Goal: Task Accomplishment & Management: Manage account settings

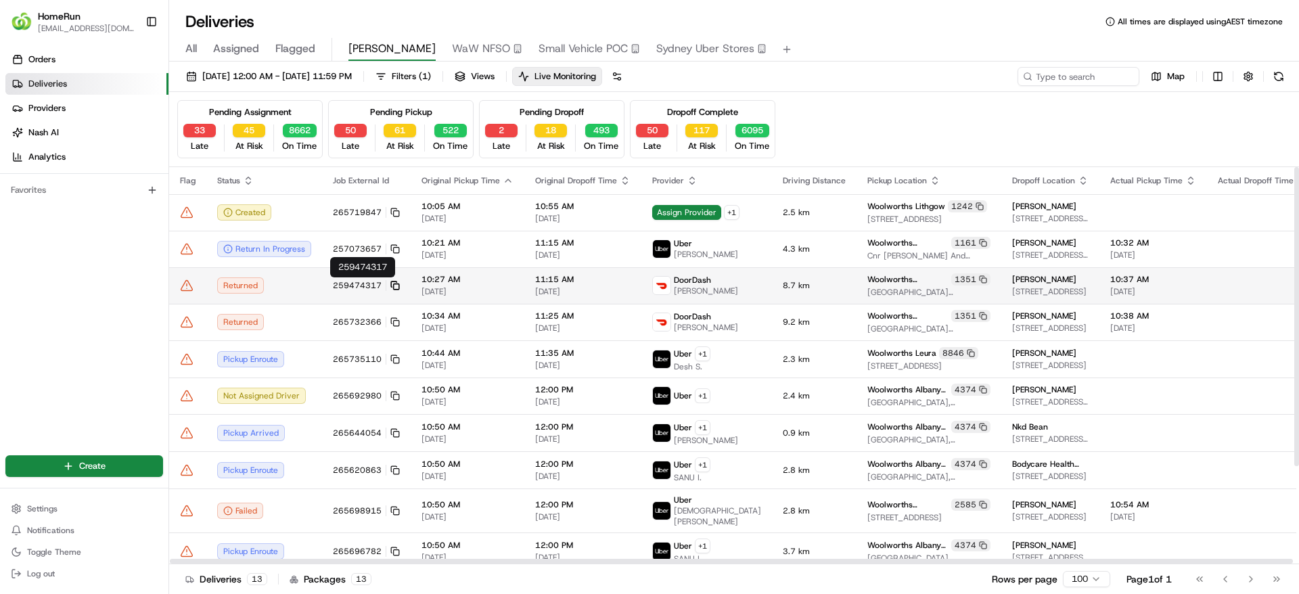
click at [394, 281] on icon at bounding box center [394, 285] width 9 height 9
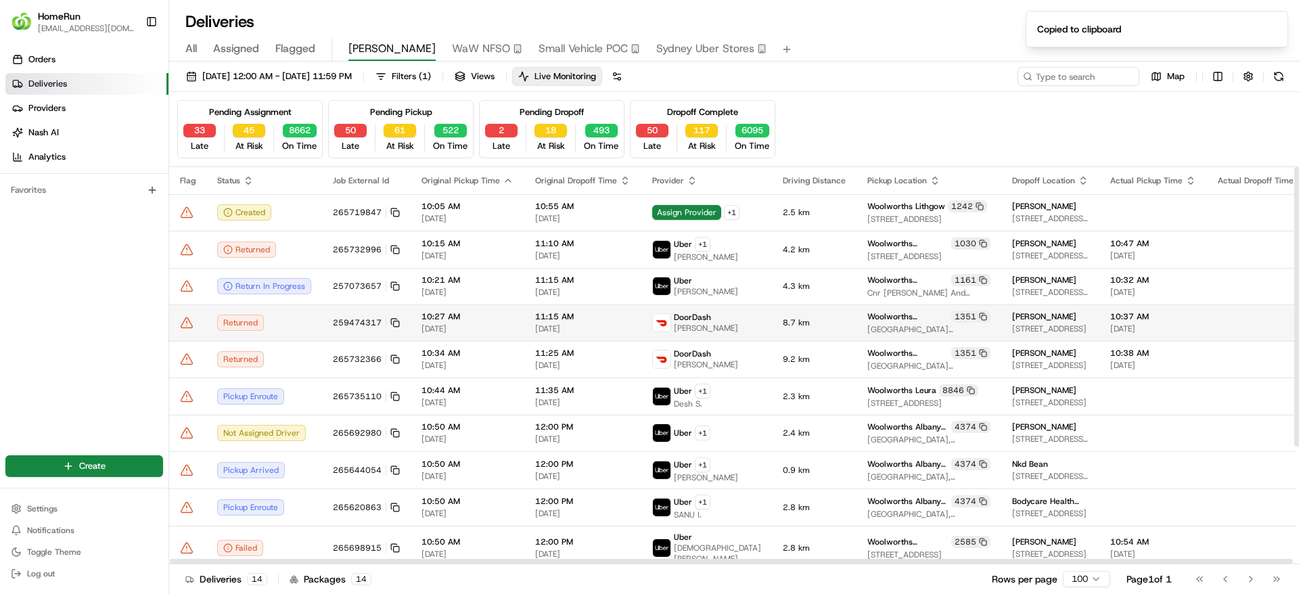
click at [315, 320] on td "Returned" at bounding box center [264, 322] width 116 height 37
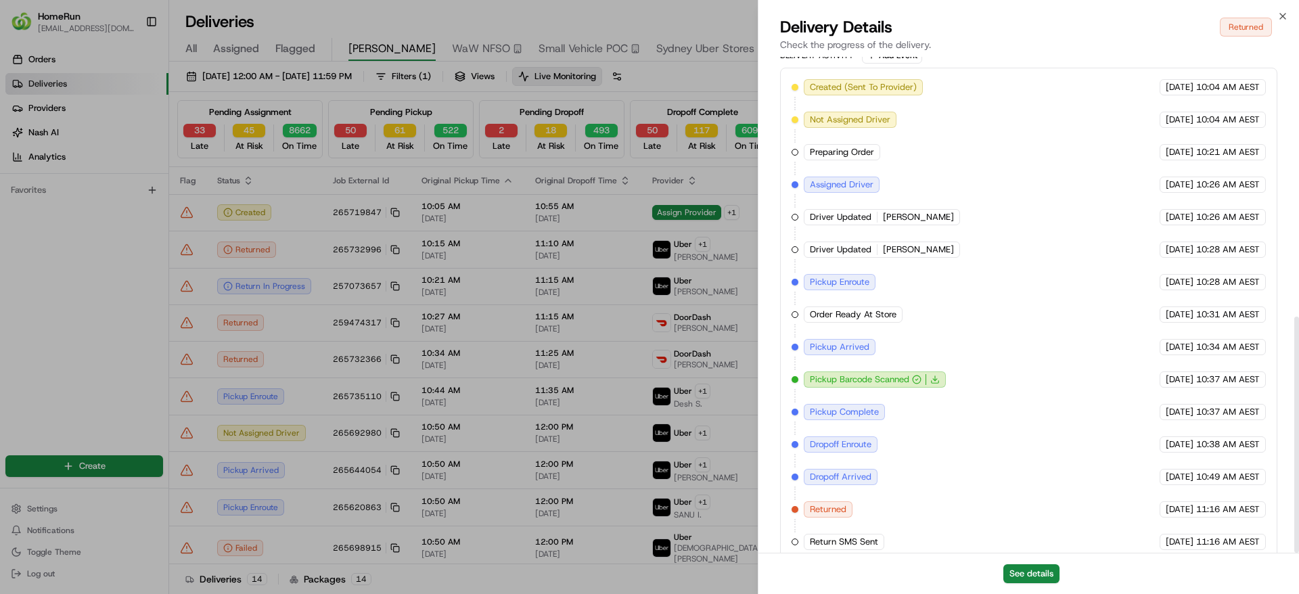
scroll to position [546, 0]
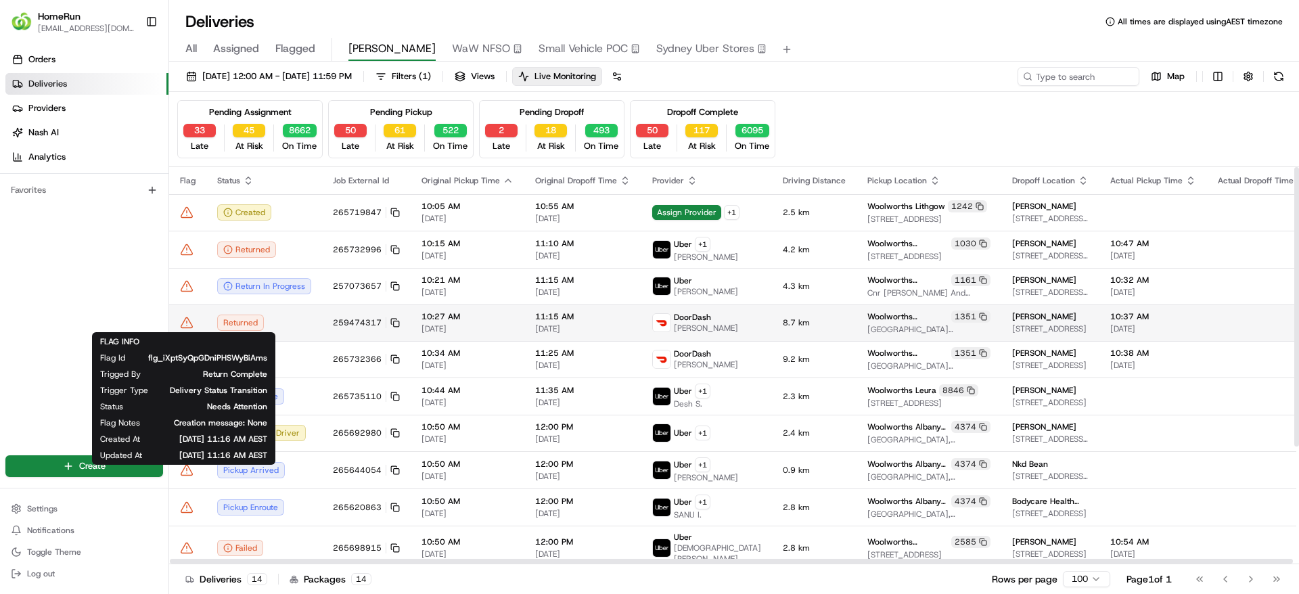
click at [190, 319] on icon at bounding box center [187, 323] width 14 height 14
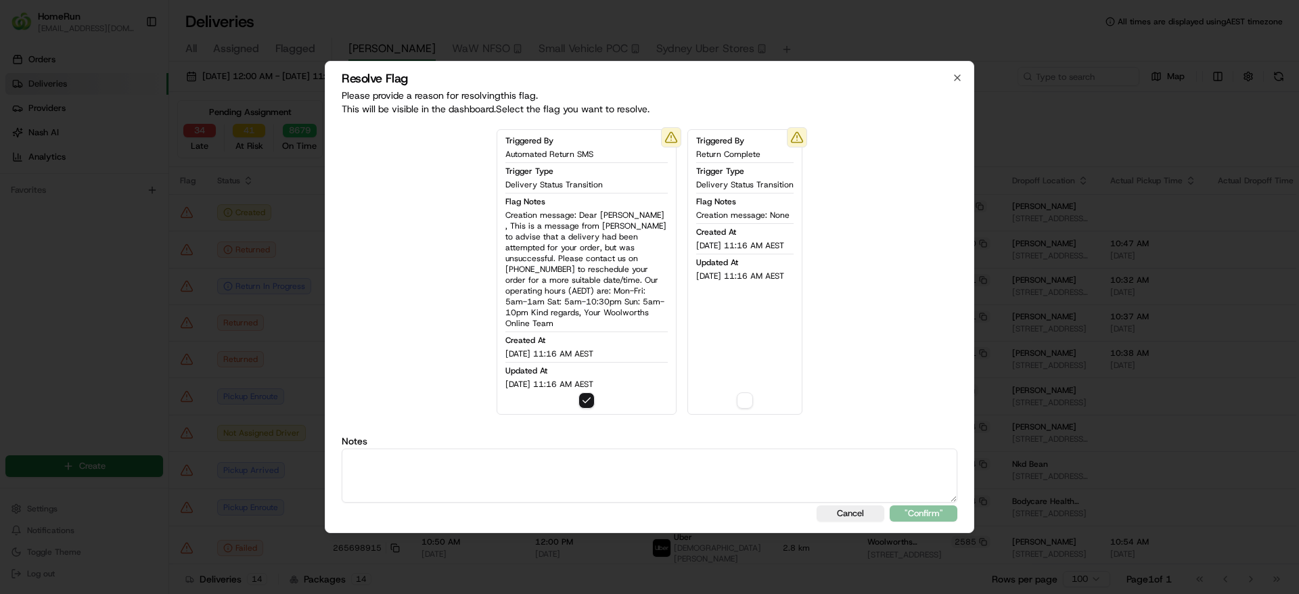
click at [507, 480] on textarea at bounding box center [649, 475] width 615 height 54
drag, startPoint x: 622, startPoint y: 469, endPoint x: 27, endPoint y: 377, distance: 602.3
click at [25, 379] on body "HomeRun sflanagan1@woolworths.com.au Toggle Sidebar Orders Deliveries Providers…" at bounding box center [649, 297] width 1299 height 594
type textarea "CSA RETURNED ORDER AND SMS SENT. COMPLETE."
click at [918, 505] on button ""Confirm"" at bounding box center [923, 513] width 68 height 16
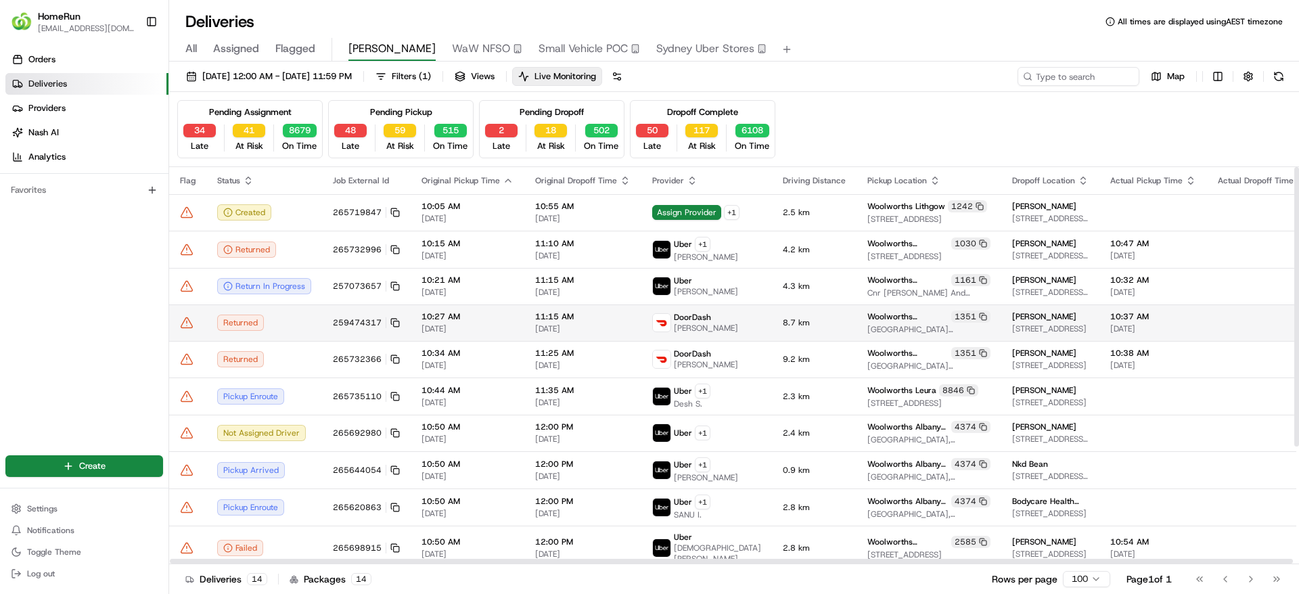
click at [235, 320] on div "Returned" at bounding box center [264, 322] width 94 height 16
click at [242, 323] on div "Returned" at bounding box center [264, 322] width 94 height 16
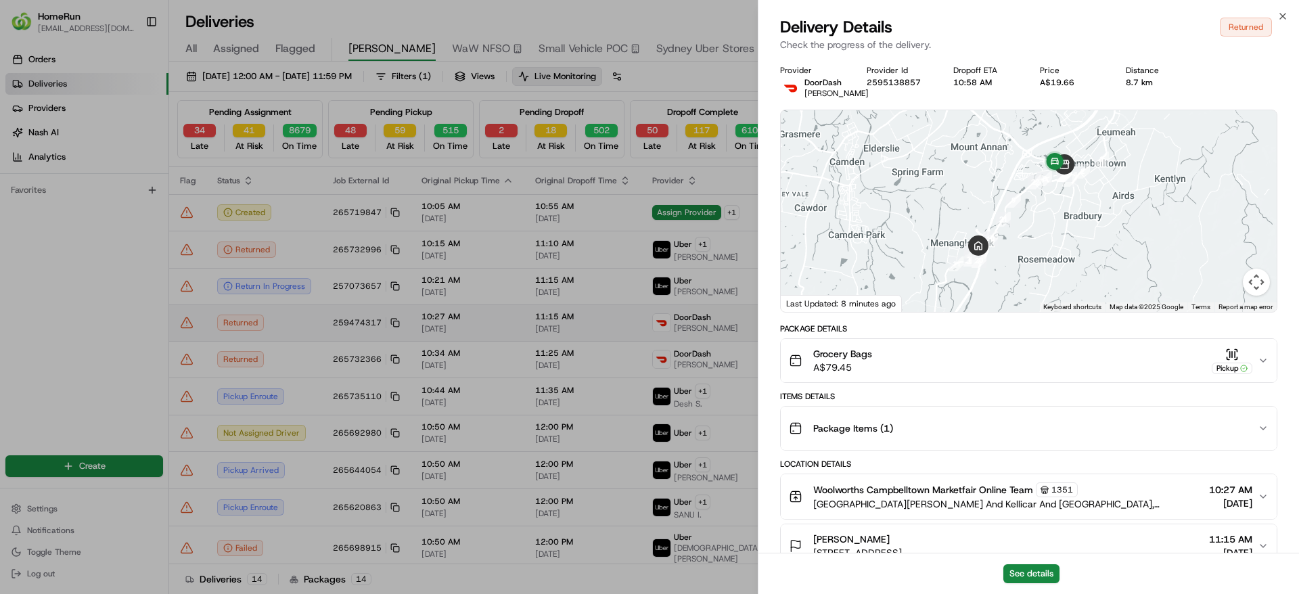
drag, startPoint x: 246, startPoint y: 323, endPoint x: 235, endPoint y: 322, distance: 10.9
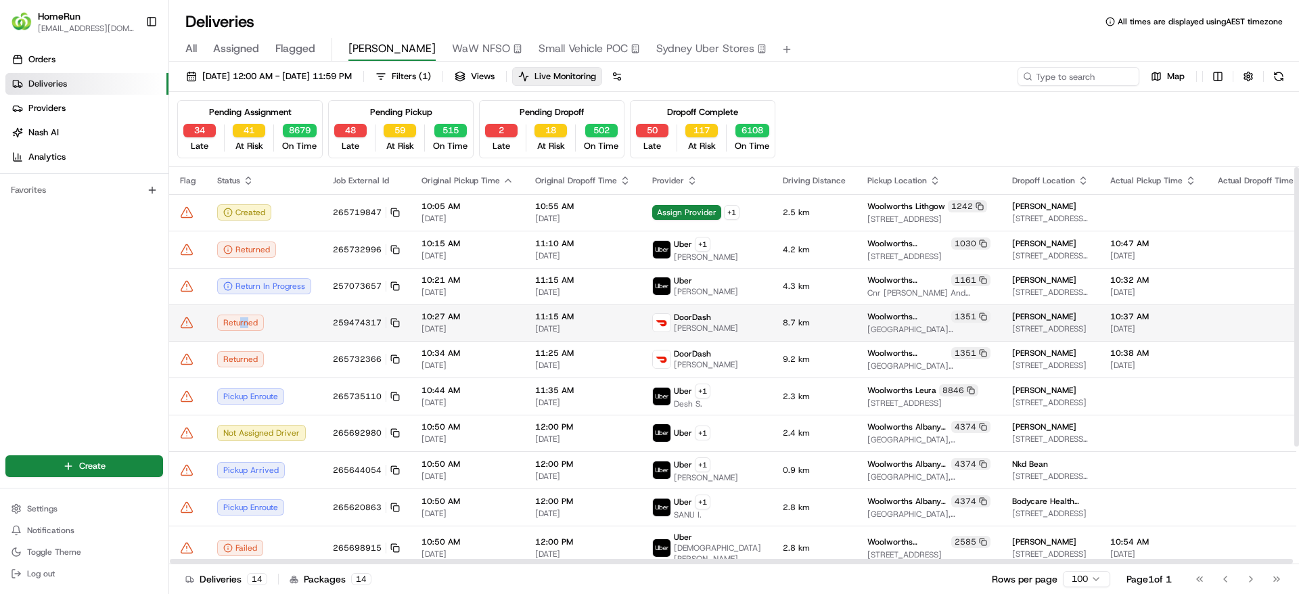
click at [183, 323] on icon at bounding box center [187, 323] width 14 height 14
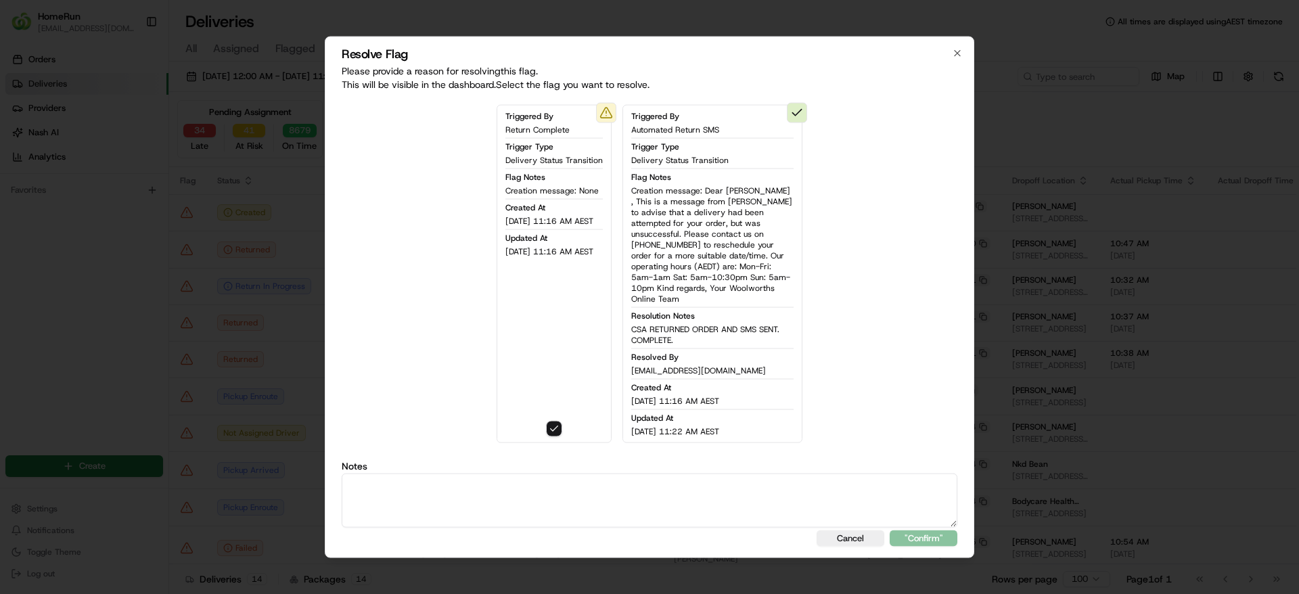
click at [508, 517] on textarea at bounding box center [649, 500] width 615 height 54
paste textarea "CSA RETURNED ORDER AND SMS SENT. COMPLETE."
type textarea "CSA RETURNED ORDER AND SMS SENT. COMPLETE."
click at [919, 534] on button ""Confirm"" at bounding box center [923, 538] width 68 height 16
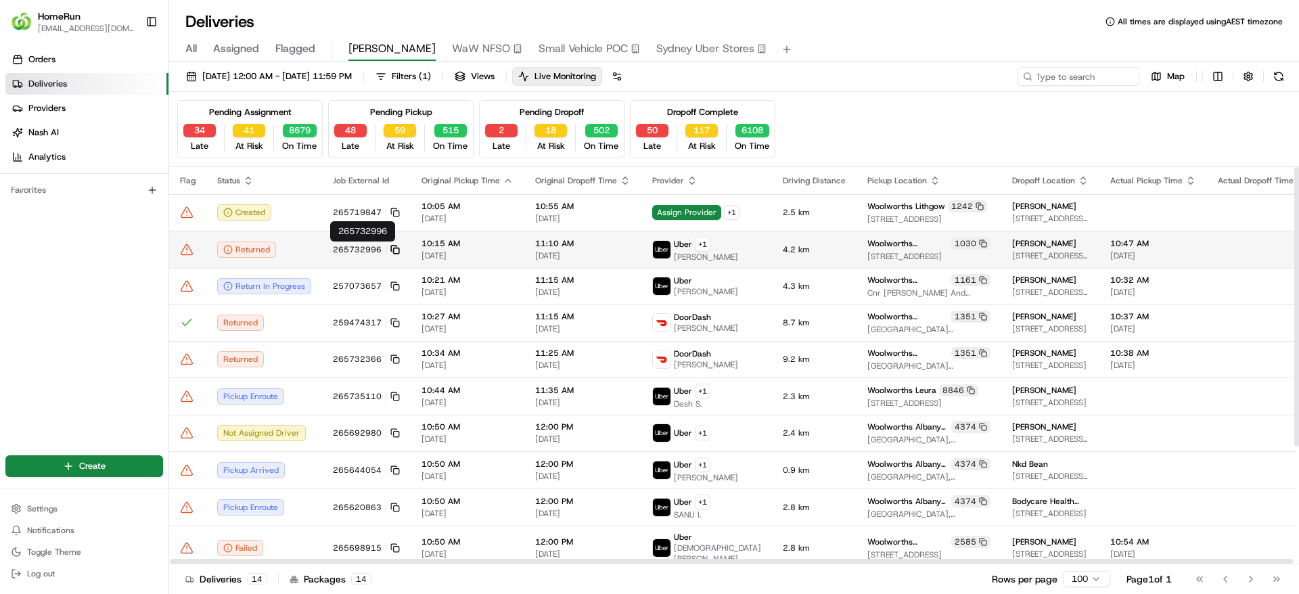
click at [394, 245] on icon at bounding box center [394, 249] width 9 height 9
click at [239, 239] on td "Returned" at bounding box center [264, 249] width 116 height 37
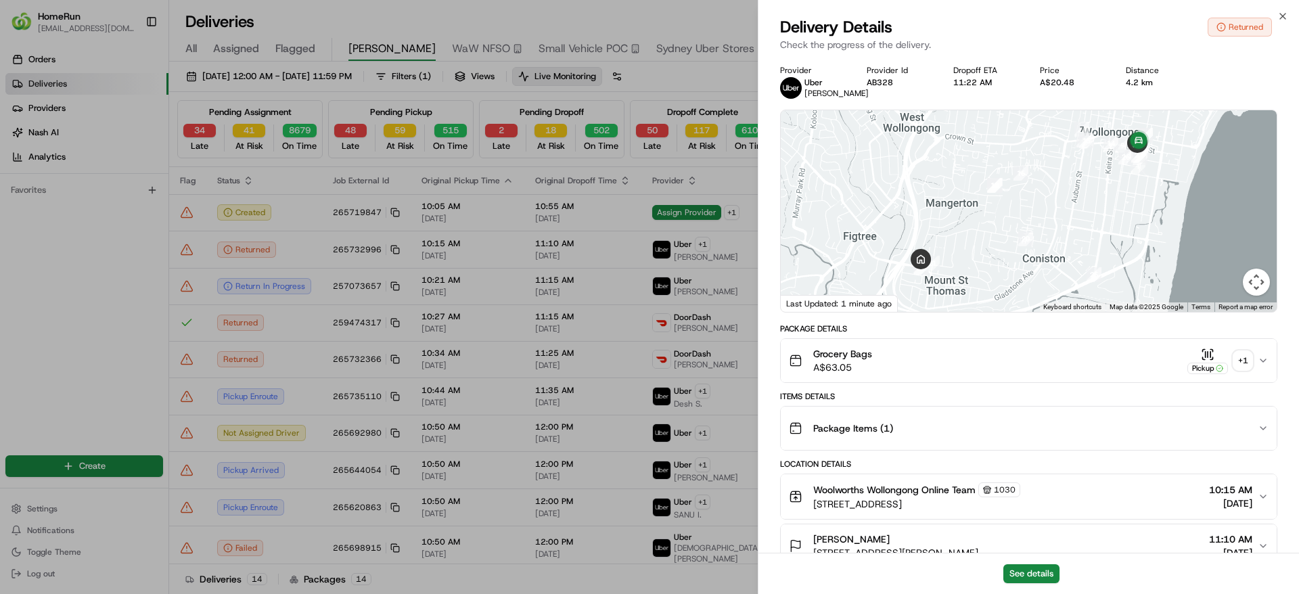
click at [1246, 370] on div "+ 1" at bounding box center [1242, 360] width 19 height 19
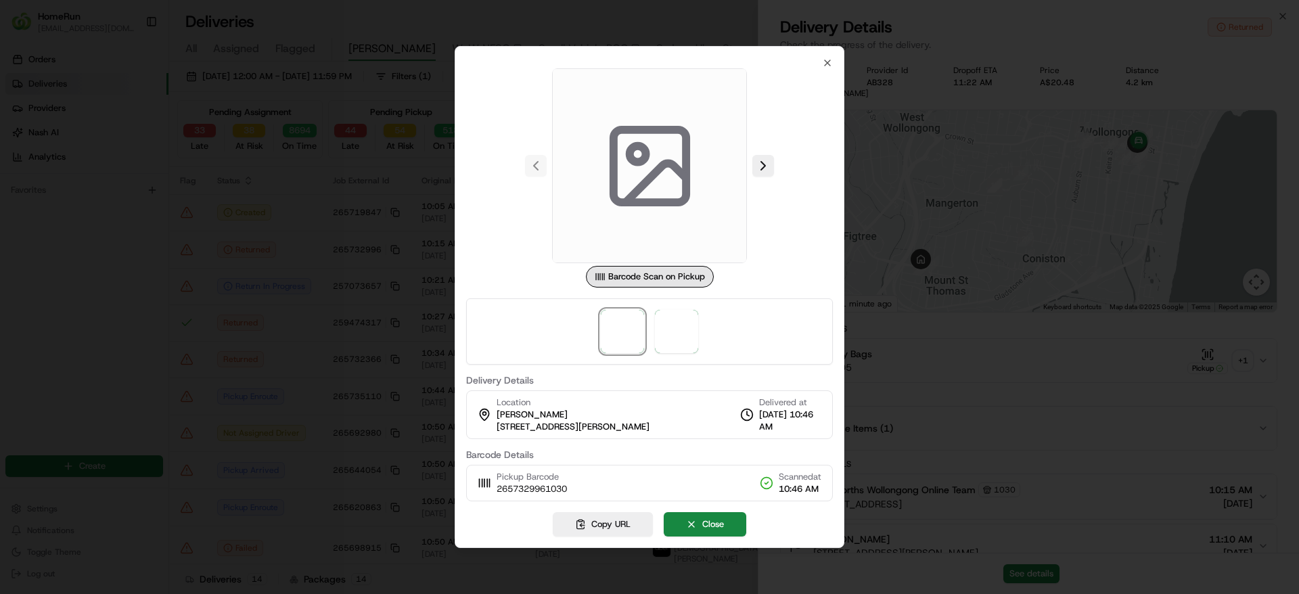
click at [971, 302] on div at bounding box center [649, 297] width 1299 height 594
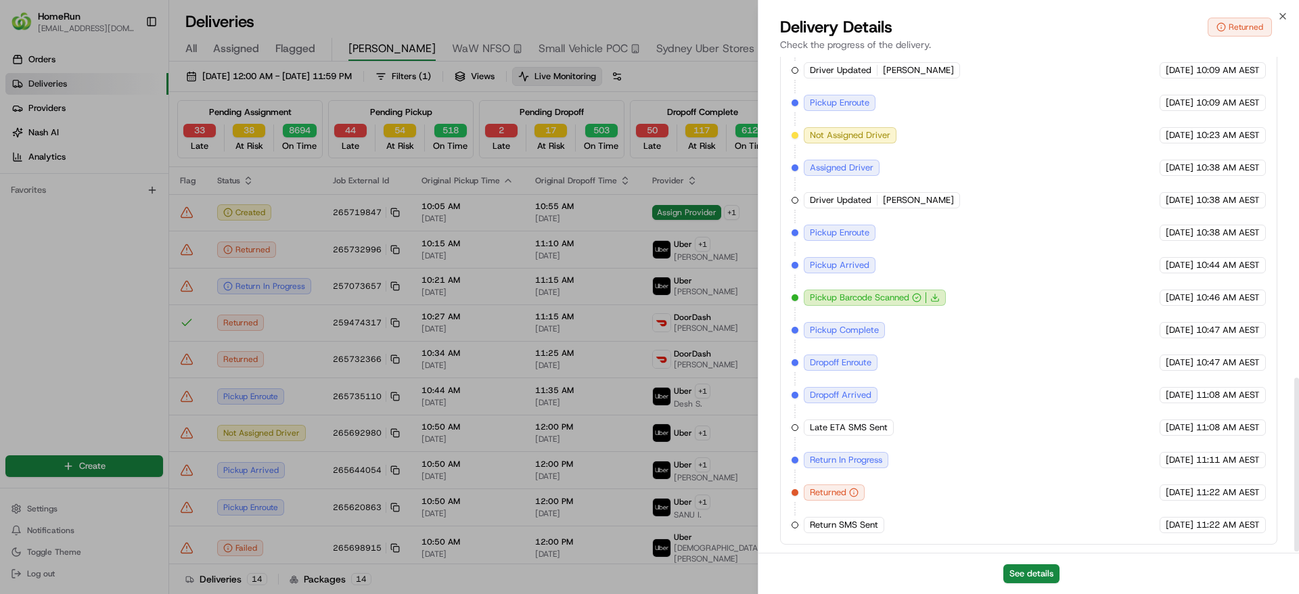
scroll to position [916, 0]
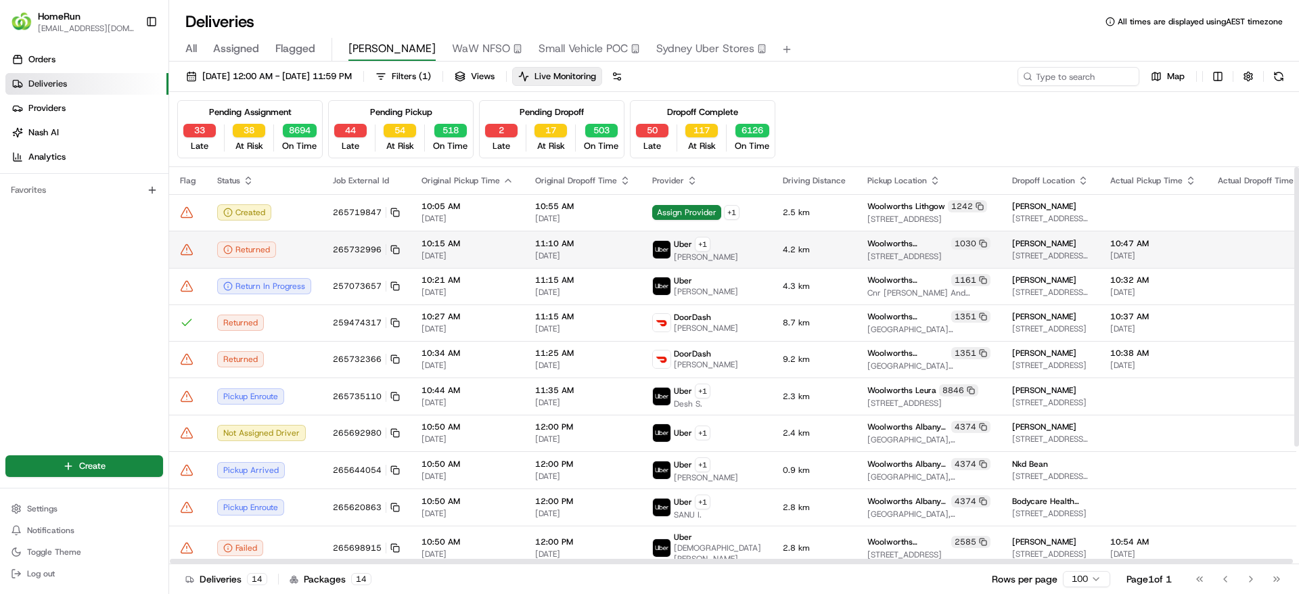
click at [183, 250] on icon at bounding box center [187, 250] width 14 height 14
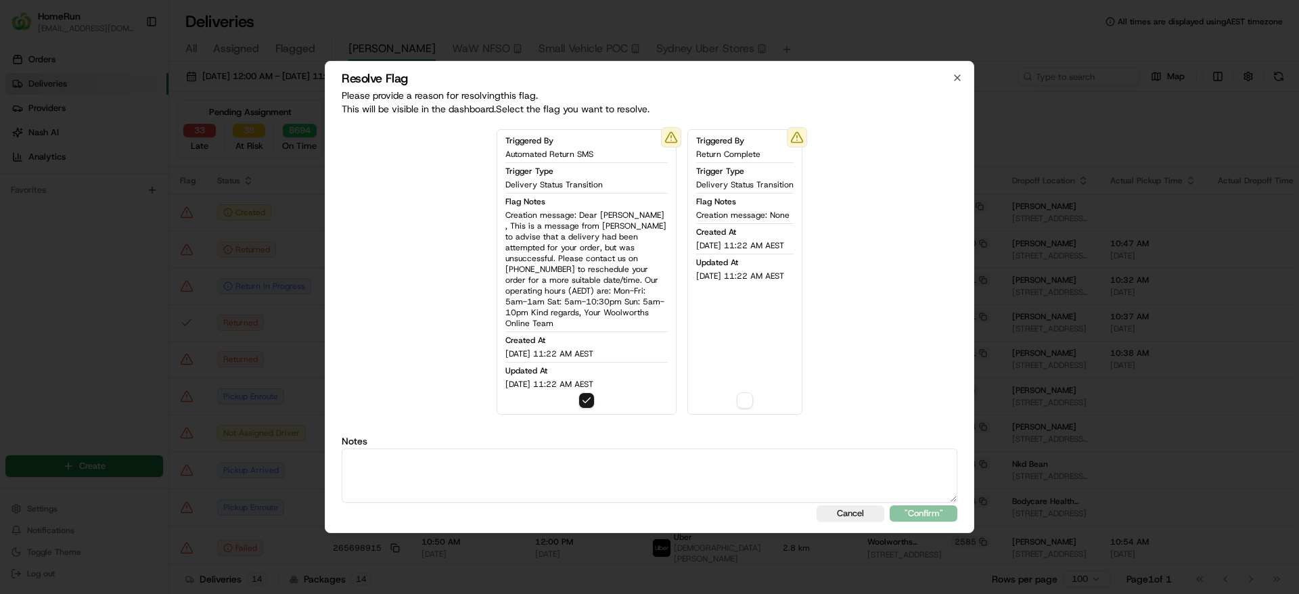
click at [486, 461] on textarea at bounding box center [649, 475] width 615 height 54
drag, startPoint x: 632, startPoint y: 450, endPoint x: 214, endPoint y: 399, distance: 420.4
click at [214, 399] on body "HomeRun sflanagan1@woolworths.com.au Toggle Sidebar Orders Deliveries Providers…" at bounding box center [649, 297] width 1299 height 594
type textarea "AUTO SMS SENT AND ORDER RETURNED."
click at [743, 392] on button "button" at bounding box center [745, 400] width 16 height 16
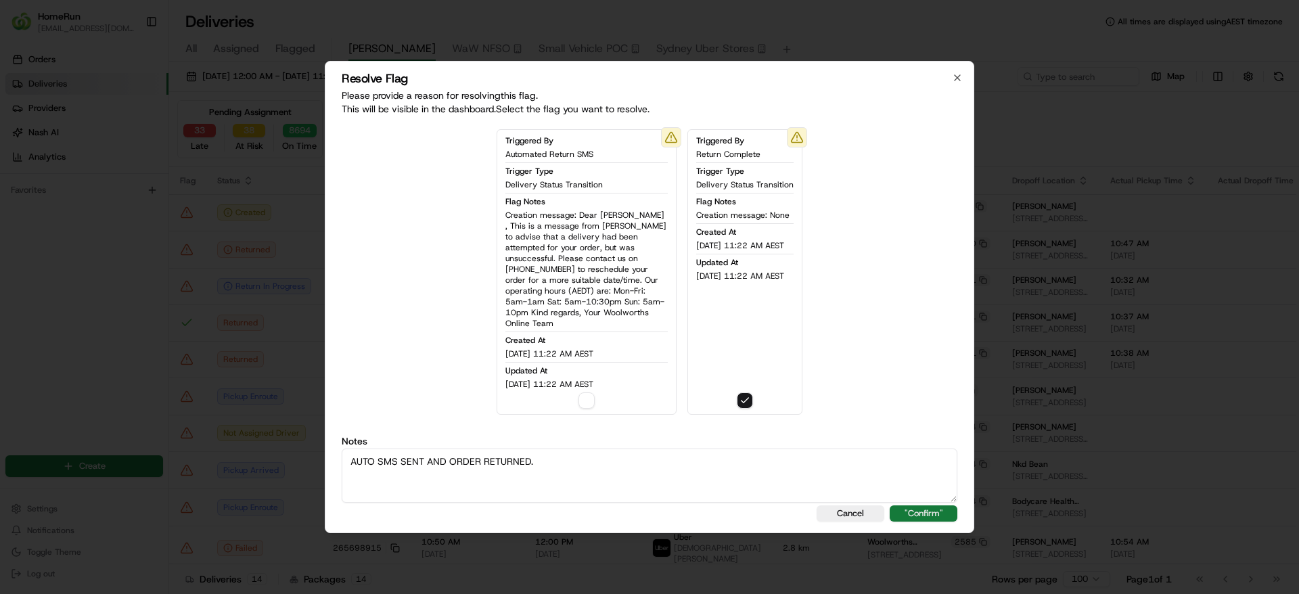
click at [926, 511] on button ""Confirm"" at bounding box center [923, 513] width 68 height 16
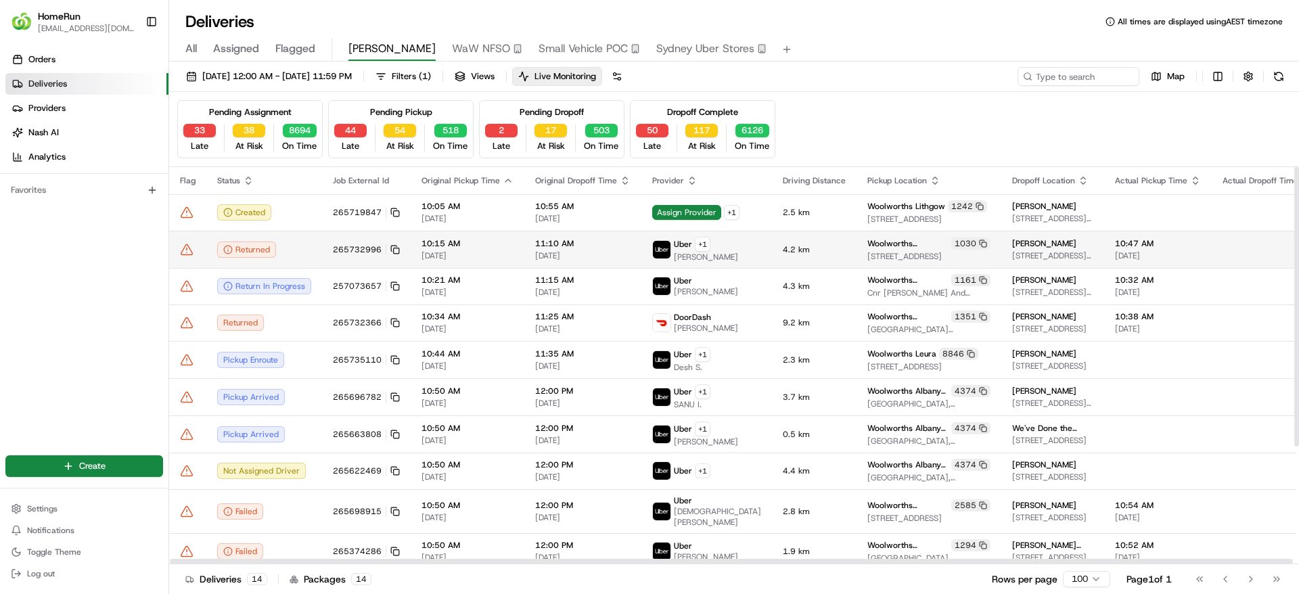
click at [185, 245] on icon at bounding box center [186, 249] width 11 height 10
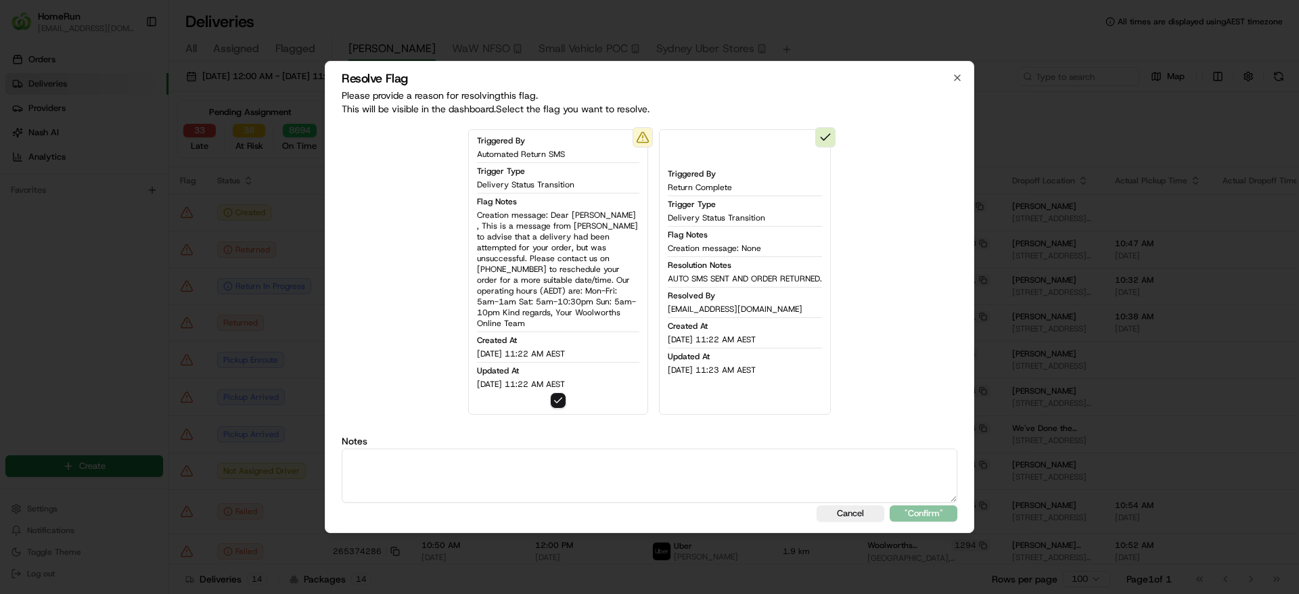
click at [534, 453] on textarea at bounding box center [649, 475] width 615 height 54
paste textarea "AUTO SMS SENT AND ORDER RETURNED."
type textarea "AUTO SMS SENT AND ORDER RETURNED."
click at [929, 505] on button ""Confirm"" at bounding box center [923, 513] width 68 height 16
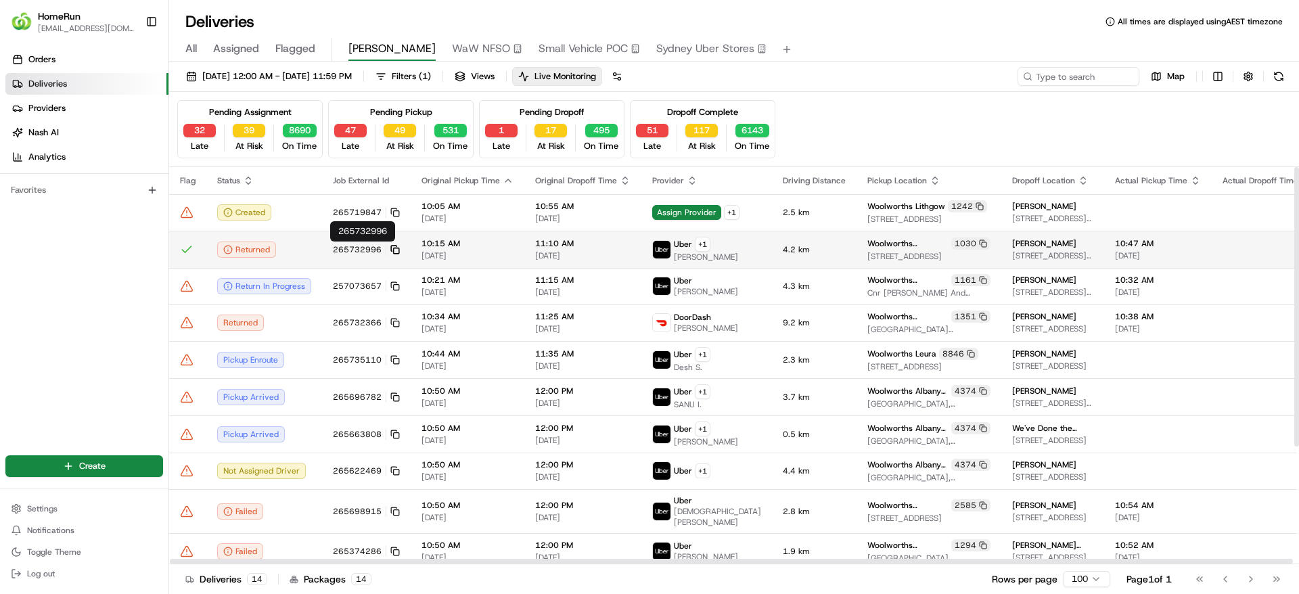
click at [391, 246] on icon at bounding box center [393, 248] width 5 height 5
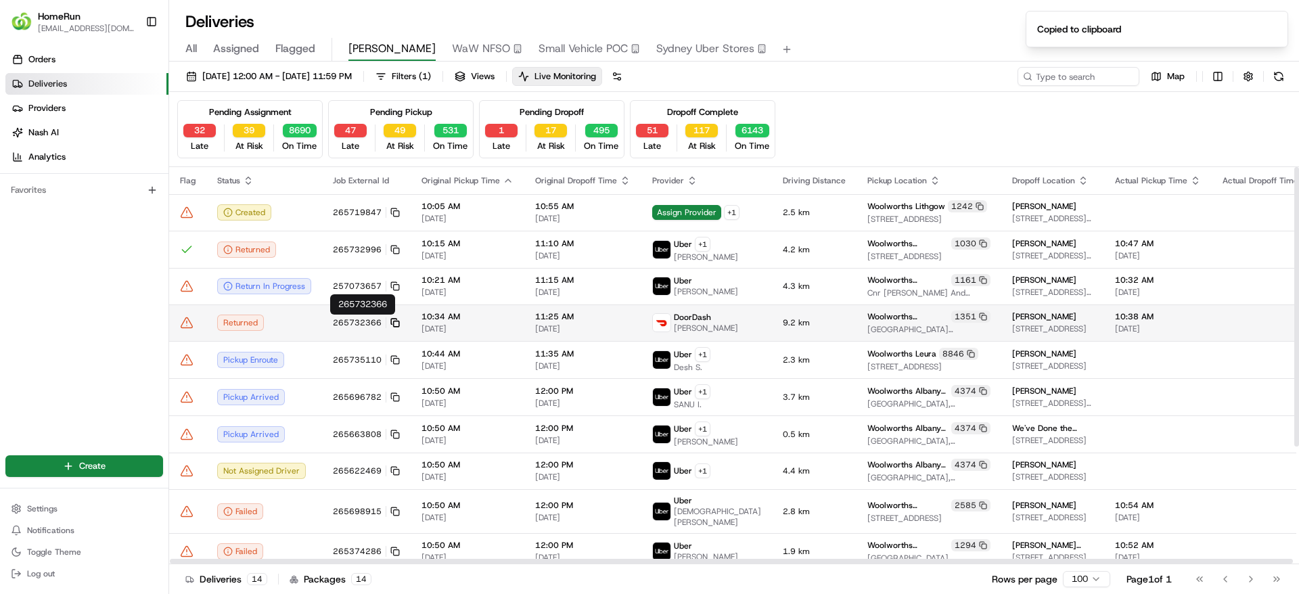
click at [395, 321] on rect at bounding box center [396, 323] width 5 height 5
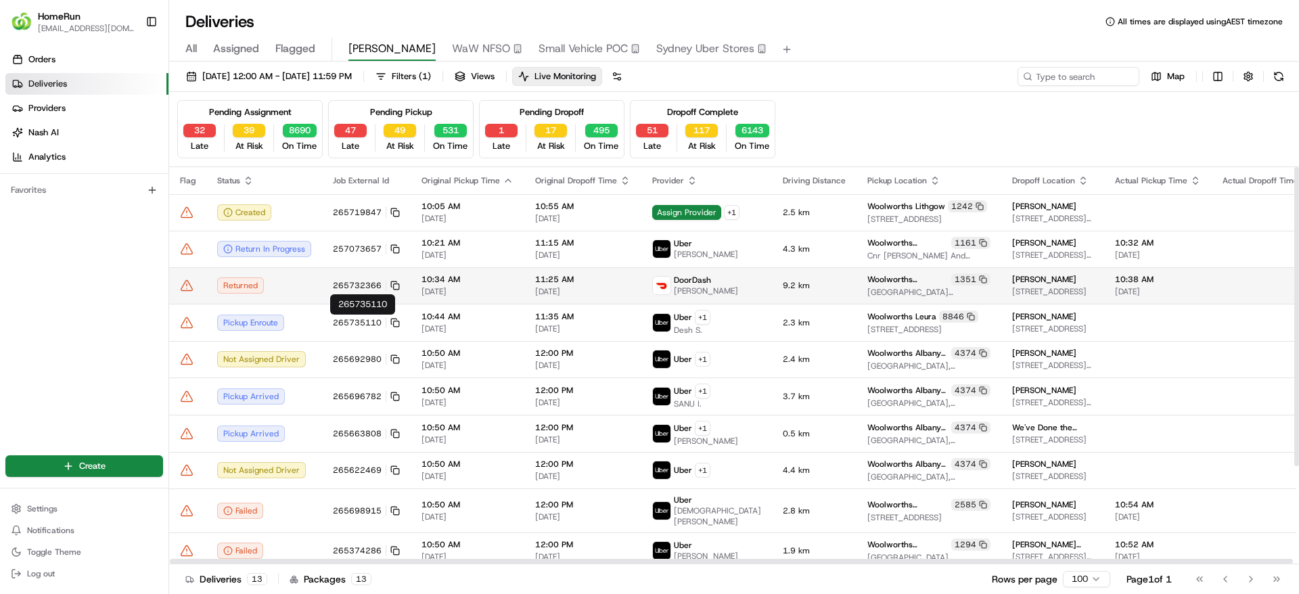
click at [299, 281] on div "Returned" at bounding box center [264, 285] width 94 height 16
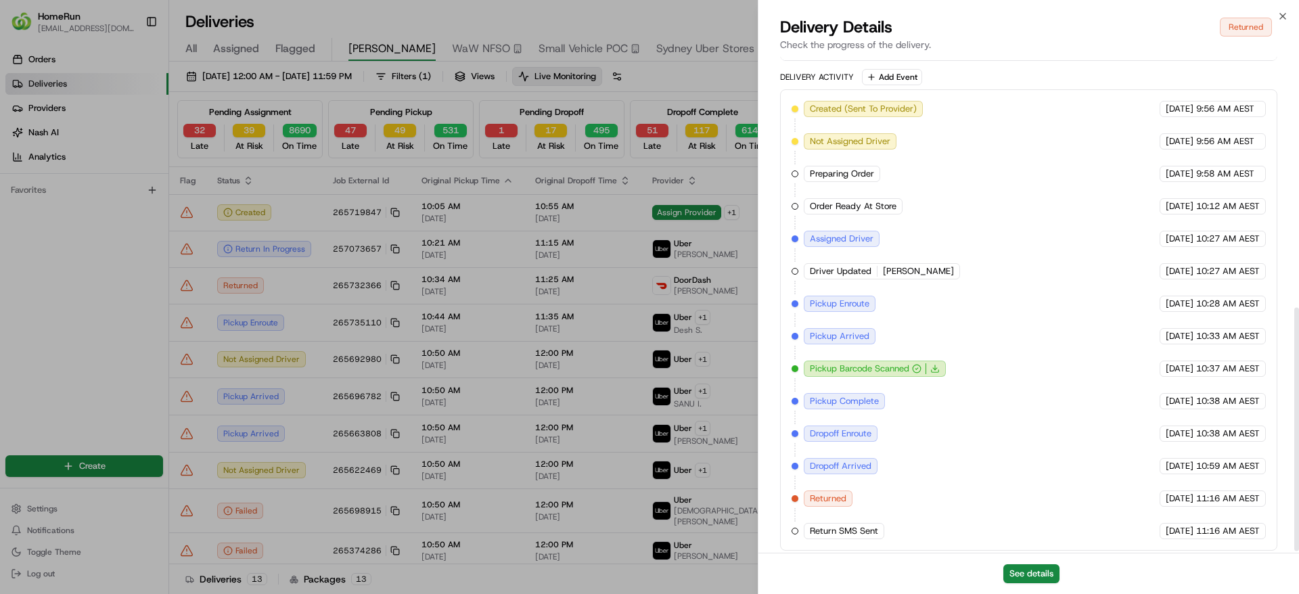
scroll to position [513, 0]
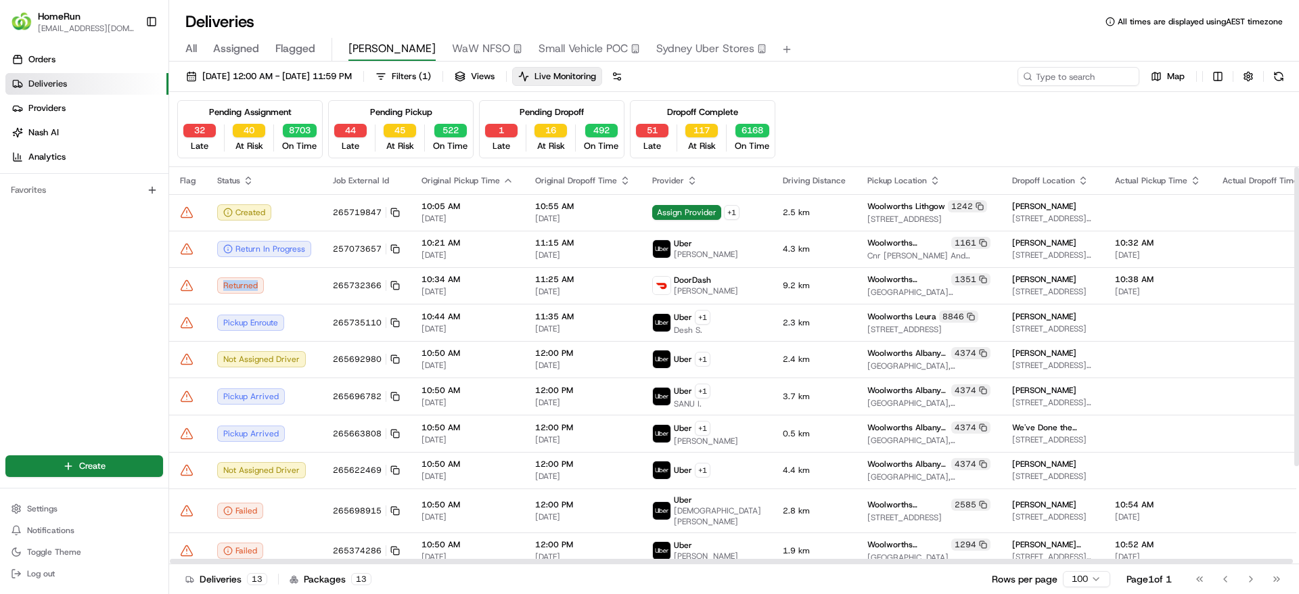
click at [194, 284] on div at bounding box center [188, 286] width 16 height 14
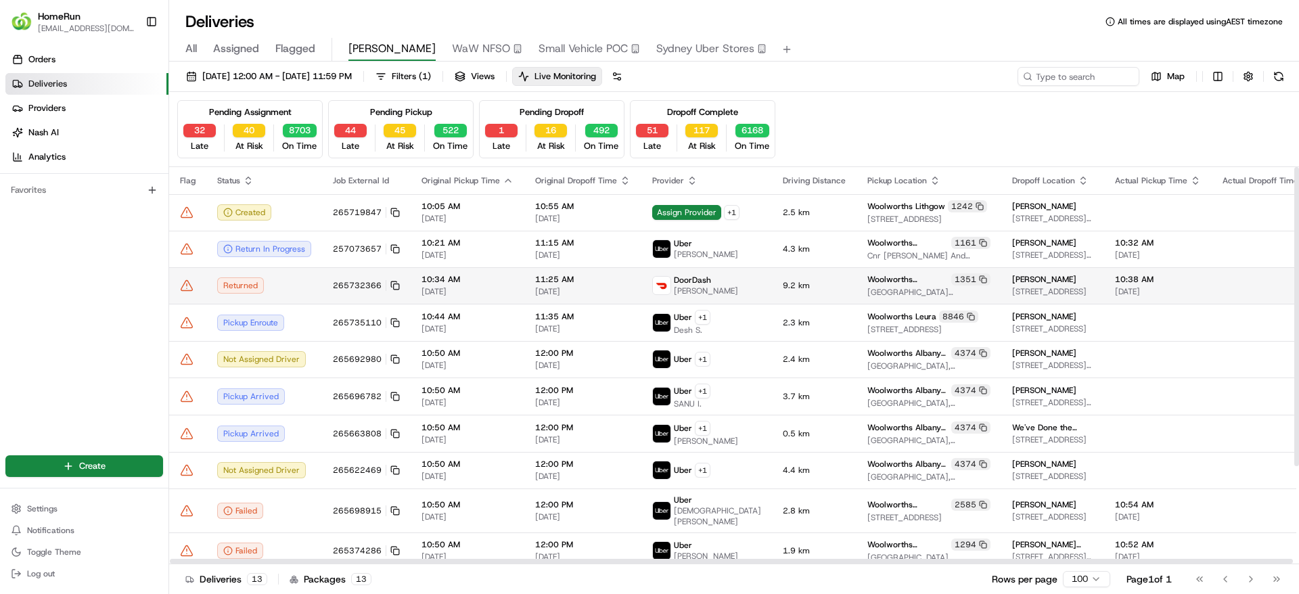
click at [189, 284] on icon at bounding box center [187, 286] width 14 height 14
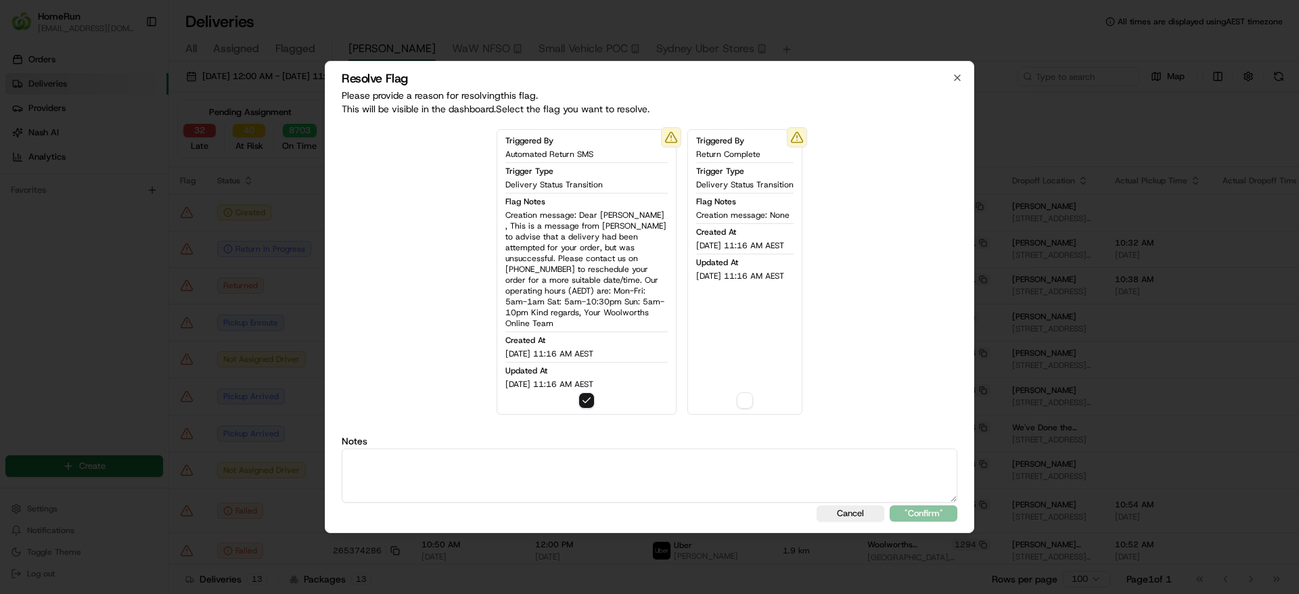
click at [428, 449] on textarea at bounding box center [649, 475] width 615 height 54
type textarea "o"
drag, startPoint x: 446, startPoint y: 443, endPoint x: 57, endPoint y: 423, distance: 390.1
click at [57, 423] on body "HomeRun sflanagan1@woolworths.com.au Toggle Sidebar Orders Deliveries Providers…" at bounding box center [649, 297] width 1299 height 594
type textarea "Order returned and auto SMS sent."
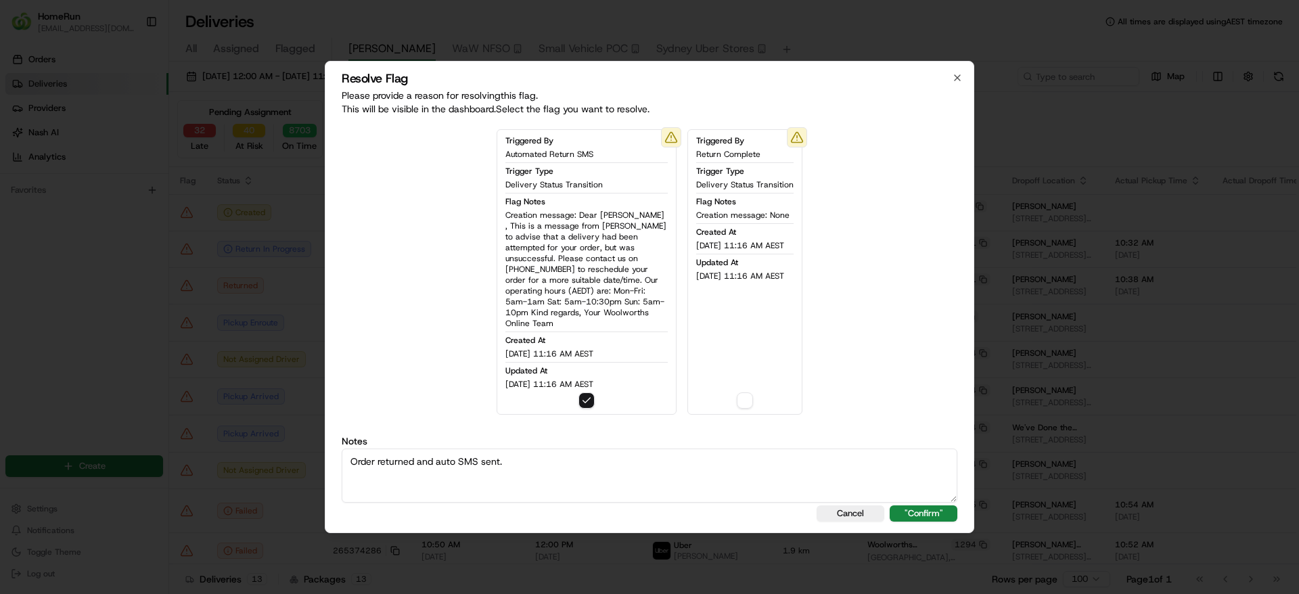
click at [758, 406] on div "Triggered By Return Complete Trigger Type Delivery Status Transition Flag Notes…" at bounding box center [744, 271] width 115 height 285
click at [917, 507] on button ""Confirm"" at bounding box center [923, 513] width 68 height 16
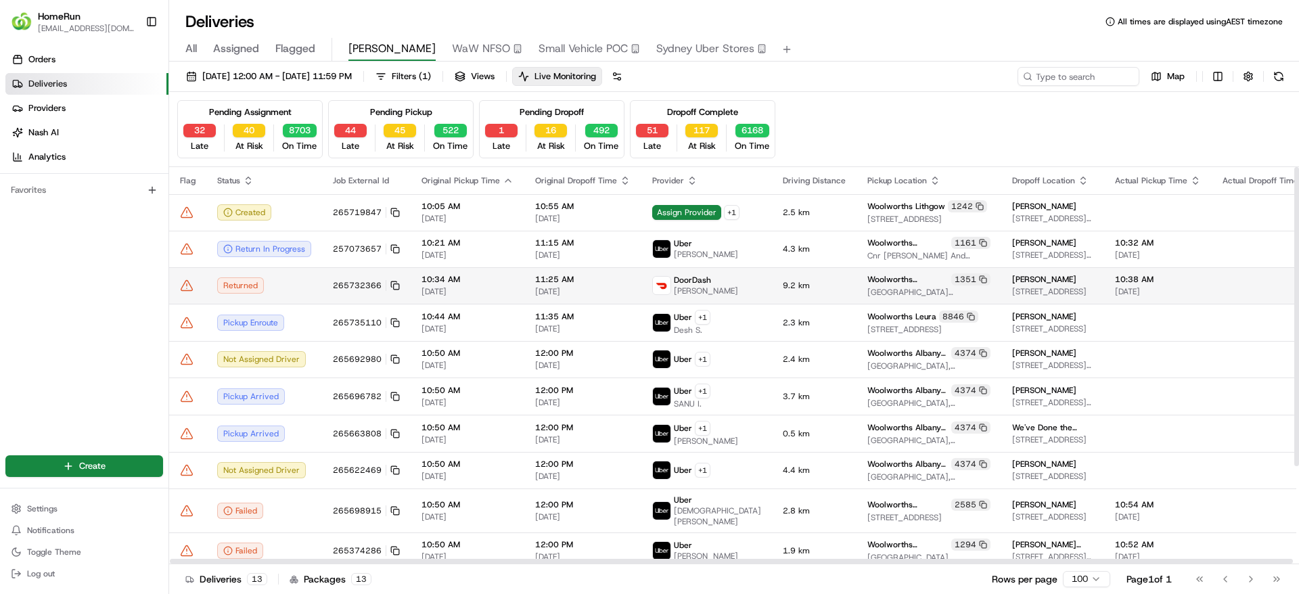
click at [186, 281] on icon at bounding box center [186, 285] width 11 height 10
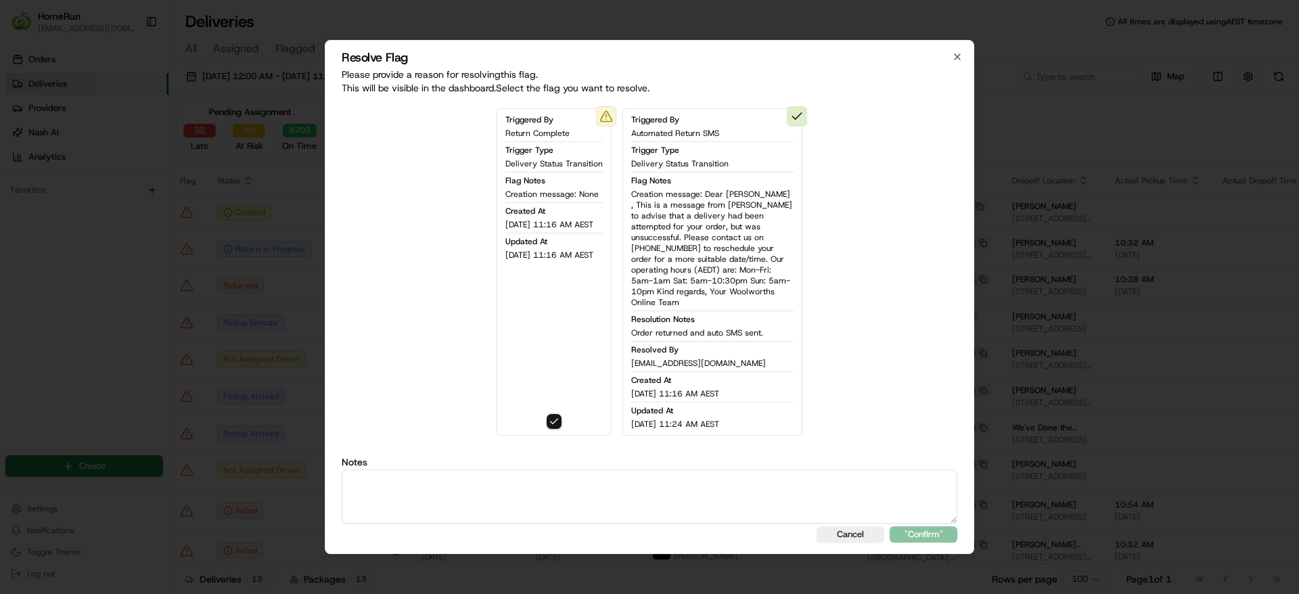
drag, startPoint x: 637, startPoint y: 457, endPoint x: 640, endPoint y: 475, distance: 18.6
click at [640, 474] on div "Notes" at bounding box center [649, 490] width 615 height 66
click at [641, 476] on textarea at bounding box center [649, 496] width 615 height 54
paste textarea "Order returned and auto SMS sent."
type textarea "Order returned and auto SMS sent."
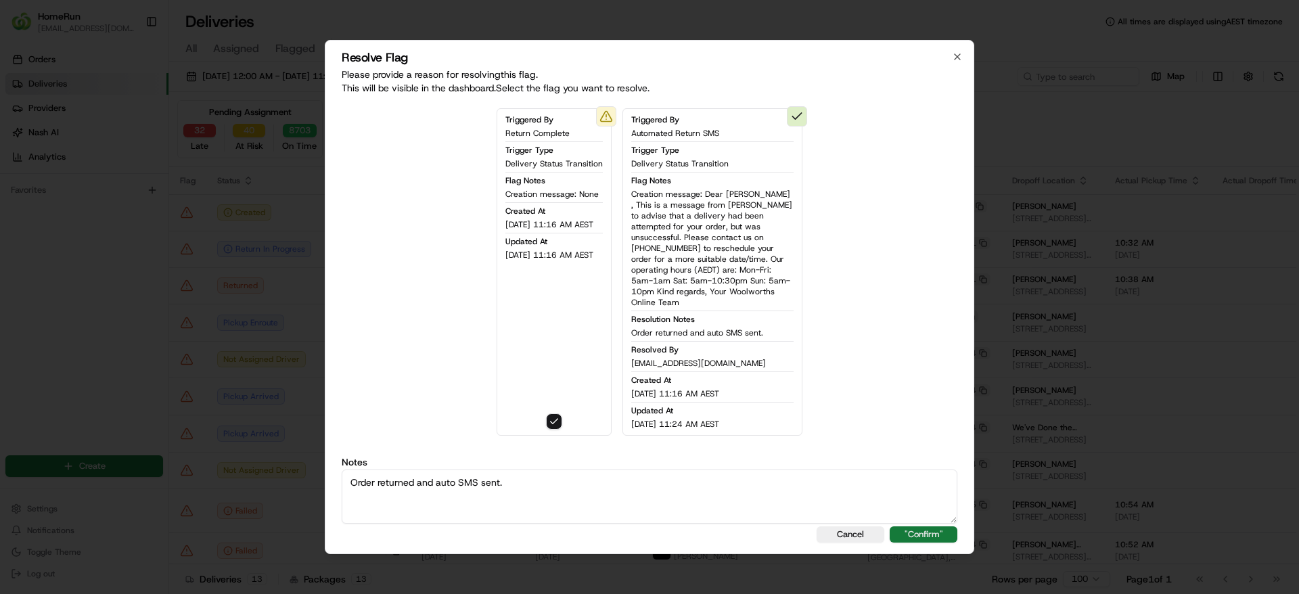
click at [939, 530] on button ""Confirm"" at bounding box center [923, 534] width 68 height 16
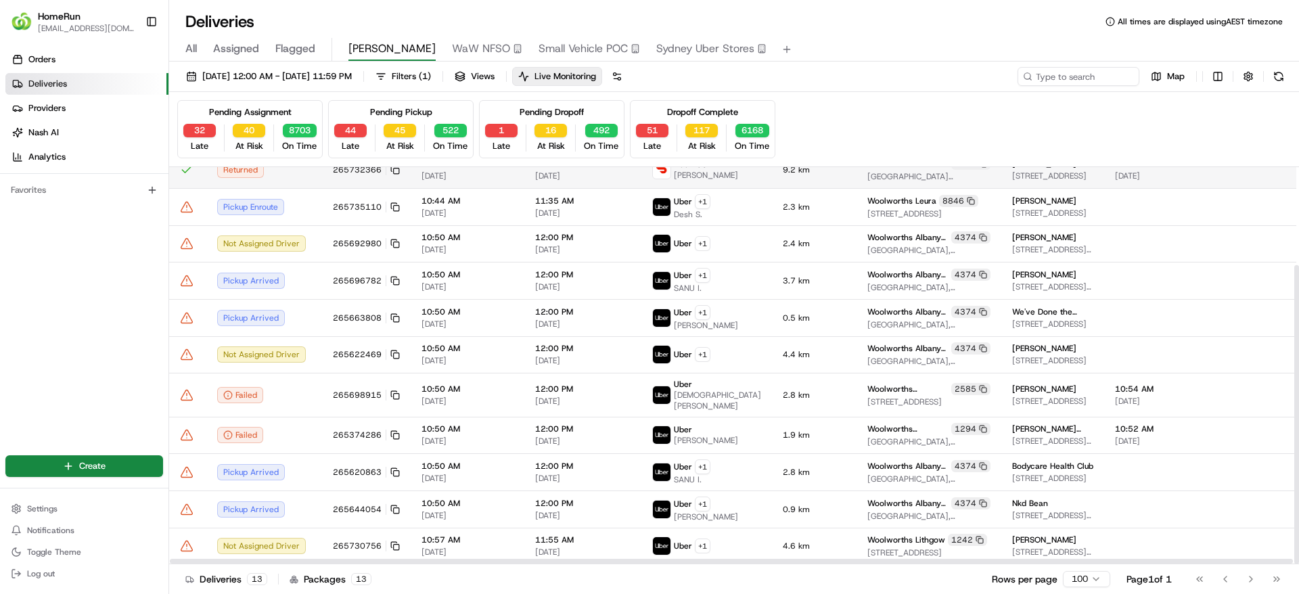
scroll to position [130, 0]
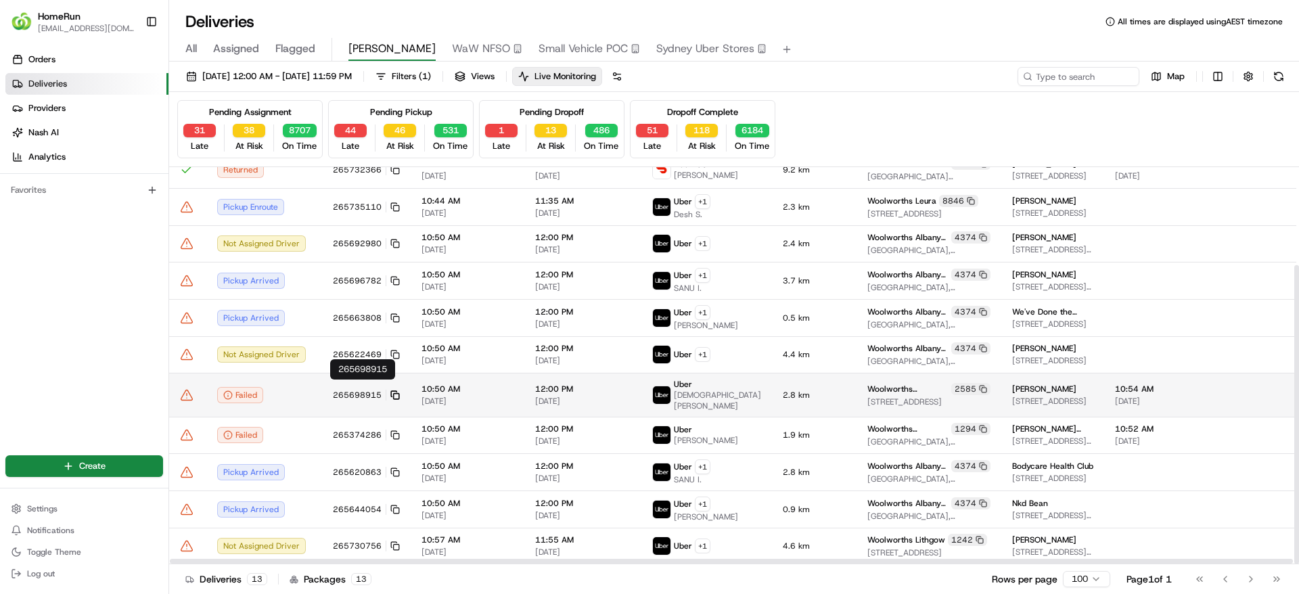
click at [396, 390] on icon at bounding box center [394, 394] width 9 height 9
click at [395, 390] on icon at bounding box center [394, 394] width 9 height 9
click at [333, 390] on span "265698915" at bounding box center [357, 395] width 49 height 11
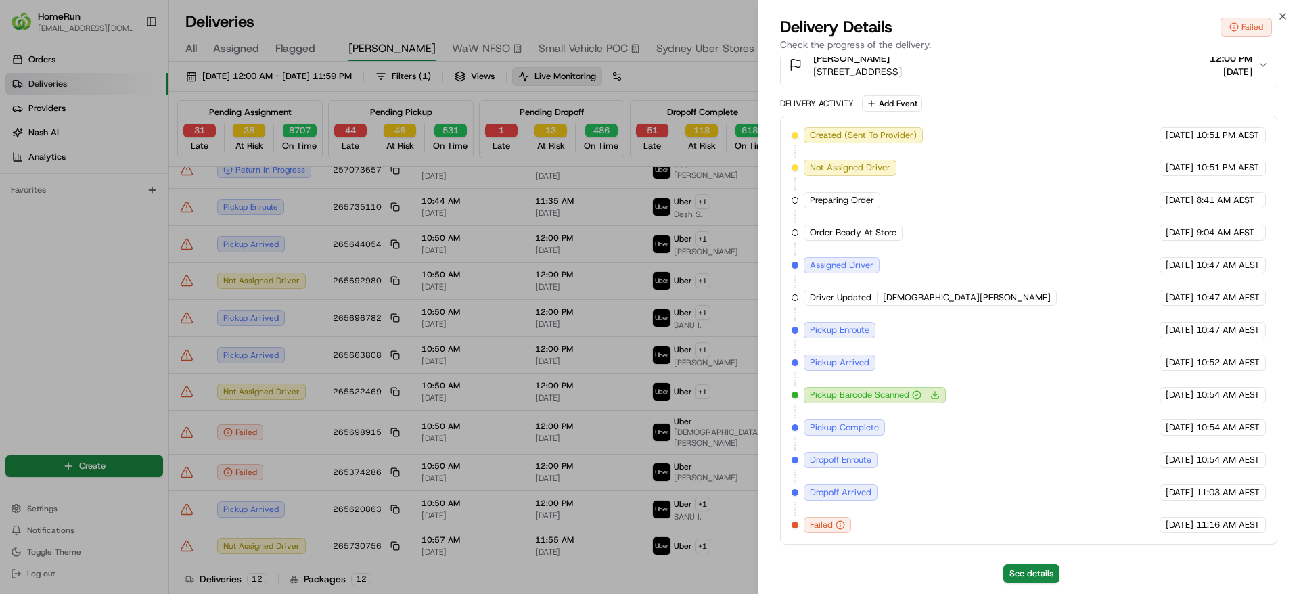
scroll to position [93, 0]
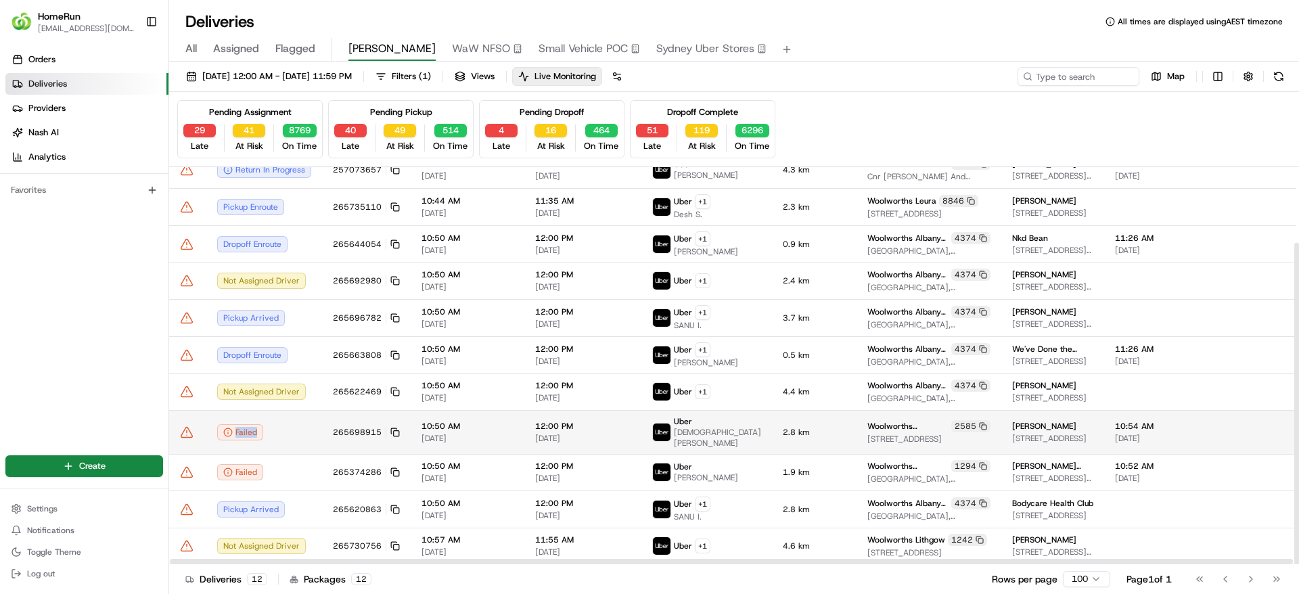
click at [192, 437] on icon at bounding box center [186, 432] width 11 height 10
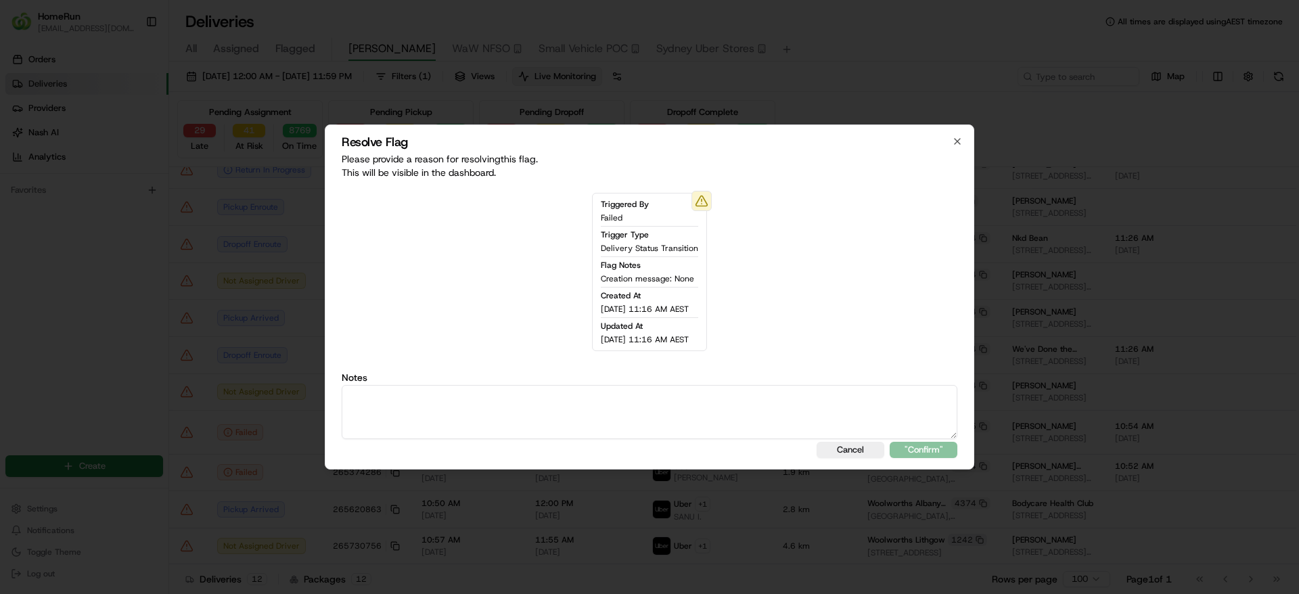
click at [492, 400] on textarea at bounding box center [649, 412] width 615 height 54
type textarea "Uber shows Failed due to not being able to find parking. I sent an SMS to the c…"
click at [912, 452] on button ""Confirm"" at bounding box center [923, 450] width 68 height 16
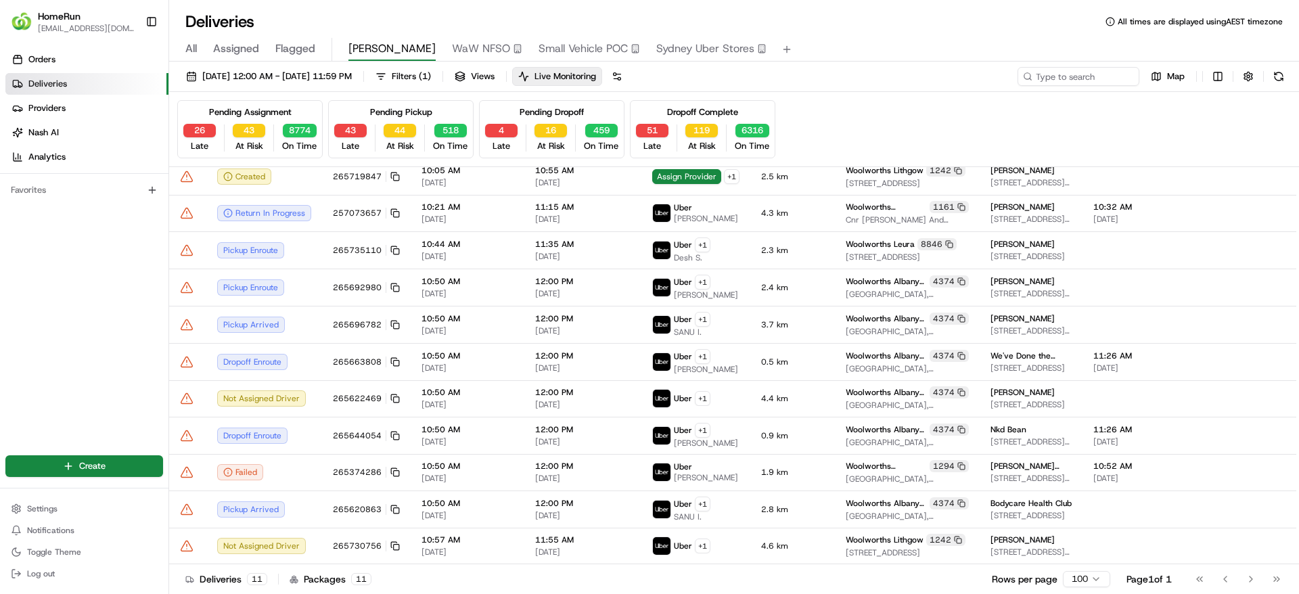
scroll to position [57, 0]
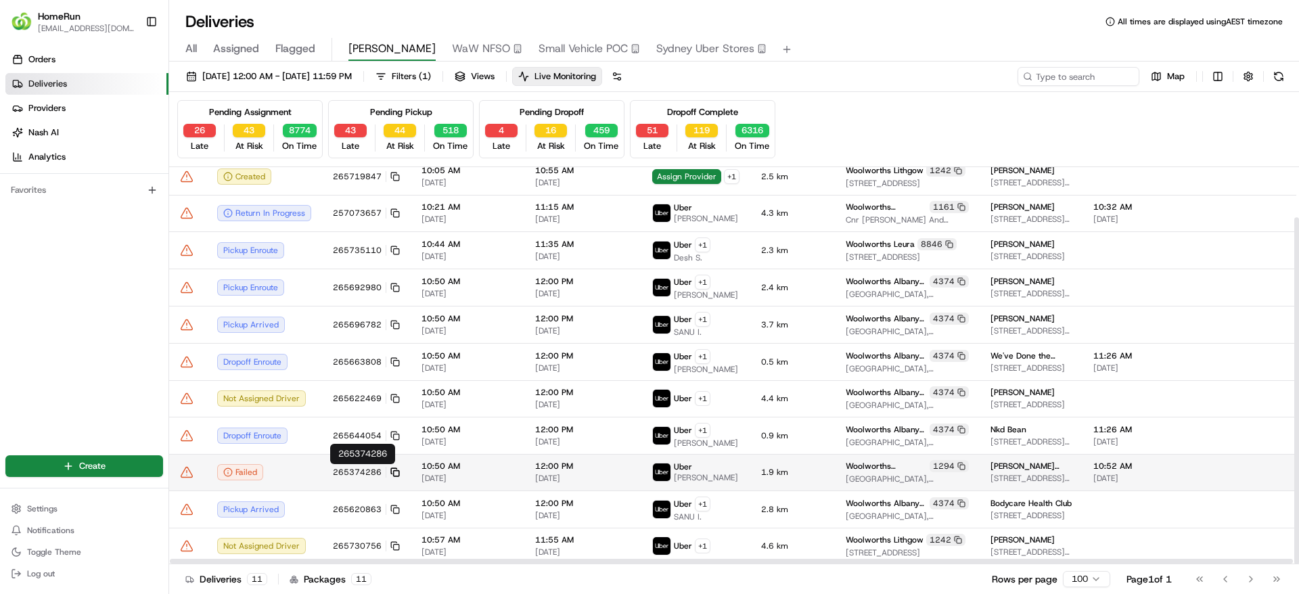
click at [394, 472] on rect at bounding box center [396, 473] width 5 height 5
click at [331, 477] on td "265374286" at bounding box center [366, 472] width 89 height 37
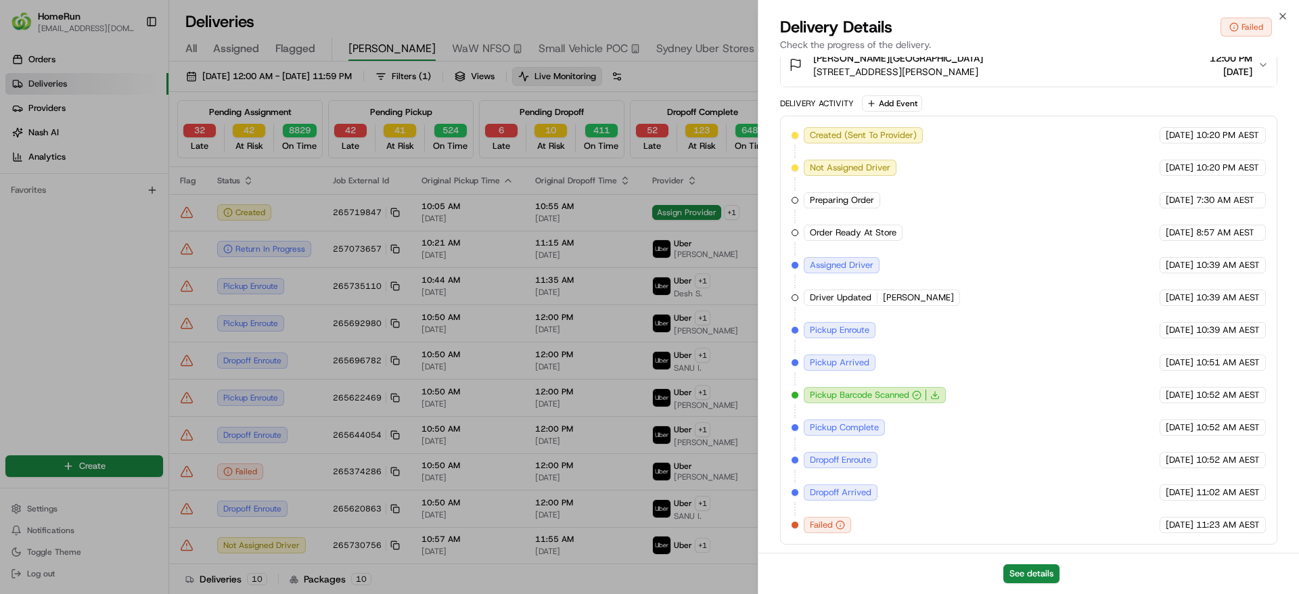
scroll to position [21, 0]
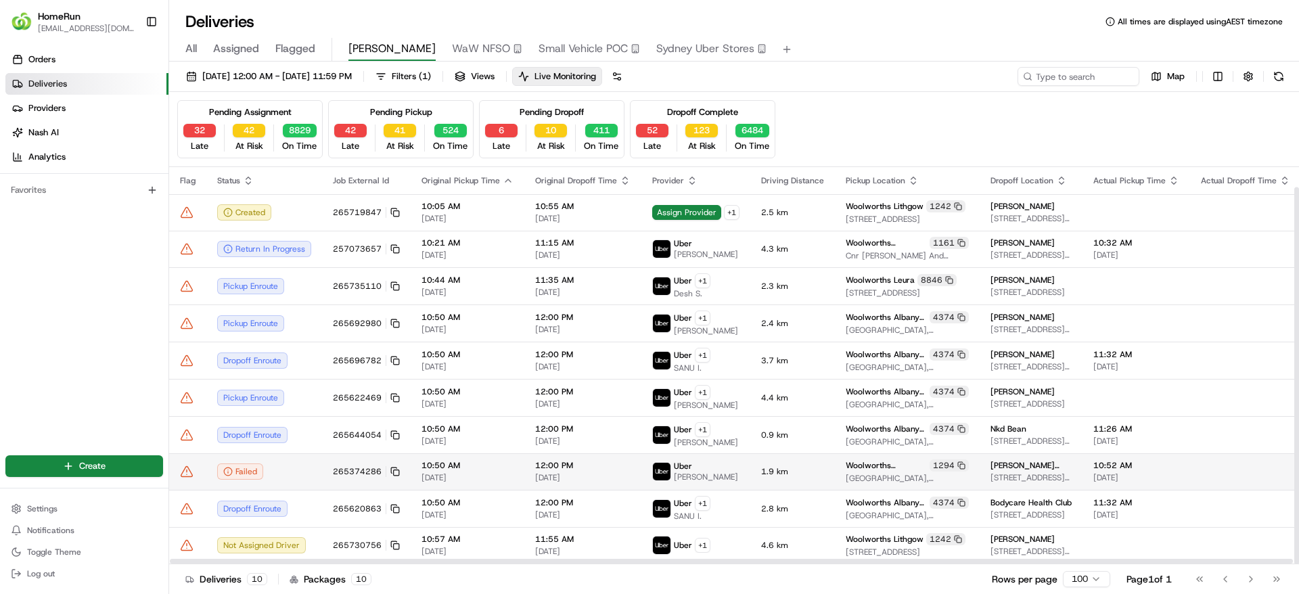
click at [183, 472] on icon at bounding box center [186, 471] width 11 height 10
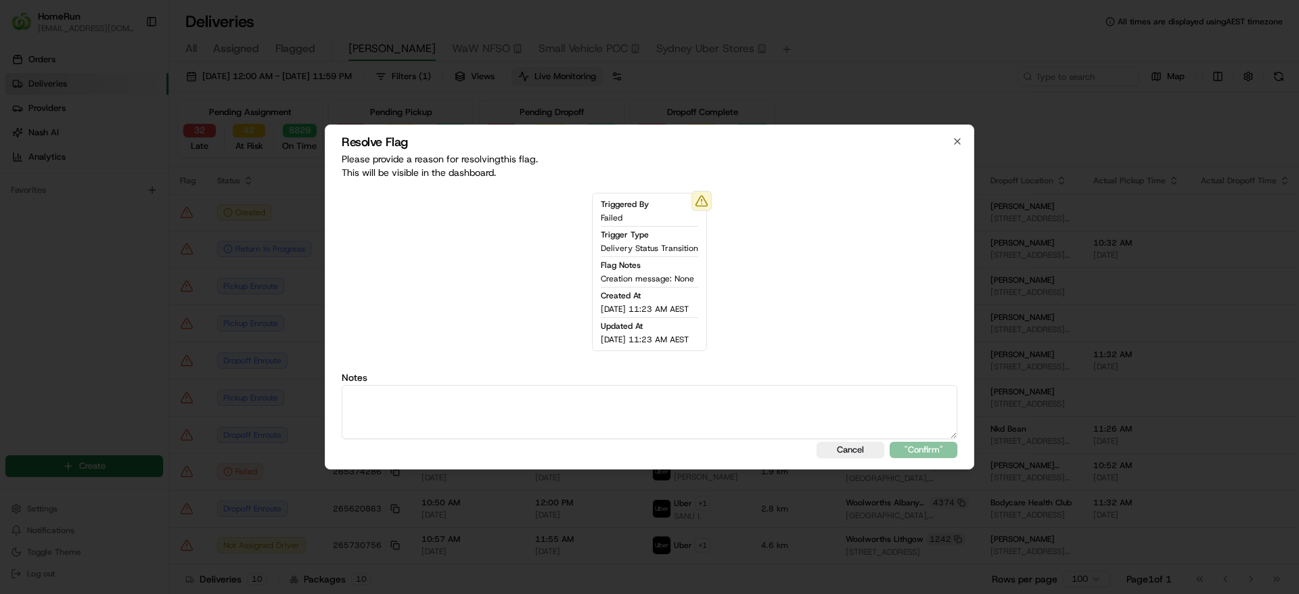
click at [443, 416] on textarea at bounding box center [649, 412] width 615 height 54
paste textarea "Uber shows failed which usually means they couldn't mark the job as complete. I…"
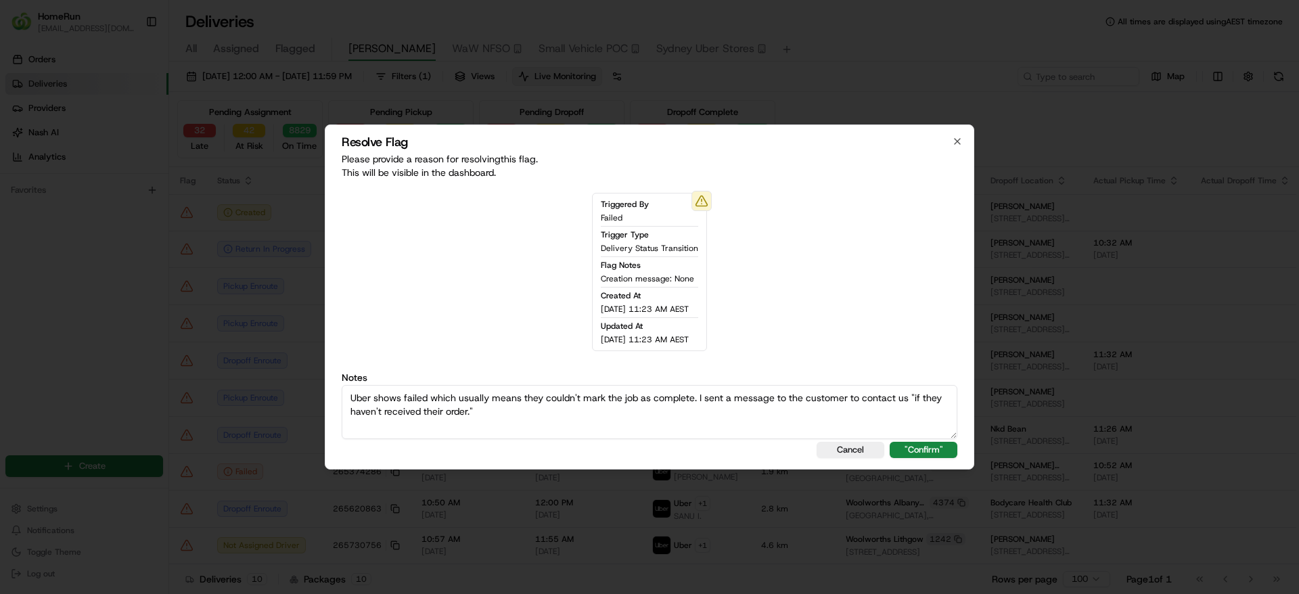
scroll to position [6, 0]
click at [519, 417] on textarea "Uber shows failed which usually means they couldn't mark the job as complete. I…" at bounding box center [649, 412] width 615 height 54
click at [342, 403] on textarea "Uber shows failed which usually means they couldn't mark the job as complete. I…" at bounding box center [649, 412] width 615 height 54
type textarea "Uber shows failed which usually means they couldn't mark the job as complete. I…"
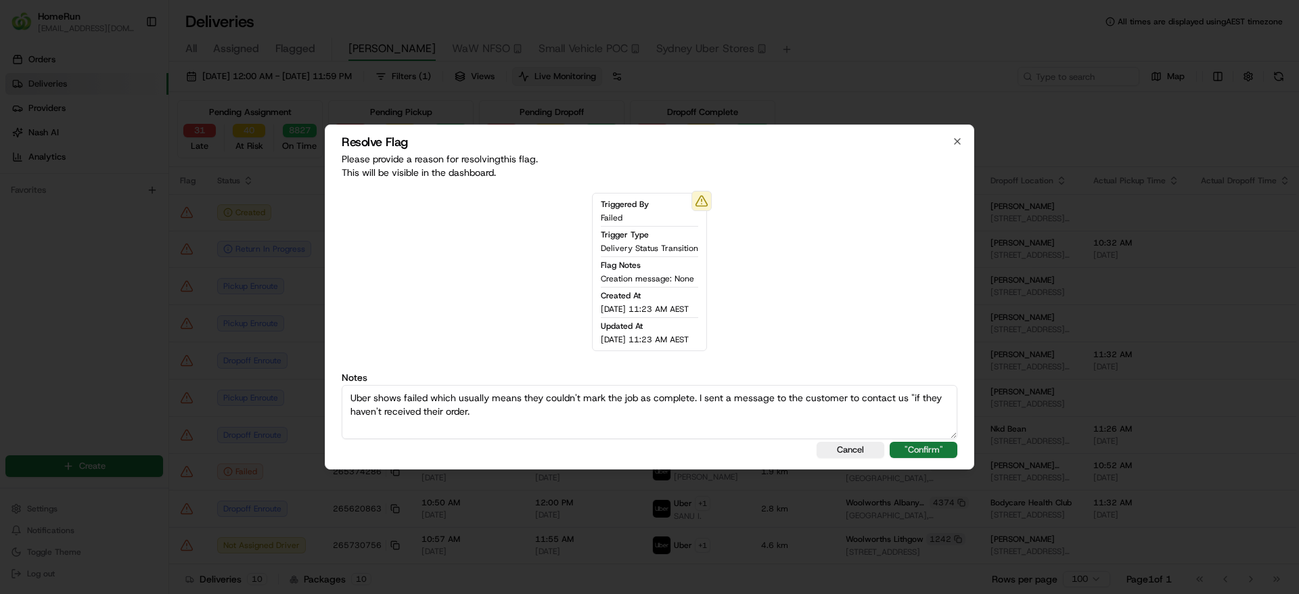
click at [927, 447] on button ""Confirm"" at bounding box center [923, 450] width 68 height 16
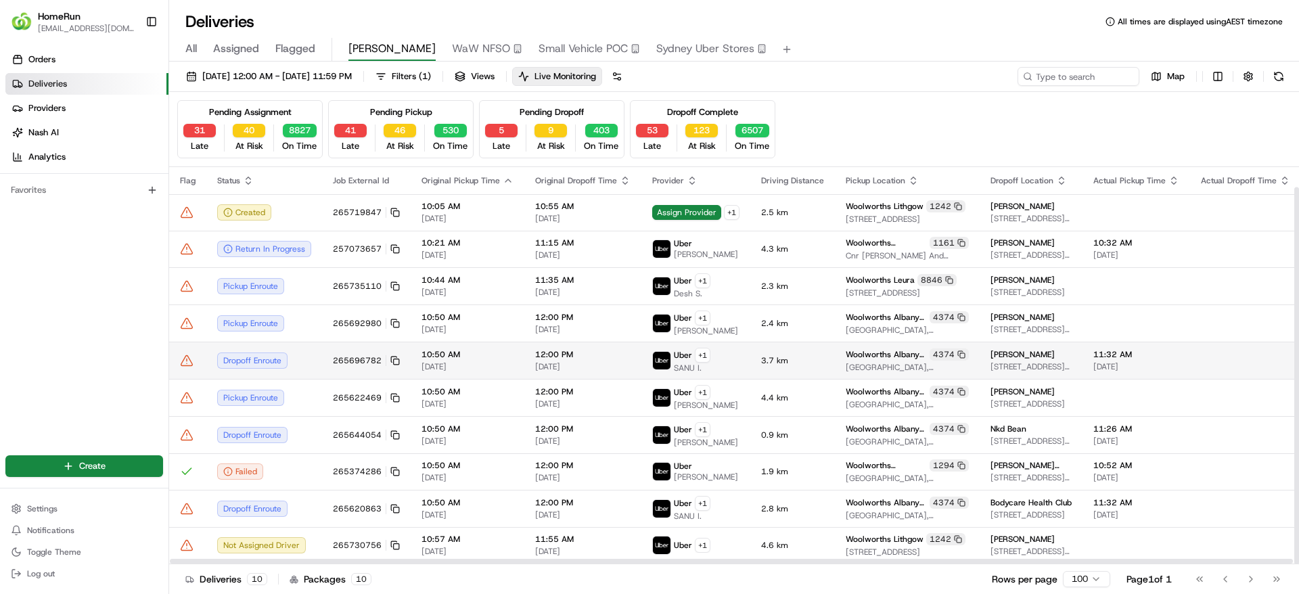
click at [318, 343] on td "Dropoff Enroute" at bounding box center [264, 360] width 116 height 37
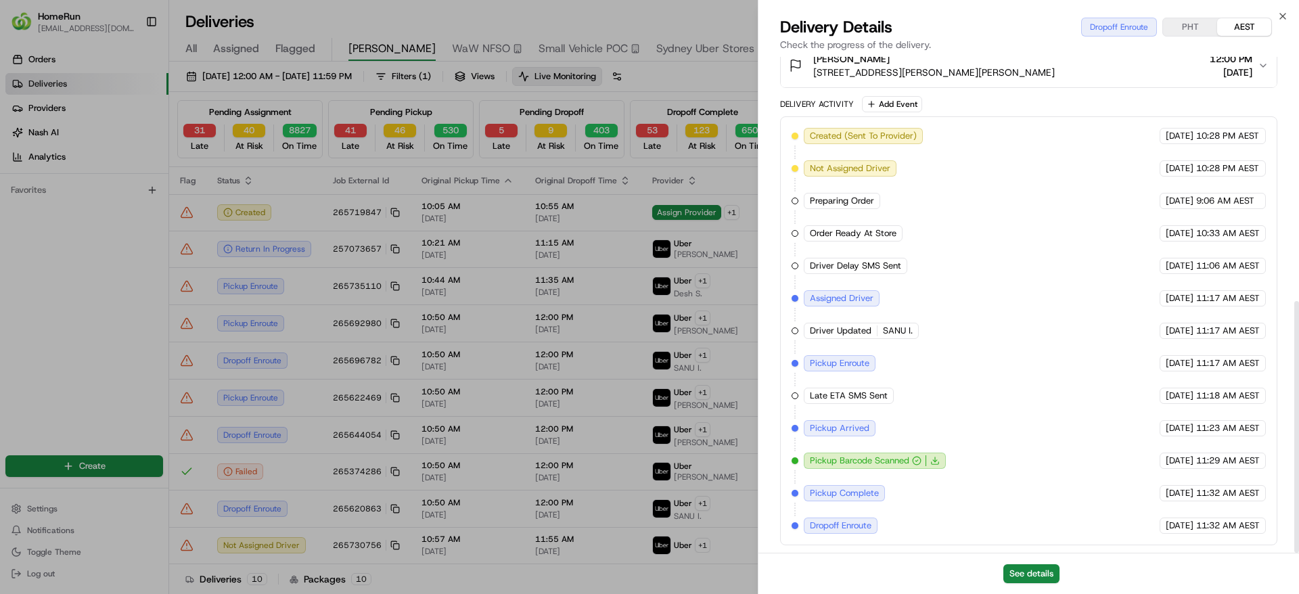
scroll to position [481, 0]
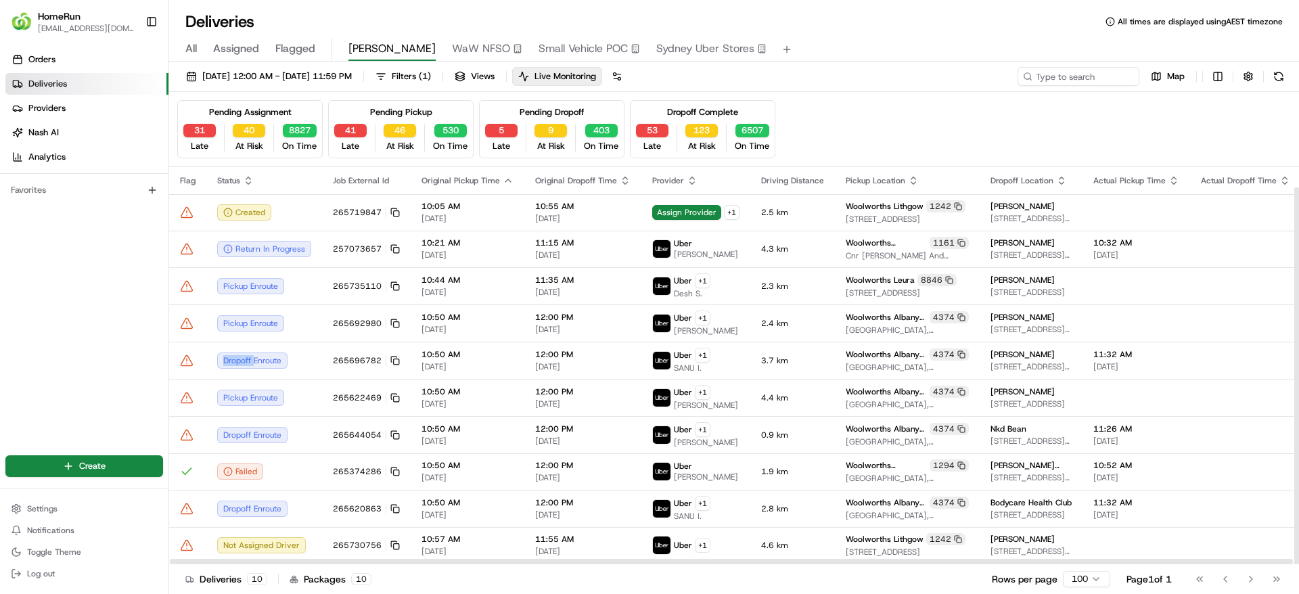
click at [187, 354] on icon at bounding box center [187, 361] width 14 height 14
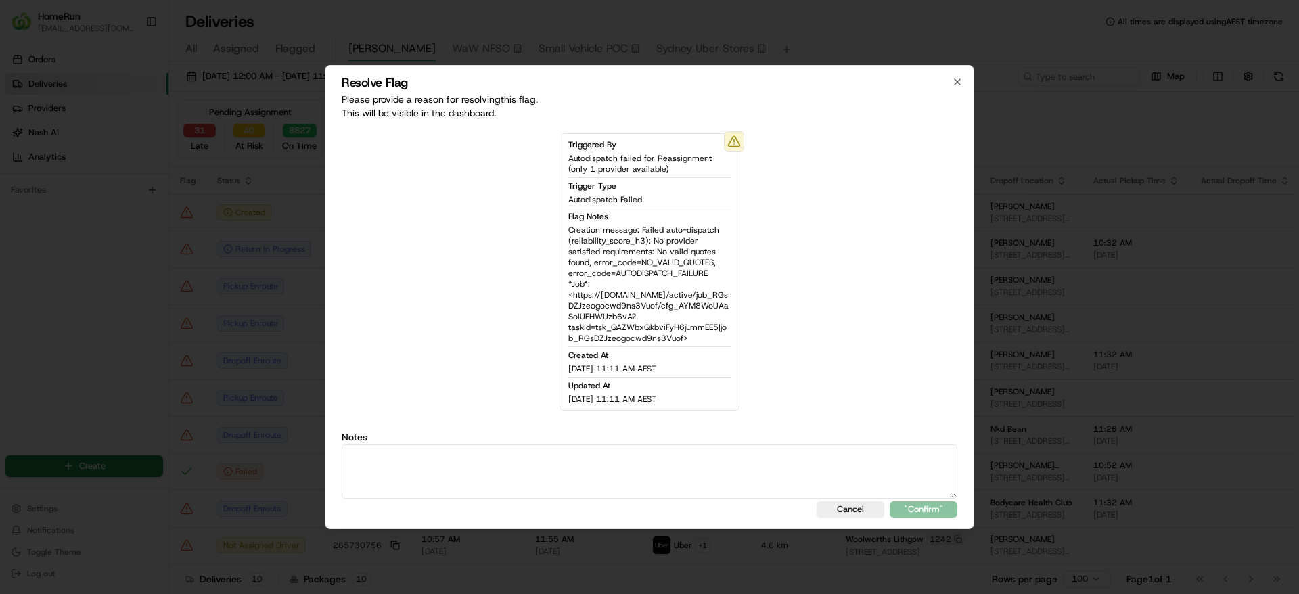
click at [550, 465] on textarea at bounding box center [649, 471] width 615 height 54
type textarea "Driver on their way."
click at [936, 507] on button ""Confirm"" at bounding box center [923, 509] width 68 height 16
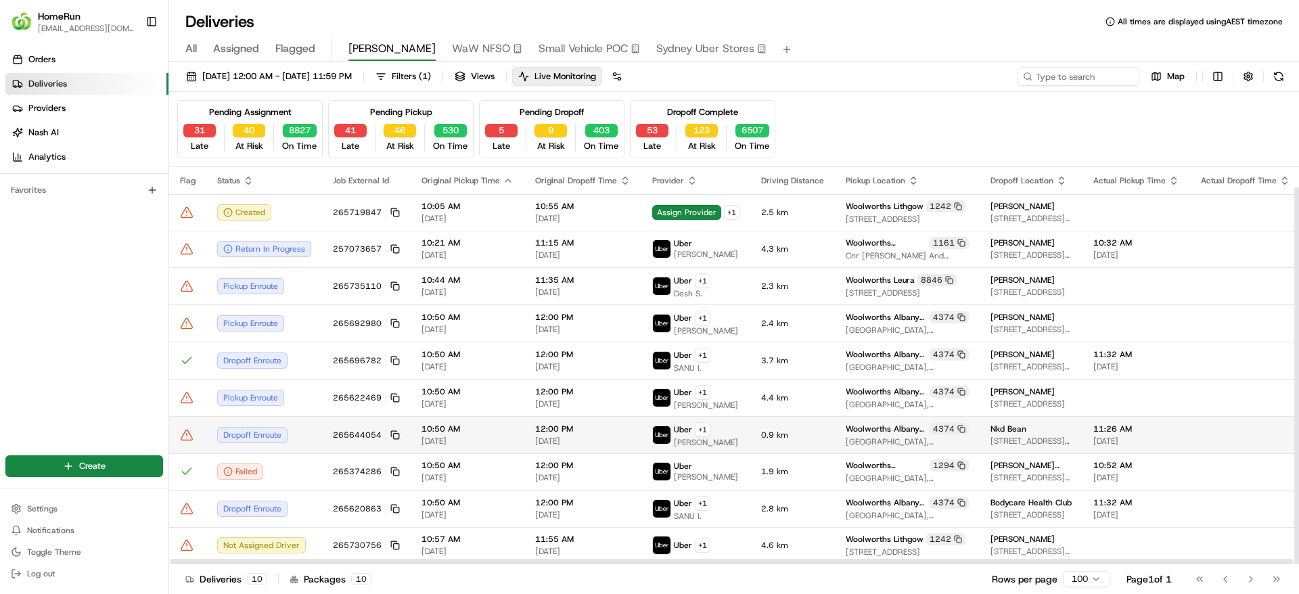
click at [187, 433] on icon at bounding box center [187, 434] width 0 height 2
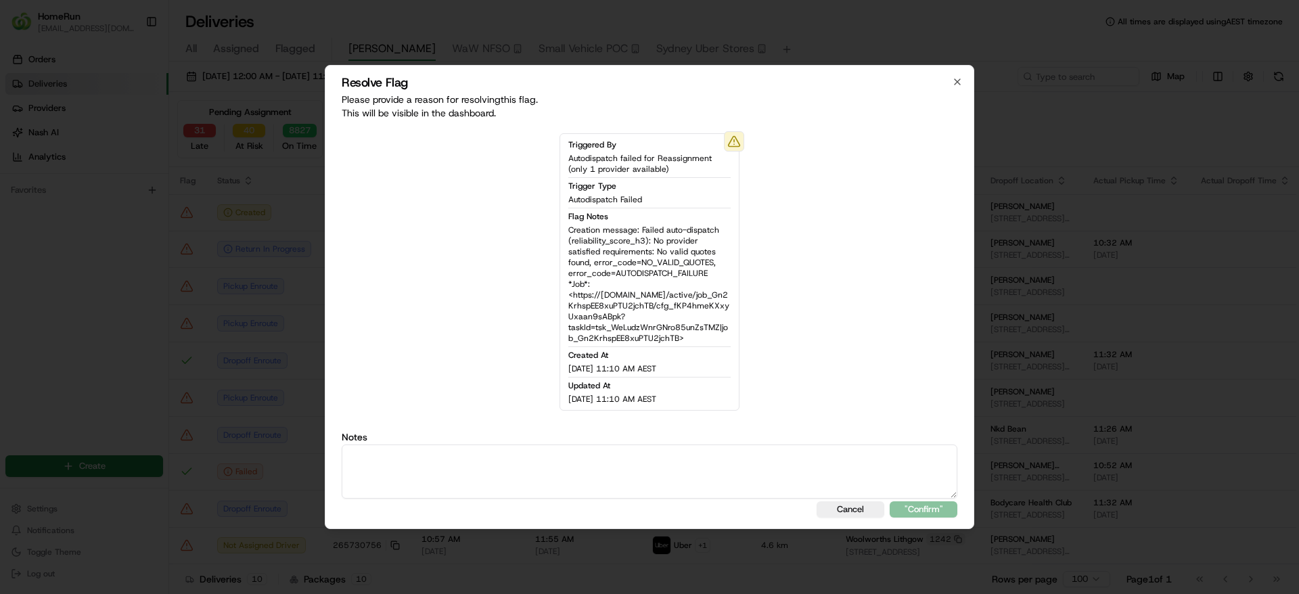
click at [579, 469] on textarea at bounding box center [649, 471] width 615 height 54
type textarea "Driver has order and on their way to the cx."
click at [925, 517] on div "Resolve Flag Please provide a reason for resolving this flag . This will be vis…" at bounding box center [649, 297] width 649 height 464
click at [923, 511] on button ""Confirm"" at bounding box center [923, 509] width 68 height 16
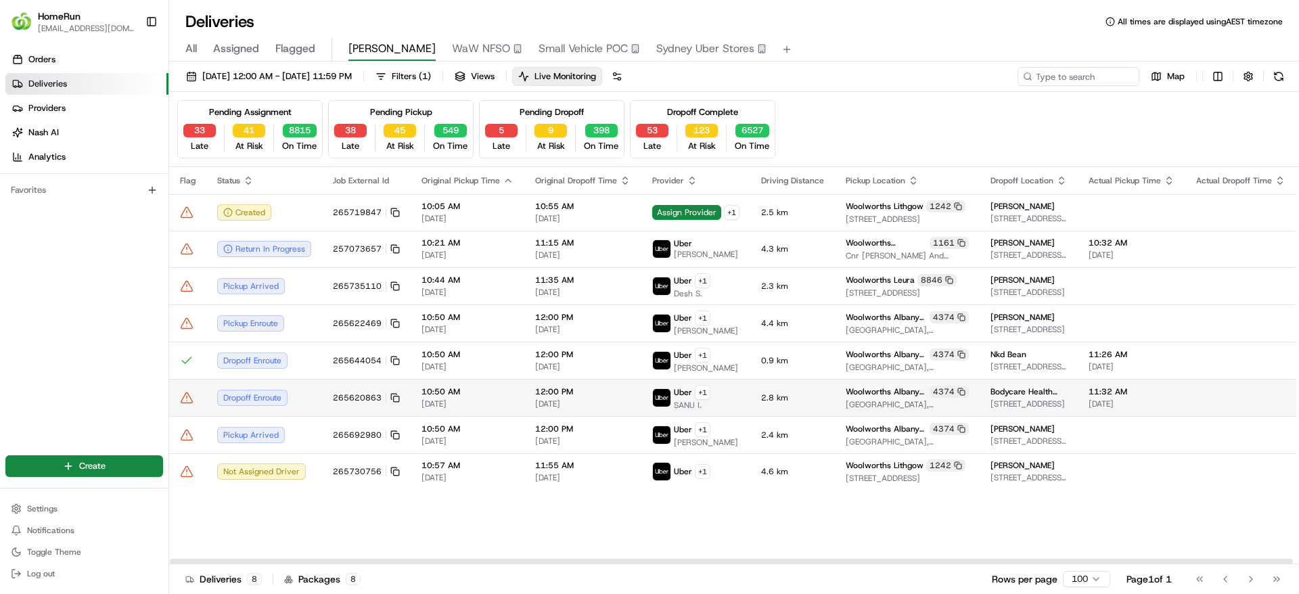
click at [185, 404] on icon at bounding box center [187, 398] width 14 height 14
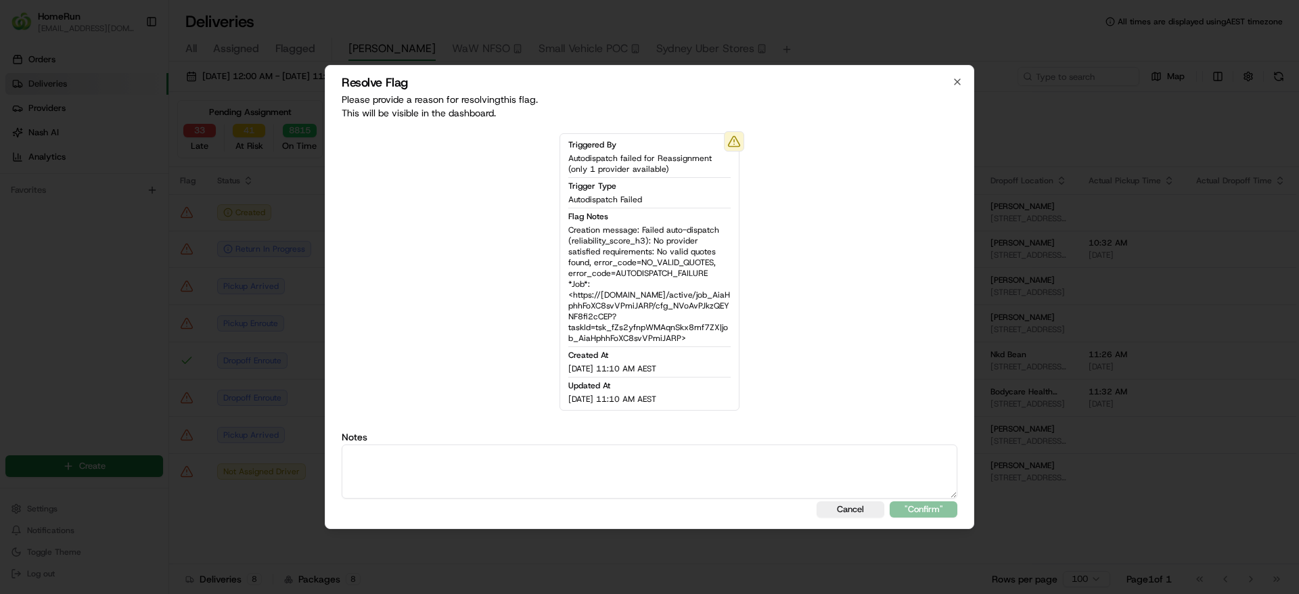
click at [605, 464] on textarea at bounding box center [649, 471] width 615 height 54
type textarea "Driver has the customers order and is on their way"
click at [933, 511] on button ""Confirm"" at bounding box center [923, 509] width 68 height 16
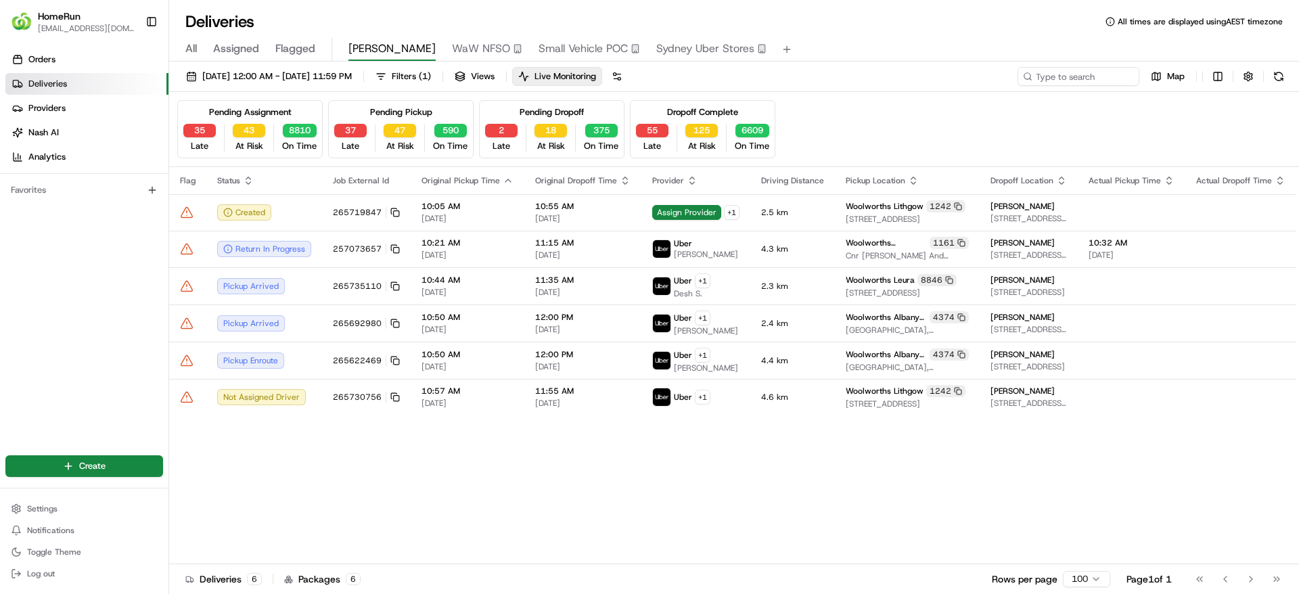
click at [673, 1] on div "Deliveries All times are displayed using AEST timezone All Assigned Flagged Son…" at bounding box center [733, 297] width 1129 height 594
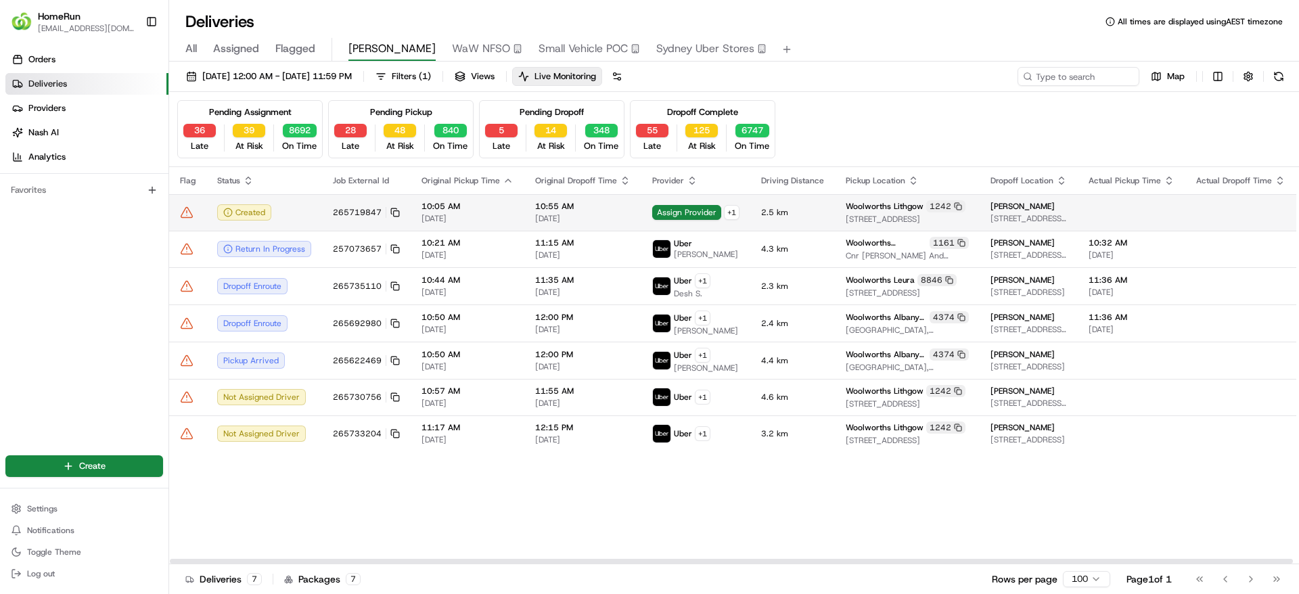
click at [524, 199] on td "10:55 AM 21/08/2025" at bounding box center [582, 212] width 117 height 37
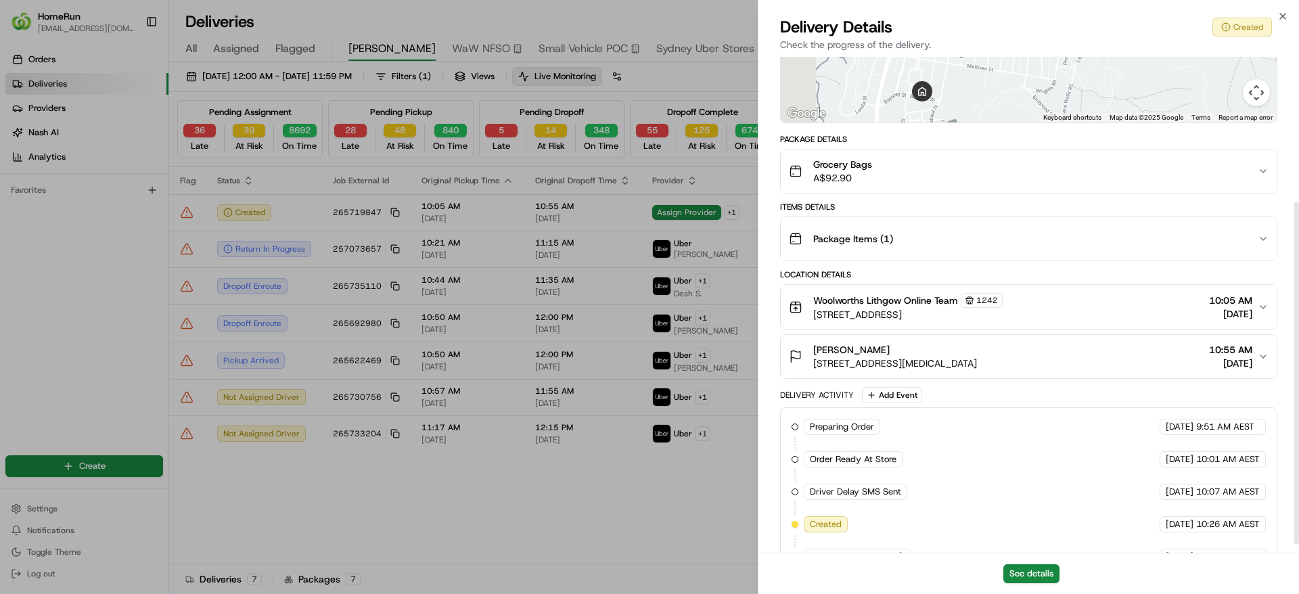
scroll to position [221, 0]
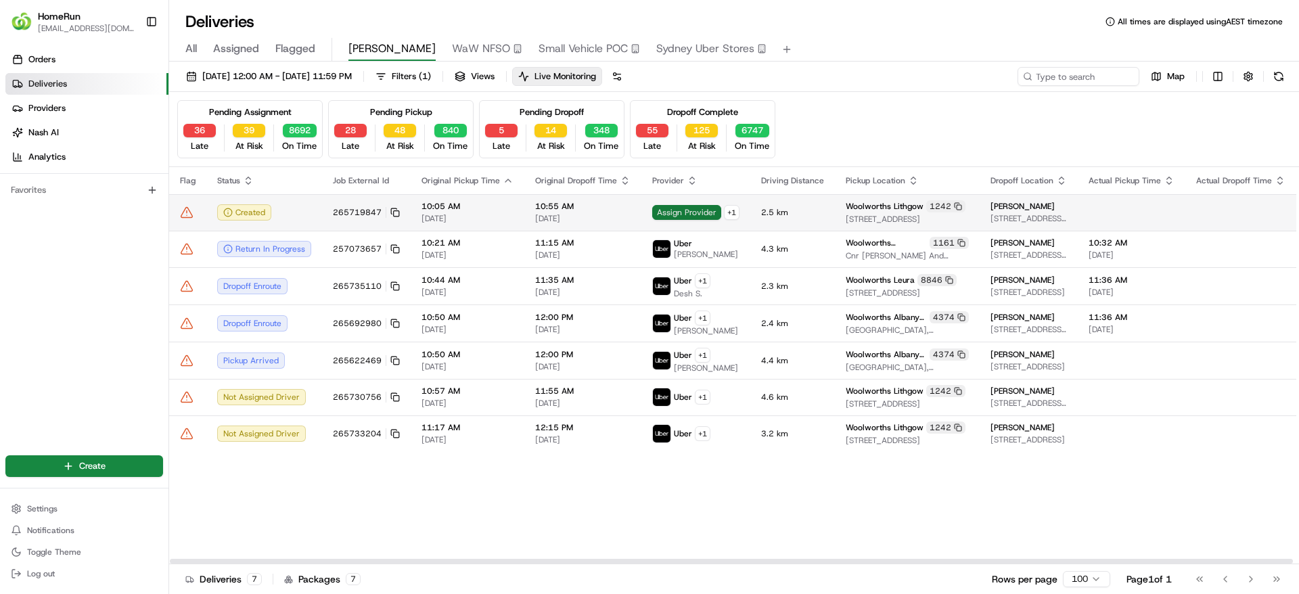
click at [680, 212] on span "Assign Provider" at bounding box center [686, 212] width 69 height 15
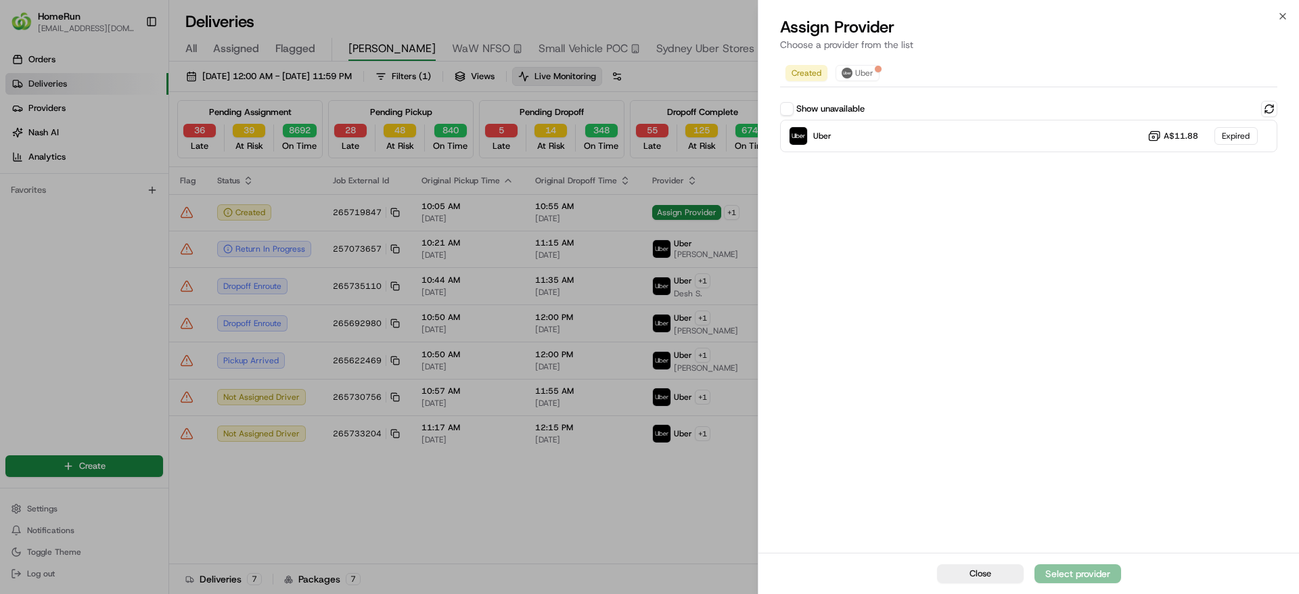
click at [788, 110] on button "Show unavailable" at bounding box center [787, 109] width 14 height 14
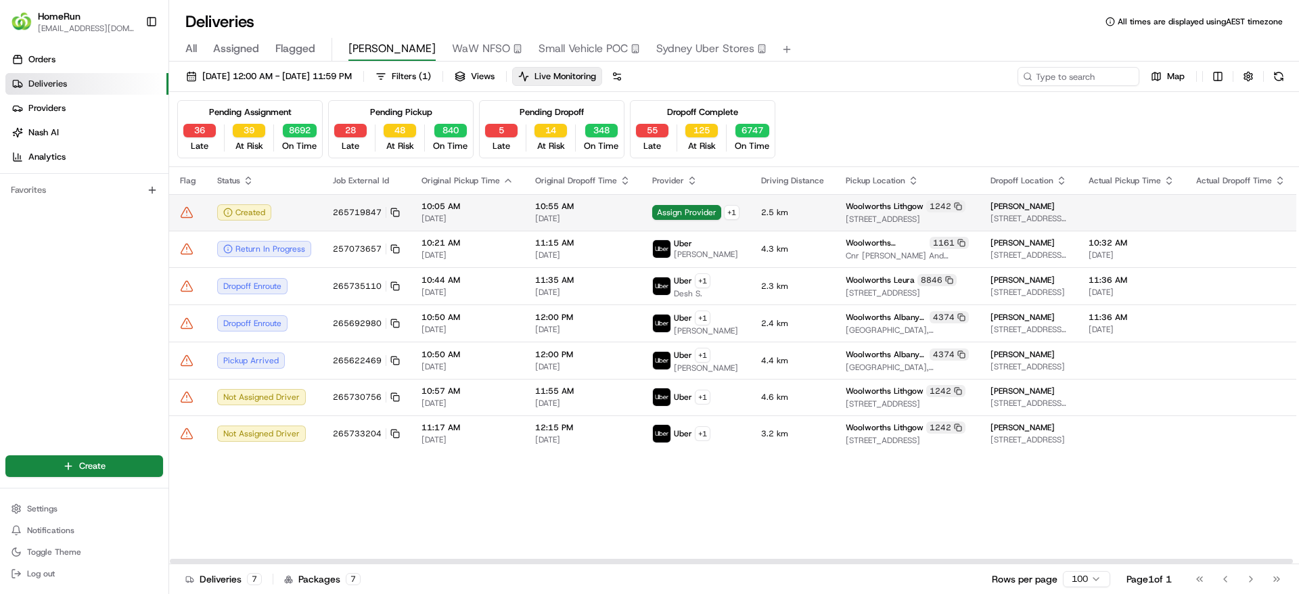
click at [811, 211] on span "2.5 km" at bounding box center [792, 212] width 63 height 11
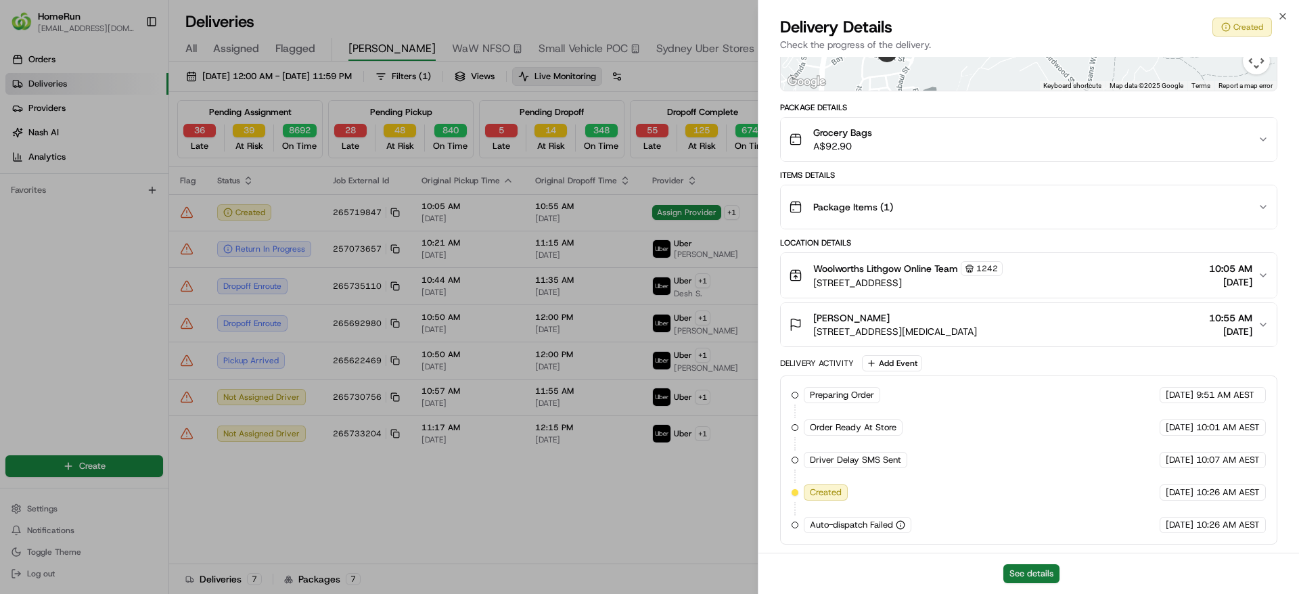
click at [1027, 571] on button "See details" at bounding box center [1031, 573] width 56 height 19
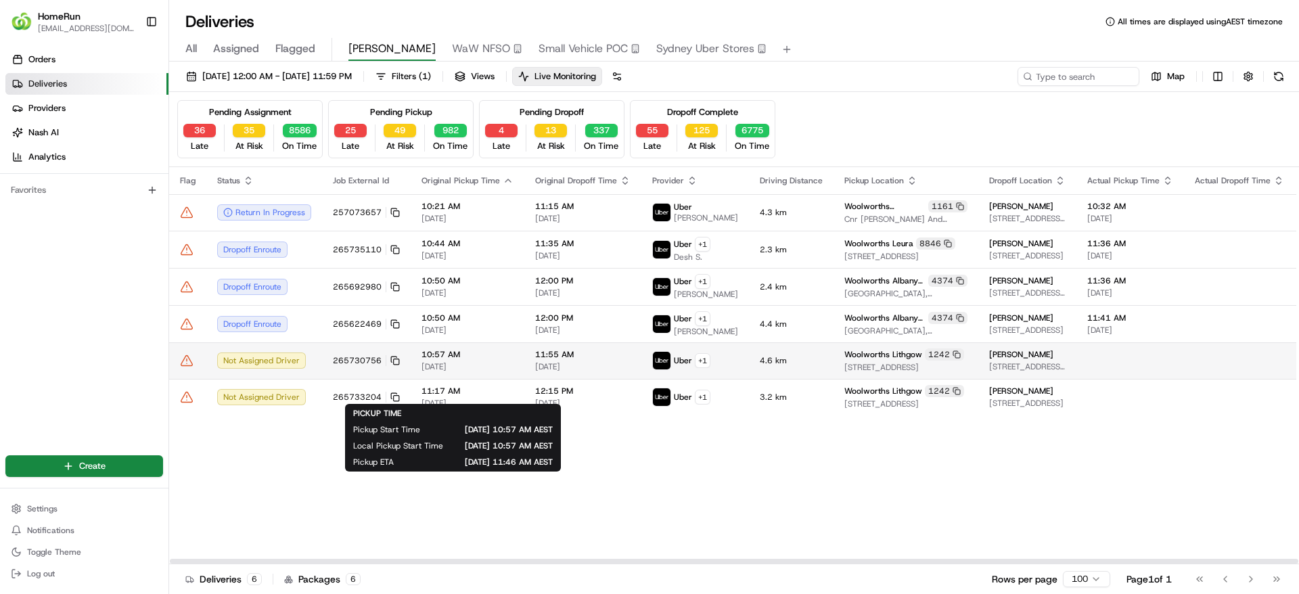
click at [489, 360] on span "10:57 AM" at bounding box center [467, 354] width 92 height 11
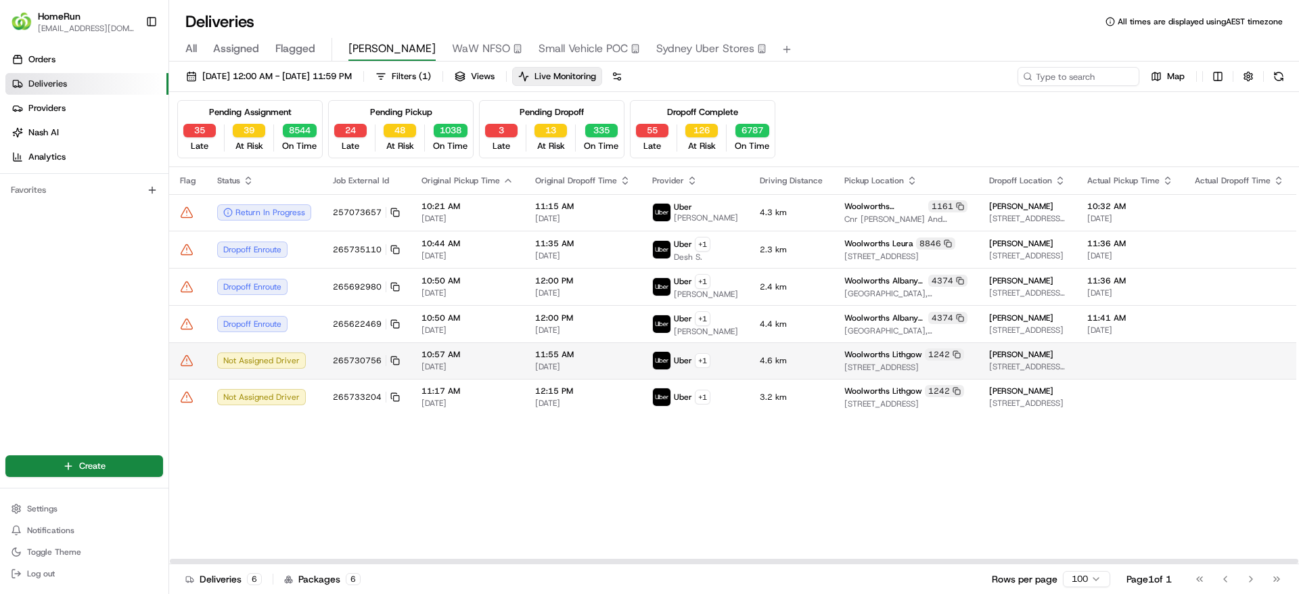
click at [550, 372] on span "[DATE]" at bounding box center [582, 366] width 95 height 11
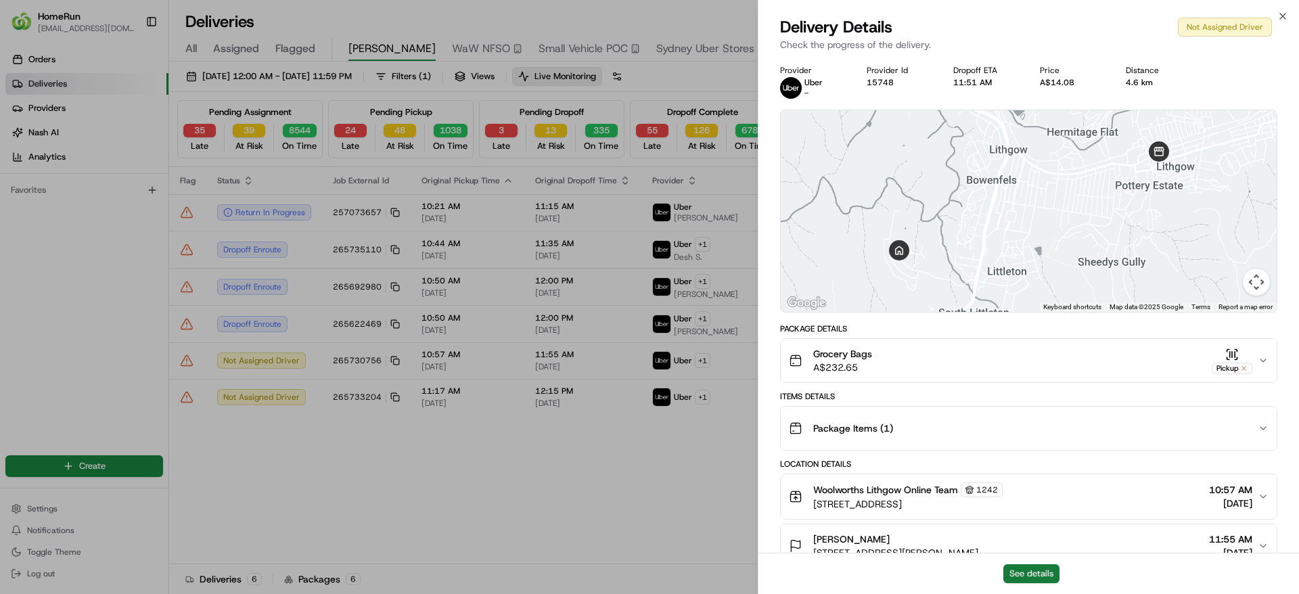
click at [1044, 567] on button "See details" at bounding box center [1031, 573] width 56 height 19
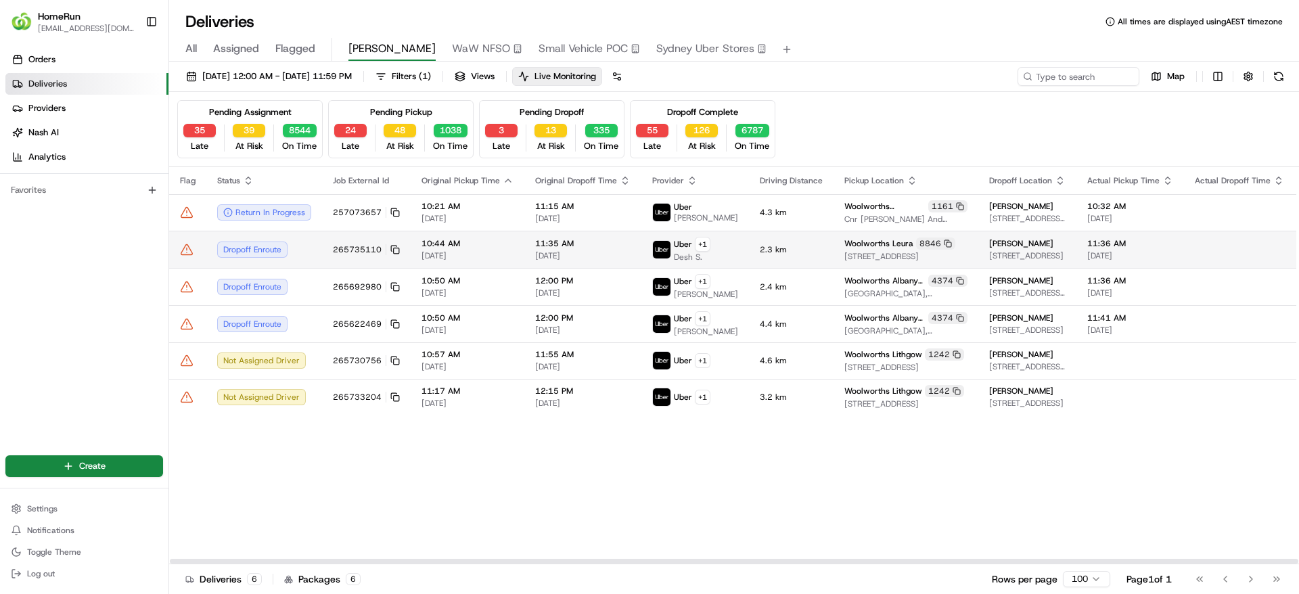
click at [328, 256] on td "265735110" at bounding box center [366, 249] width 89 height 37
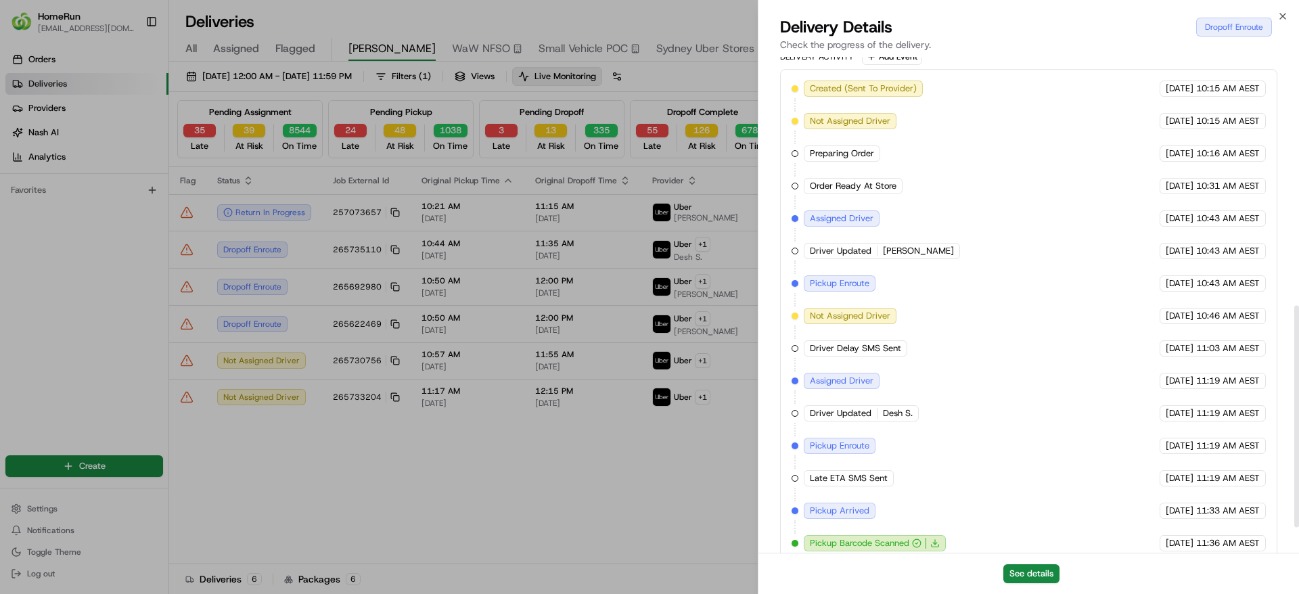
scroll to position [611, 0]
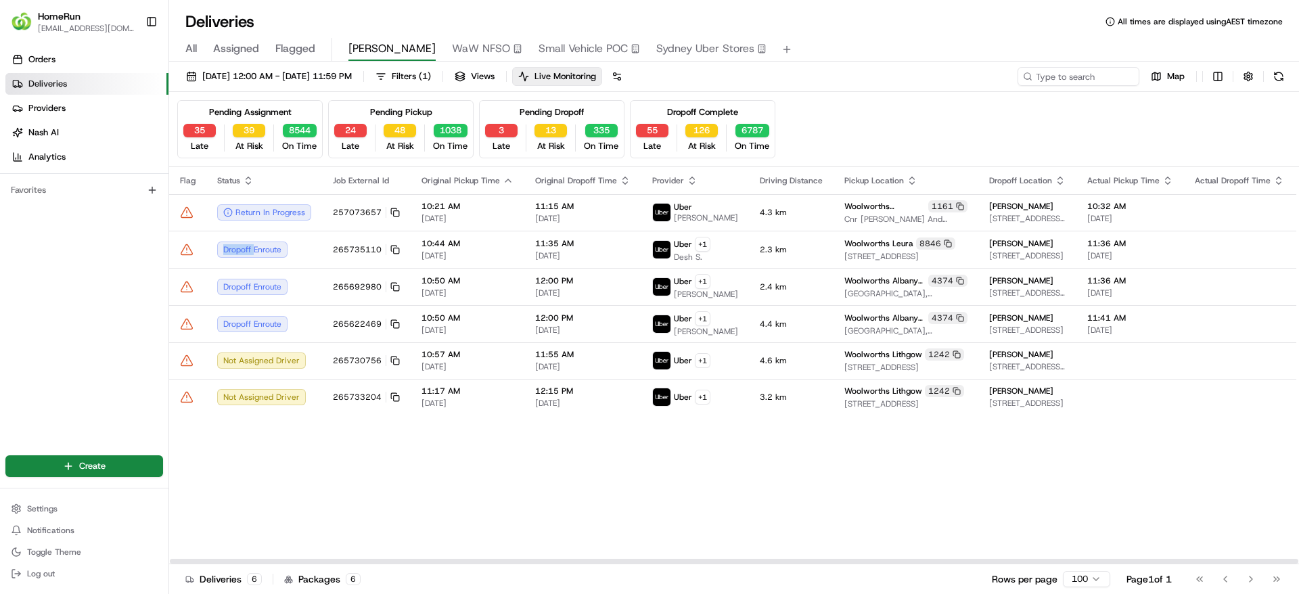
click at [189, 254] on icon at bounding box center [186, 249] width 11 height 10
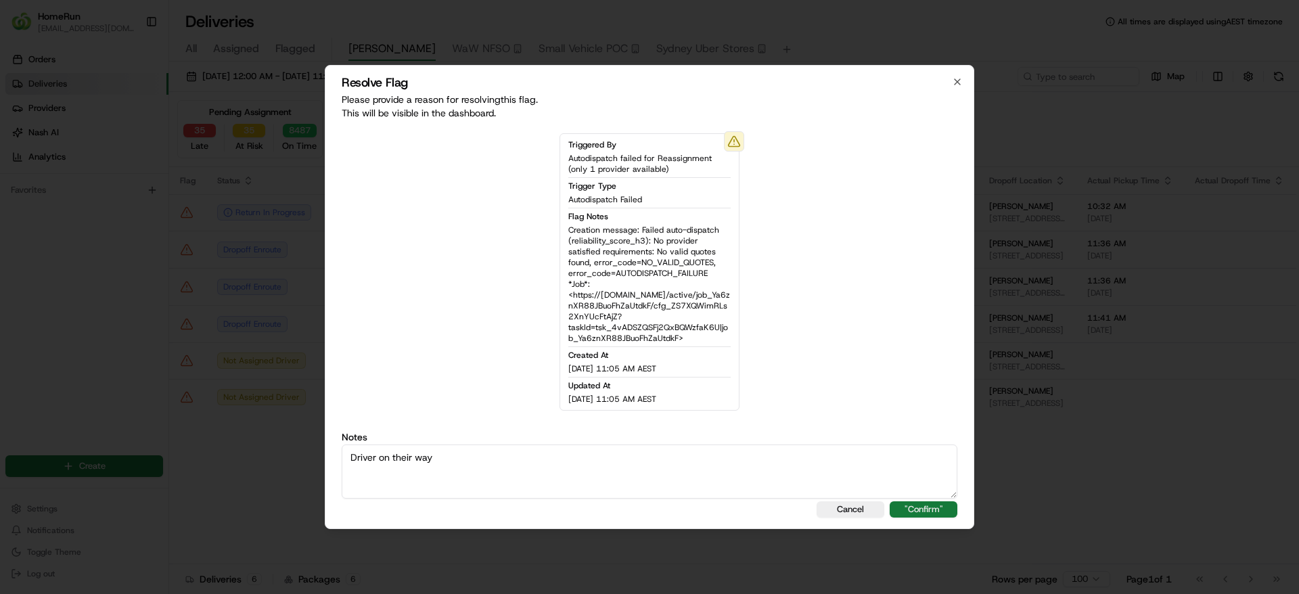
type textarea "Driver on their way"
click at [939, 511] on button ""Confirm"" at bounding box center [923, 509] width 68 height 16
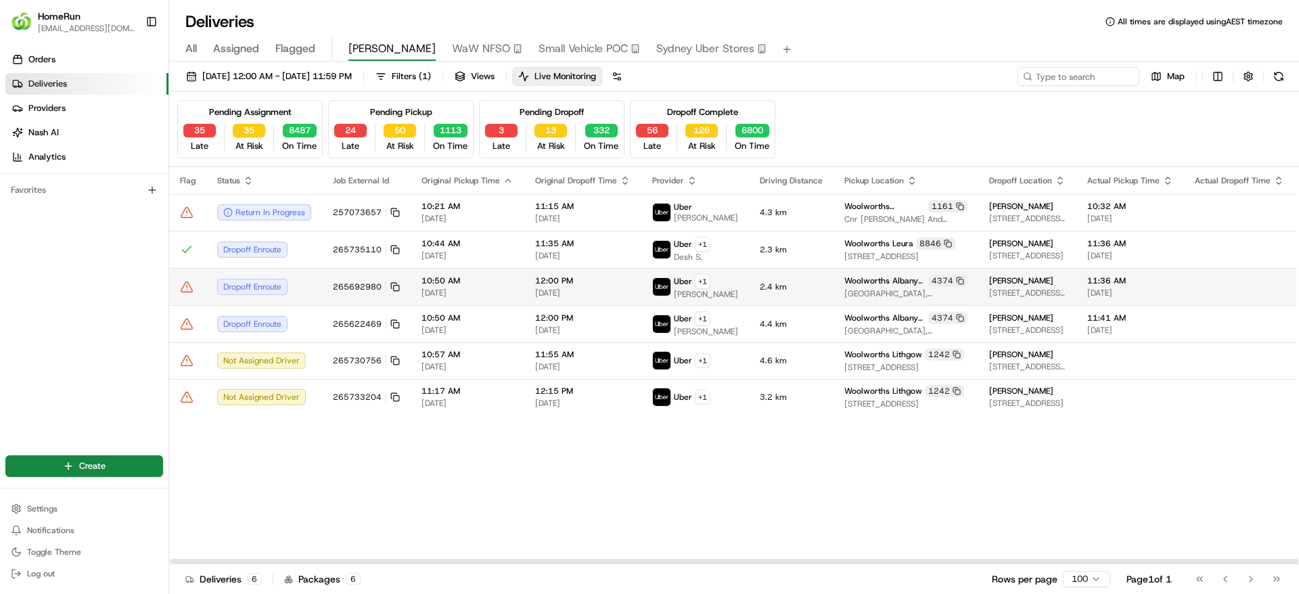
click at [311, 301] on td "Dropoff Enroute" at bounding box center [264, 286] width 116 height 37
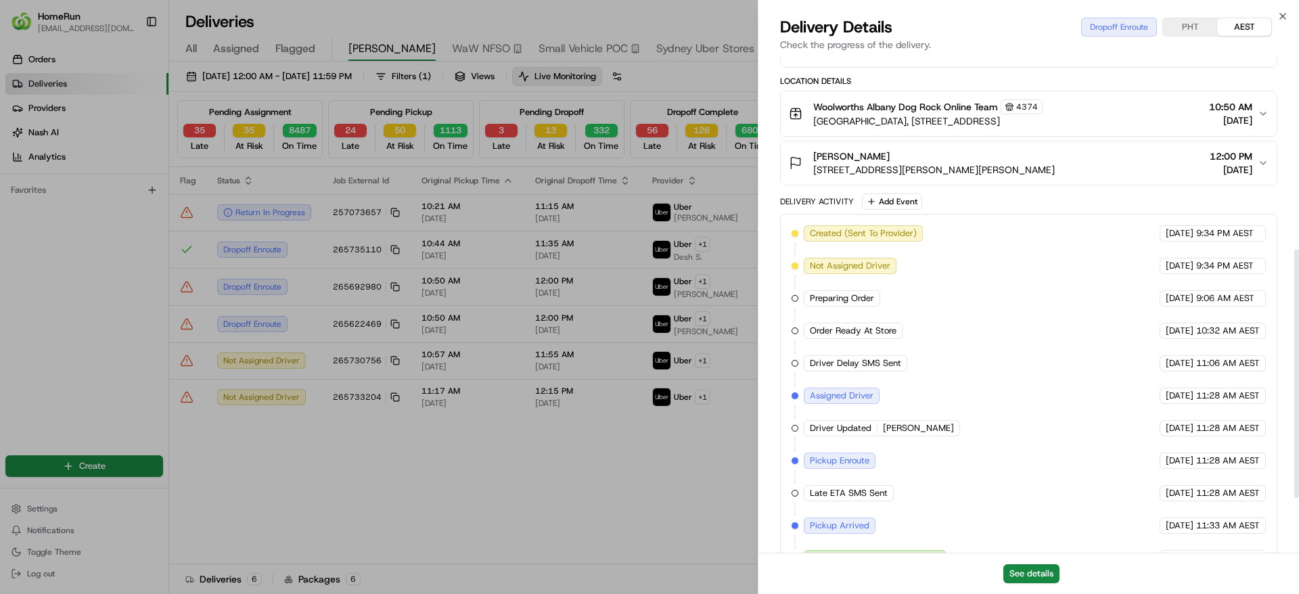
scroll to position [492, 0]
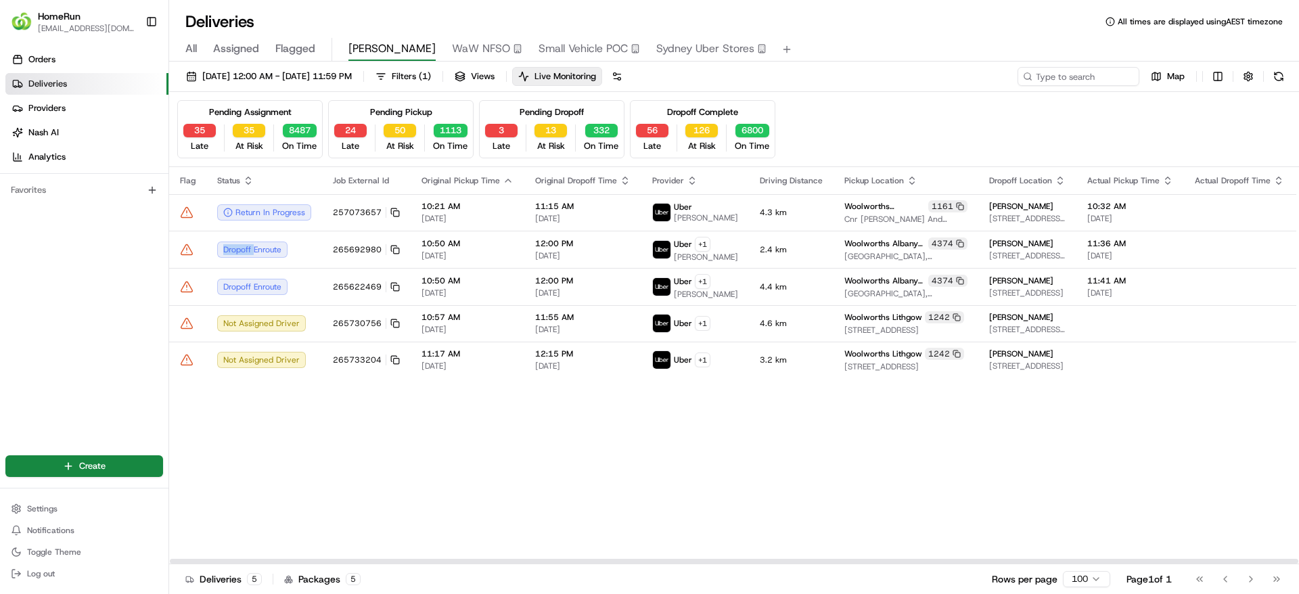
click at [185, 256] on icon at bounding box center [187, 250] width 14 height 14
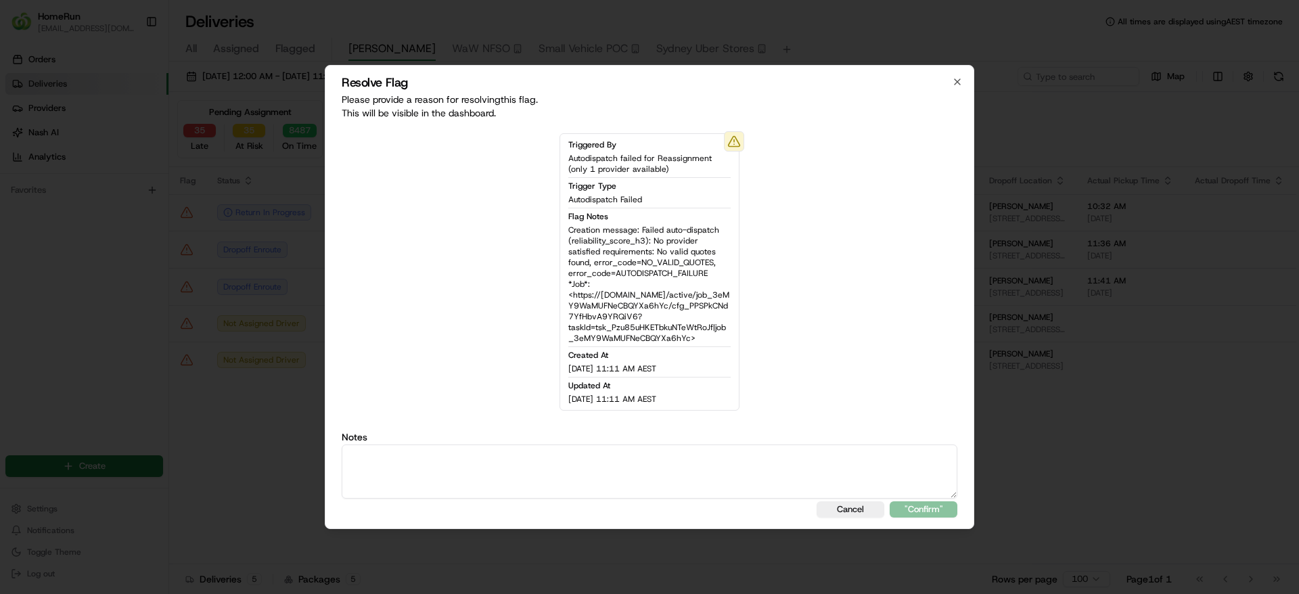
click at [447, 457] on textarea at bounding box center [649, 471] width 615 height 54
type textarea "Driver on their way"
click at [932, 509] on button ""Confirm"" at bounding box center [923, 509] width 68 height 16
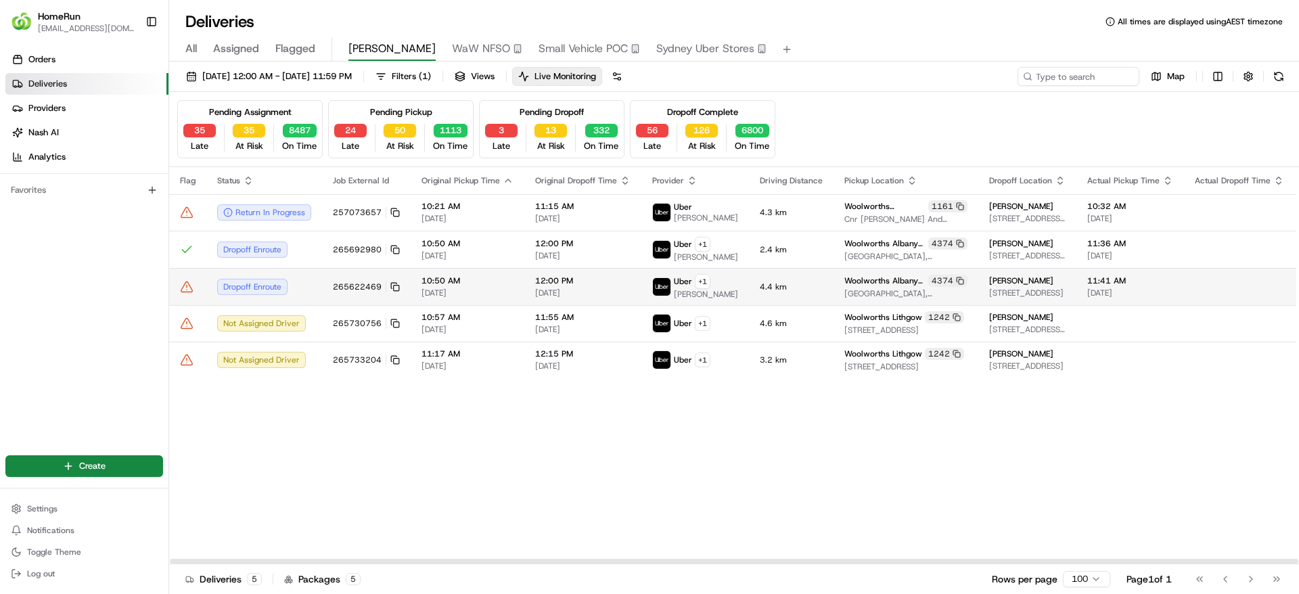
click at [310, 305] on td "Dropoff Enroute" at bounding box center [264, 286] width 116 height 37
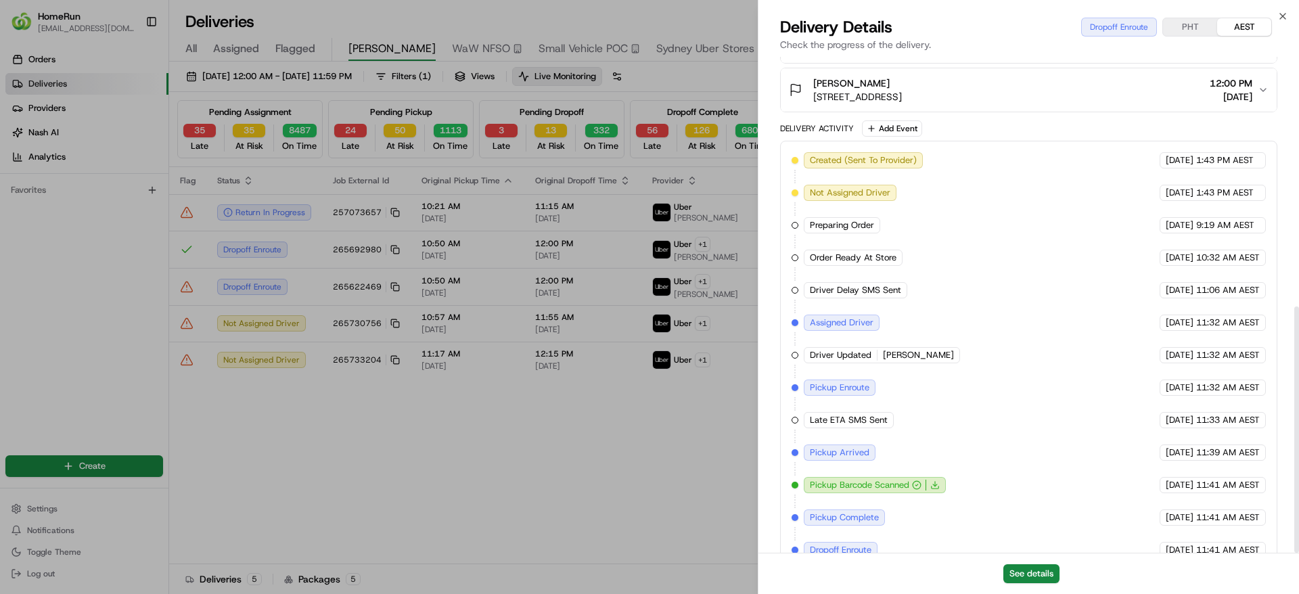
scroll to position [503, 0]
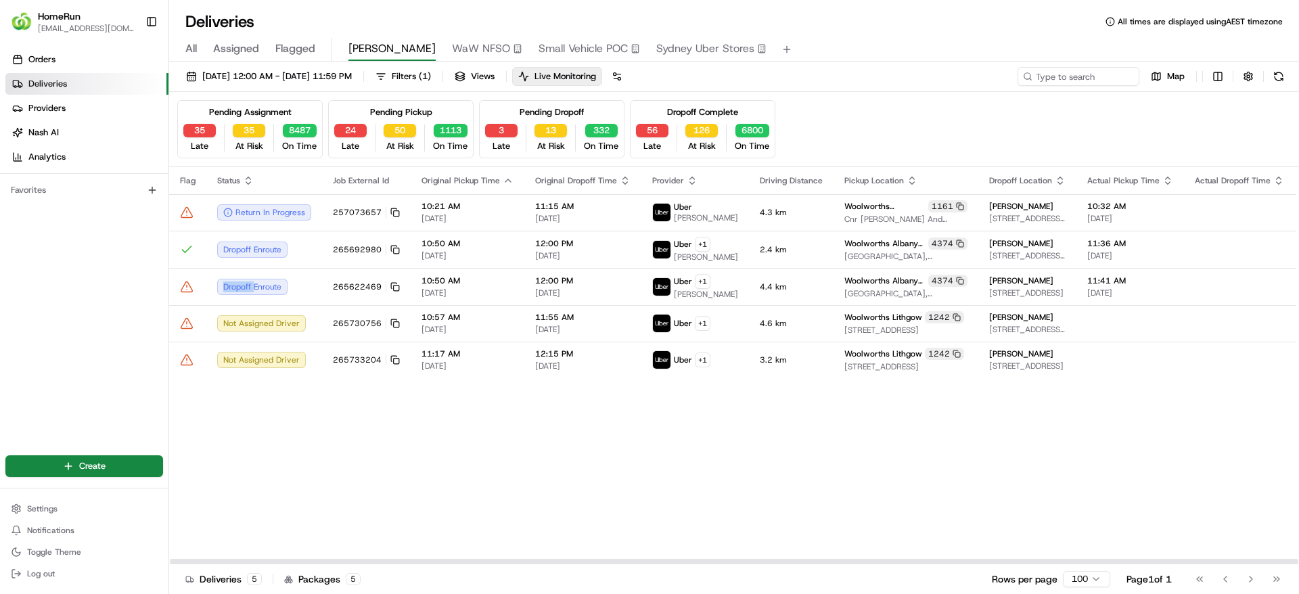
click at [188, 291] on icon at bounding box center [186, 286] width 11 height 10
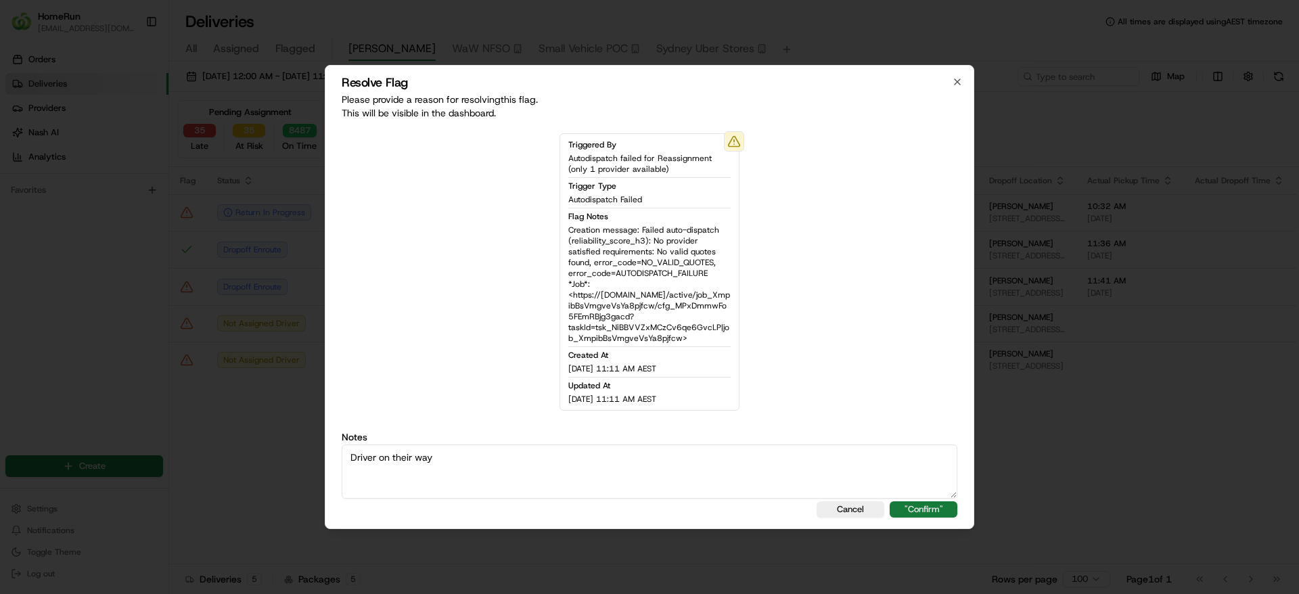
type textarea "Driver on their way"
click at [920, 509] on button ""Confirm"" at bounding box center [923, 509] width 68 height 16
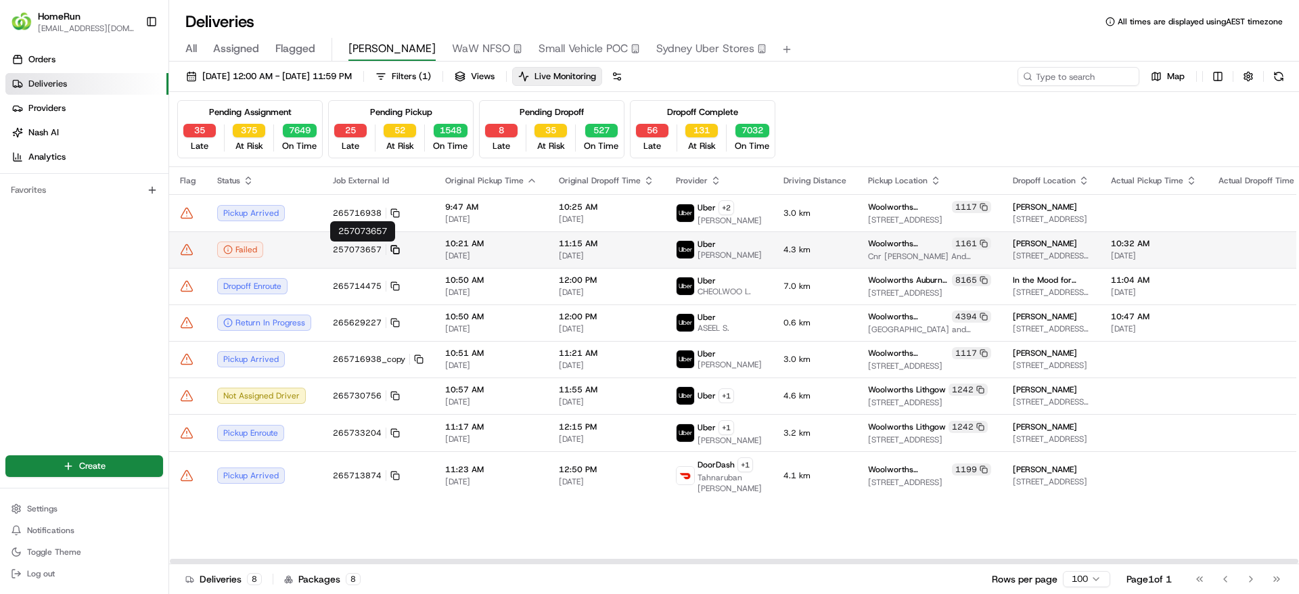
click at [393, 245] on icon at bounding box center [394, 249] width 9 height 9
click at [392, 250] on icon at bounding box center [394, 249] width 9 height 9
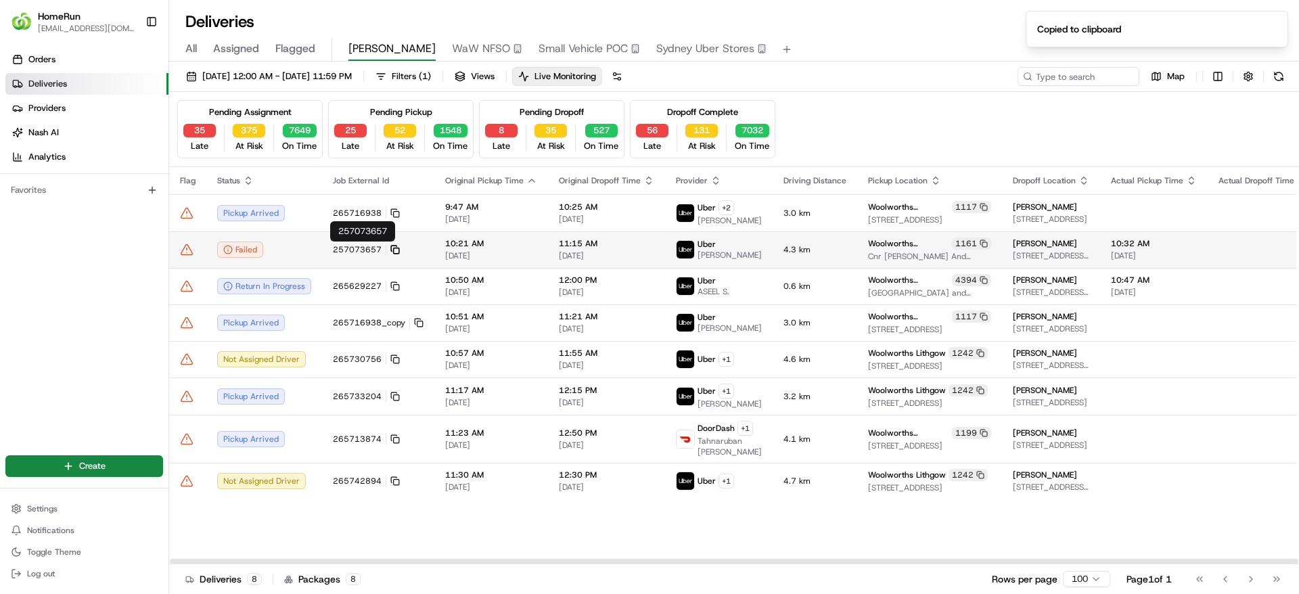
click at [393, 250] on icon at bounding box center [394, 249] width 9 height 9
click at [394, 248] on rect at bounding box center [396, 250] width 5 height 5
click at [395, 245] on icon at bounding box center [394, 249] width 9 height 9
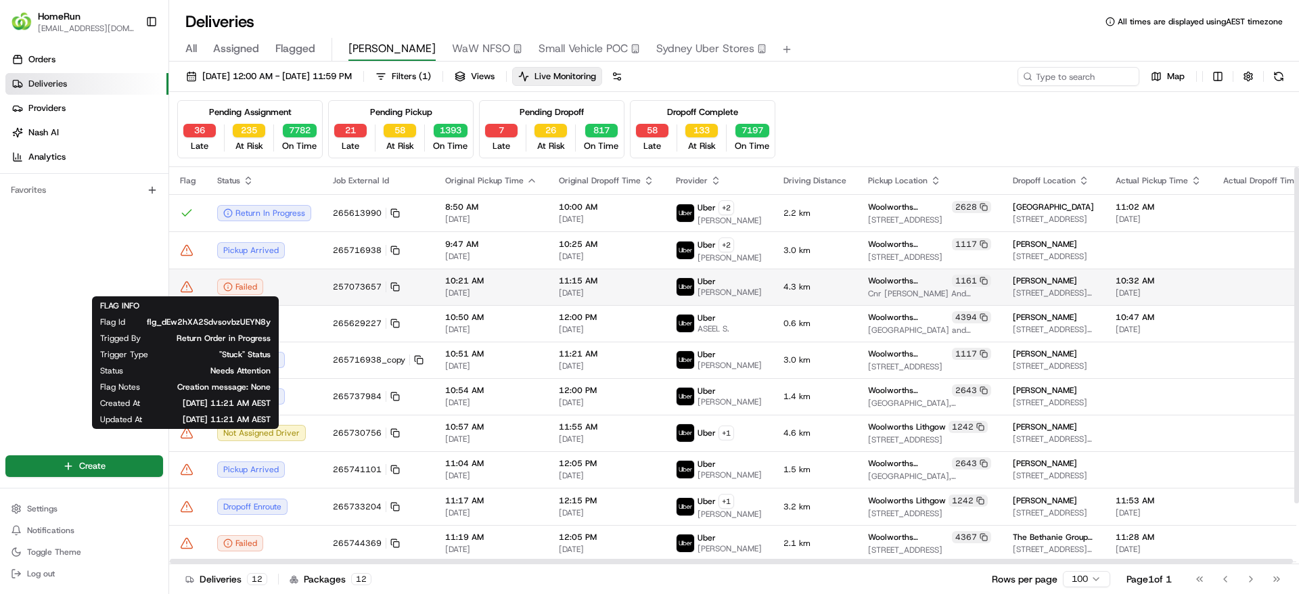
click at [189, 284] on icon at bounding box center [186, 286] width 11 height 10
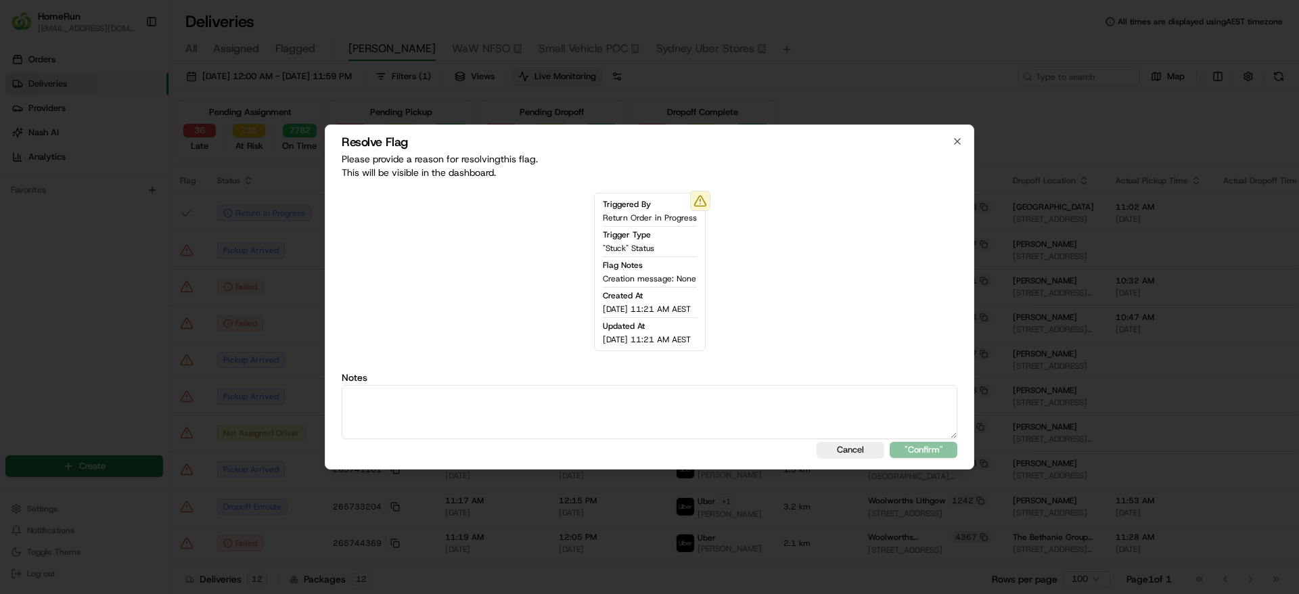
click at [473, 406] on textarea at bounding box center [649, 412] width 615 height 54
paste textarea "Uber shows failed which usually means they couldn't mark the job as complete. I…"
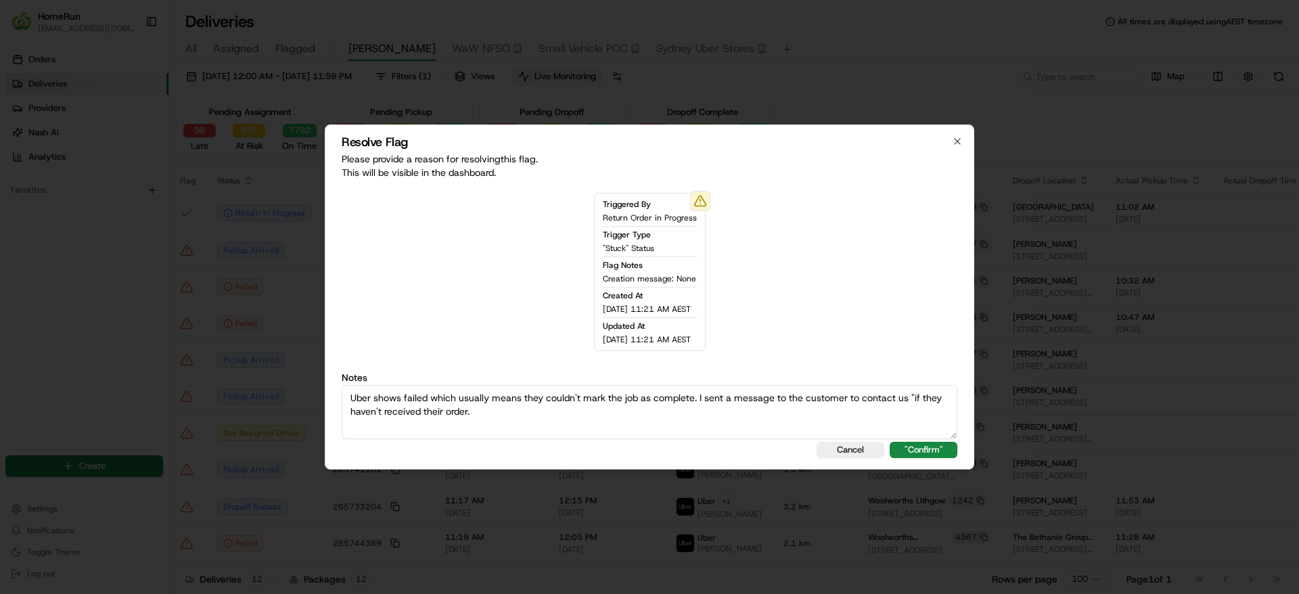
click at [342, 411] on textarea "Uber shows failed which usually means they couldn't mark the job as complete. I…" at bounding box center [649, 412] width 615 height 54
type textarea "Uber shows failed which usually means they couldn't mark the job as complete. I…"
click at [928, 447] on button ""Confirm"" at bounding box center [923, 450] width 68 height 16
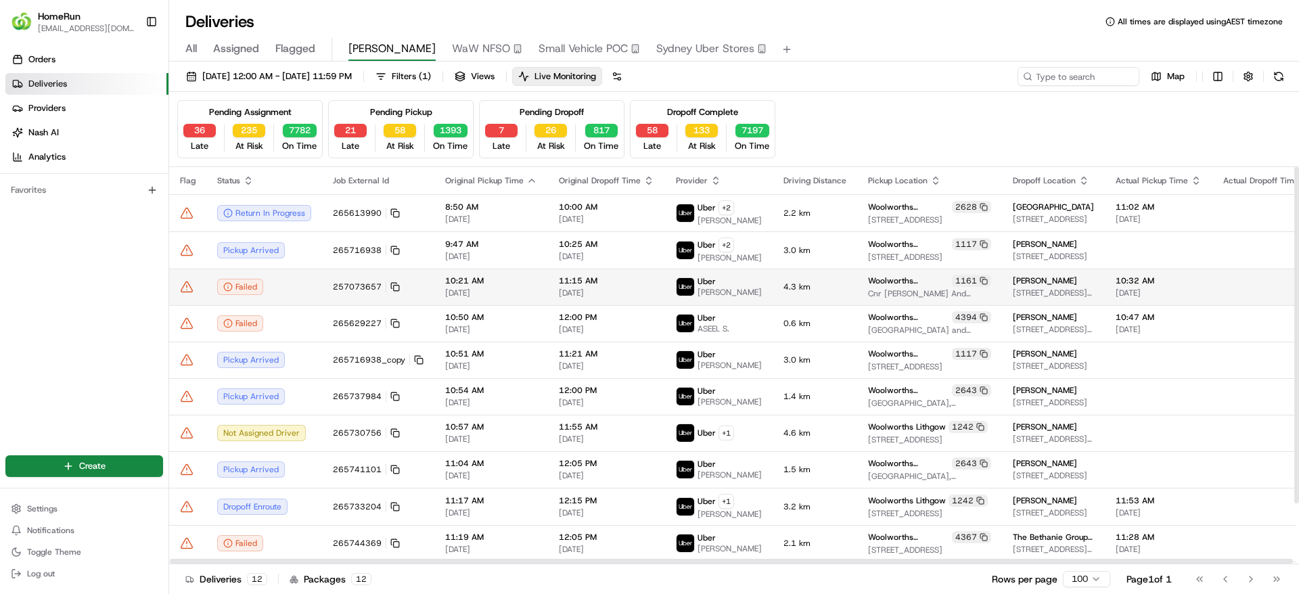
click at [181, 287] on icon at bounding box center [187, 287] width 14 height 14
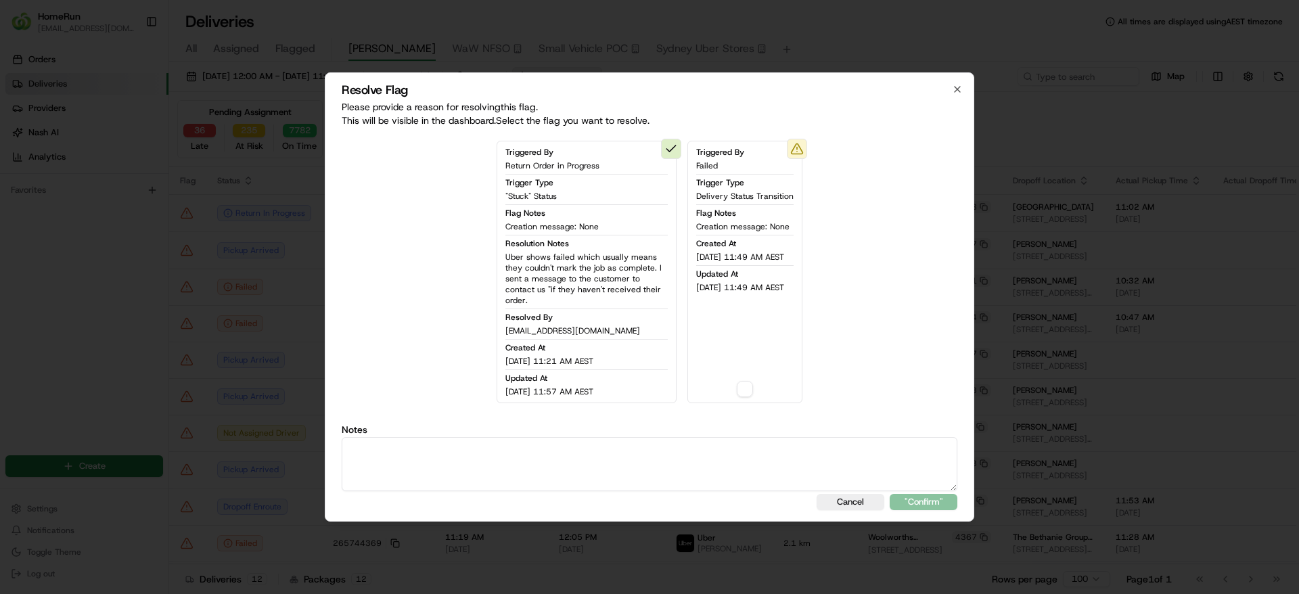
click at [525, 446] on textarea at bounding box center [649, 464] width 615 height 54
paste textarea "Uber shows failed which usually means they couldn't mark the job as complete. I…"
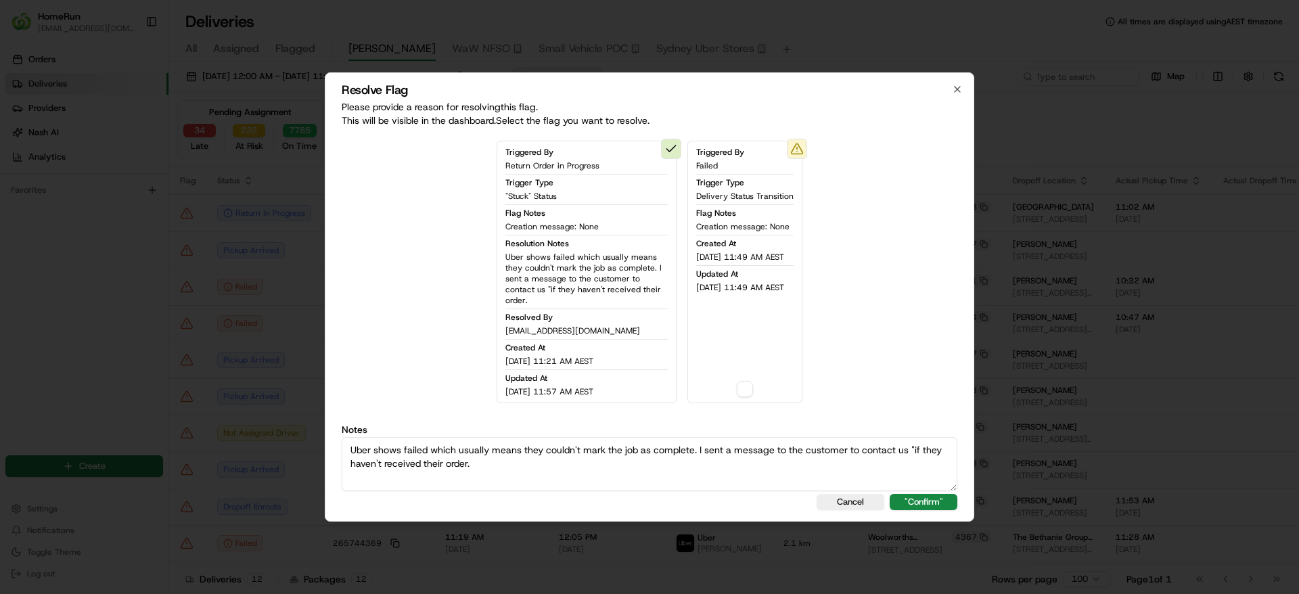
type textarea "Uber shows failed which usually means they couldn't mark the job as complete. I…"
click at [745, 381] on button "button" at bounding box center [745, 389] width 16 height 16
click at [943, 494] on button ""Confirm"" at bounding box center [923, 502] width 68 height 16
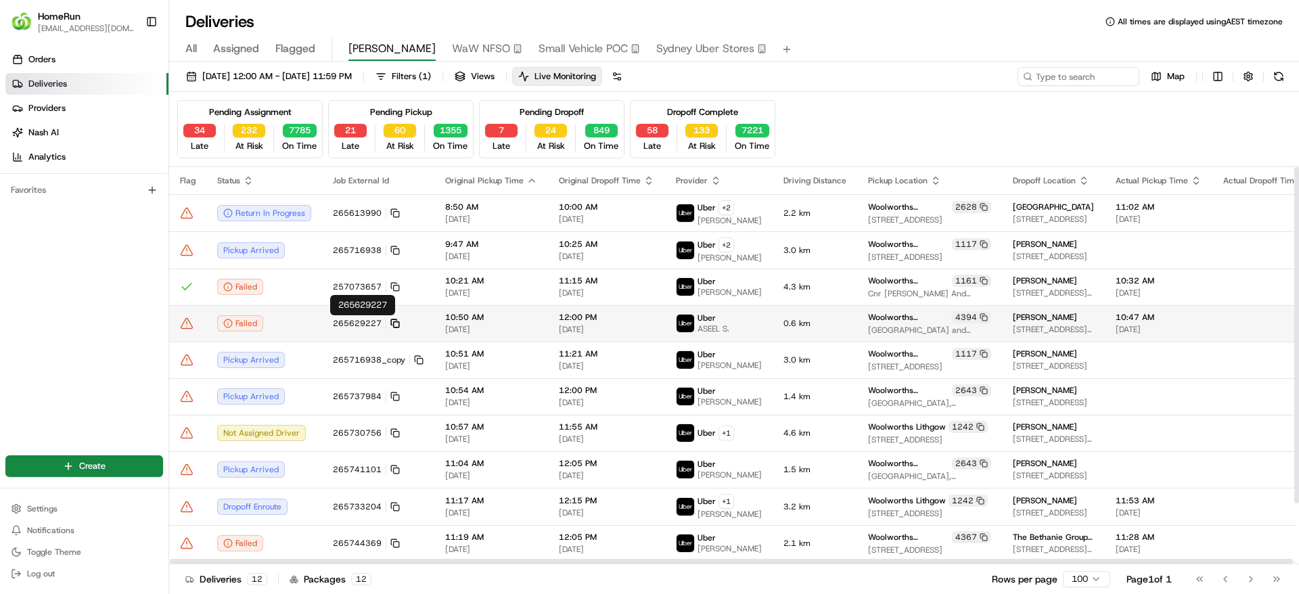
click at [391, 319] on icon at bounding box center [393, 321] width 5 height 5
click at [394, 322] on rect at bounding box center [396, 324] width 5 height 5
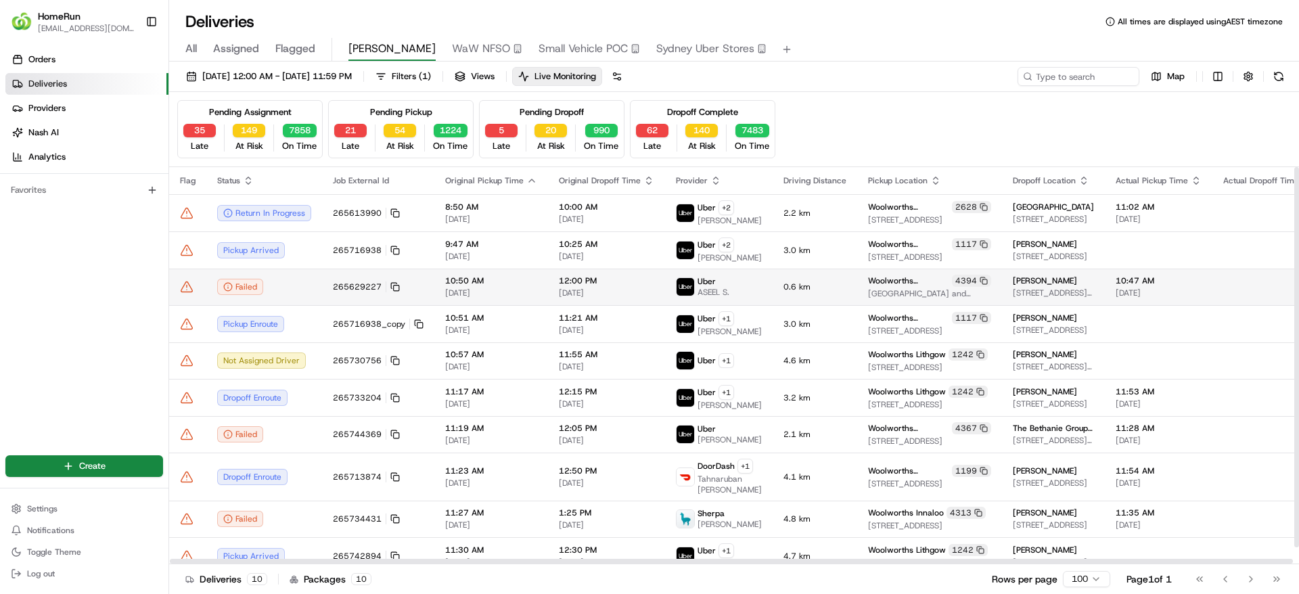
click at [187, 279] on td at bounding box center [187, 286] width 37 height 37
click at [187, 290] on icon at bounding box center [187, 287] width 14 height 14
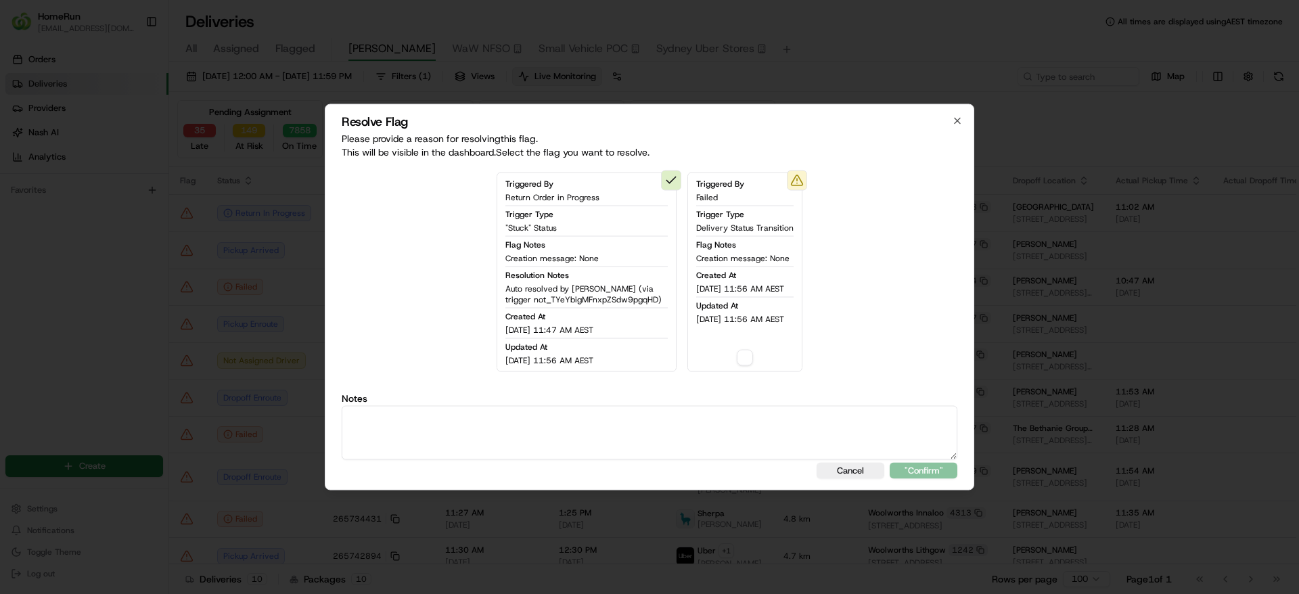
click at [755, 361] on div "Triggered By Failed Trigger Type Delivery Status Transition Flag Notes Creation…" at bounding box center [744, 272] width 115 height 200
click at [750, 360] on button "button" at bounding box center [745, 358] width 16 height 16
click at [688, 442] on textarea at bounding box center [649, 433] width 615 height 54
click at [481, 431] on textarea at bounding box center [649, 433] width 615 height 54
paste textarea "Uber shows failed which usually means they couldn't mark the job as complete. I…"
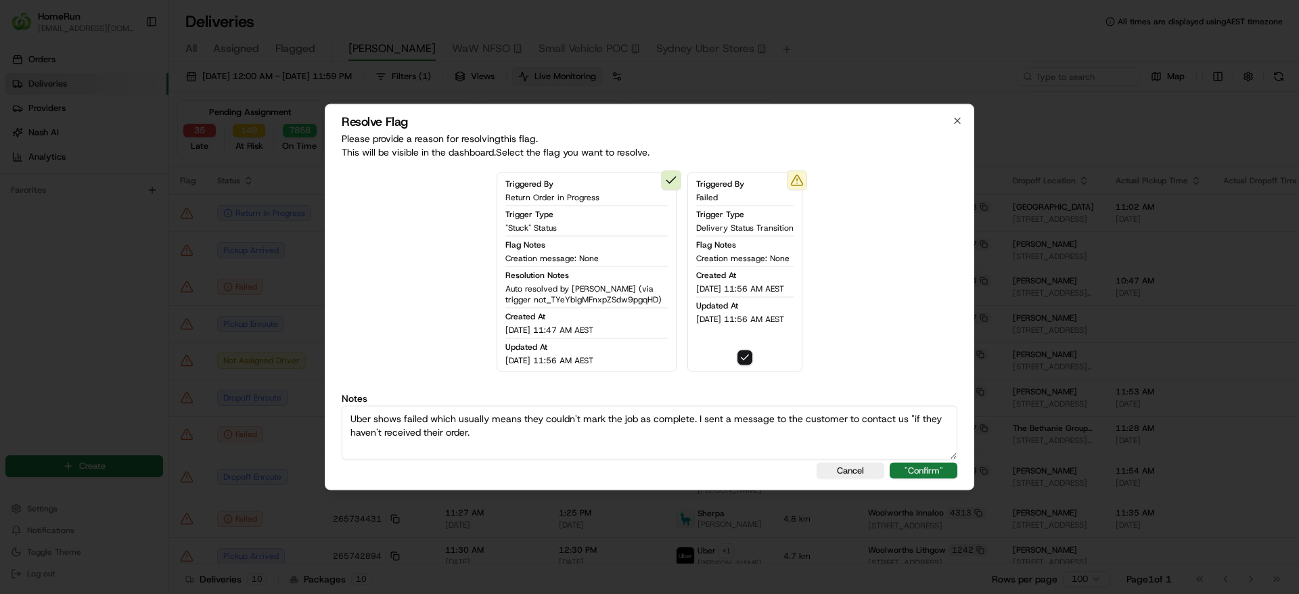
type textarea "Uber shows failed which usually means they couldn't mark the job as complete. I…"
click at [953, 470] on button ""Confirm"" at bounding box center [923, 471] width 68 height 16
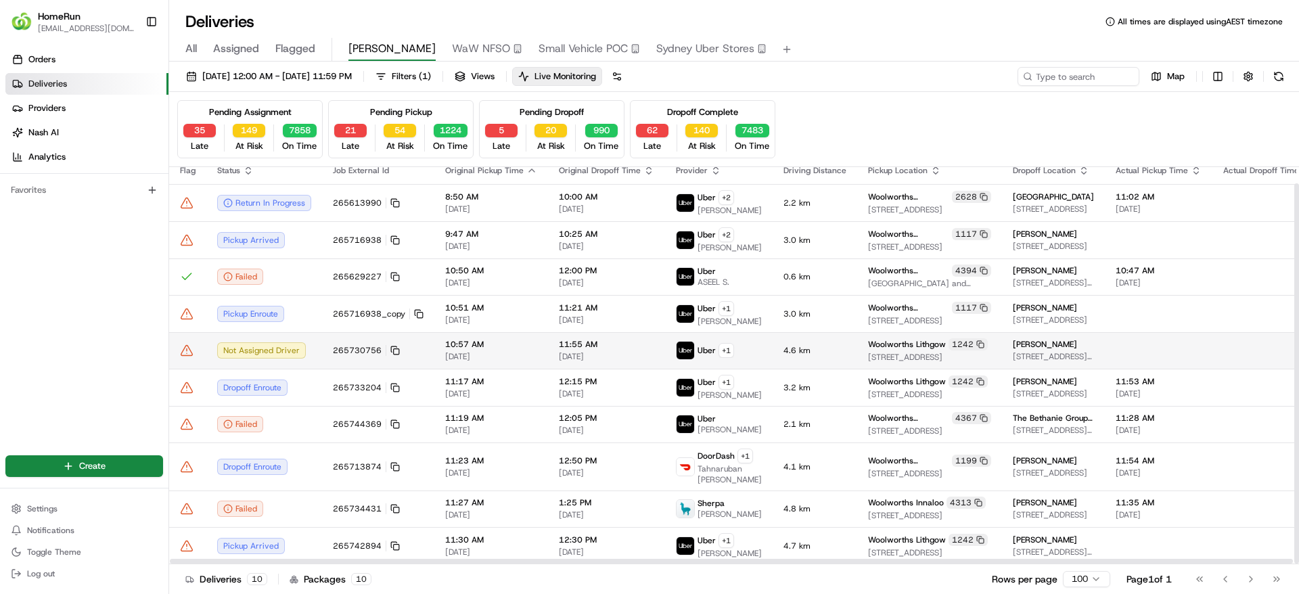
scroll to position [18, 0]
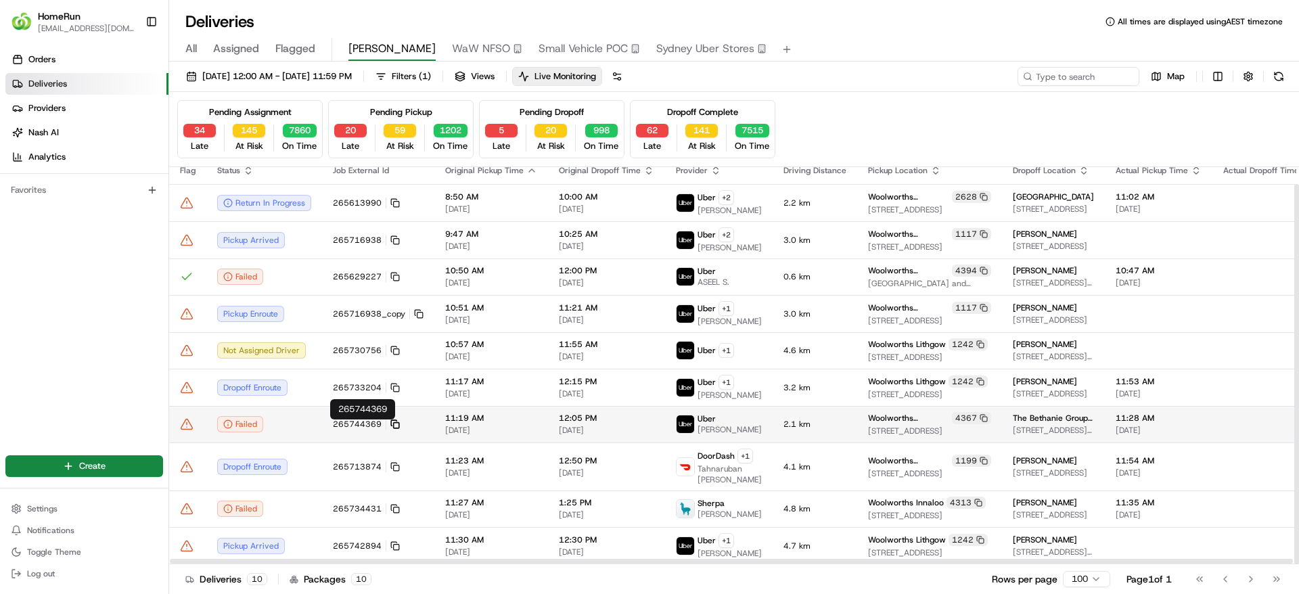
click at [394, 428] on icon at bounding box center [394, 423] width 9 height 9
click at [393, 425] on icon at bounding box center [394, 423] width 9 height 9
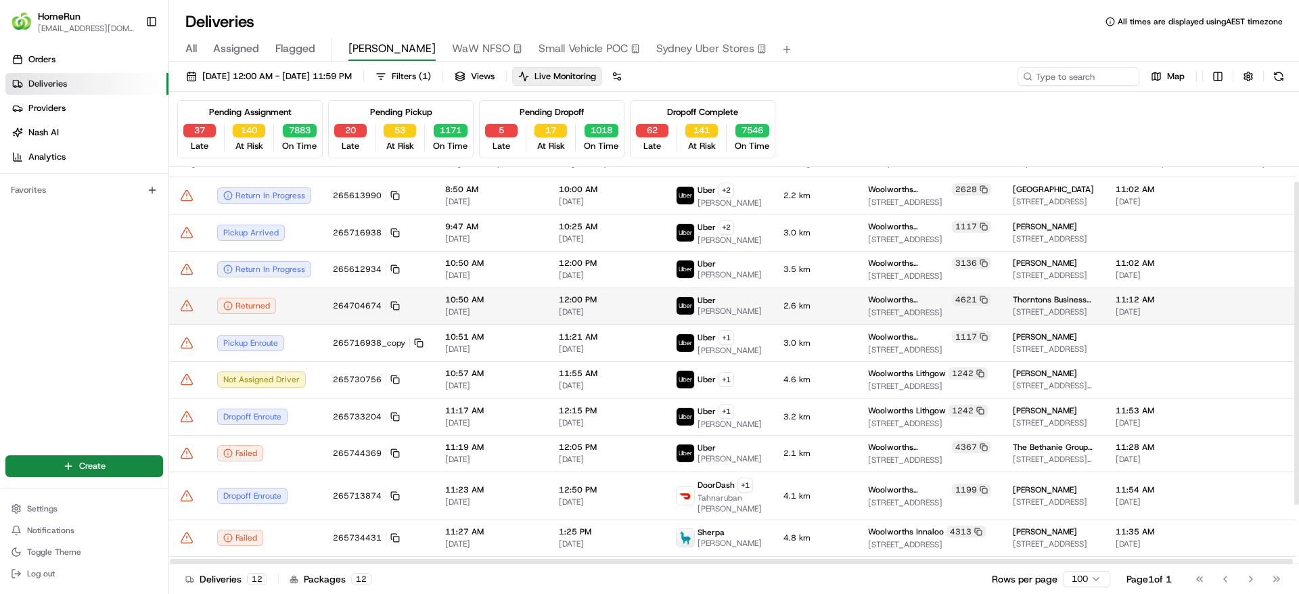
click at [190, 306] on icon at bounding box center [187, 306] width 14 height 14
click at [327, 312] on td "264704674" at bounding box center [378, 305] width 112 height 37
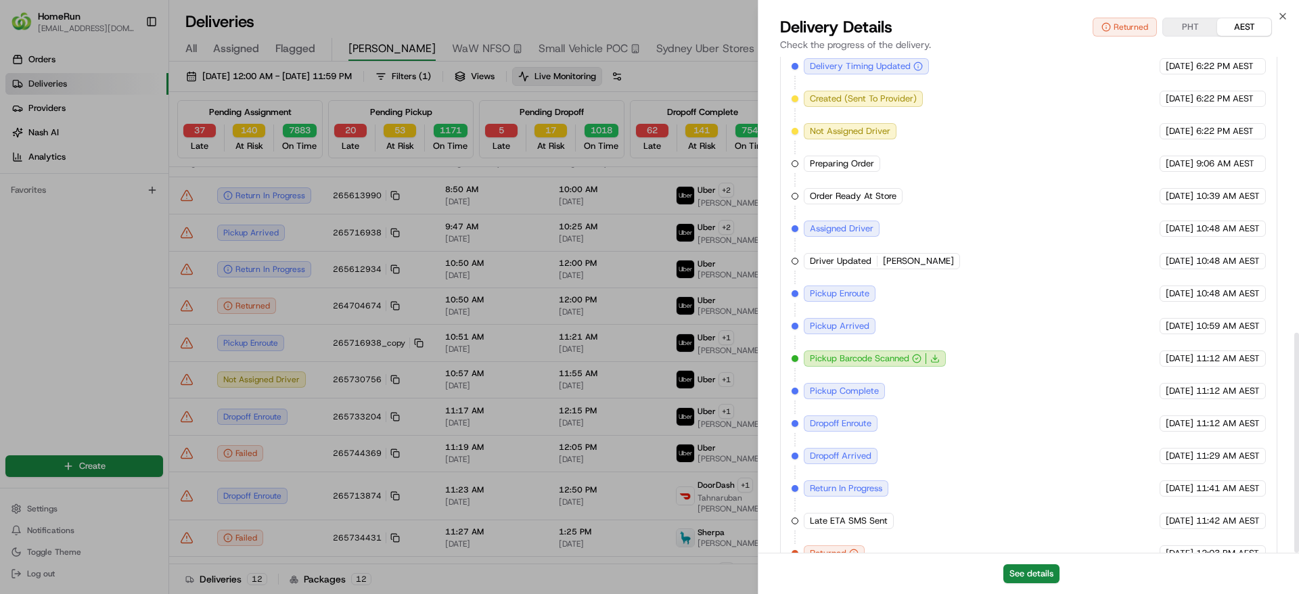
scroll to position [622, 0]
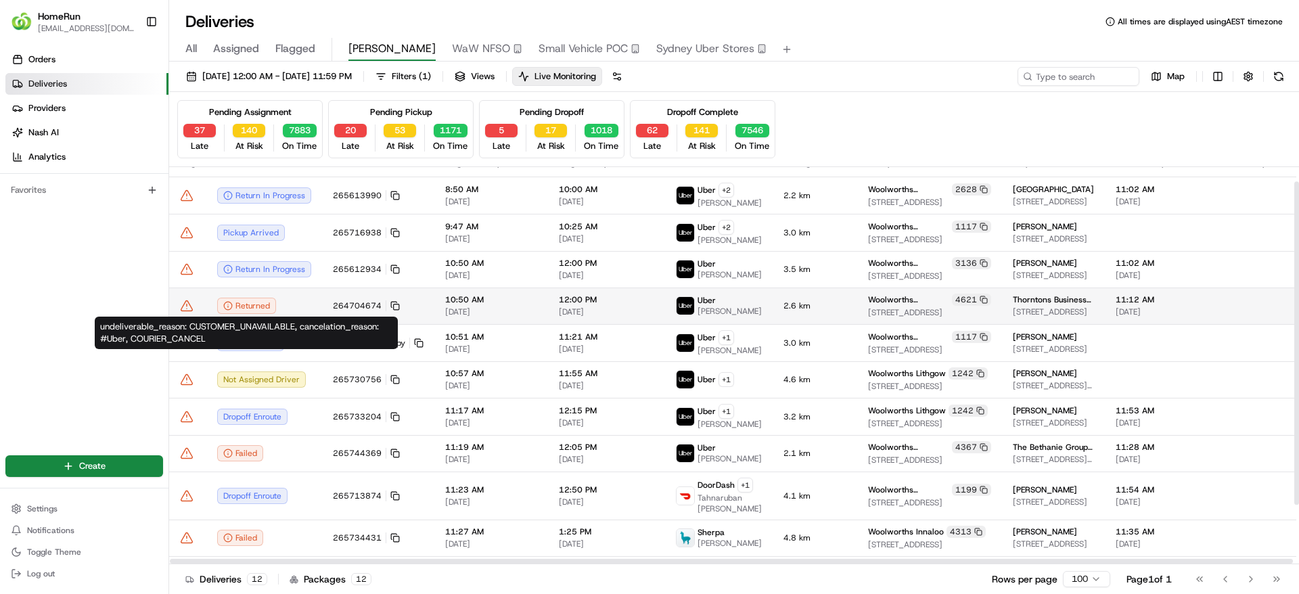
click at [187, 304] on icon at bounding box center [187, 306] width 14 height 14
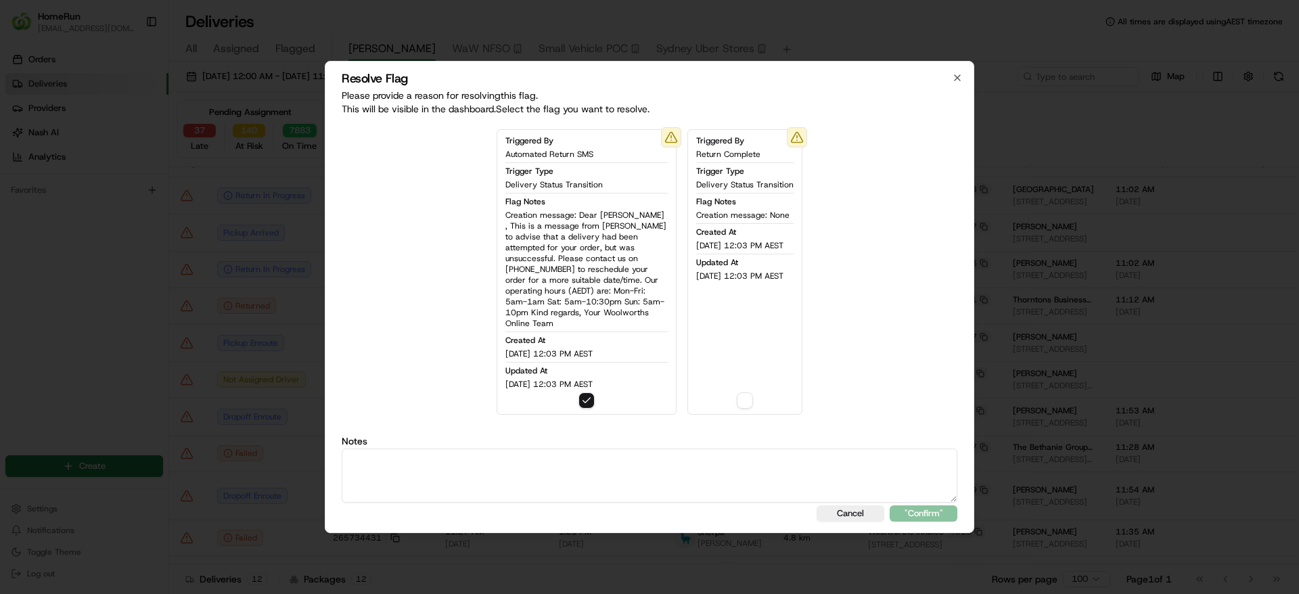
drag, startPoint x: 412, startPoint y: 463, endPoint x: 420, endPoint y: 464, distance: 8.2
click at [414, 463] on textarea at bounding box center [649, 475] width 615 height 54
type textarea "R"
type textarea "Order returned and SMS sent to the cx."
click at [937, 507] on button ""Confirm"" at bounding box center [923, 513] width 68 height 16
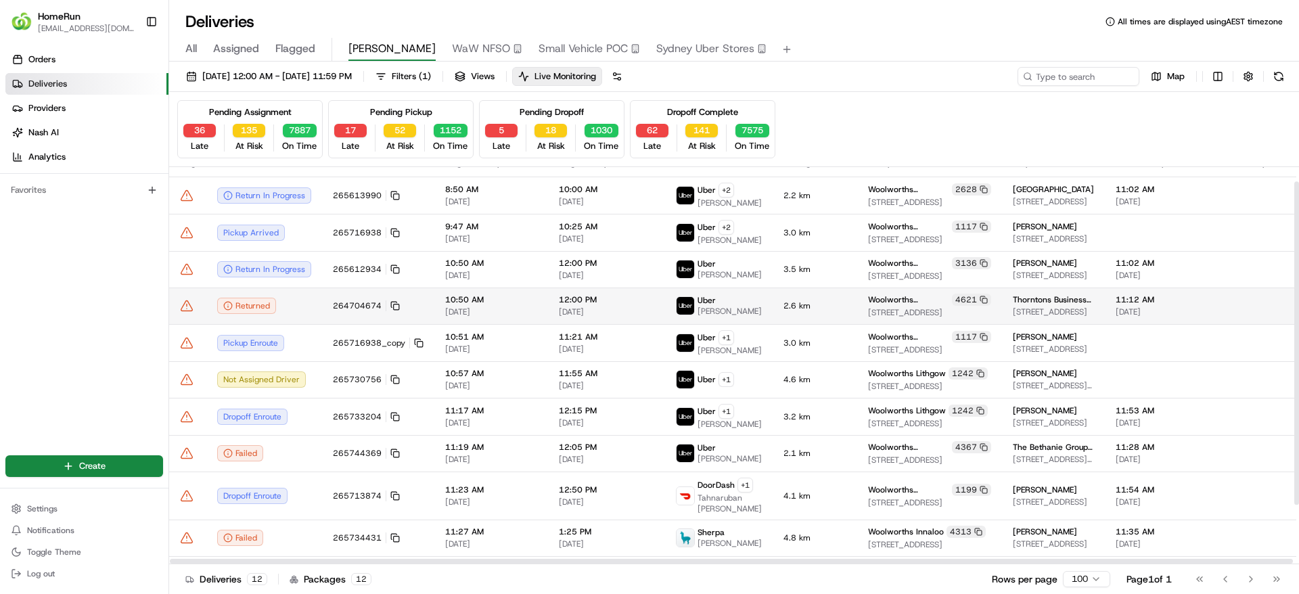
click at [184, 303] on icon at bounding box center [186, 305] width 11 height 10
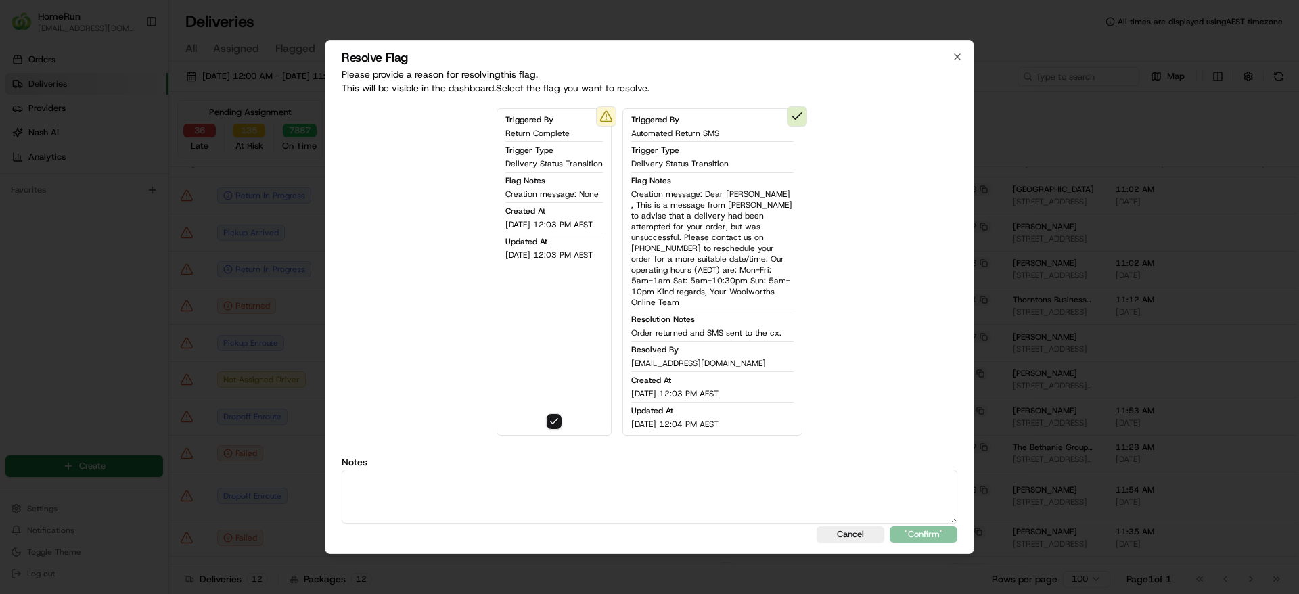
click at [480, 494] on textarea at bounding box center [649, 496] width 615 height 54
type textarea "Order returned and SMS sent to the customer"
click at [927, 534] on button ""Confirm"" at bounding box center [923, 534] width 68 height 16
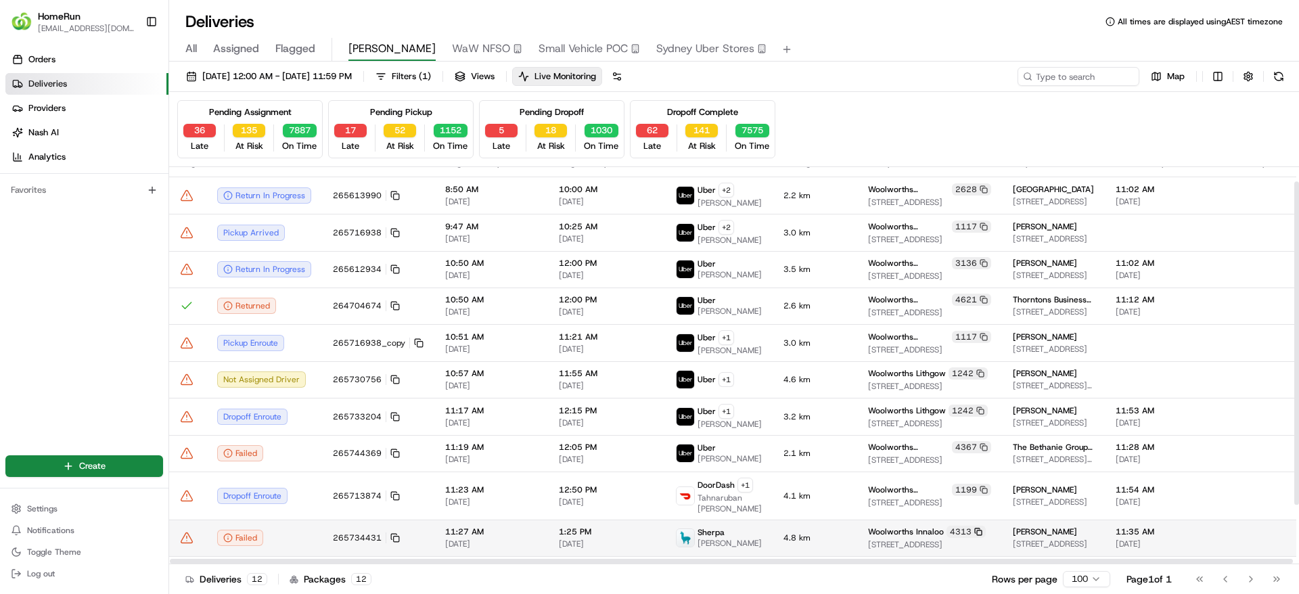
click at [974, 531] on icon at bounding box center [978, 532] width 8 height 8
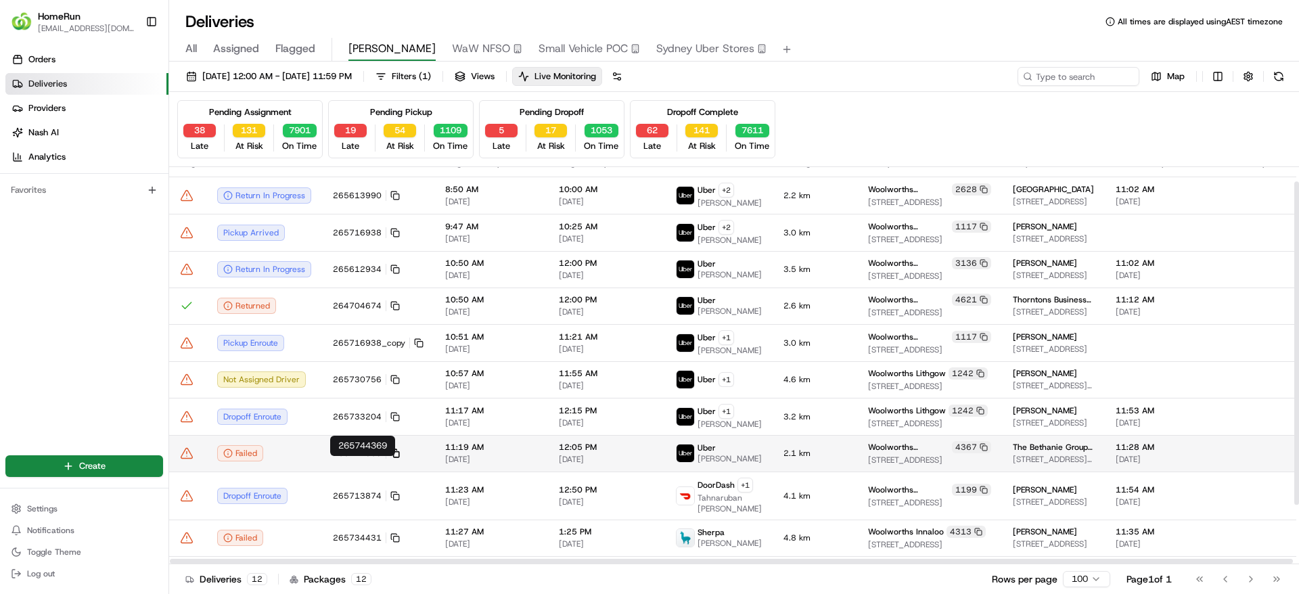
click at [394, 458] on icon at bounding box center [394, 452] width 9 height 9
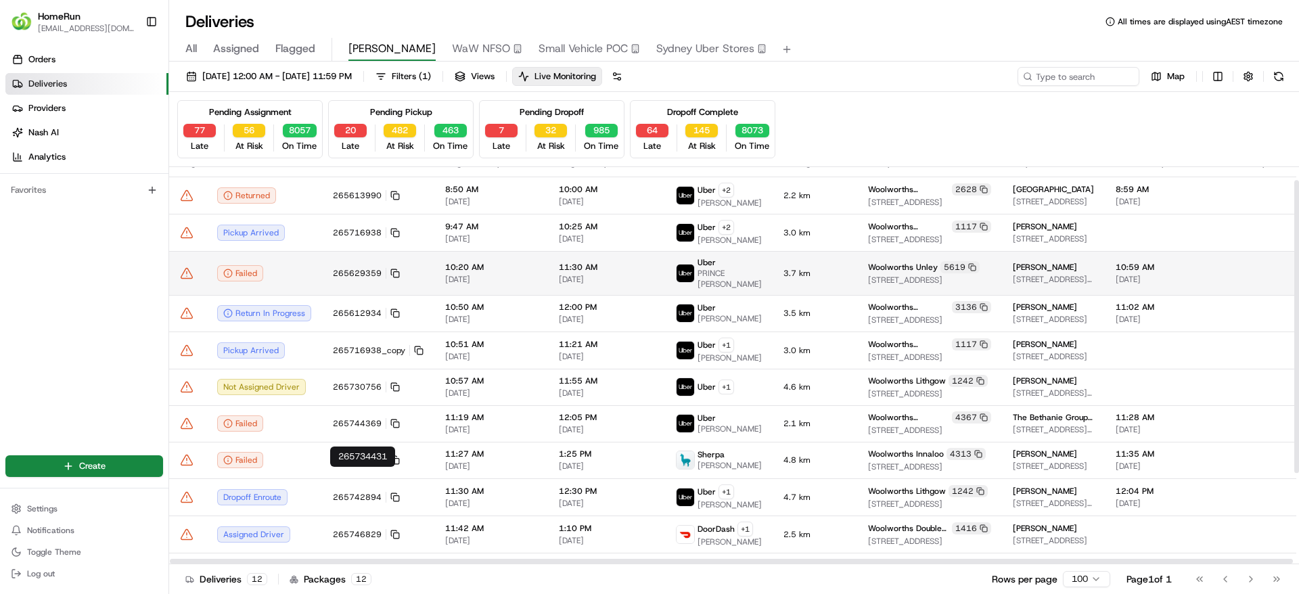
click at [191, 270] on icon at bounding box center [187, 273] width 14 height 14
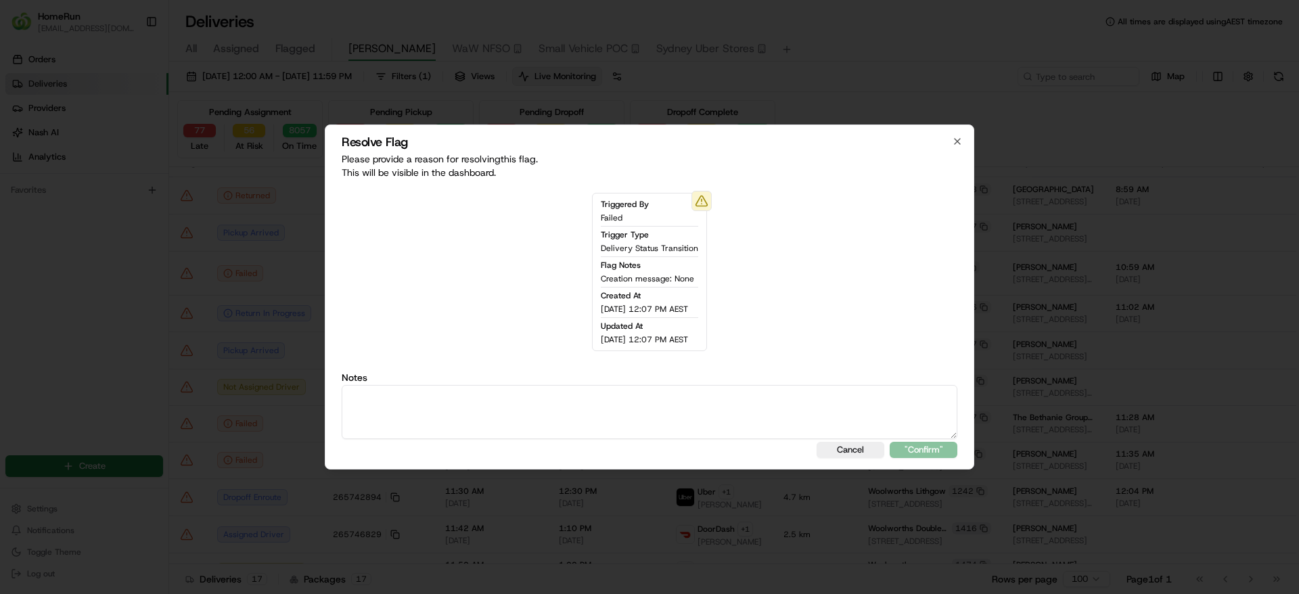
click at [381, 417] on textarea at bounding box center [649, 412] width 615 height 54
paste textarea "Uber shows failed which usually means they couldn't mark the job as complete. I…"
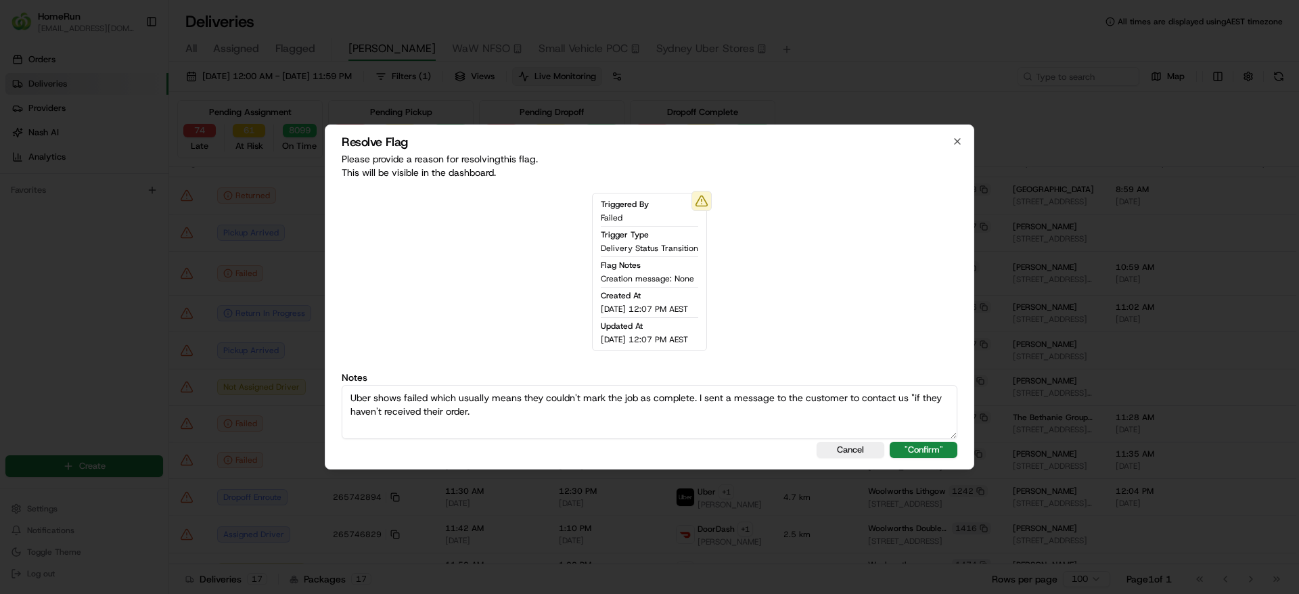
click at [764, 396] on textarea "Uber shows failed which usually means they couldn't mark the job as complete. I…" at bounding box center [649, 412] width 615 height 54
click at [772, 398] on textarea "Uber shows failed which usually means they couldn't mark the job as complete. I…" at bounding box center [649, 412] width 615 height 54
drag, startPoint x: 271, startPoint y: 357, endPoint x: 248, endPoint y: 354, distance: 22.5
click at [248, 354] on body "HomeRun sflanagan1@woolworths.com.au Toggle Sidebar Orders Deliveries Providers…" at bounding box center [649, 297] width 1299 height 594
type textarea "Uber shows failed which usually means they couldn't mark the job as complete. I…"
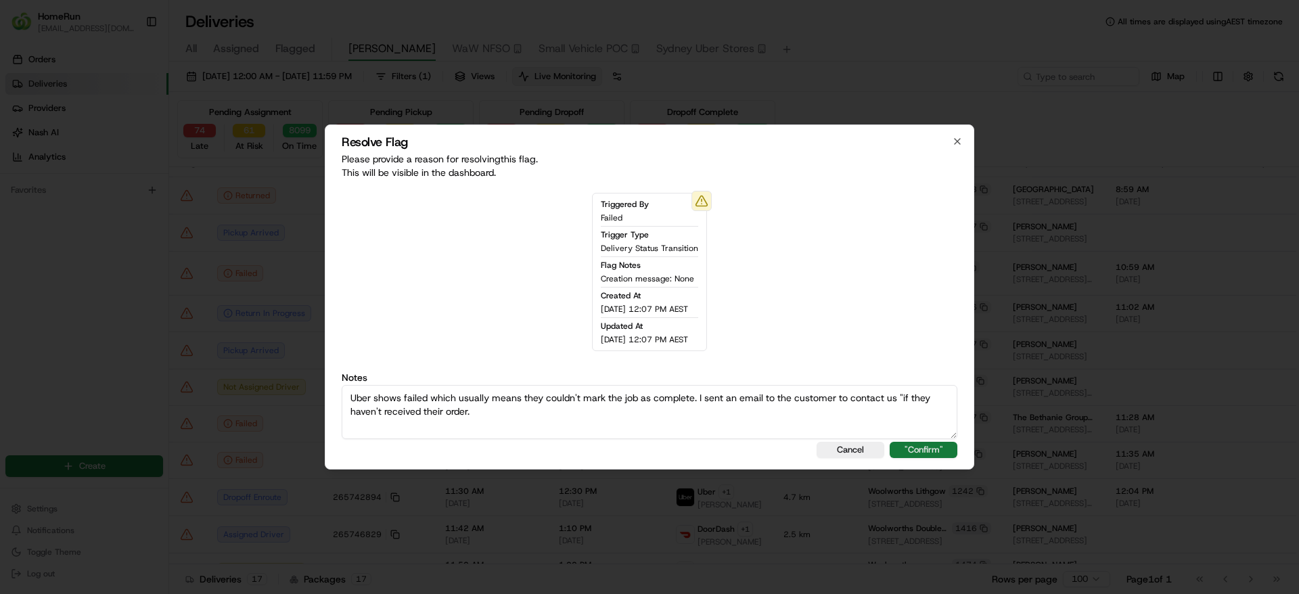
click at [930, 451] on button ""Confirm"" at bounding box center [923, 450] width 68 height 16
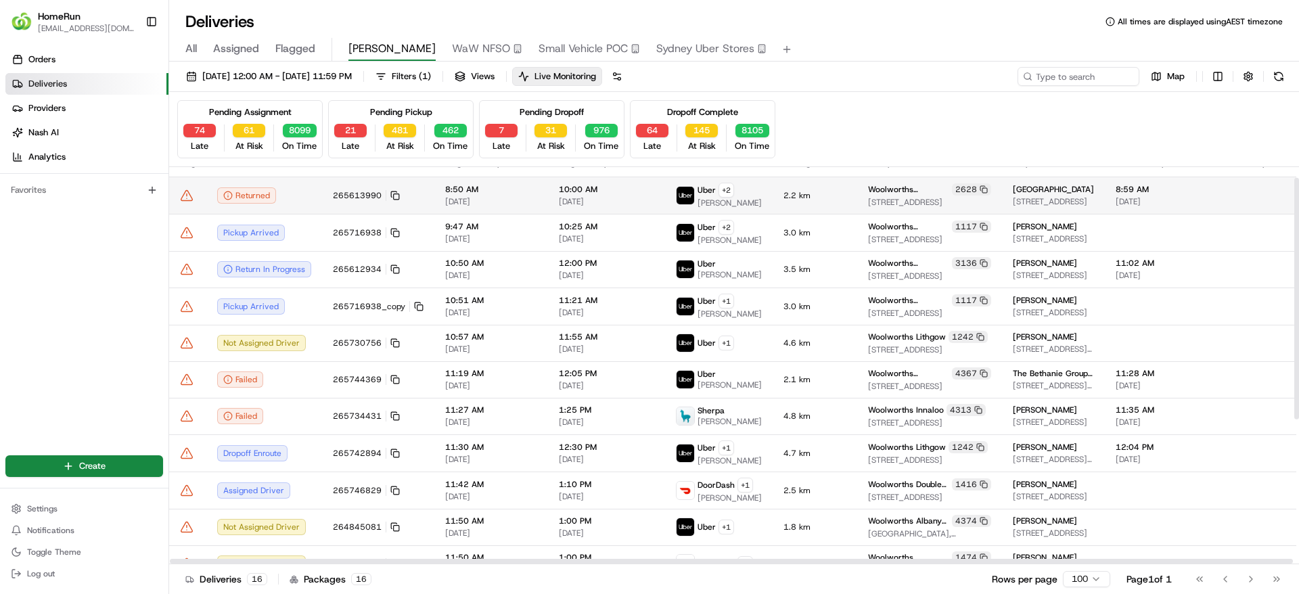
click at [298, 195] on div "Returned" at bounding box center [264, 195] width 94 height 16
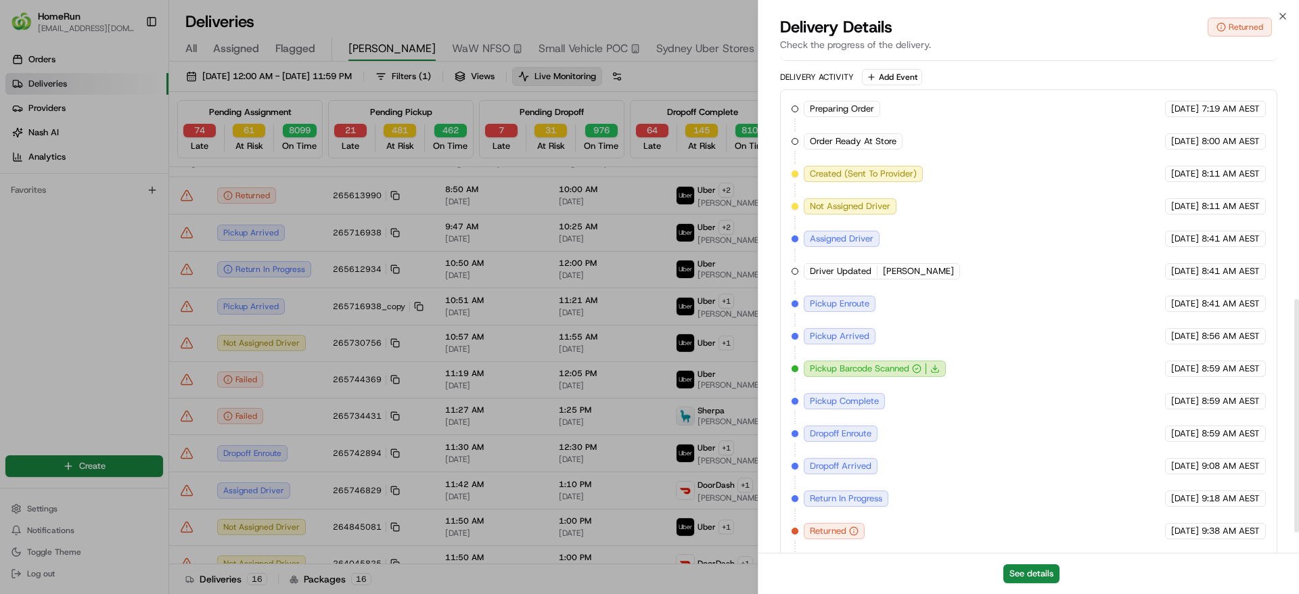
scroll to position [557, 0]
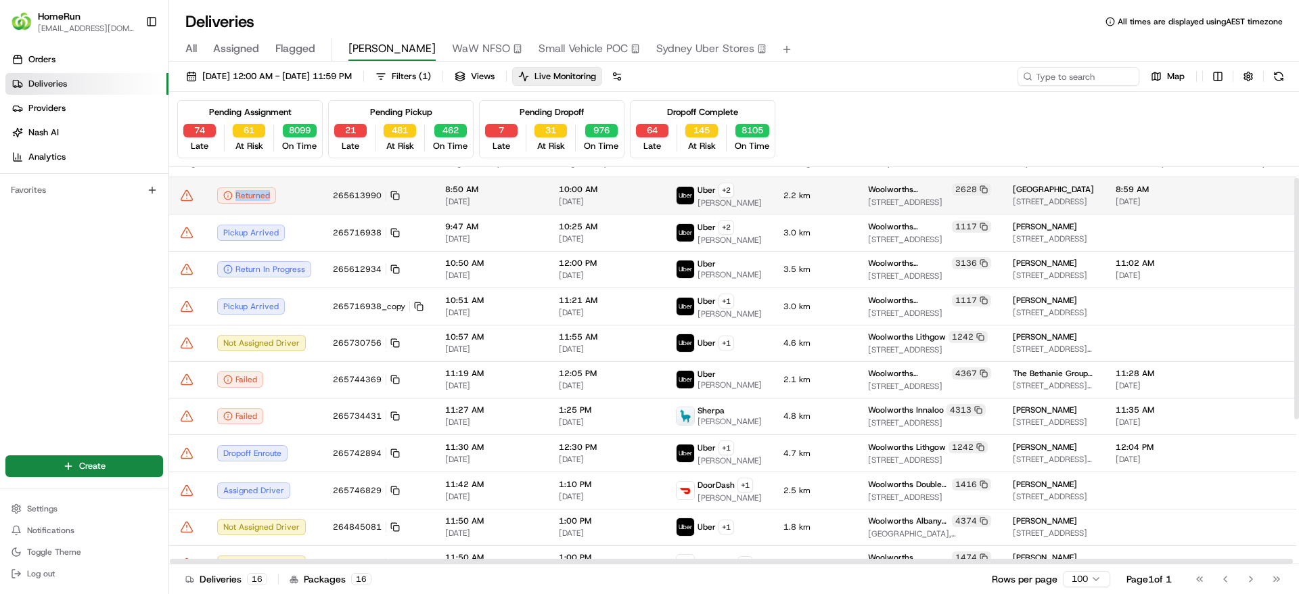
click at [188, 195] on icon at bounding box center [187, 196] width 14 height 14
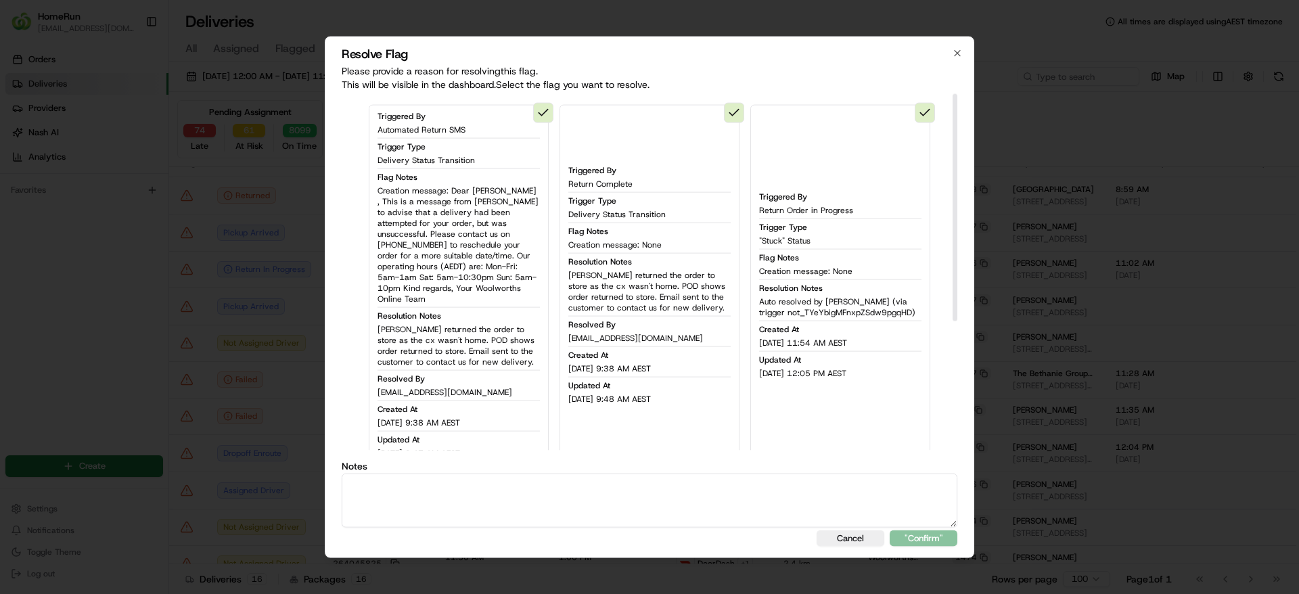
click at [448, 497] on textarea at bounding box center [649, 500] width 615 height 54
drag, startPoint x: 651, startPoint y: 498, endPoint x: 210, endPoint y: 481, distance: 441.3
click at [210, 481] on body "HomeRun sflanagan1@woolworths.com.au Toggle Sidebar Orders Deliveries Providers…" at bounding box center [649, 297] width 1299 height 594
type textarea "Return SMS sent to the customer and return complete."
click at [920, 531] on button ""Confirm"" at bounding box center [923, 538] width 68 height 16
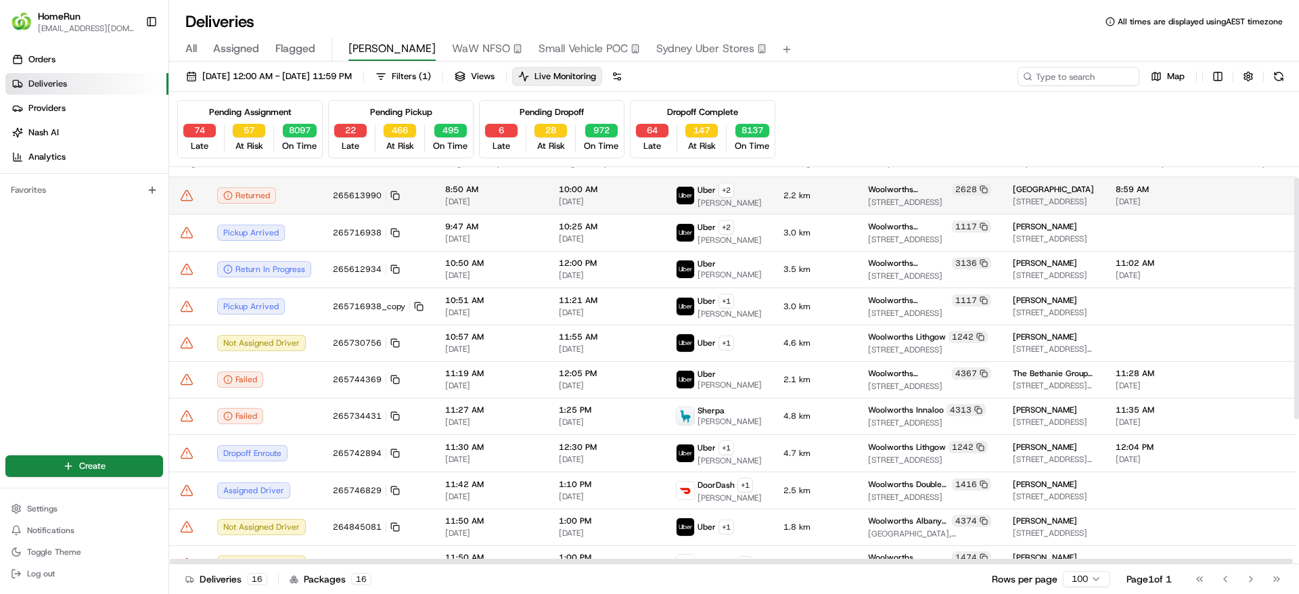
click at [183, 182] on td at bounding box center [187, 195] width 37 height 37
click at [188, 200] on icon at bounding box center [186, 195] width 11 height 10
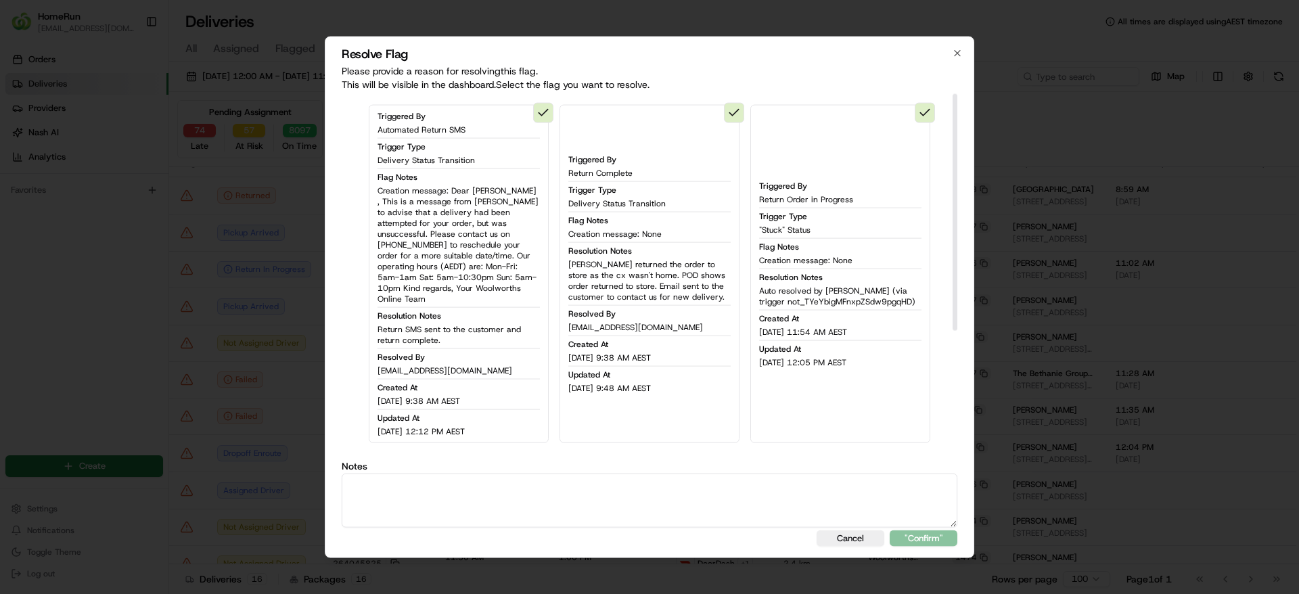
click at [567, 505] on textarea at bounding box center [649, 500] width 615 height 54
paste textarea "Return SMS sent to the customer and return complete."
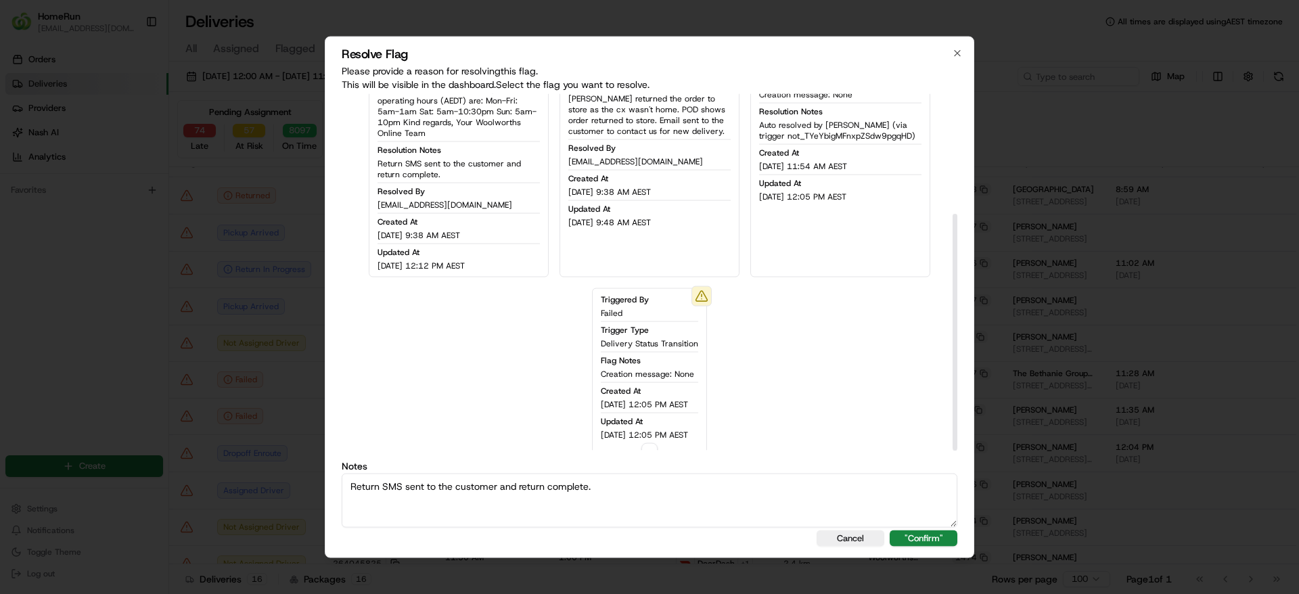
scroll to position [181, 0]
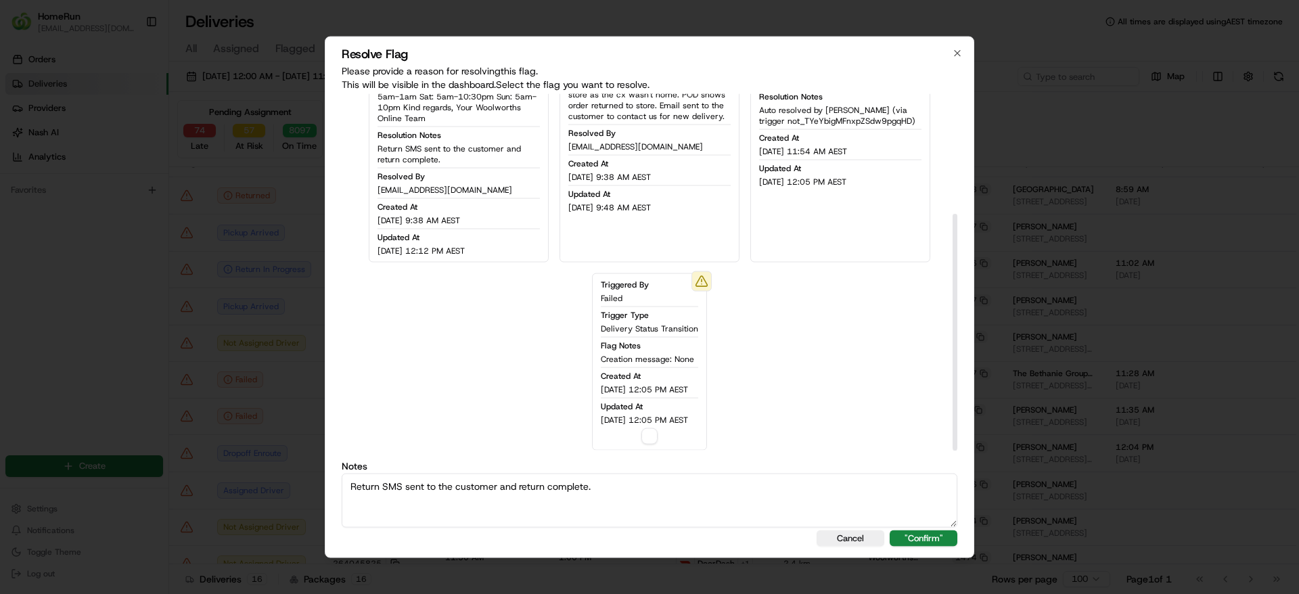
type textarea "Return SMS sent to the customer and return complete."
click at [649, 428] on button "button" at bounding box center [649, 436] width 16 height 16
click at [923, 537] on button ""Confirm"" at bounding box center [923, 538] width 68 height 16
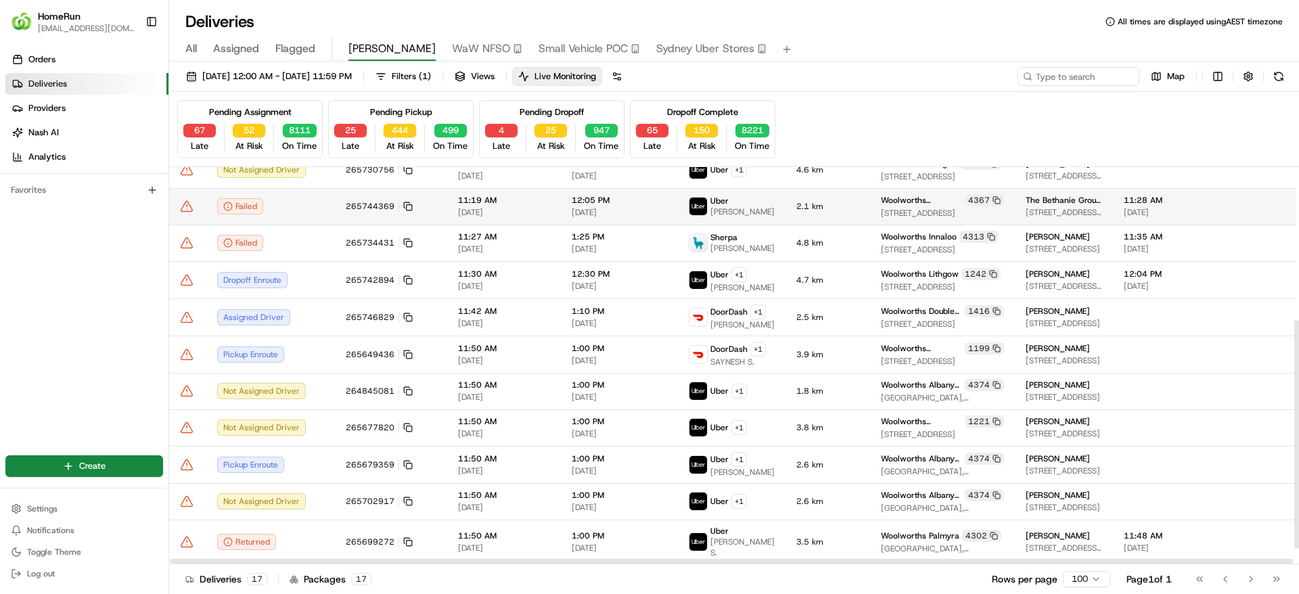
scroll to position [291, 0]
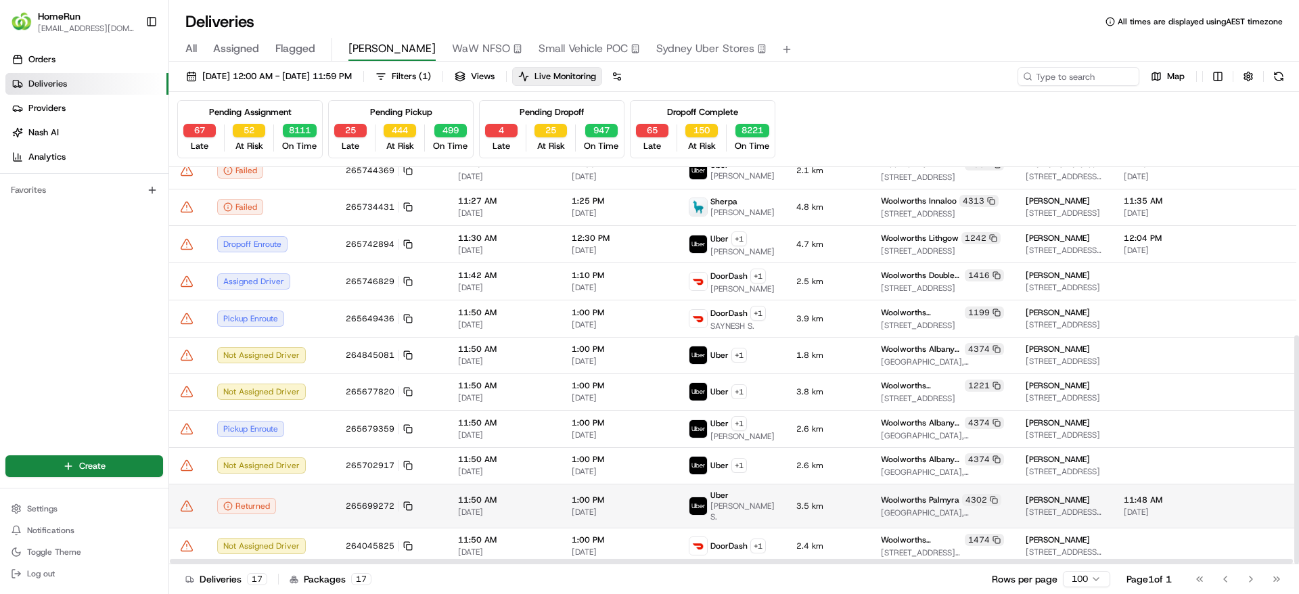
click at [301, 505] on div "Returned" at bounding box center [270, 506] width 107 height 16
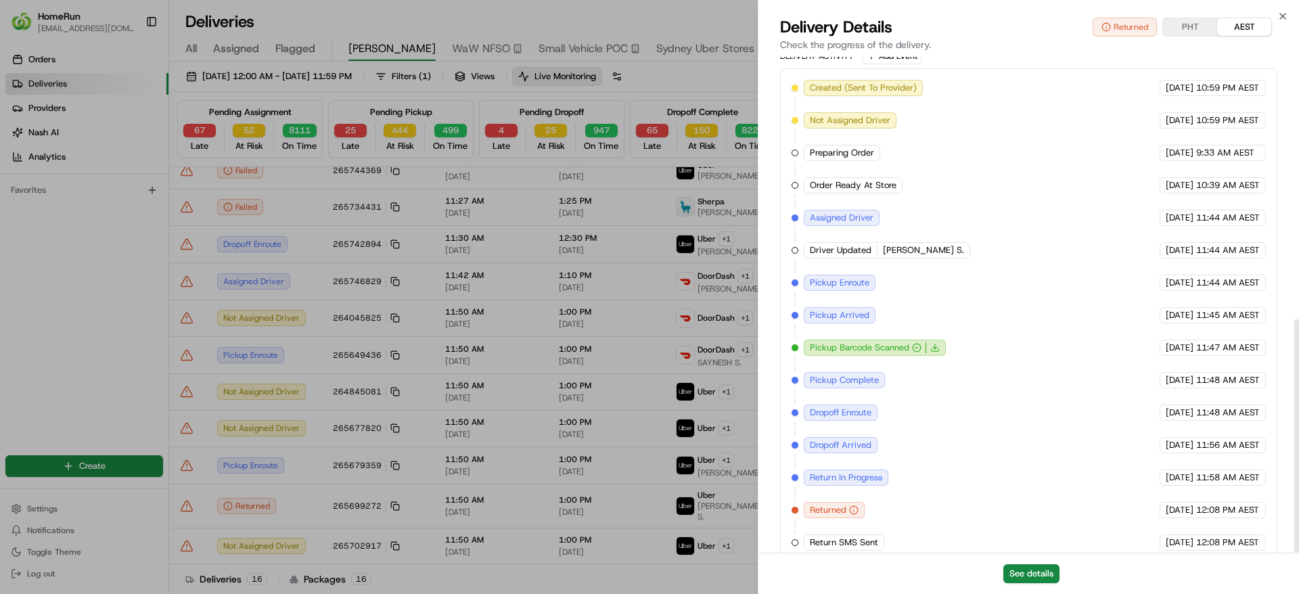
scroll to position [557, 0]
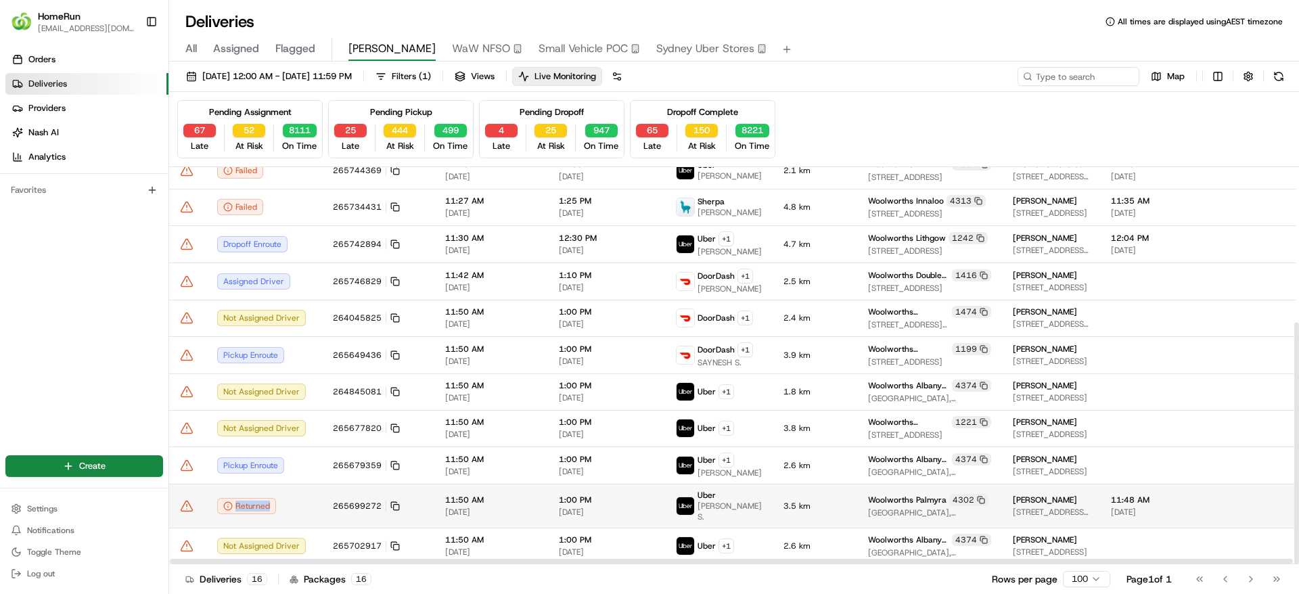
click at [187, 511] on icon at bounding box center [187, 506] width 14 height 14
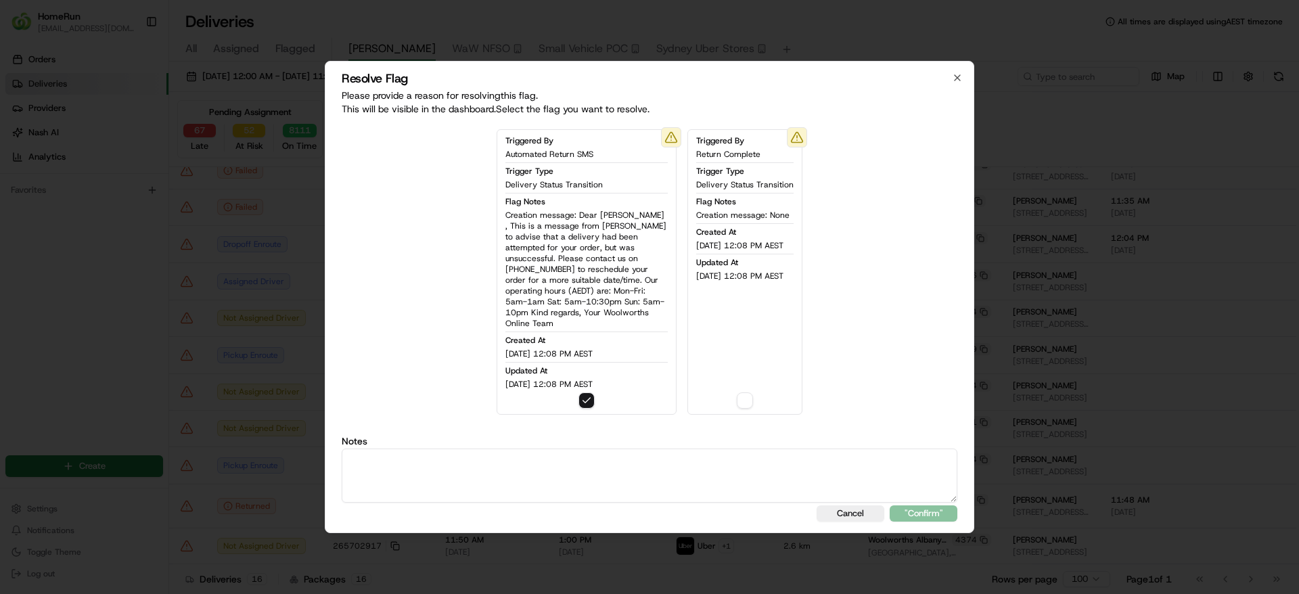
click at [371, 461] on textarea at bounding box center [649, 475] width 615 height 54
drag, startPoint x: 537, startPoint y: 438, endPoint x: 387, endPoint y: 477, distance: 155.2
click at [387, 477] on div "Notes Order returned and Return SMS sent." at bounding box center [649, 469] width 615 height 66
drag, startPoint x: 527, startPoint y: 469, endPoint x: 197, endPoint y: 438, distance: 331.6
click at [192, 438] on body "HomeRun sflanagan1@woolworths.com.au Toggle Sidebar Orders Deliveries Providers…" at bounding box center [649, 297] width 1299 height 594
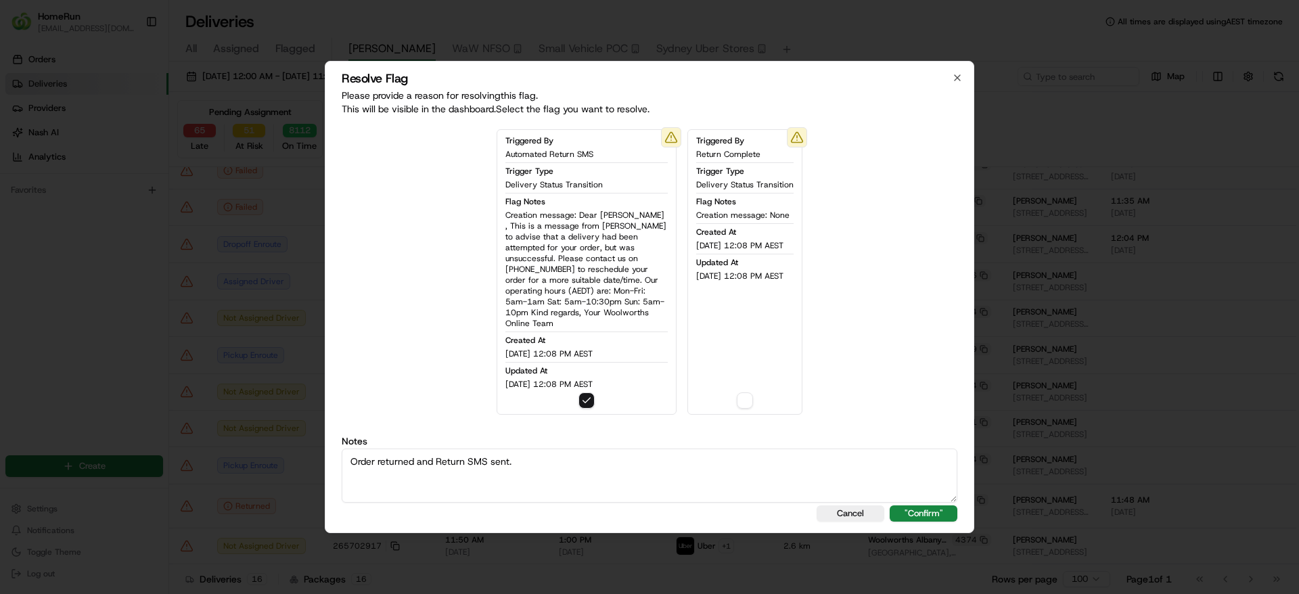
paste textarea "Return SMS sent to the customer and return complete"
type textarea "Return SMS sent to the customer and return complete."
click at [903, 505] on button ""Confirm"" at bounding box center [923, 513] width 68 height 16
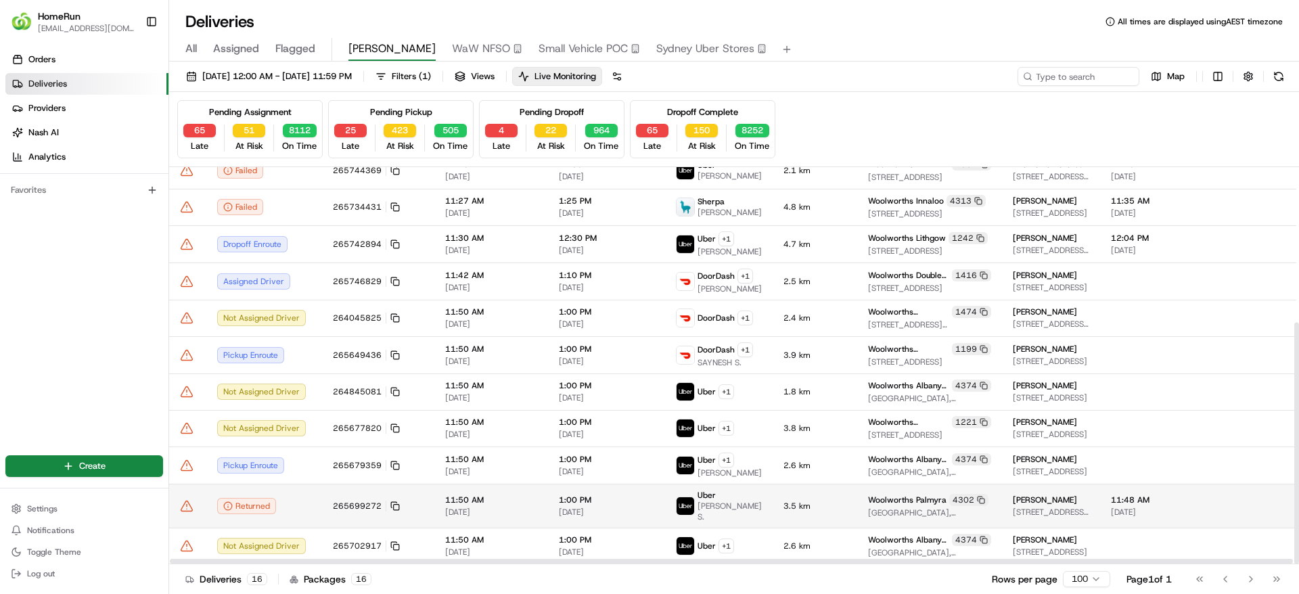
click at [185, 508] on icon at bounding box center [187, 506] width 14 height 14
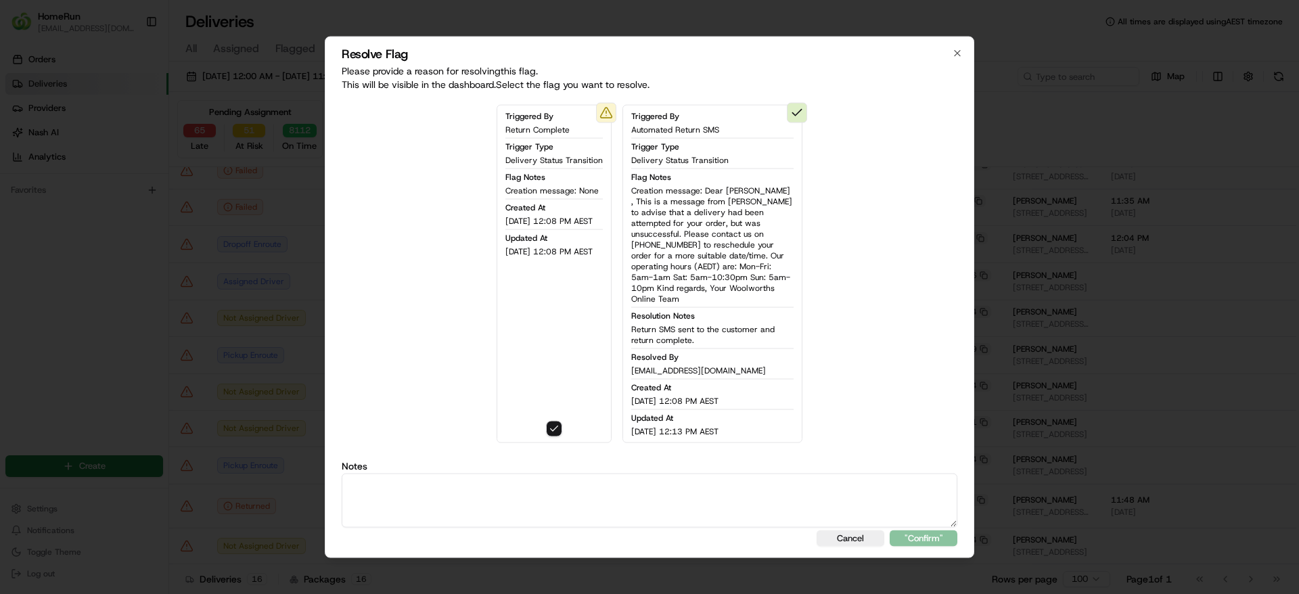
click at [610, 485] on textarea at bounding box center [649, 500] width 615 height 54
paste textarea "Return SMS sent to the customer and return complete."
type textarea "Return SMS sent to the customer and return complete."
click at [914, 530] on button ""Confirm"" at bounding box center [923, 538] width 68 height 16
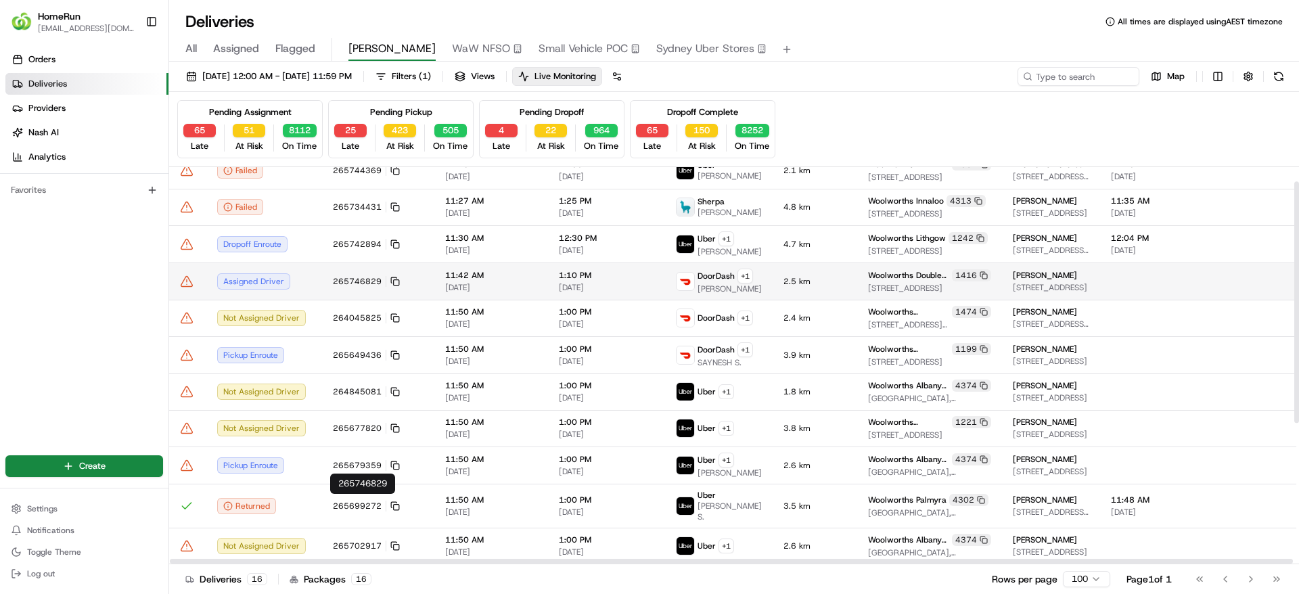
scroll to position [0, 0]
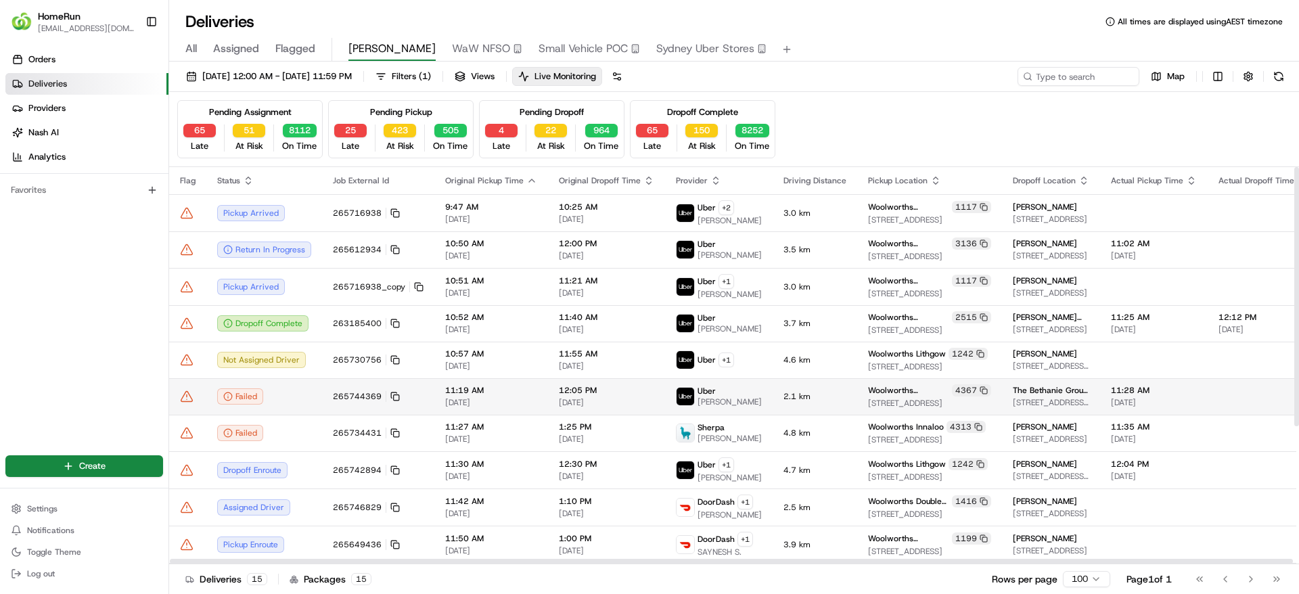
click at [286, 401] on div "Failed" at bounding box center [264, 396] width 94 height 16
click at [390, 401] on icon at bounding box center [394, 396] width 9 height 9
click at [189, 403] on icon at bounding box center [187, 397] width 14 height 14
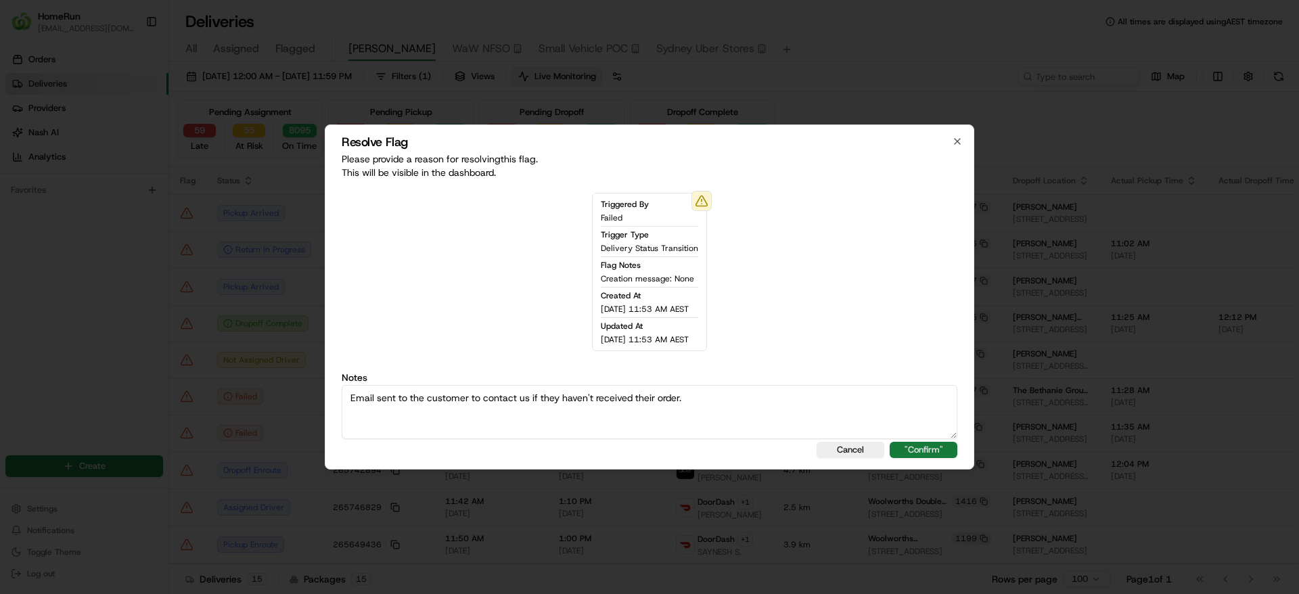
type textarea "Email sent to the customer to contact us if they haven't received their order."
click at [927, 443] on button ""Confirm"" at bounding box center [923, 450] width 68 height 16
click at [931, 445] on span "384 Scarborough Beach Road, Innaloo, WA 6018, AU" at bounding box center [929, 439] width 123 height 11
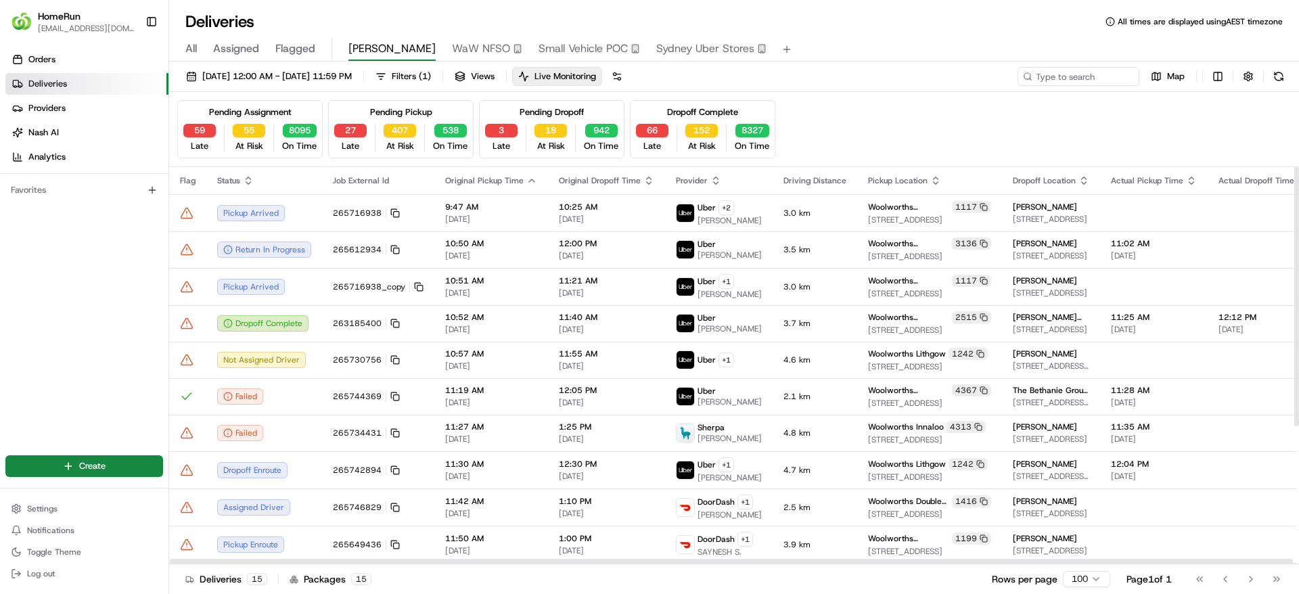
click at [394, 437] on rect at bounding box center [396, 433] width 5 height 5
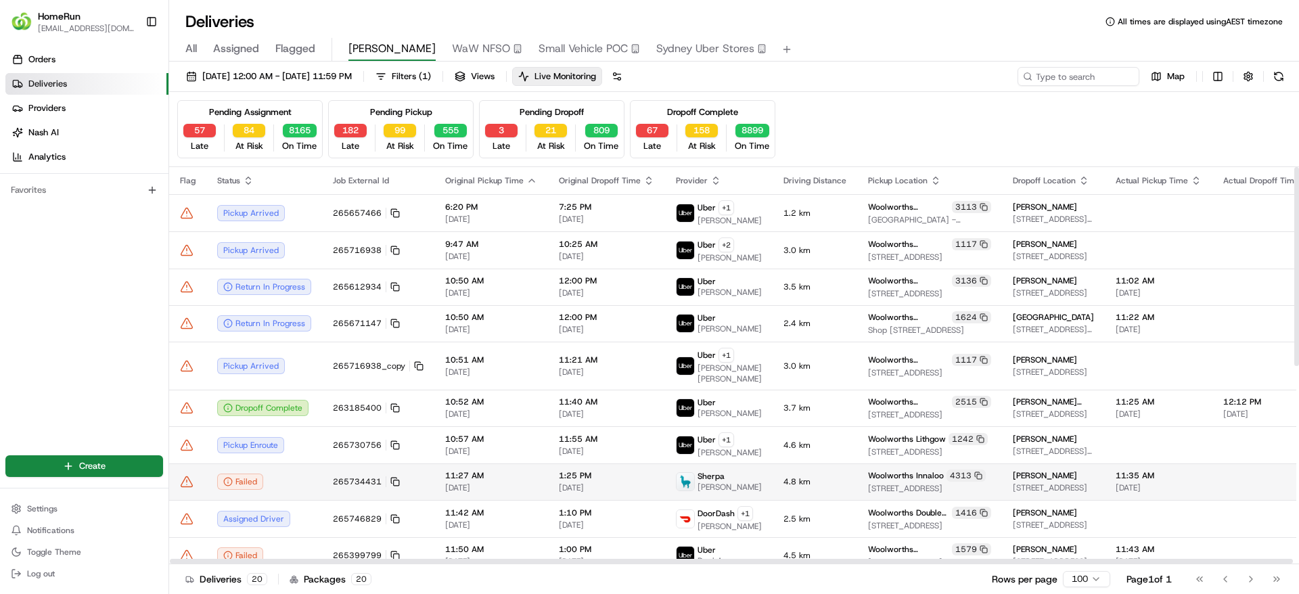
click at [183, 475] on icon at bounding box center [187, 482] width 14 height 14
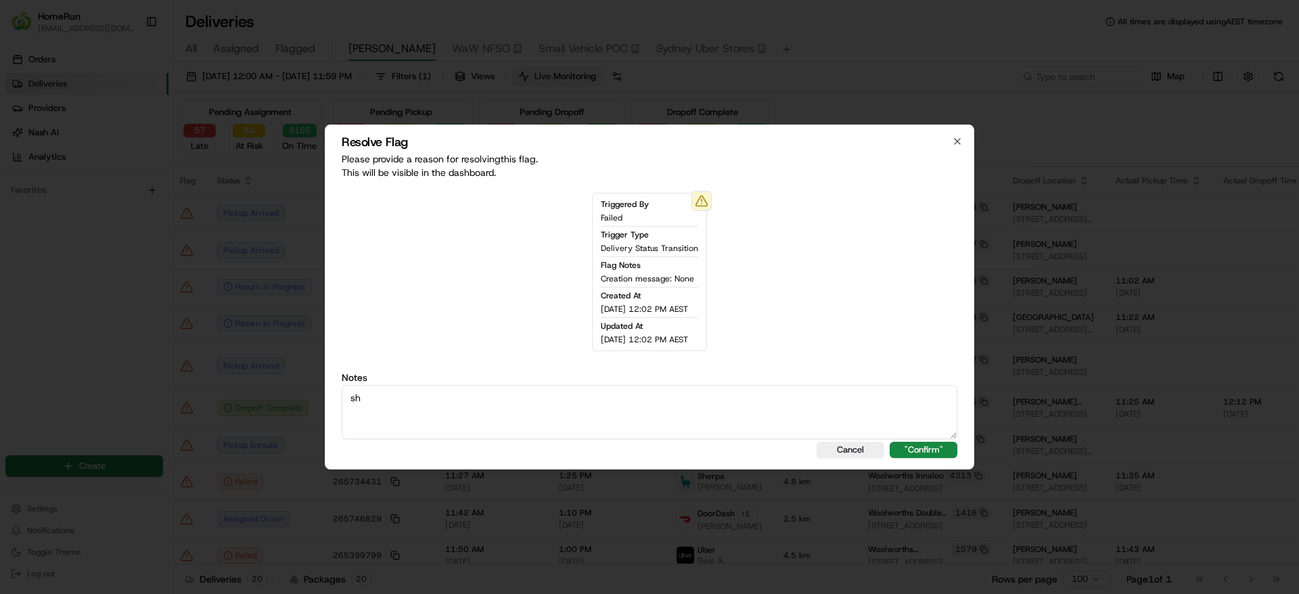
type textarea "s"
drag, startPoint x: 930, startPoint y: 397, endPoint x: -33, endPoint y: 333, distance: 965.2
click at [0, 333] on html "HomeRun sflanagan1@woolworths.com.au Toggle Sidebar Orders Deliveries Providers…" at bounding box center [649, 297] width 1299 height 594
type textarea "Sherpa shows failed as customer now available. I sent an SMS to the customer to…"
click at [915, 443] on button ""Confirm"" at bounding box center [923, 450] width 68 height 16
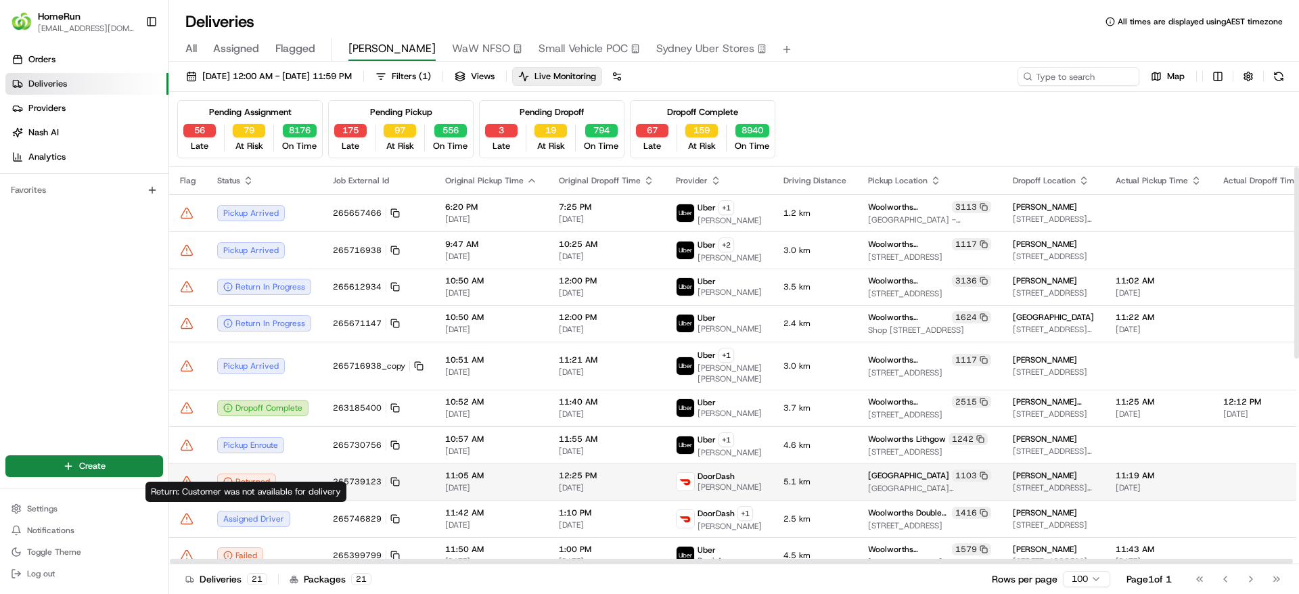
click at [290, 473] on div "Returned" at bounding box center [264, 481] width 94 height 16
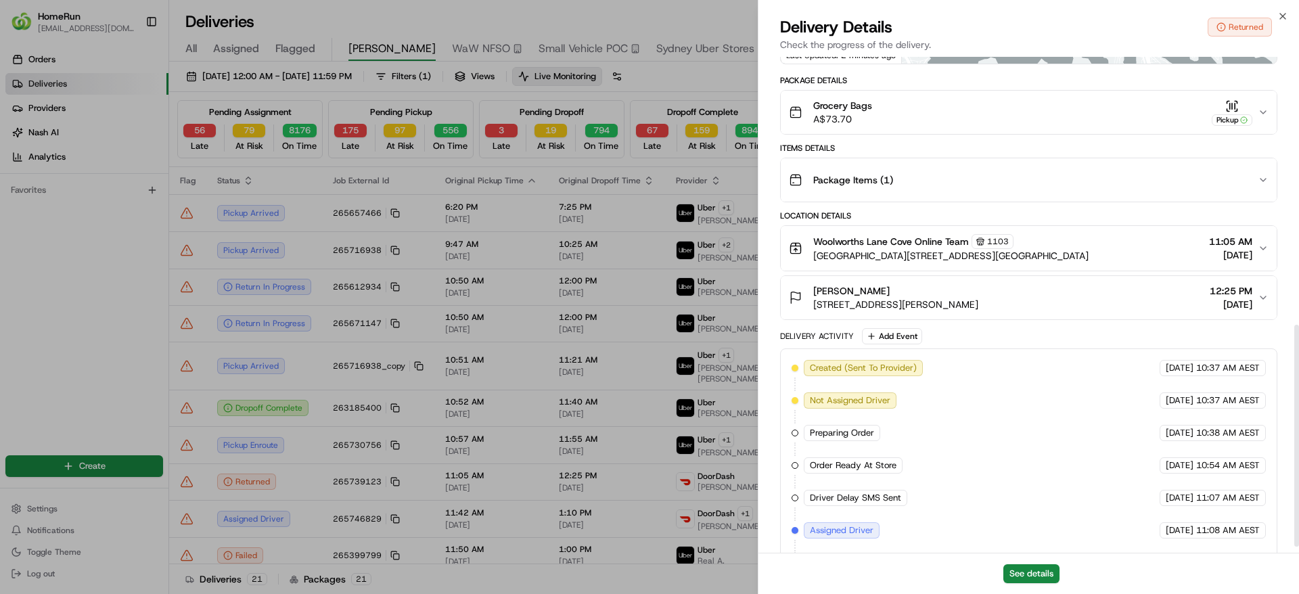
scroll to position [611, 0]
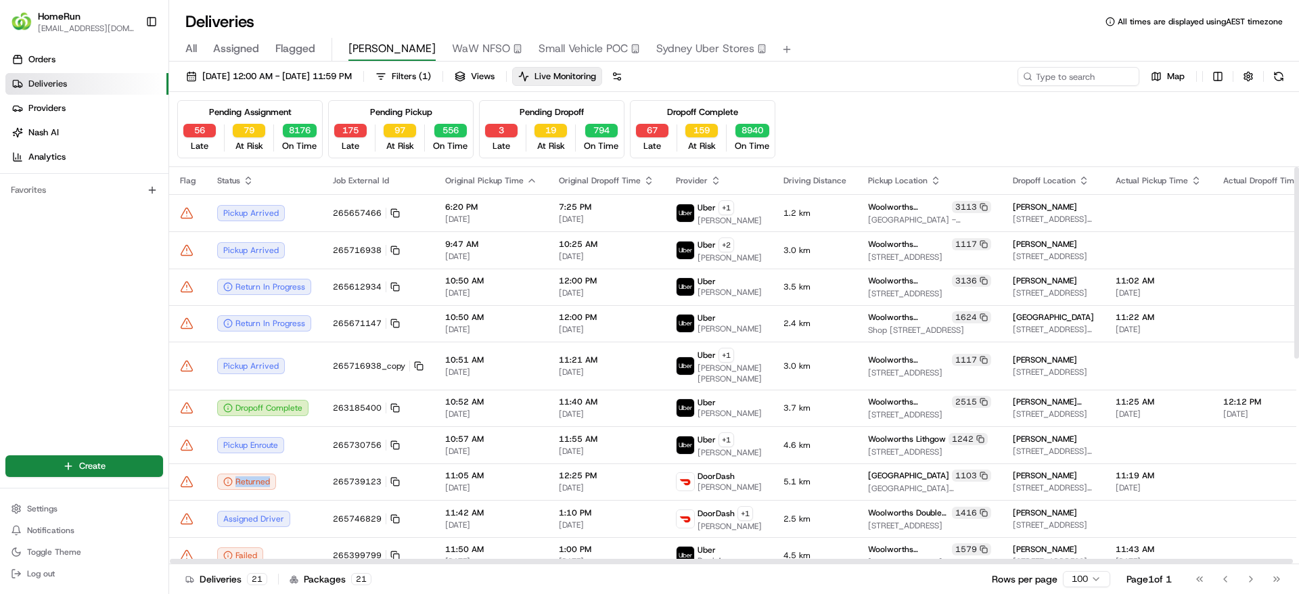
click at [182, 475] on icon at bounding box center [187, 482] width 14 height 14
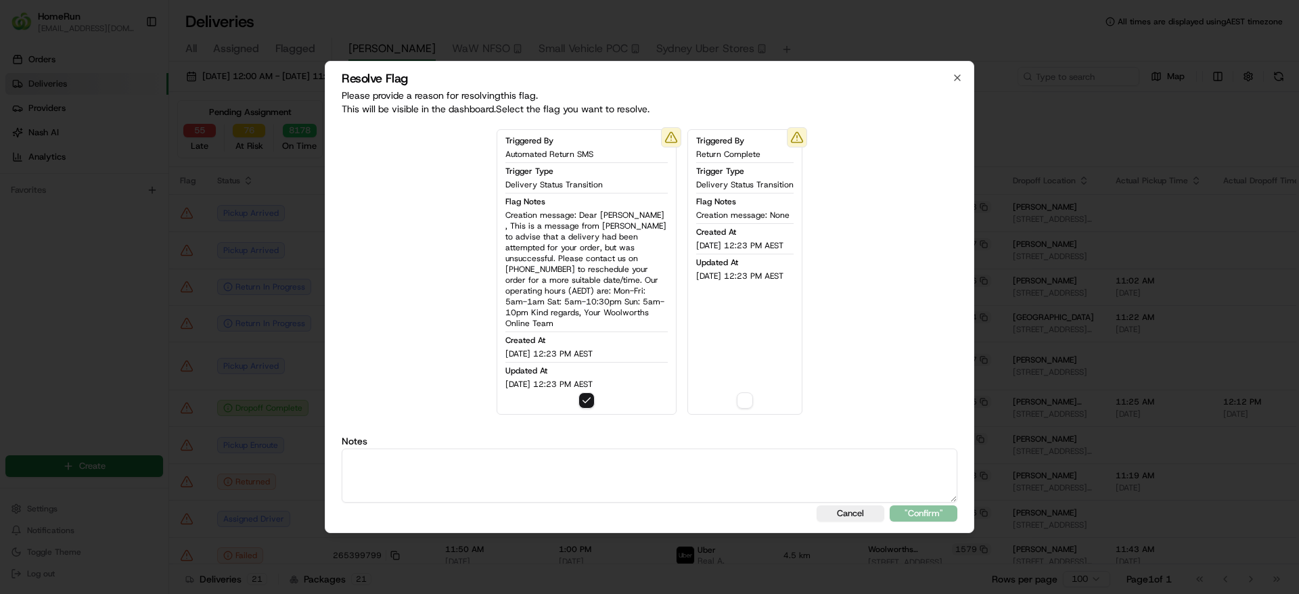
click at [498, 464] on textarea at bounding box center [649, 475] width 615 height 54
drag, startPoint x: 546, startPoint y: 462, endPoint x: -94, endPoint y: 333, distance: 653.4
click at [0, 333] on html "HomeRun sflanagan1@woolworths.com.au Toggle Sidebar Orders Deliveries Providers…" at bounding box center [649, 297] width 1299 height 594
type textarea "Order returned and Return SMS sent"
click at [927, 511] on button ""Confirm"" at bounding box center [923, 513] width 68 height 16
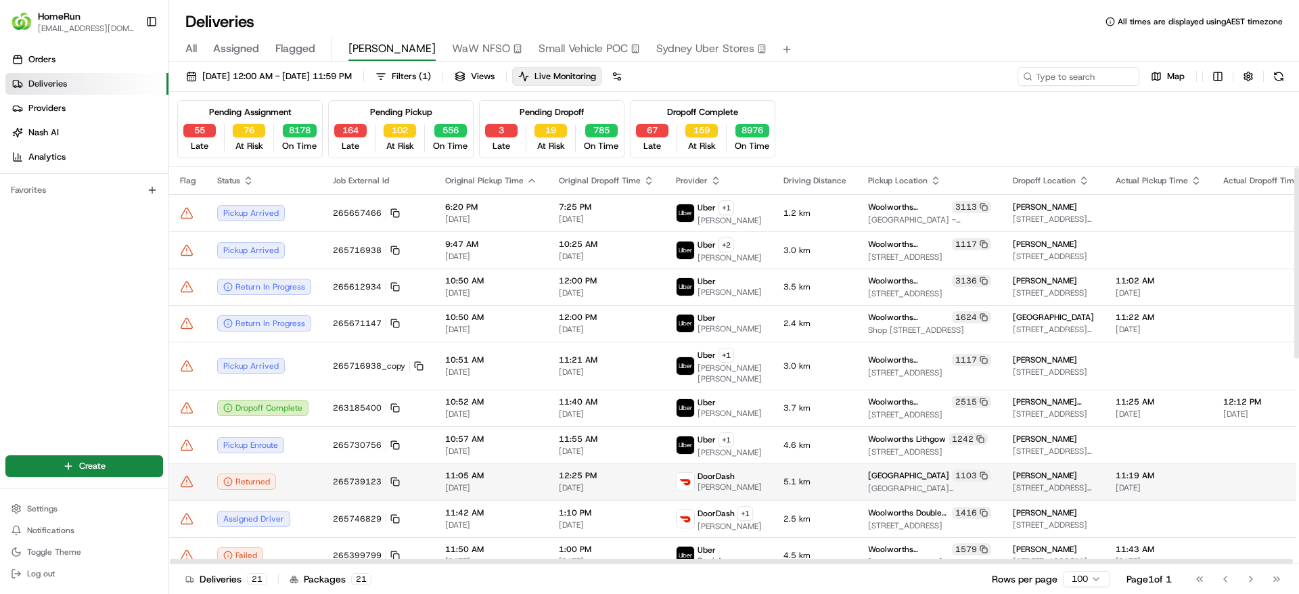
click at [187, 463] on td at bounding box center [187, 481] width 37 height 37
click at [284, 473] on div "Returned" at bounding box center [264, 481] width 94 height 16
click at [189, 475] on icon at bounding box center [187, 482] width 14 height 14
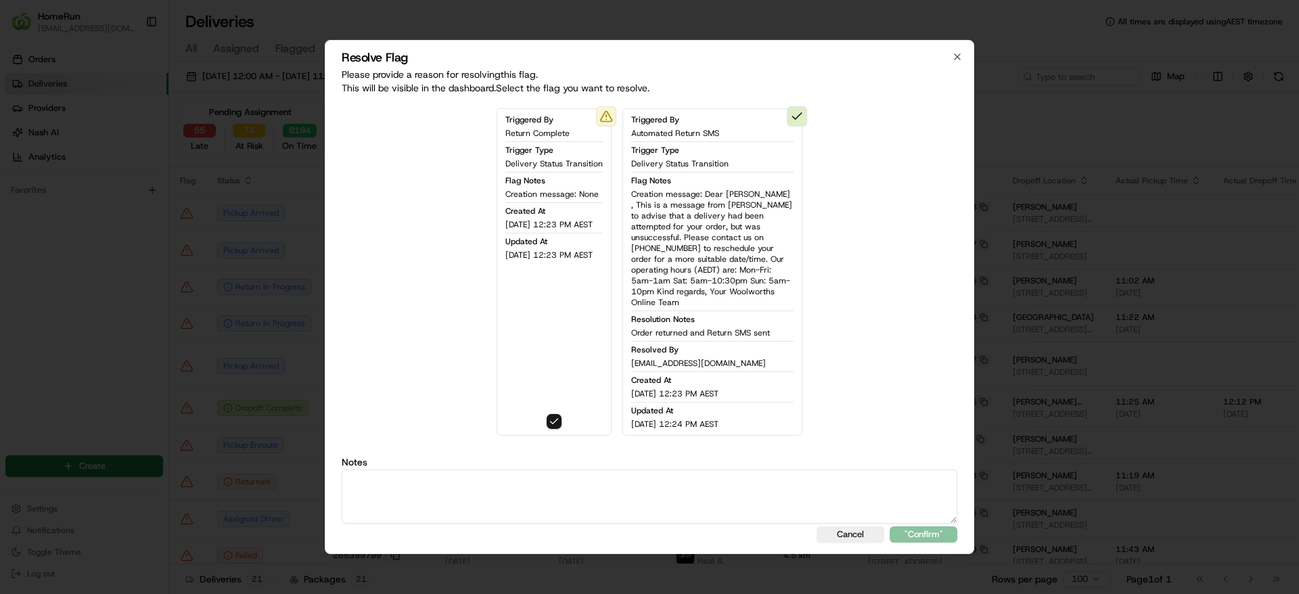
click at [682, 480] on textarea at bounding box center [649, 496] width 615 height 54
paste textarea "Order returned and Return SMS sent"
type textarea "Order returned and Return SMS sent"
click at [935, 526] on button ""Confirm"" at bounding box center [923, 534] width 68 height 16
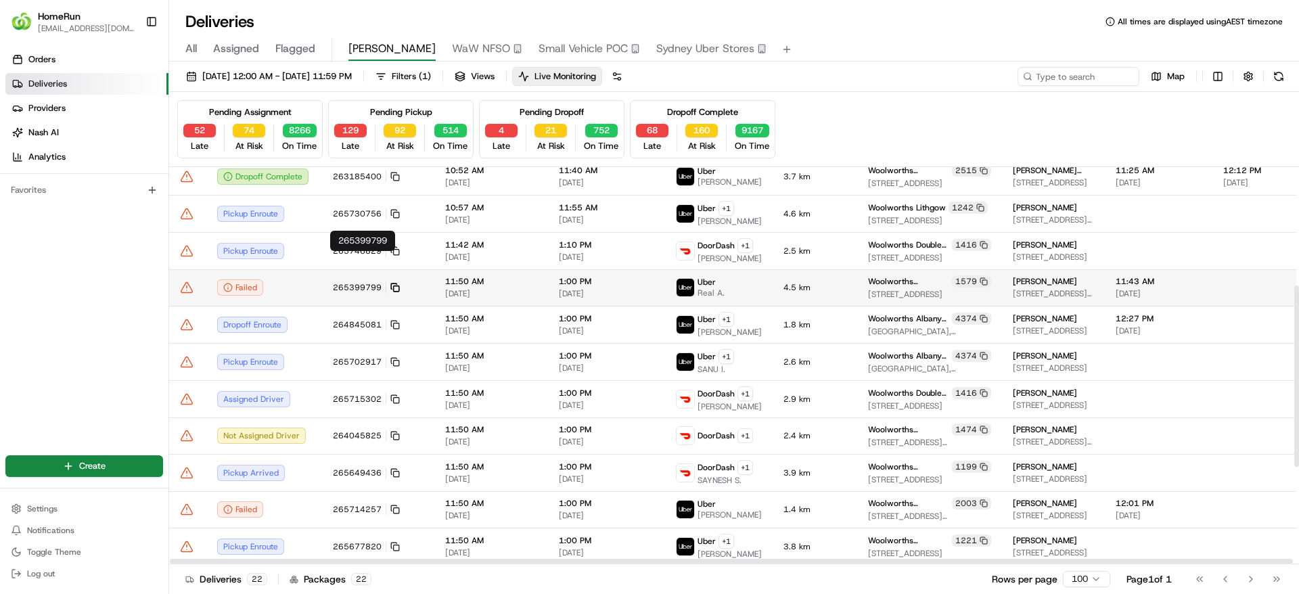
scroll to position [260, 0]
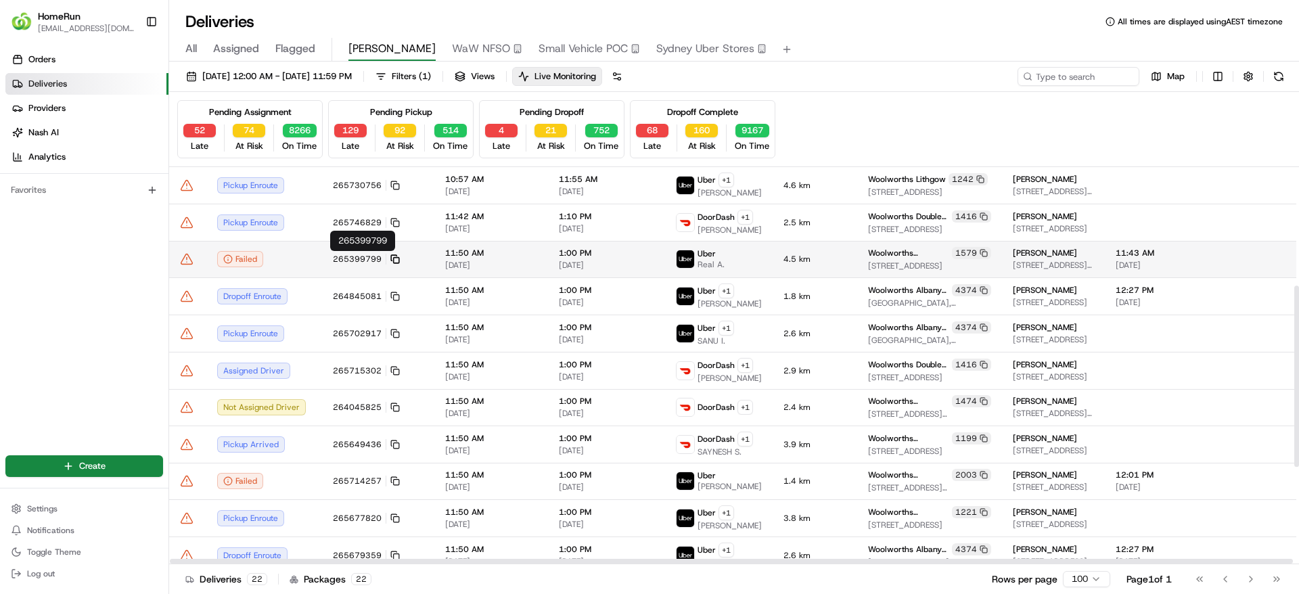
click at [394, 258] on rect at bounding box center [396, 260] width 5 height 5
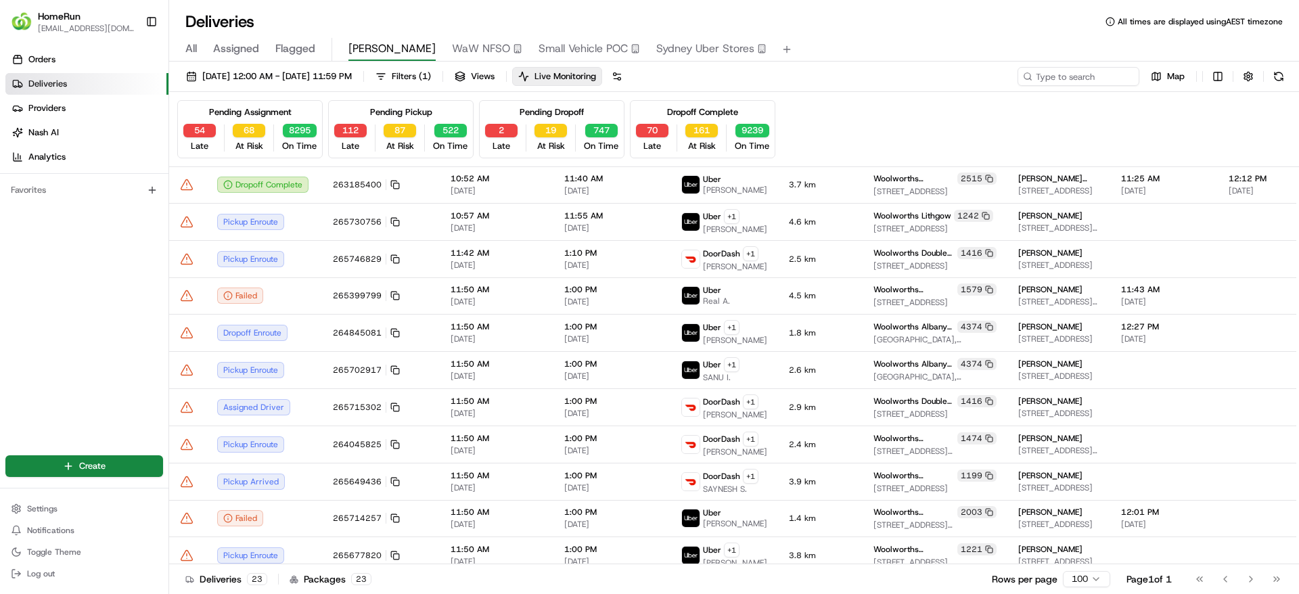
scroll to position [259, 0]
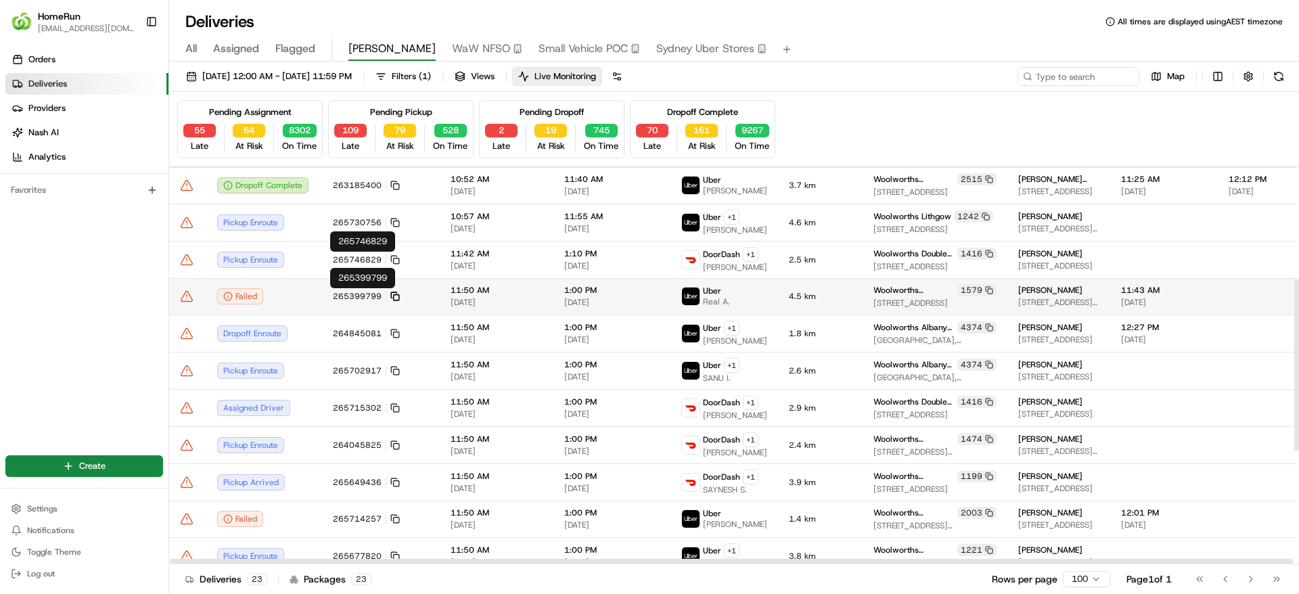
click at [393, 292] on icon at bounding box center [393, 294] width 5 height 5
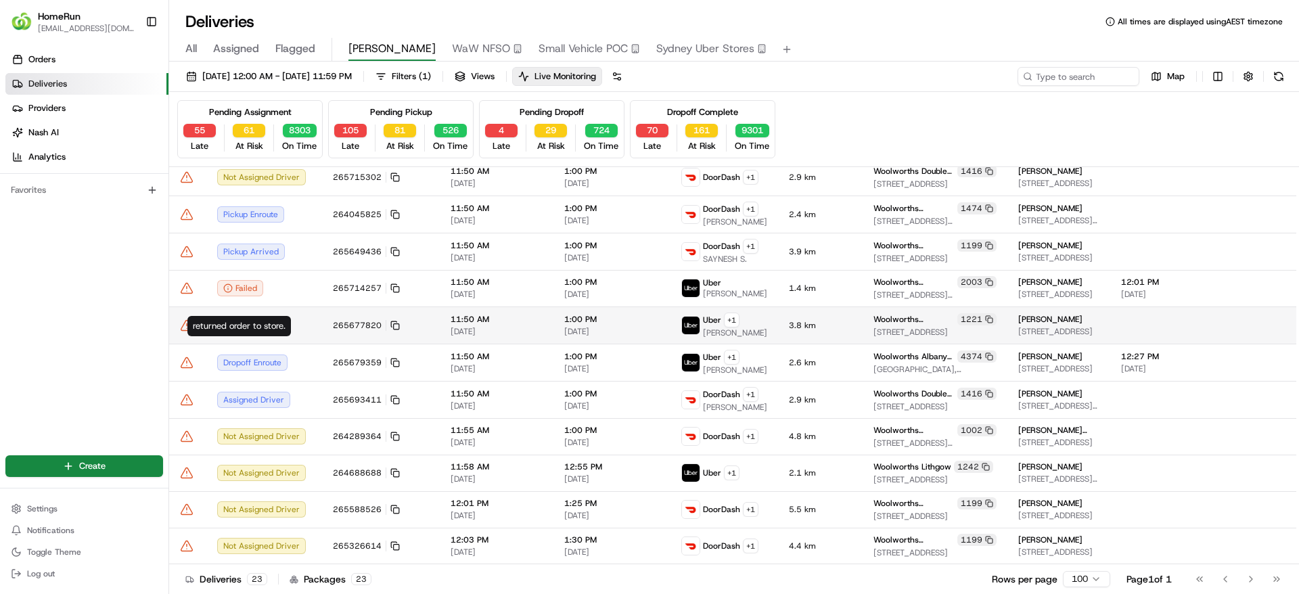
scroll to position [319, 0]
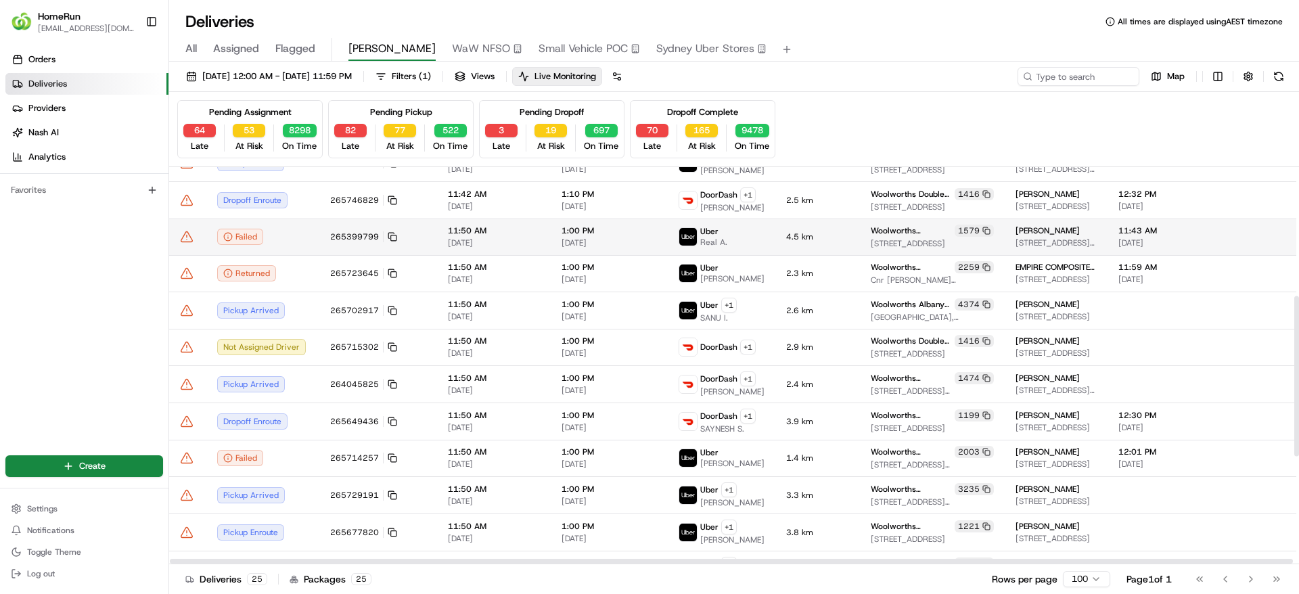
click at [191, 231] on icon at bounding box center [187, 237] width 14 height 14
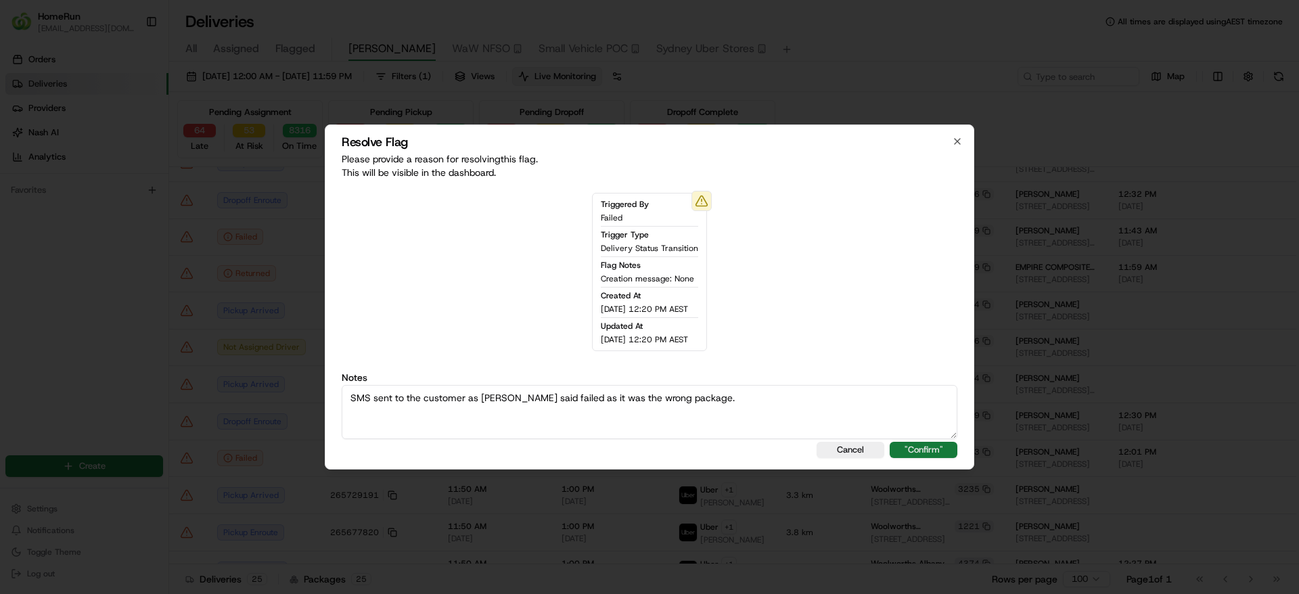
type textarea "SMS sent to the customer as Uber said failed as it was the wrong package."
click at [931, 451] on button ""Confirm"" at bounding box center [923, 450] width 68 height 16
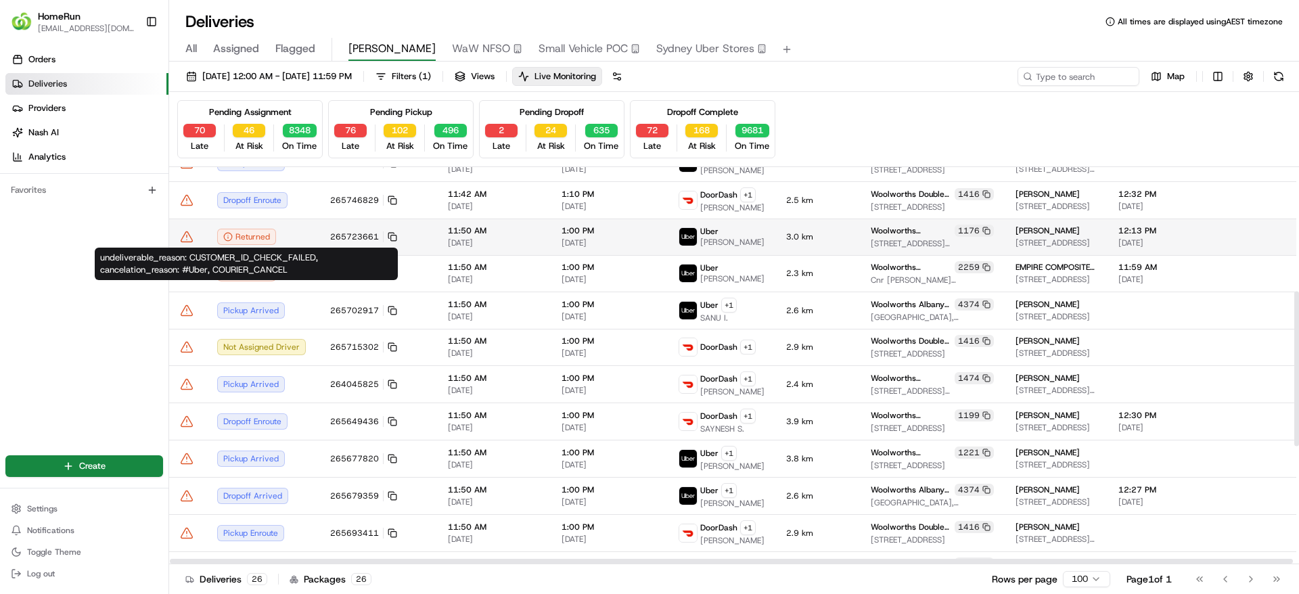
click at [292, 237] on div "Returned" at bounding box center [262, 237] width 91 height 16
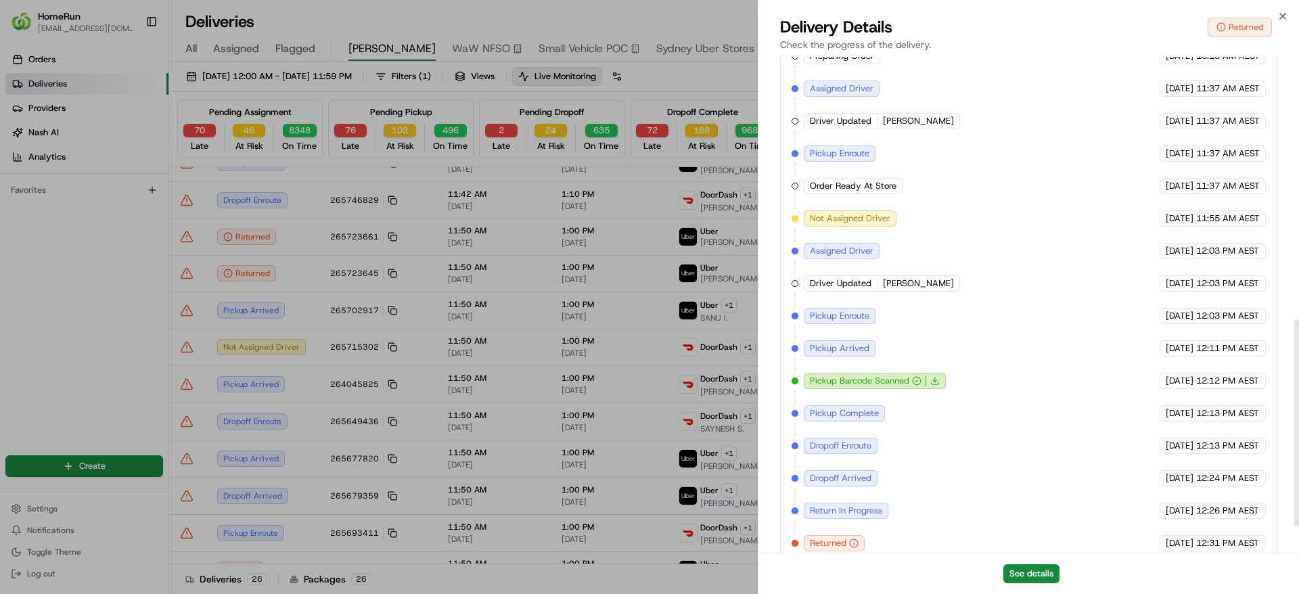
scroll to position [686, 0]
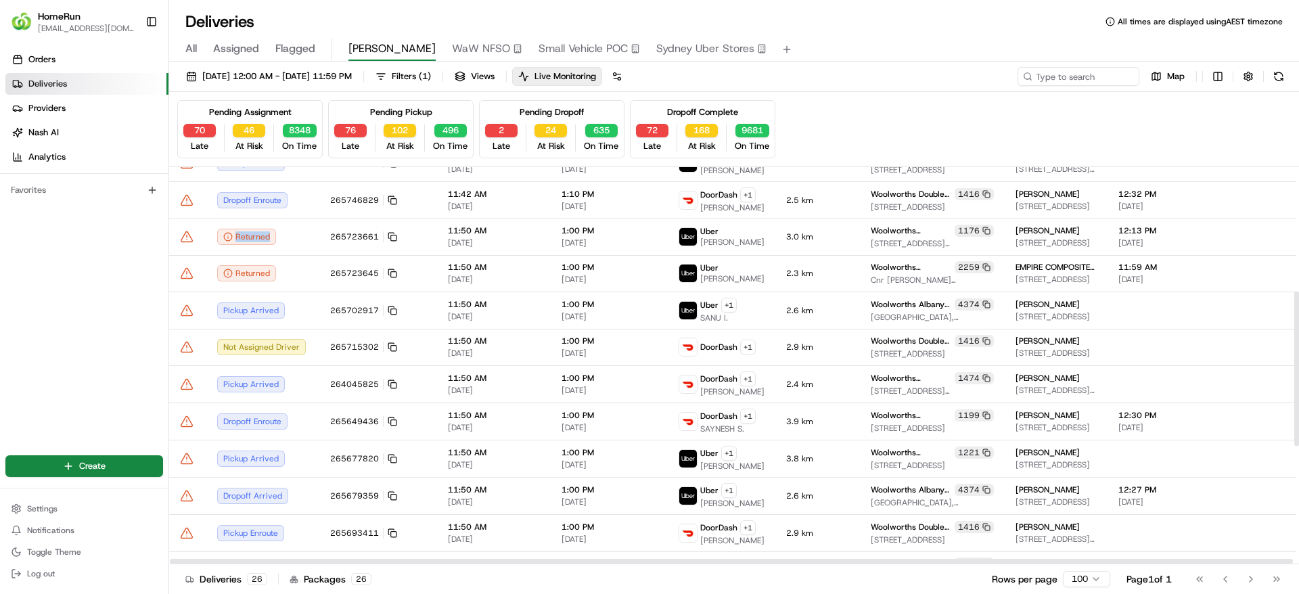
click at [188, 241] on icon at bounding box center [187, 237] width 14 height 14
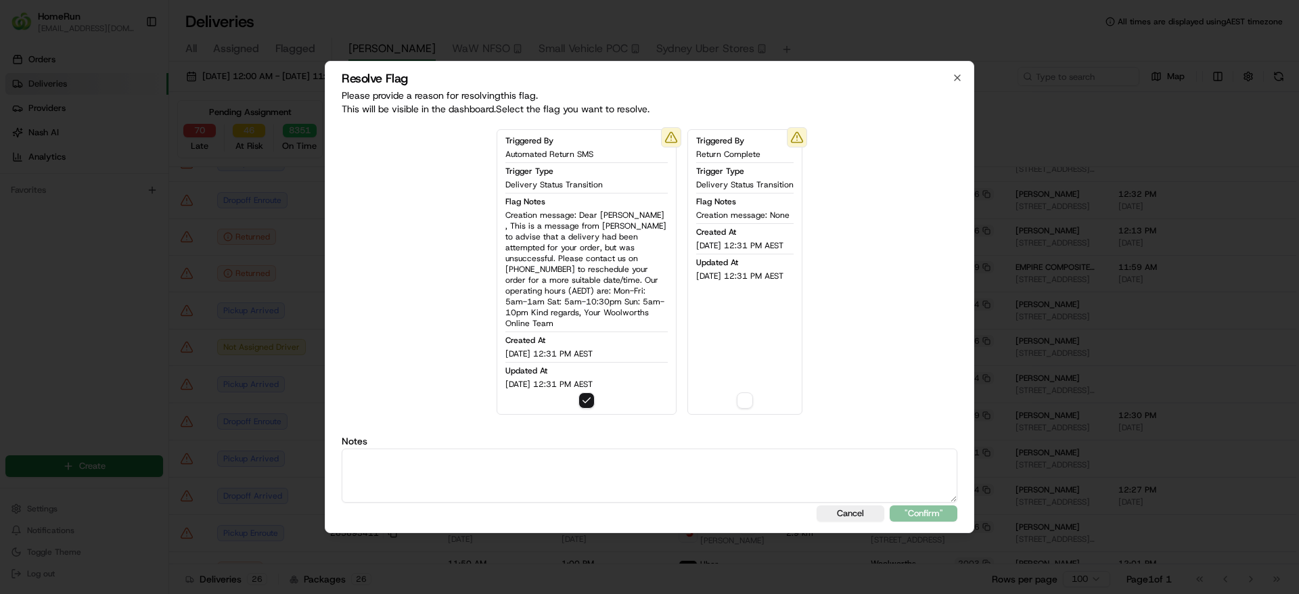
click at [404, 448] on textarea at bounding box center [649, 475] width 615 height 54
click at [404, 448] on textarea "R" at bounding box center [649, 475] width 615 height 54
type textarea "Returned and return SMS sent out."
click at [569, 439] on label "Notes" at bounding box center [649, 440] width 615 height 9
drag, startPoint x: 564, startPoint y: 461, endPoint x: 140, endPoint y: 420, distance: 426.1
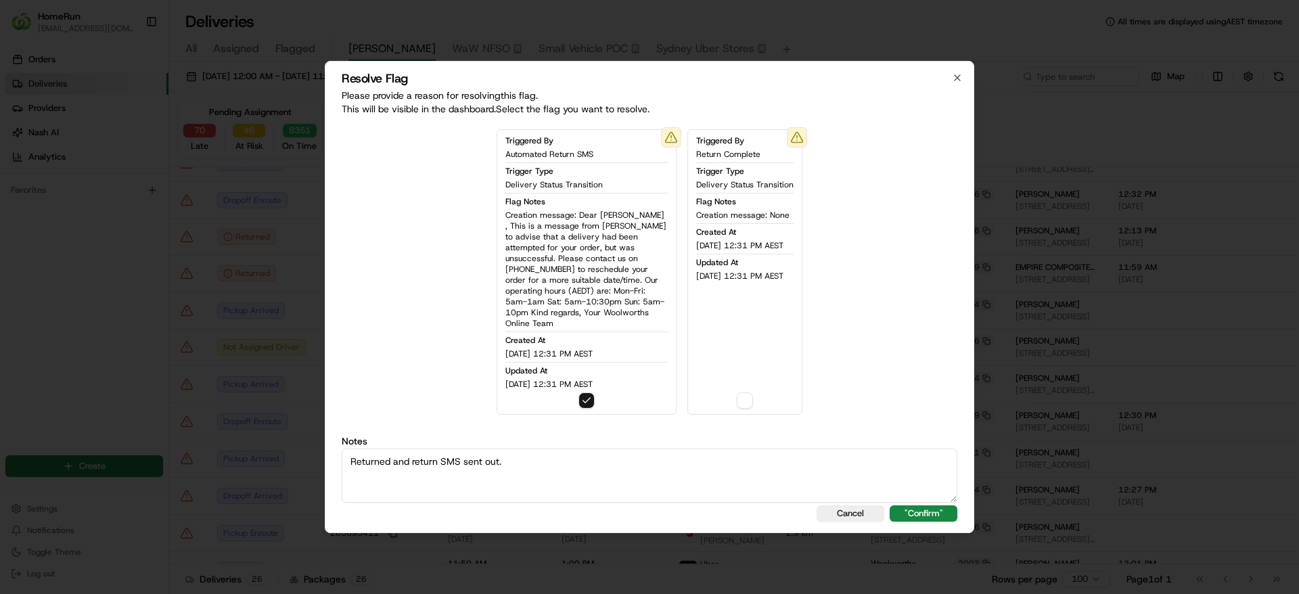
click at [140, 420] on body "HomeRun sflanagan1@woolworths.com.au Toggle Sidebar Orders Deliveries Providers…" at bounding box center [649, 297] width 1299 height 594
click at [930, 505] on button ""Confirm"" at bounding box center [923, 513] width 68 height 16
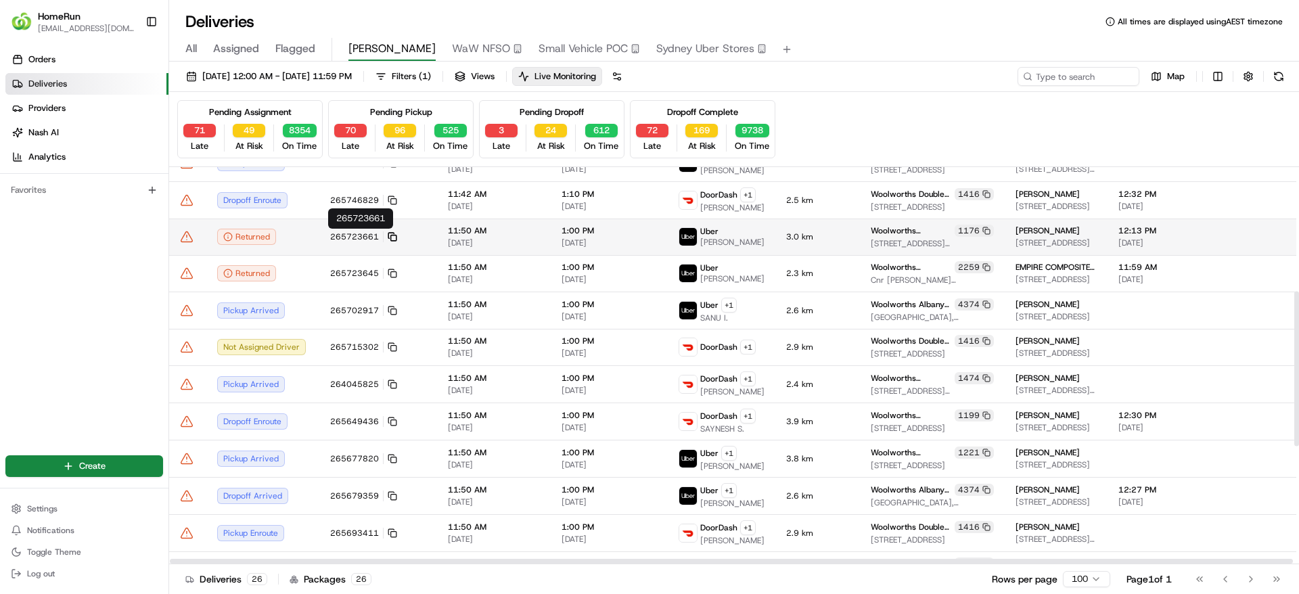
click at [393, 235] on icon at bounding box center [392, 236] width 9 height 9
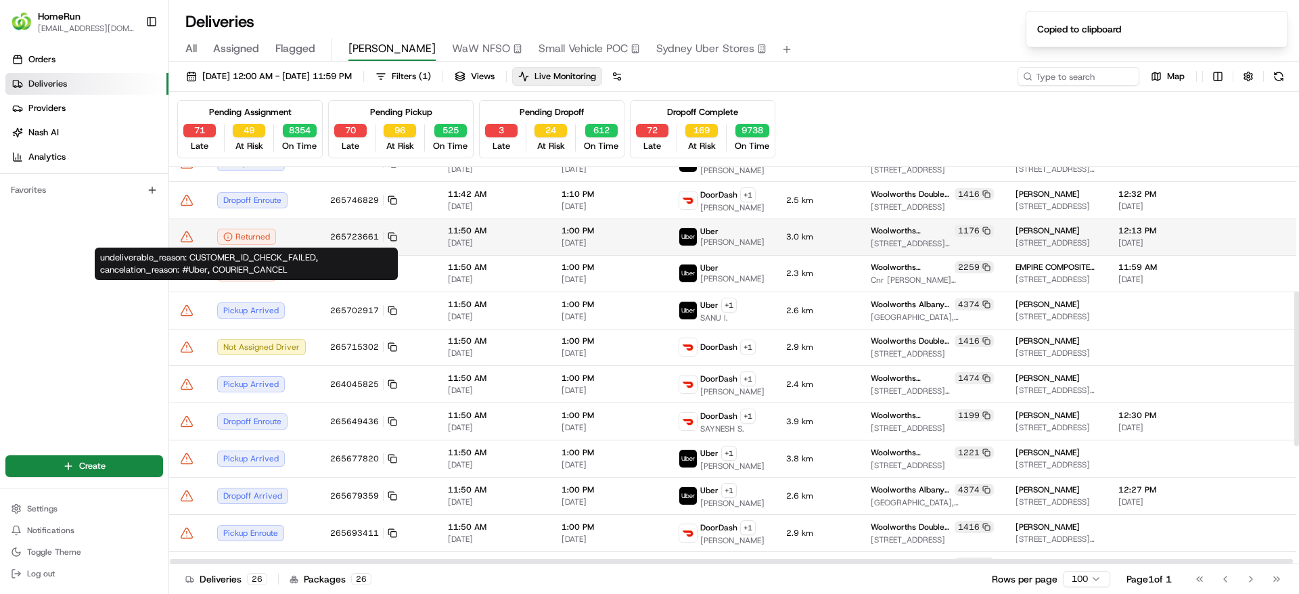
click at [189, 233] on icon at bounding box center [187, 237] width 14 height 14
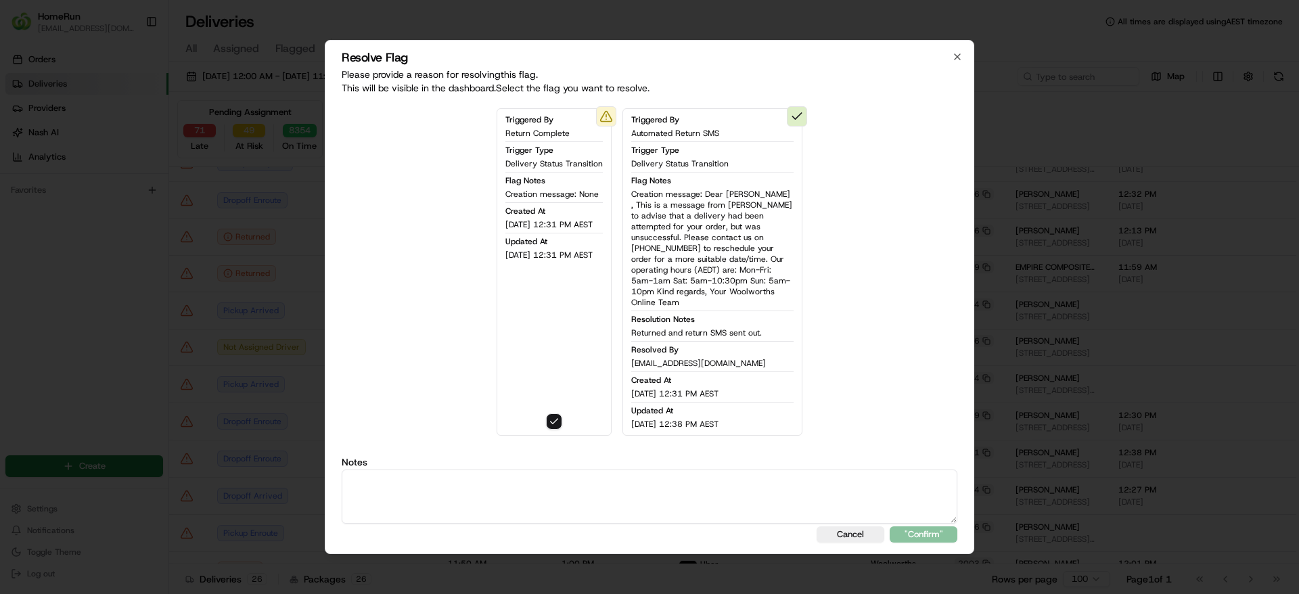
click at [553, 473] on textarea at bounding box center [649, 496] width 615 height 54
click at [390, 480] on textarea at bounding box center [649, 496] width 615 height 54
paste textarea "Returned and return SMS sent out."
type textarea "Returned and return SMS sent out."
click at [941, 532] on button ""Confirm"" at bounding box center [923, 534] width 68 height 16
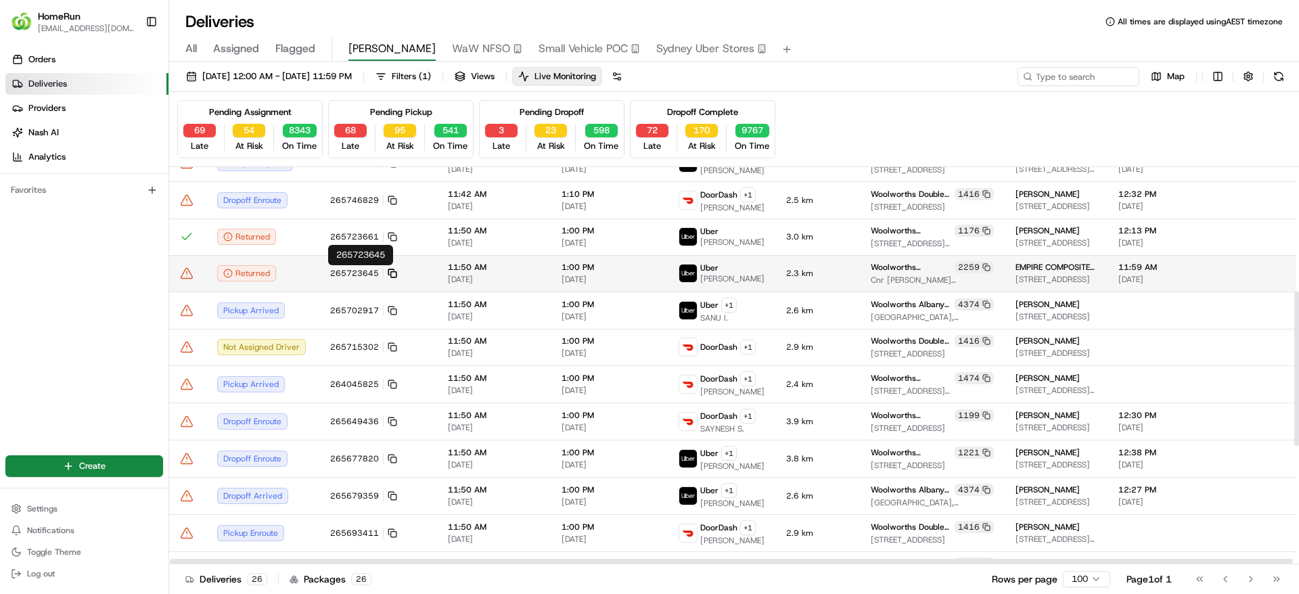
click at [395, 272] on icon at bounding box center [392, 272] width 9 height 9
click at [391, 272] on rect at bounding box center [393, 274] width 5 height 5
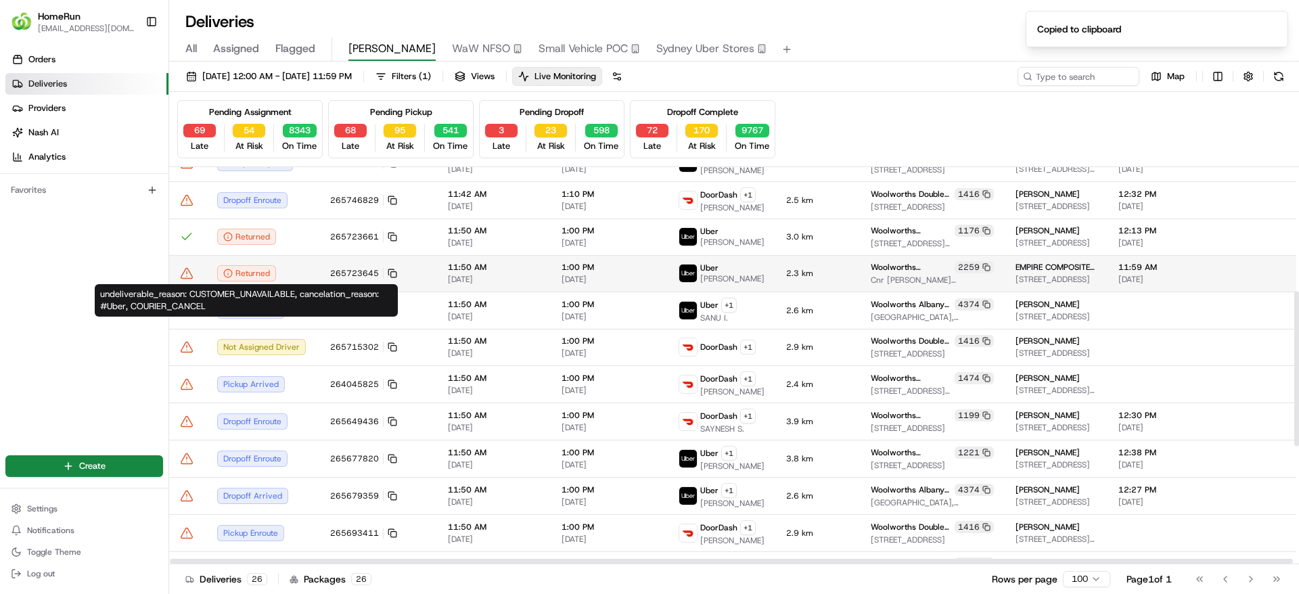
click at [291, 268] on div "Returned" at bounding box center [262, 273] width 91 height 16
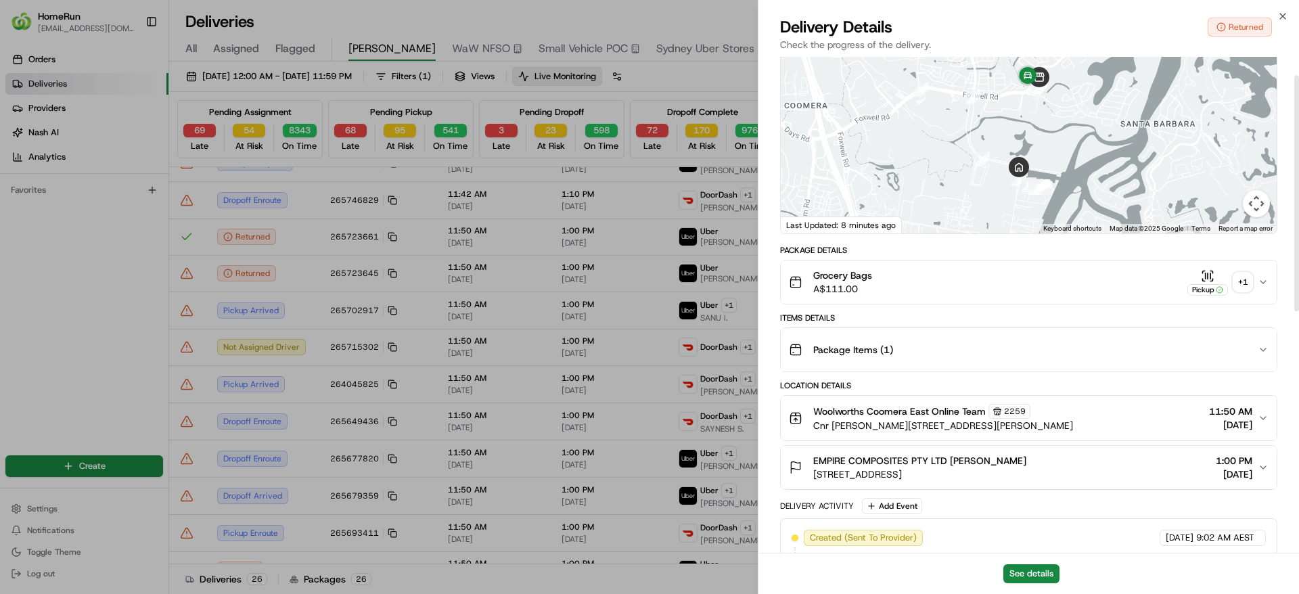
scroll to position [39, 0]
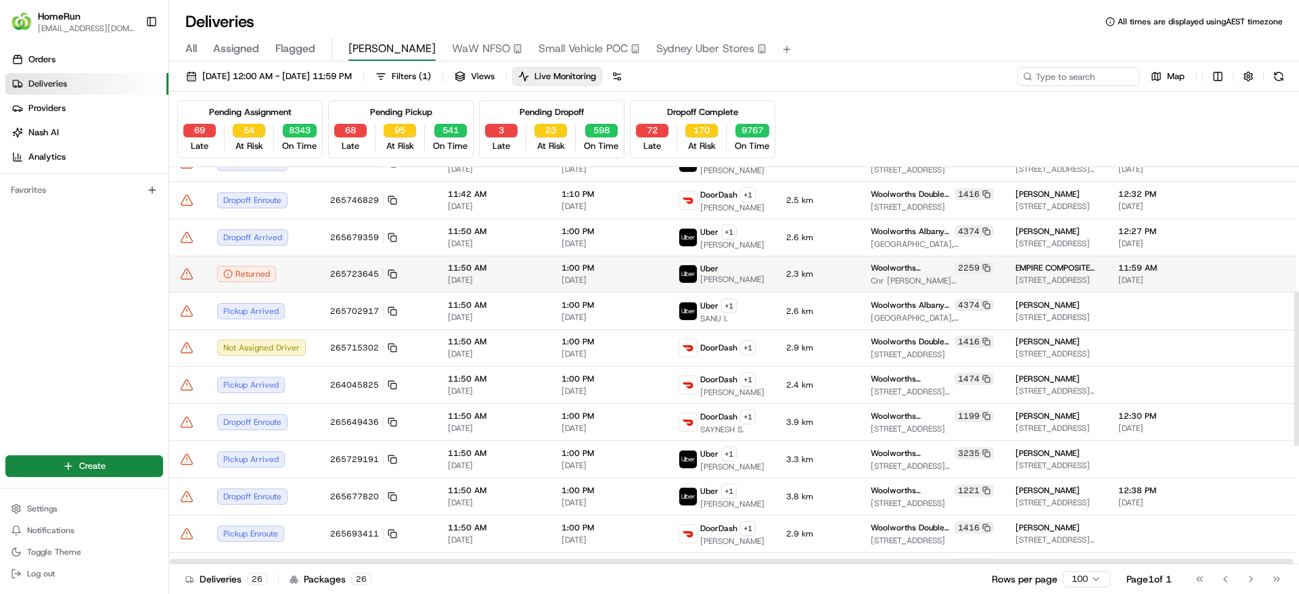
click at [181, 279] on icon at bounding box center [187, 274] width 14 height 14
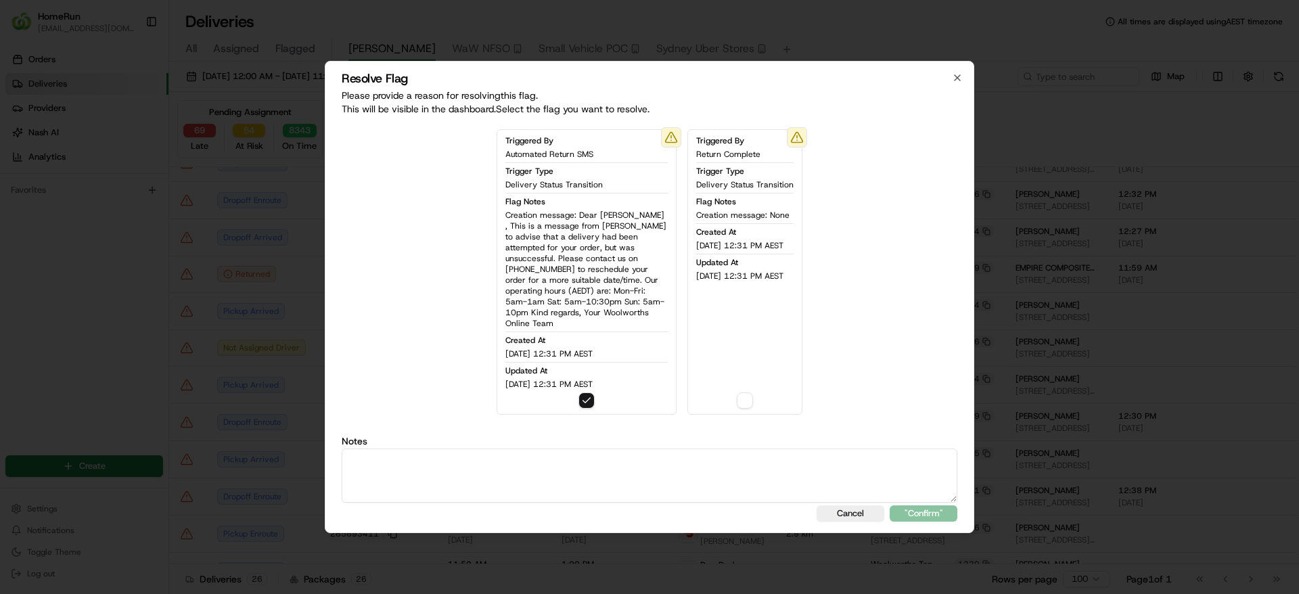
click at [637, 440] on div "Notes" at bounding box center [649, 469] width 615 height 66
click at [629, 456] on textarea at bounding box center [649, 475] width 615 height 54
paste textarea "Returned and return SMS sent out."
type textarea "Returned and return SMS sent out."
click at [933, 505] on button ""Confirm"" at bounding box center [923, 513] width 68 height 16
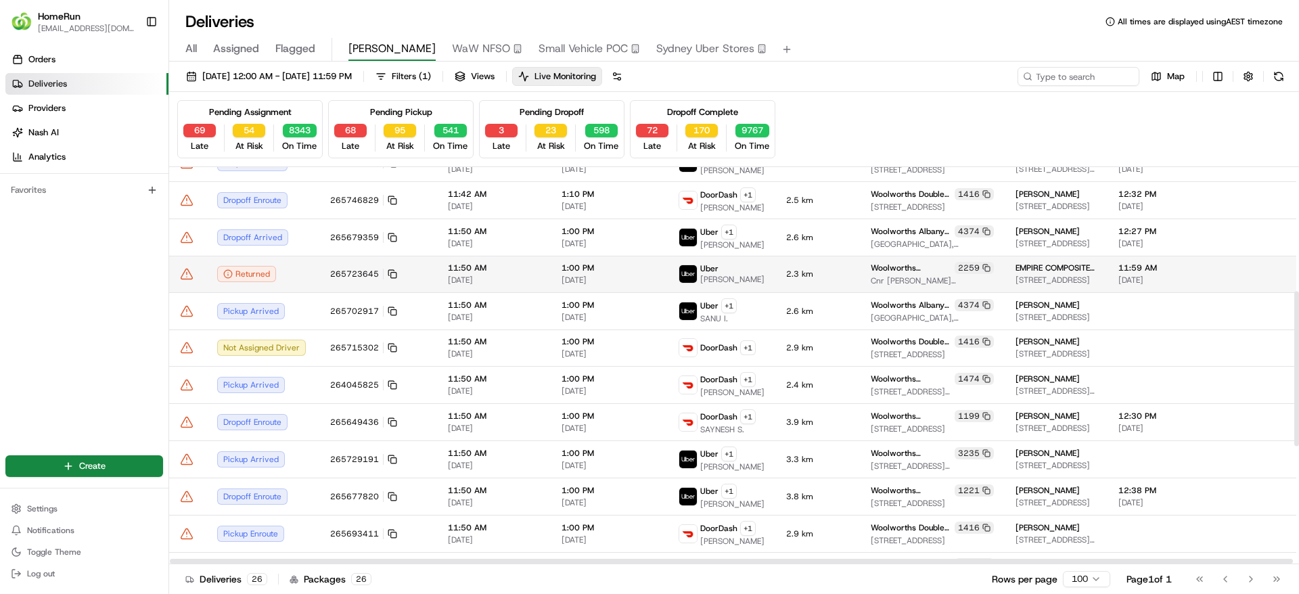
click at [191, 277] on icon at bounding box center [187, 274] width 14 height 14
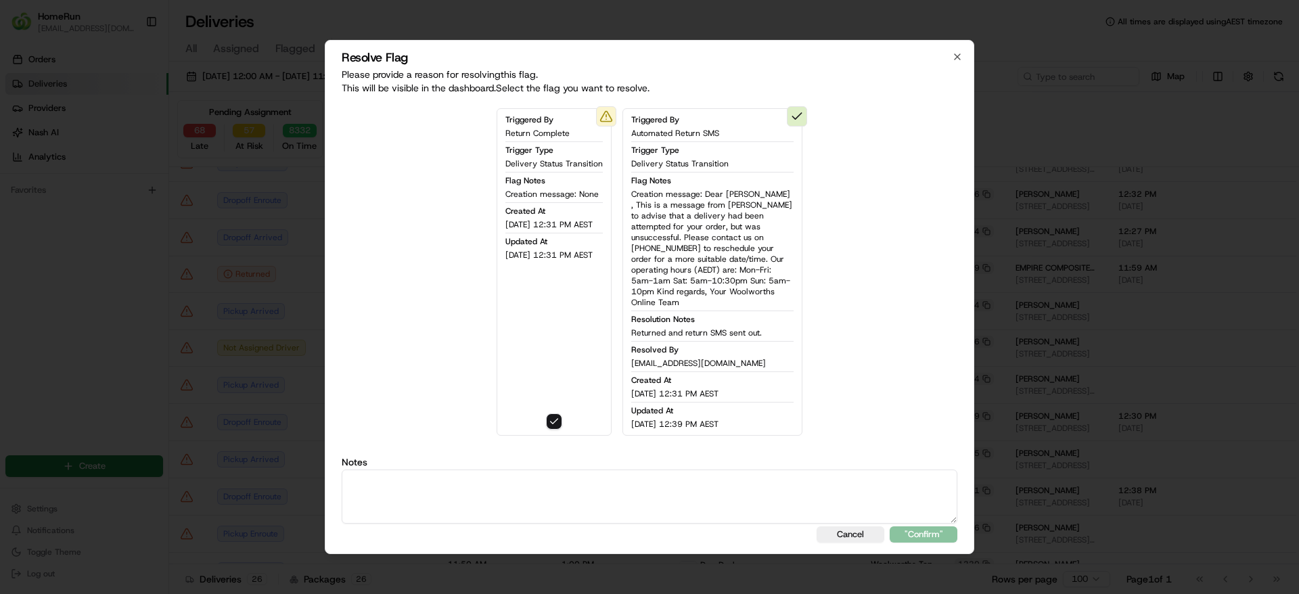
click at [427, 469] on textarea at bounding box center [649, 496] width 615 height 54
paste textarea "Returned and return SMS sent out."
type textarea "Returned and return SMS sent out."
click at [943, 528] on button ""Confirm"" at bounding box center [923, 534] width 68 height 16
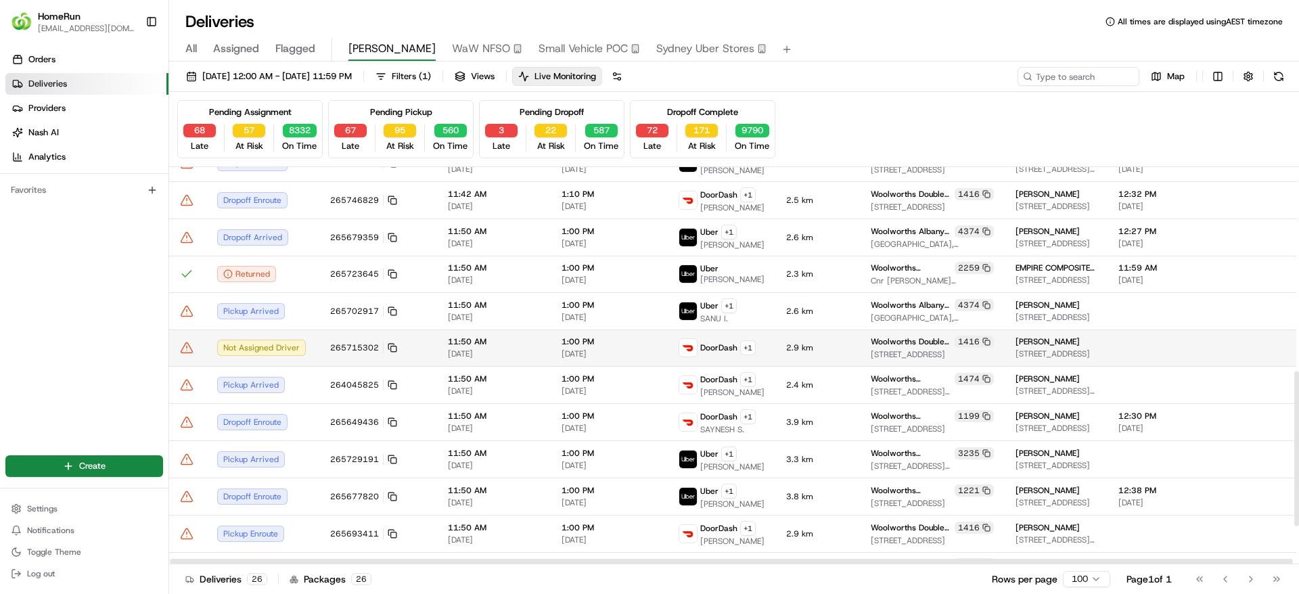
scroll to position [622, 0]
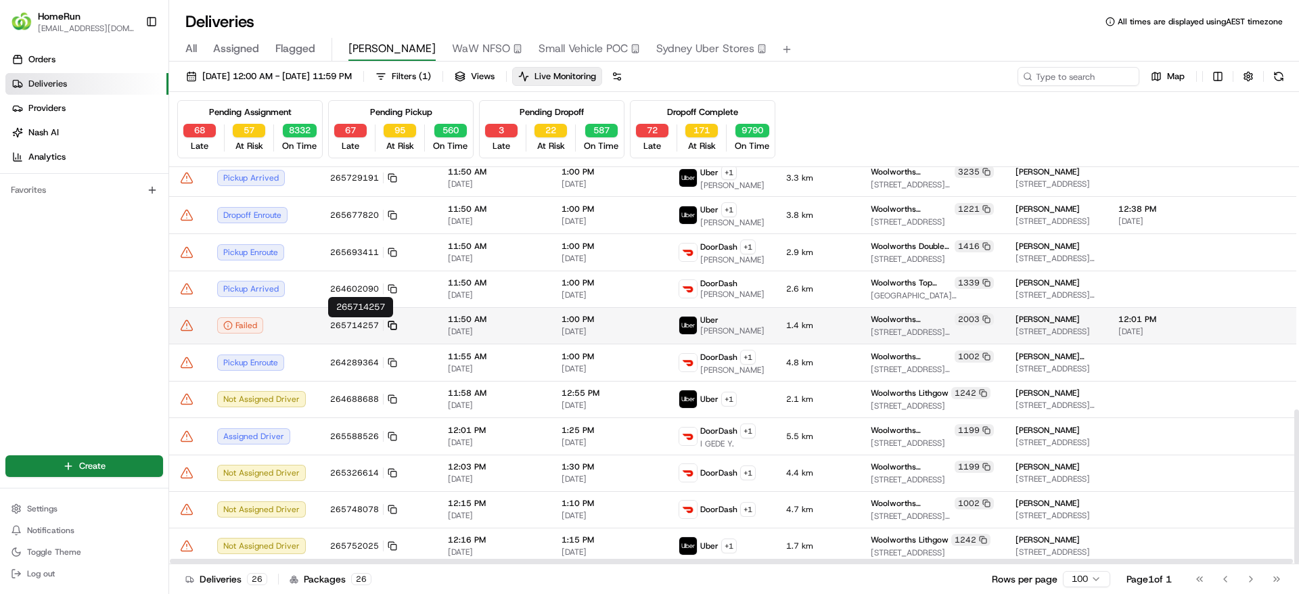
click at [392, 321] on icon at bounding box center [392, 325] width 9 height 9
click at [380, 314] on td "265714257" at bounding box center [378, 325] width 118 height 37
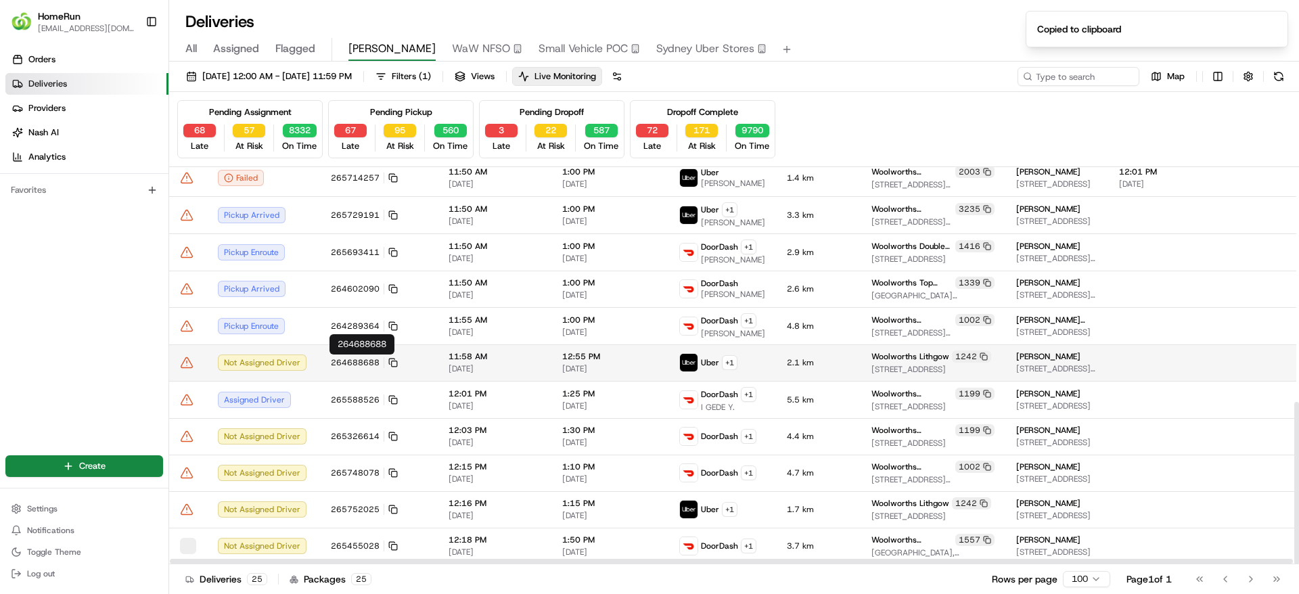
click at [388, 322] on icon at bounding box center [392, 325] width 9 height 9
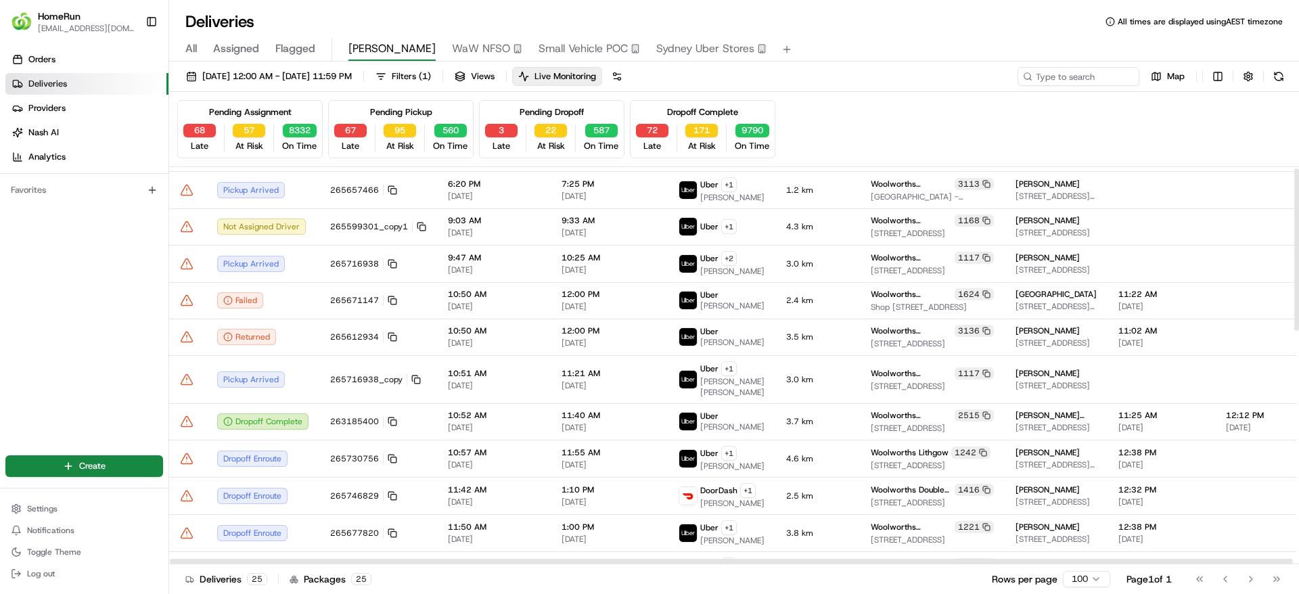
scroll to position [0, 0]
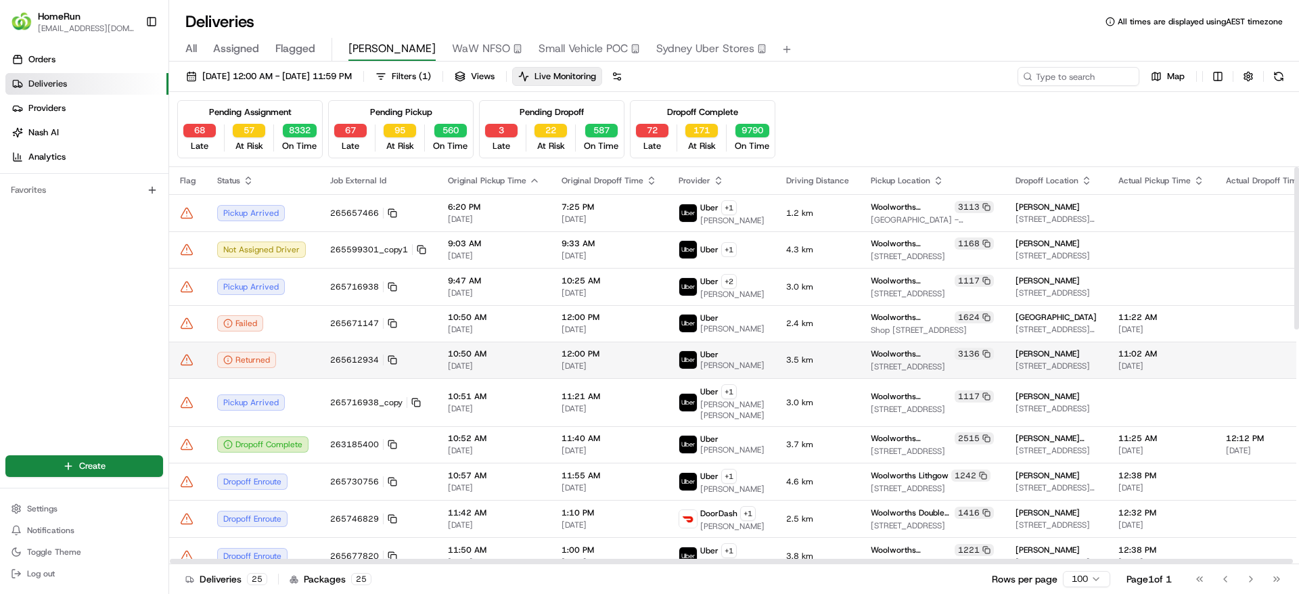
click at [233, 361] on td "Returned" at bounding box center [262, 360] width 113 height 37
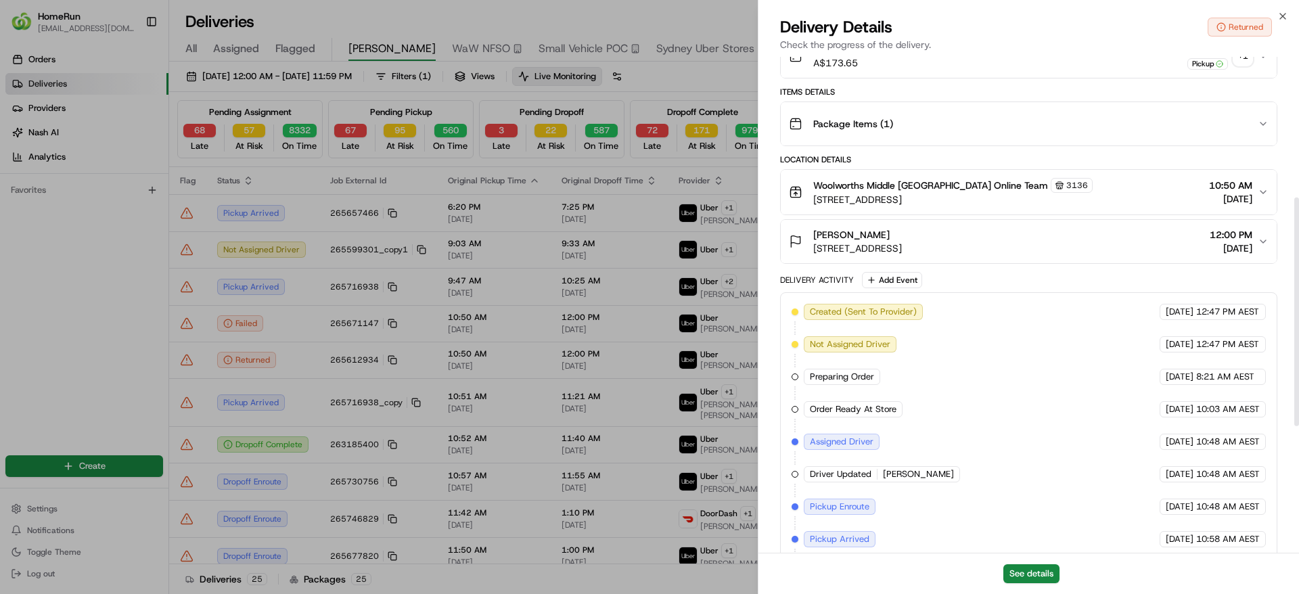
scroll to position [578, 0]
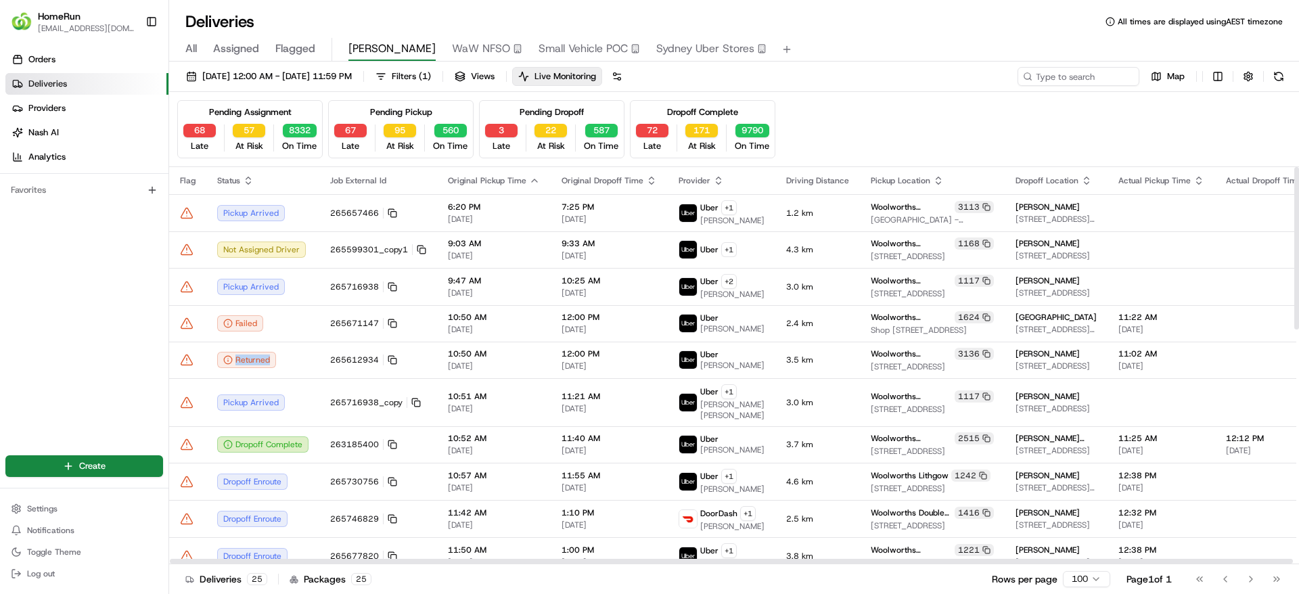
click at [187, 360] on icon at bounding box center [187, 359] width 0 height 2
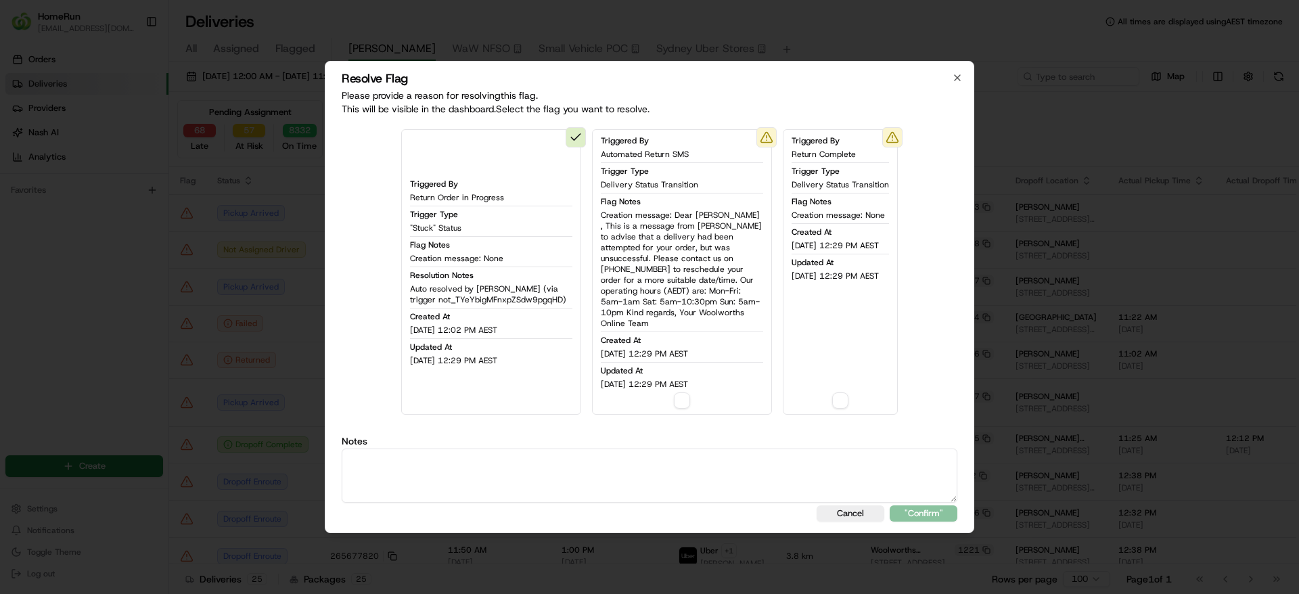
click at [568, 448] on textarea at bounding box center [649, 475] width 615 height 54
paste textarea "Returned and return SMS sent out."
type textarea "Returned and return SMS sent out."
click at [674, 392] on button "button" at bounding box center [682, 400] width 16 height 16
click at [925, 509] on button ""Confirm"" at bounding box center [923, 513] width 68 height 16
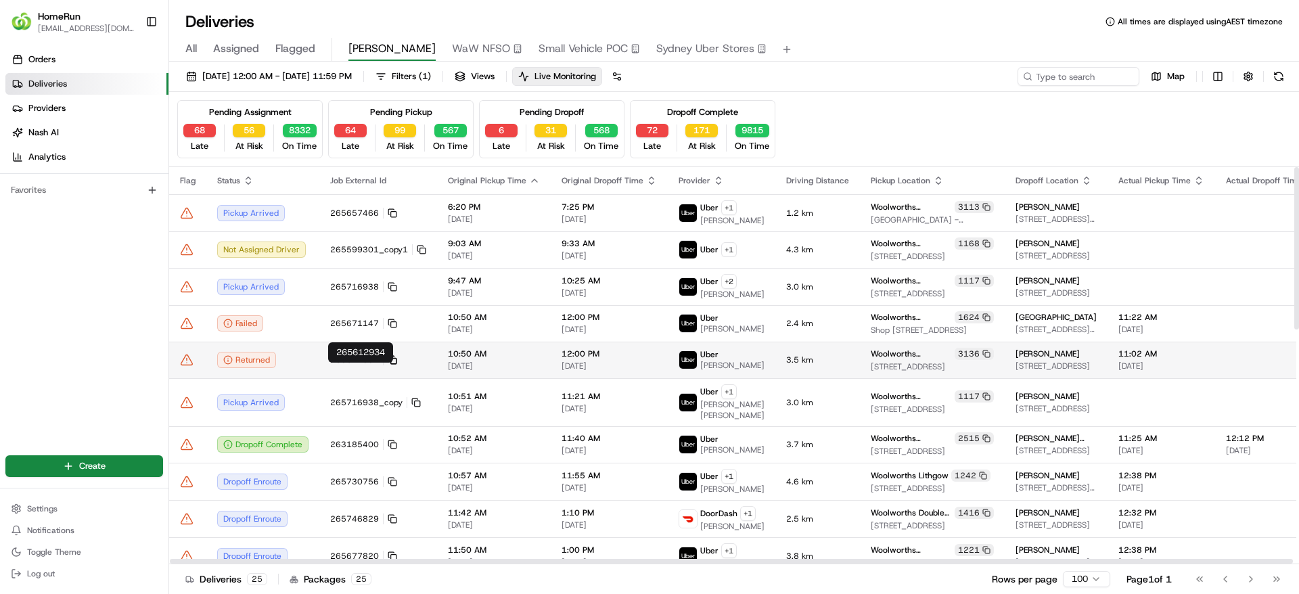
click at [391, 365] on icon at bounding box center [392, 359] width 9 height 9
click at [191, 363] on icon at bounding box center [187, 360] width 14 height 14
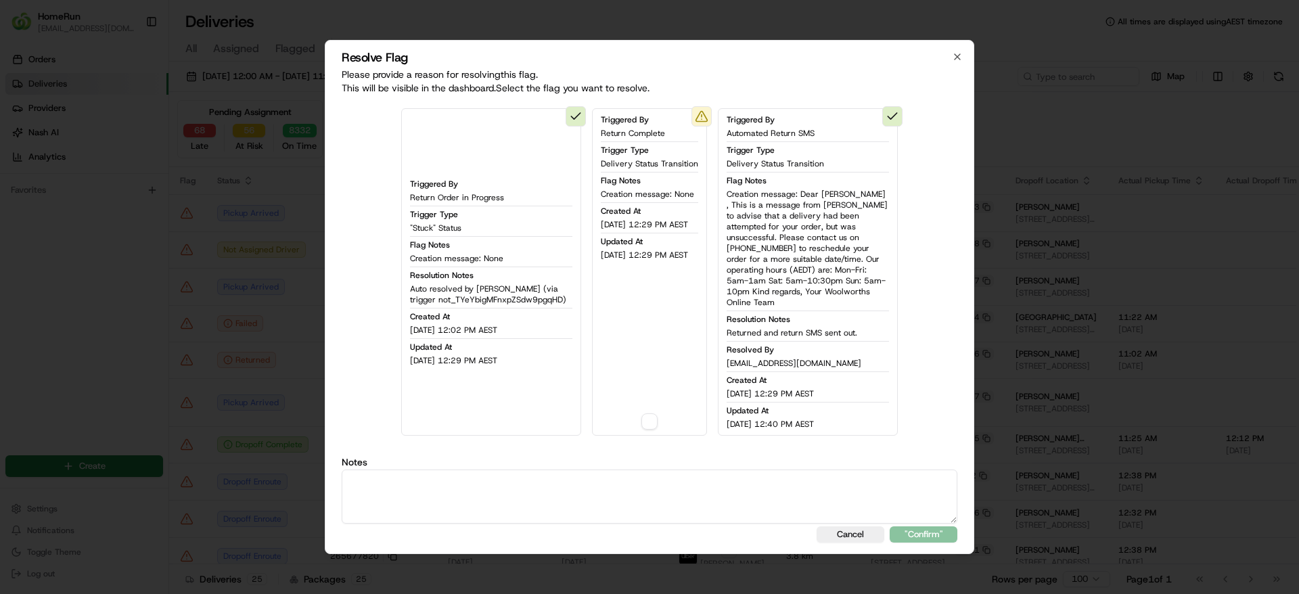
click at [493, 487] on textarea at bounding box center [649, 496] width 615 height 54
paste textarea "Returned and return SMS sent out."
type textarea "Returned and return SMS sent out."
click at [647, 416] on button "button" at bounding box center [649, 421] width 16 height 16
click at [930, 528] on button ""Confirm"" at bounding box center [923, 534] width 68 height 16
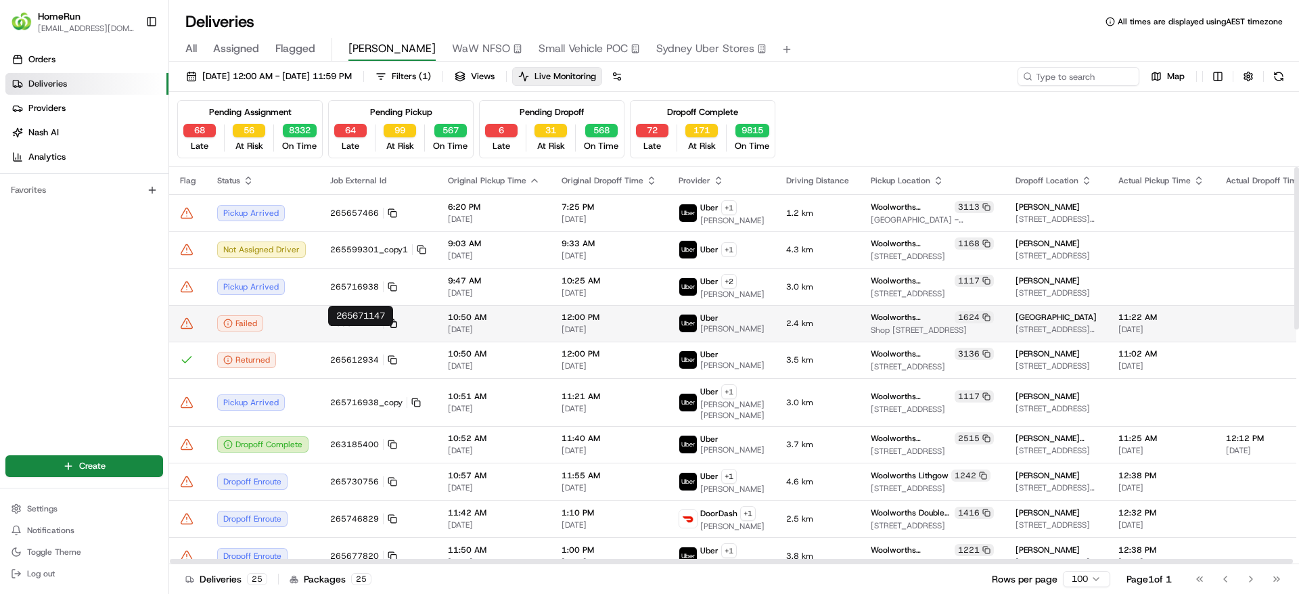
click at [390, 328] on icon at bounding box center [392, 323] width 9 height 9
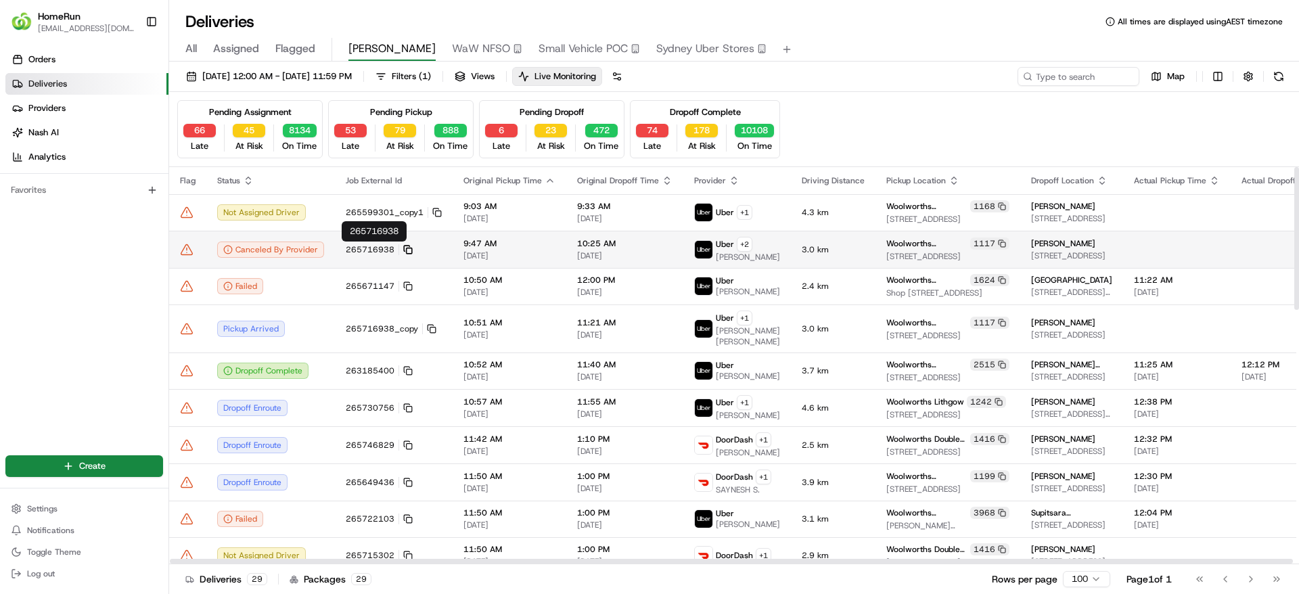
click at [408, 246] on icon at bounding box center [407, 249] width 9 height 9
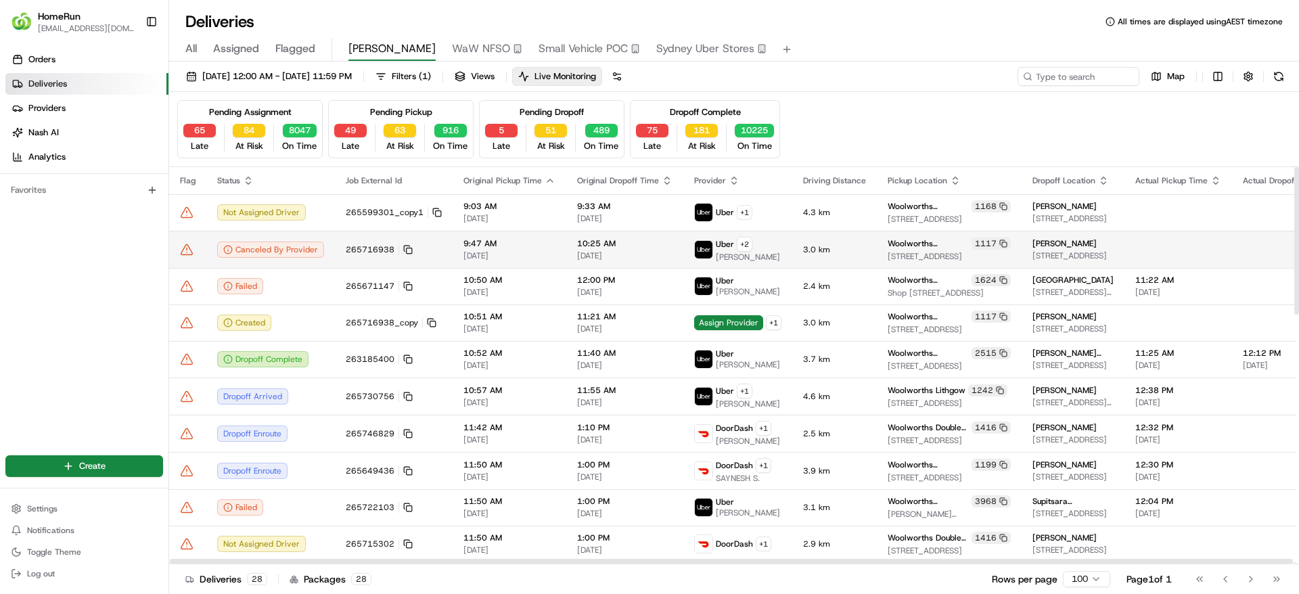
click at [193, 243] on icon at bounding box center [187, 250] width 14 height 14
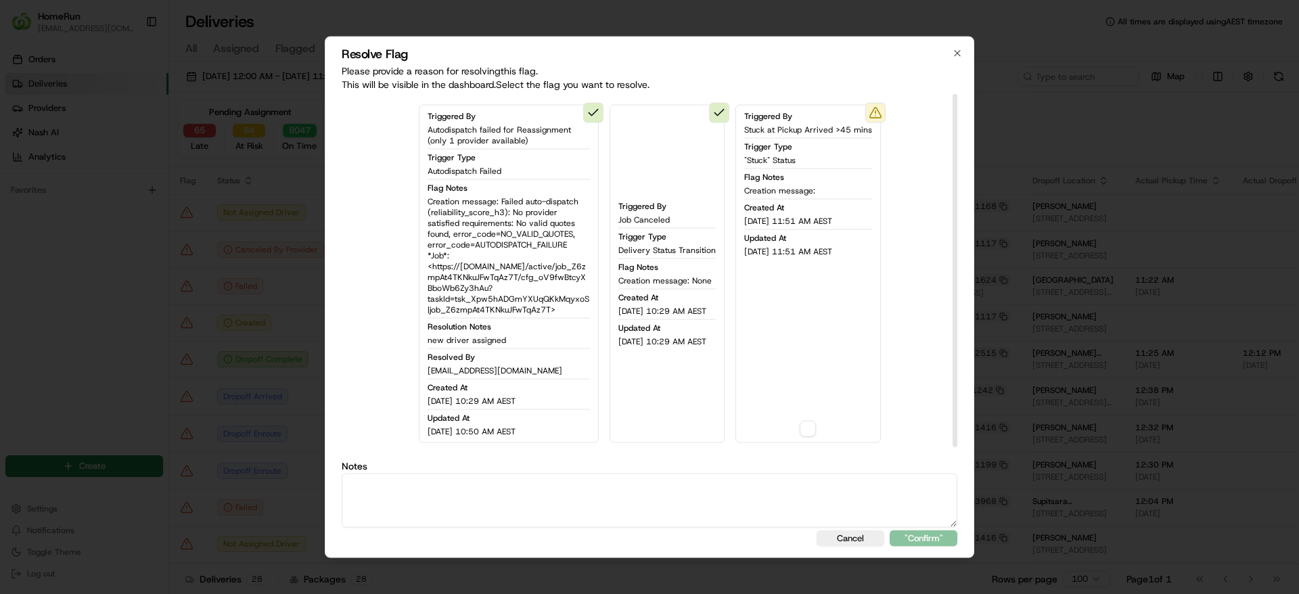
click at [419, 498] on textarea at bounding box center [649, 500] width 615 height 54
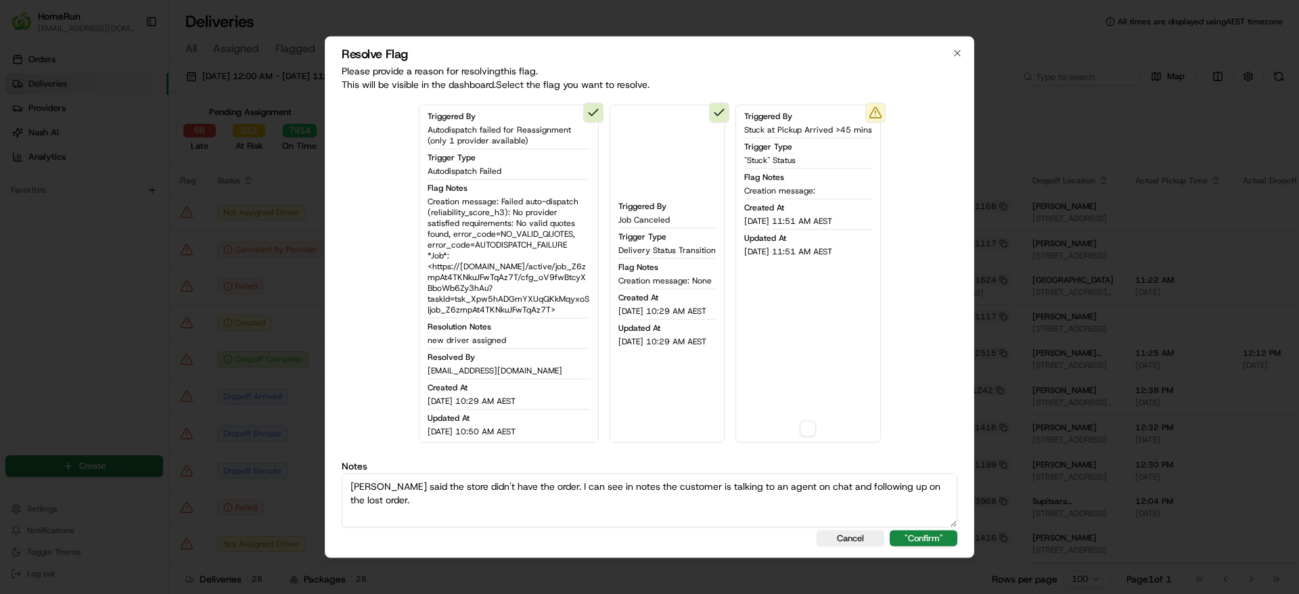
drag, startPoint x: 949, startPoint y: 485, endPoint x: 135, endPoint y: 460, distance: 814.7
click at [135, 460] on body "HomeRun sflanagan1@woolworths.com.au Toggle Sidebar Orders Deliveries Providers…" at bounding box center [649, 297] width 1299 height 594
type textarea "Uber said the store didn't have the order. I can see in notes the customer is t…"
click at [938, 536] on button ""Confirm"" at bounding box center [923, 538] width 68 height 16
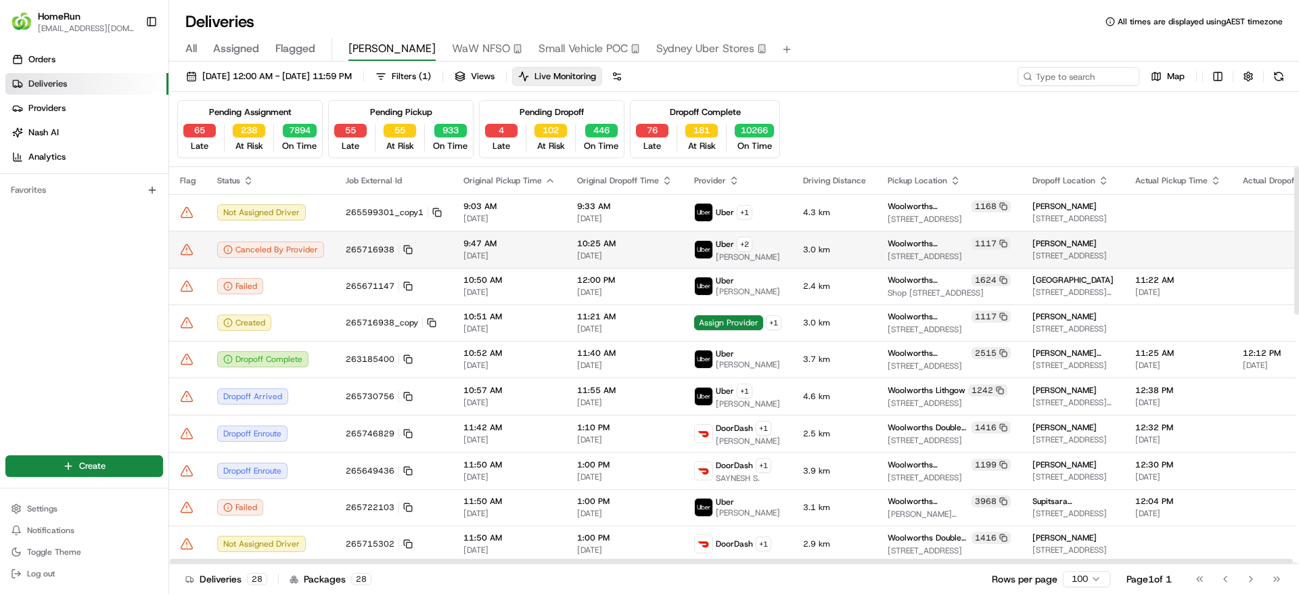
click at [181, 243] on icon at bounding box center [187, 250] width 14 height 14
click at [188, 243] on icon at bounding box center [187, 250] width 14 height 14
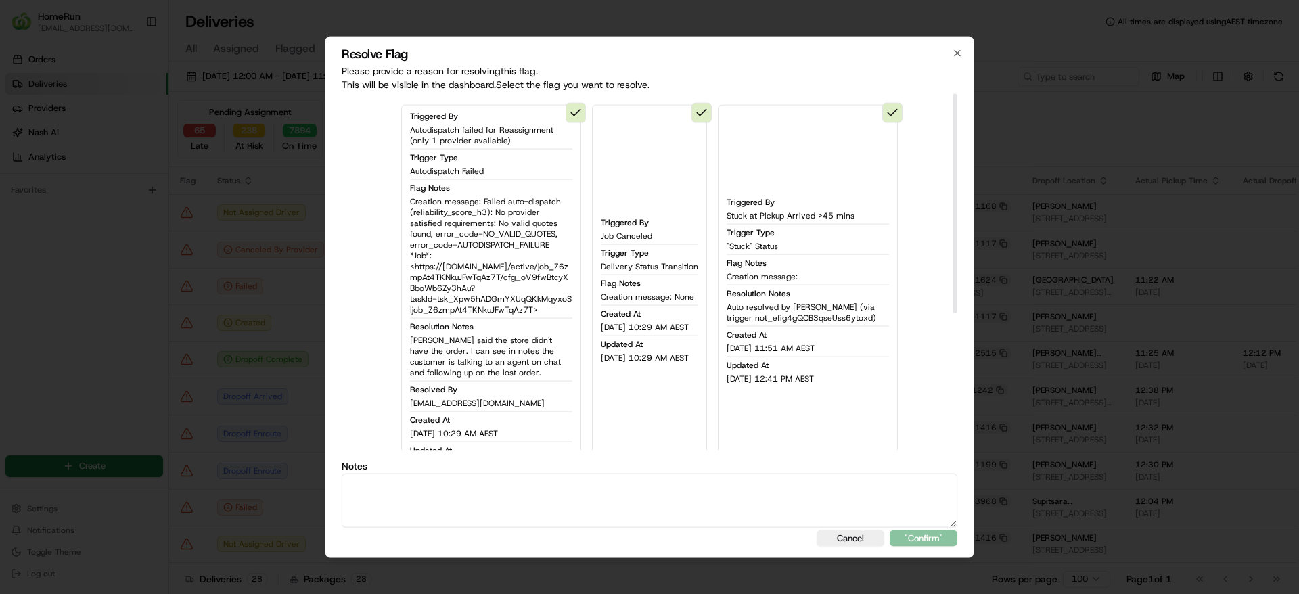
click at [544, 499] on textarea at bounding box center [649, 500] width 615 height 54
paste textarea "Uber said the store didn't have the order. I can see in notes the customer is t…"
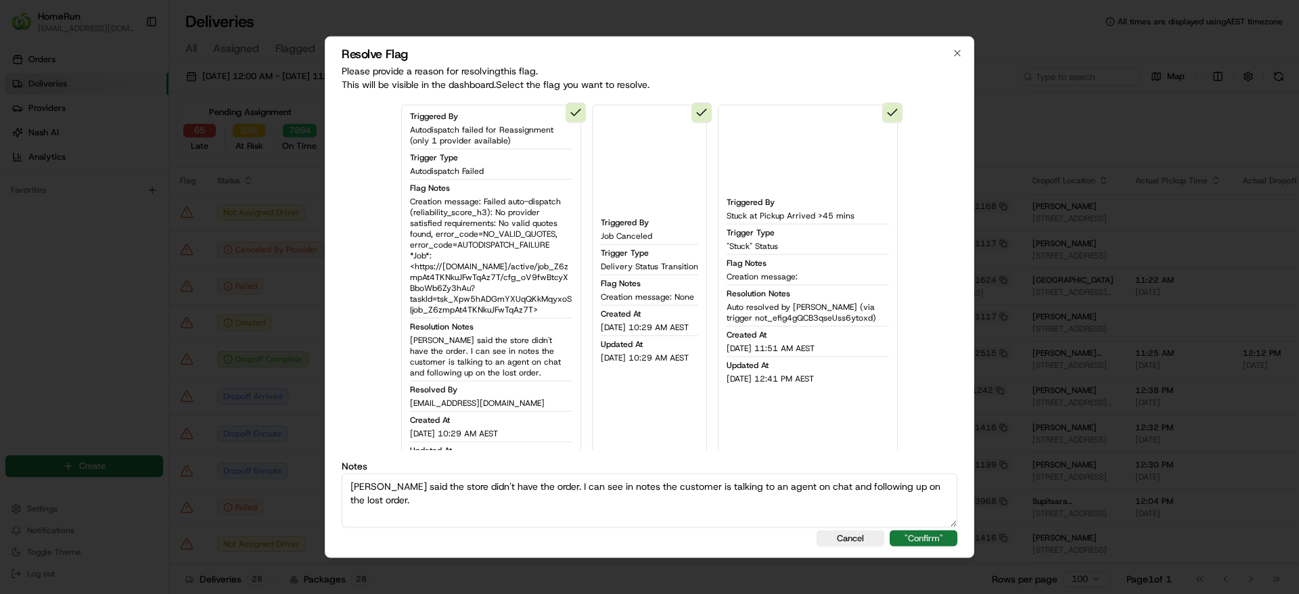
type textarea "Uber said the store didn't have the order. I can see in notes the customer is t…"
click at [917, 530] on button ""Confirm"" at bounding box center [923, 538] width 68 height 16
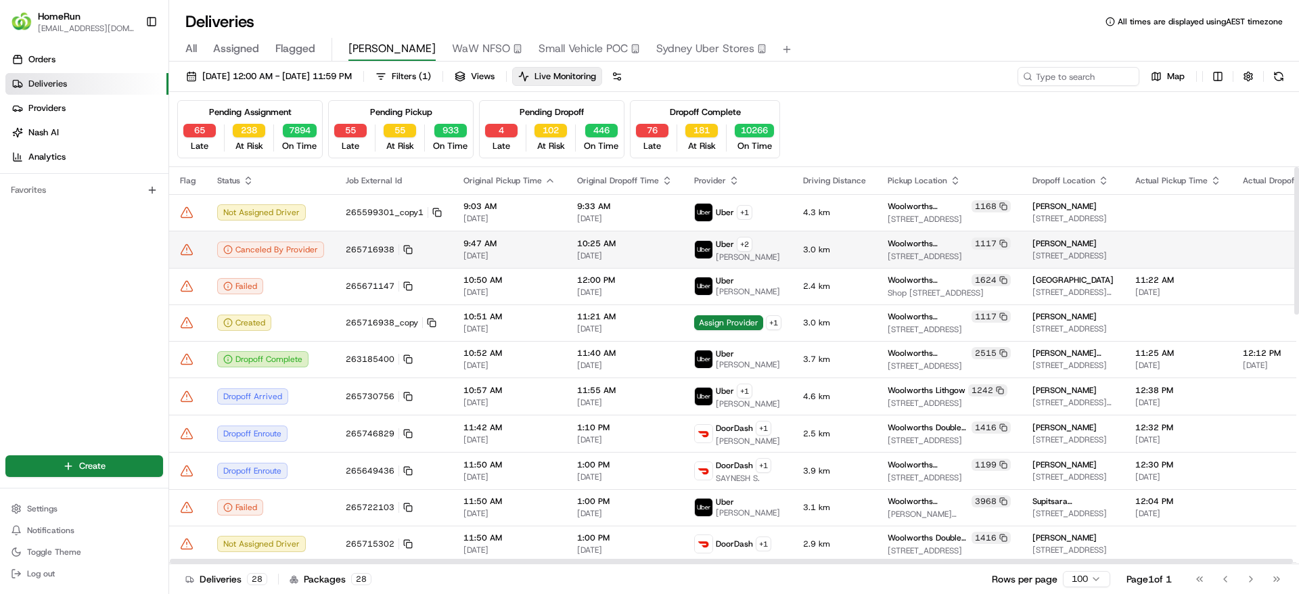
click at [181, 247] on icon at bounding box center [187, 250] width 14 height 14
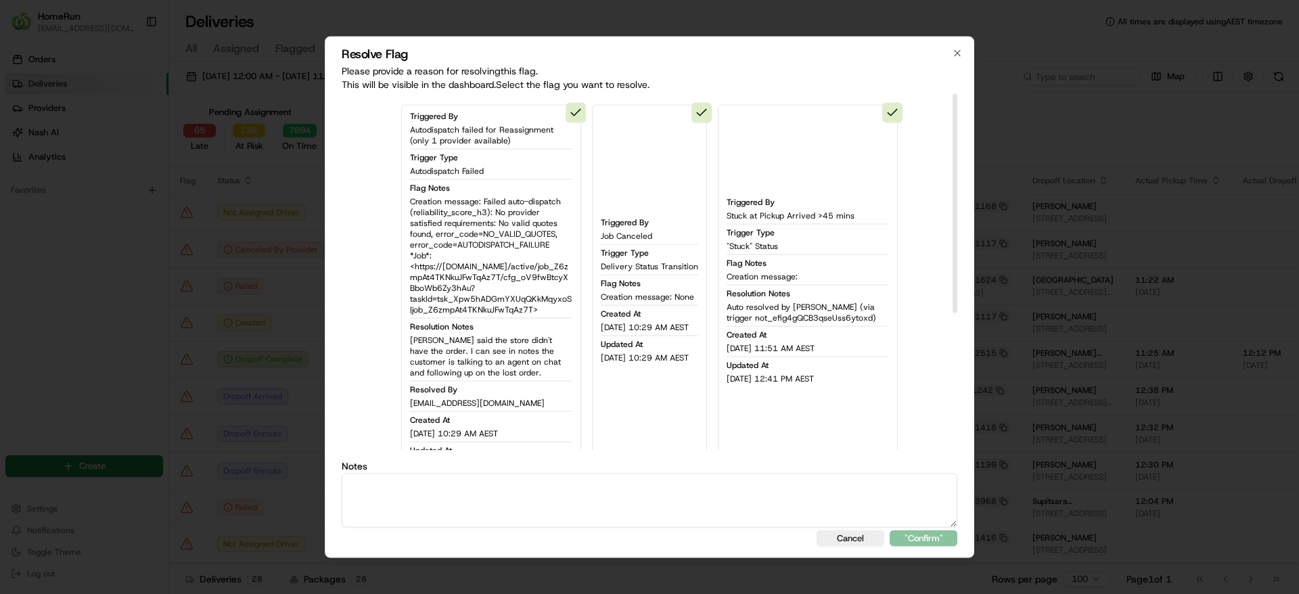
click at [672, 500] on textarea at bounding box center [649, 500] width 615 height 54
paste textarea "Uber said the store didn't have the order. I can see in notes the customer is t…"
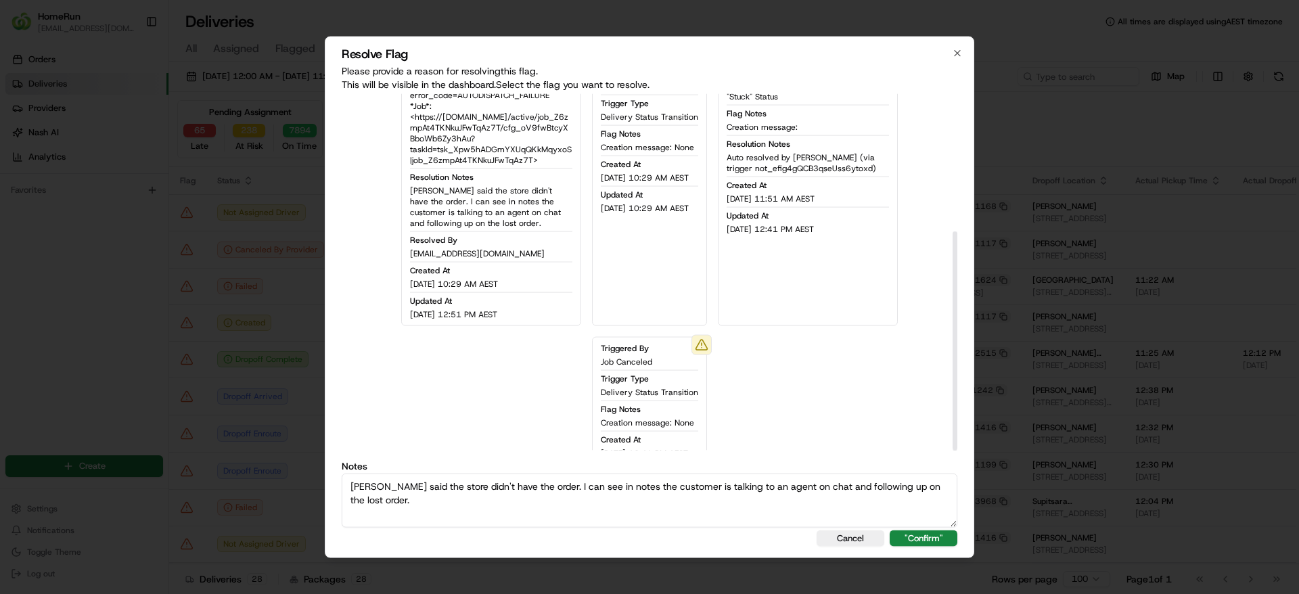
scroll to position [224, 0]
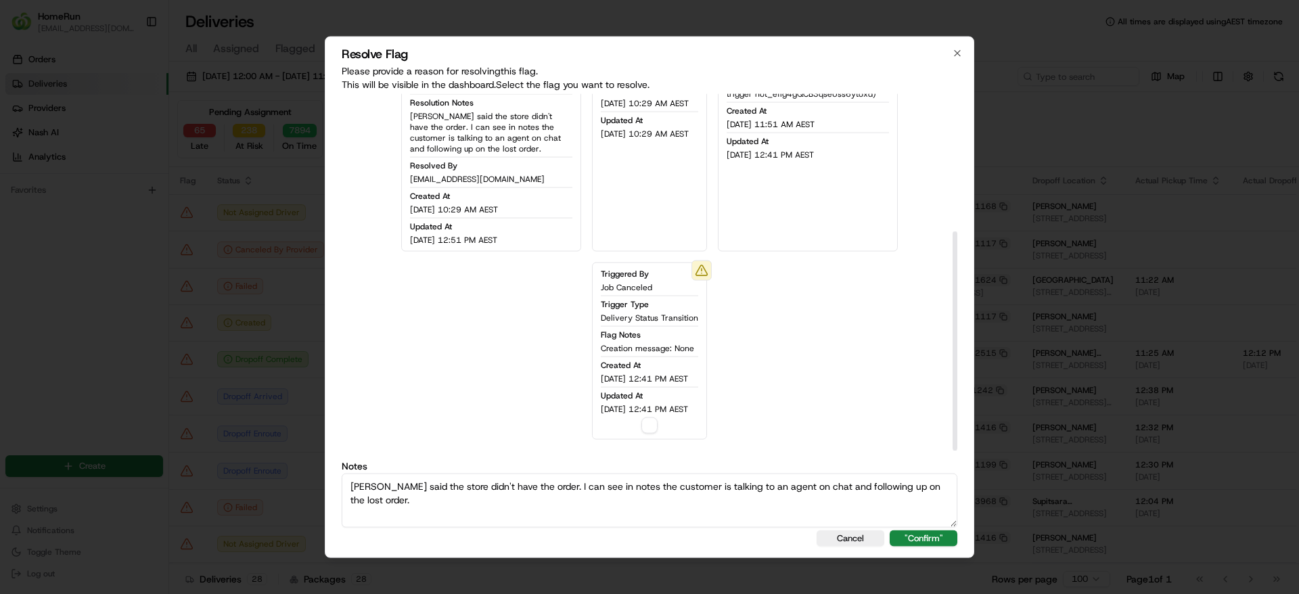
type textarea "Uber said the store didn't have the order. I can see in notes the customer is t…"
click at [649, 433] on button "button" at bounding box center [649, 425] width 16 height 16
click at [918, 536] on button ""Confirm"" at bounding box center [923, 538] width 68 height 16
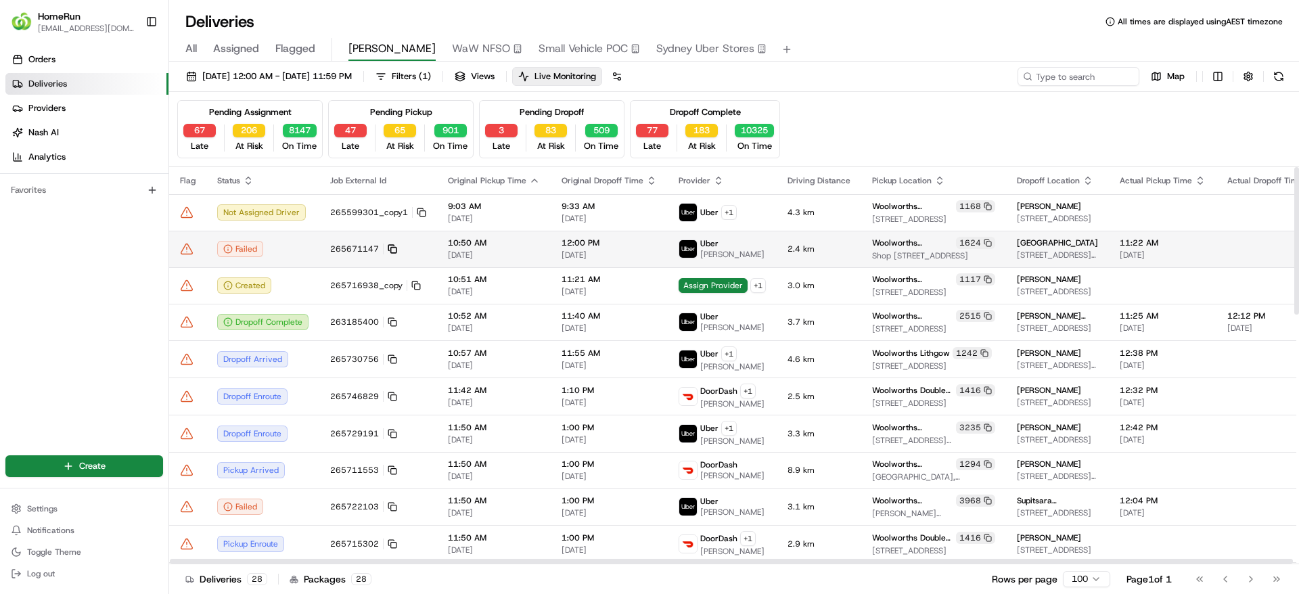
click at [392, 246] on icon at bounding box center [390, 247] width 5 height 5
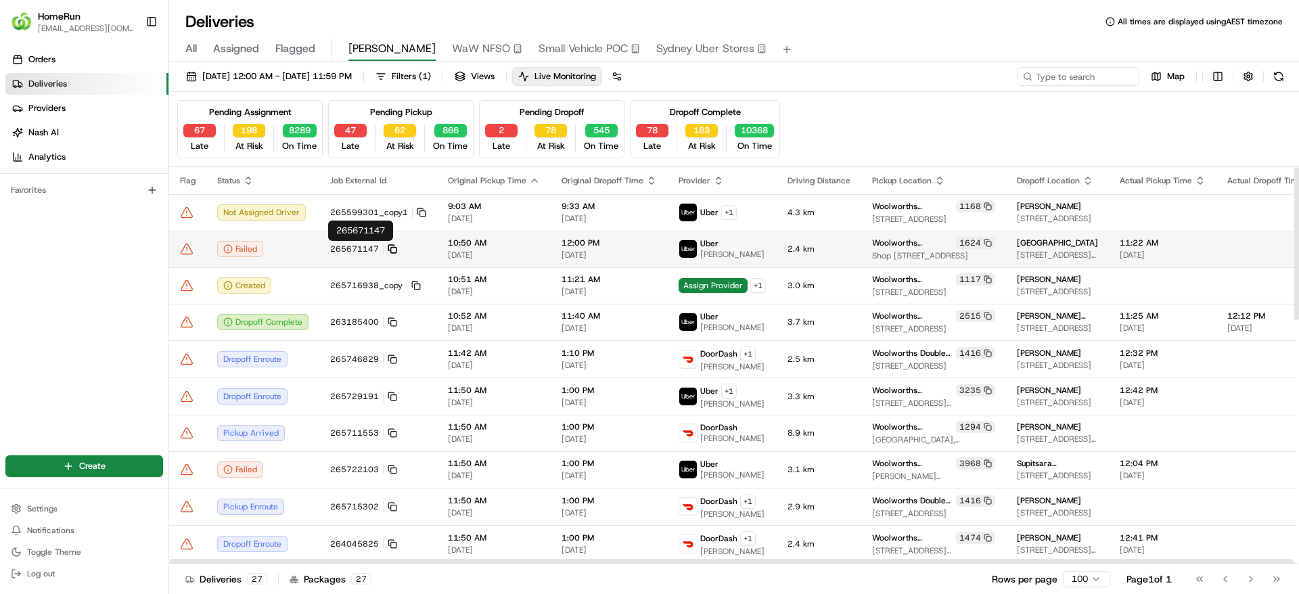
click at [390, 250] on icon at bounding box center [392, 248] width 9 height 9
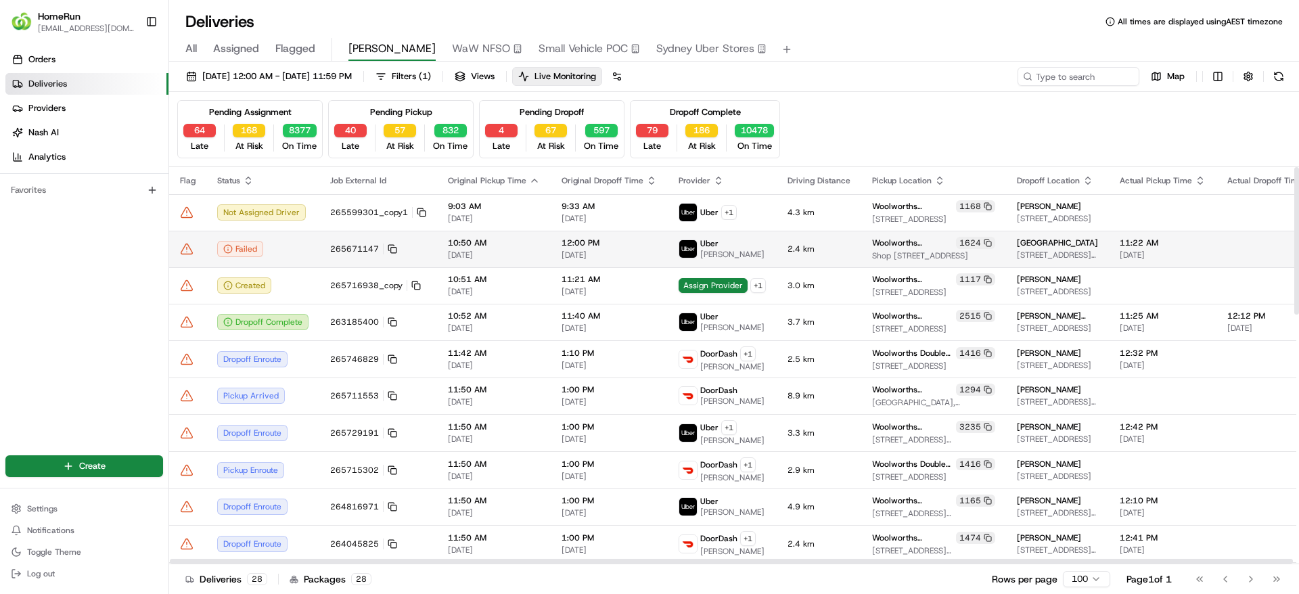
click at [190, 242] on icon at bounding box center [187, 249] width 14 height 14
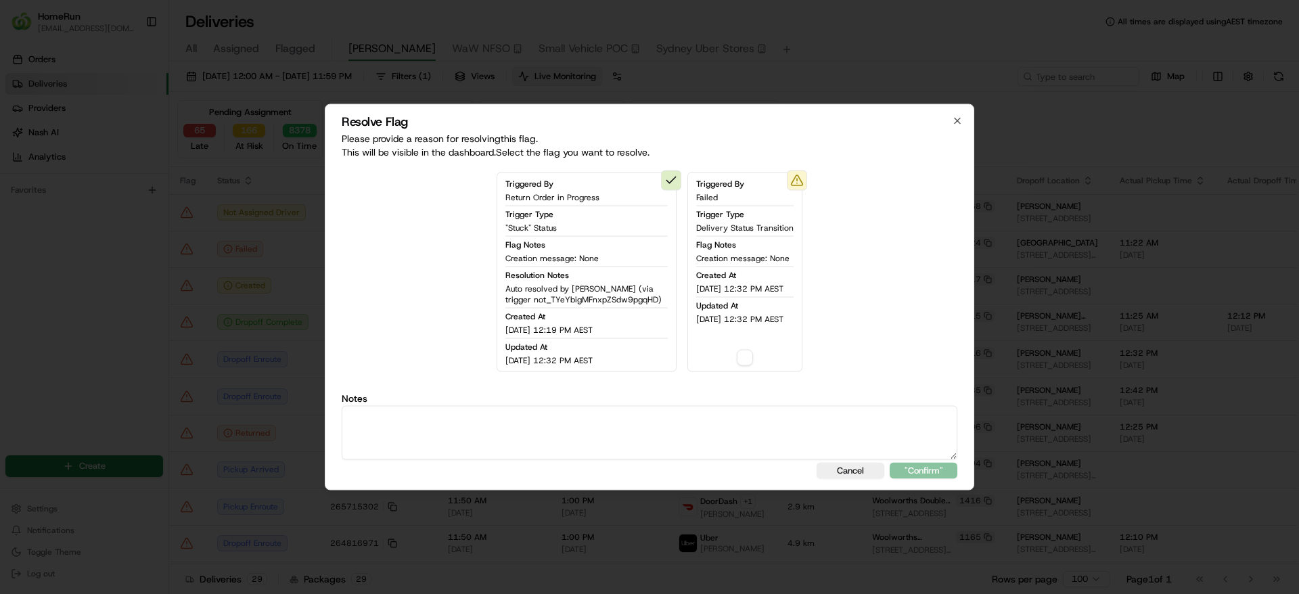
click at [571, 429] on textarea at bounding box center [649, 433] width 615 height 54
paste textarea "Uber shows failed which usually means they couldn't mark the job as complete. I…"
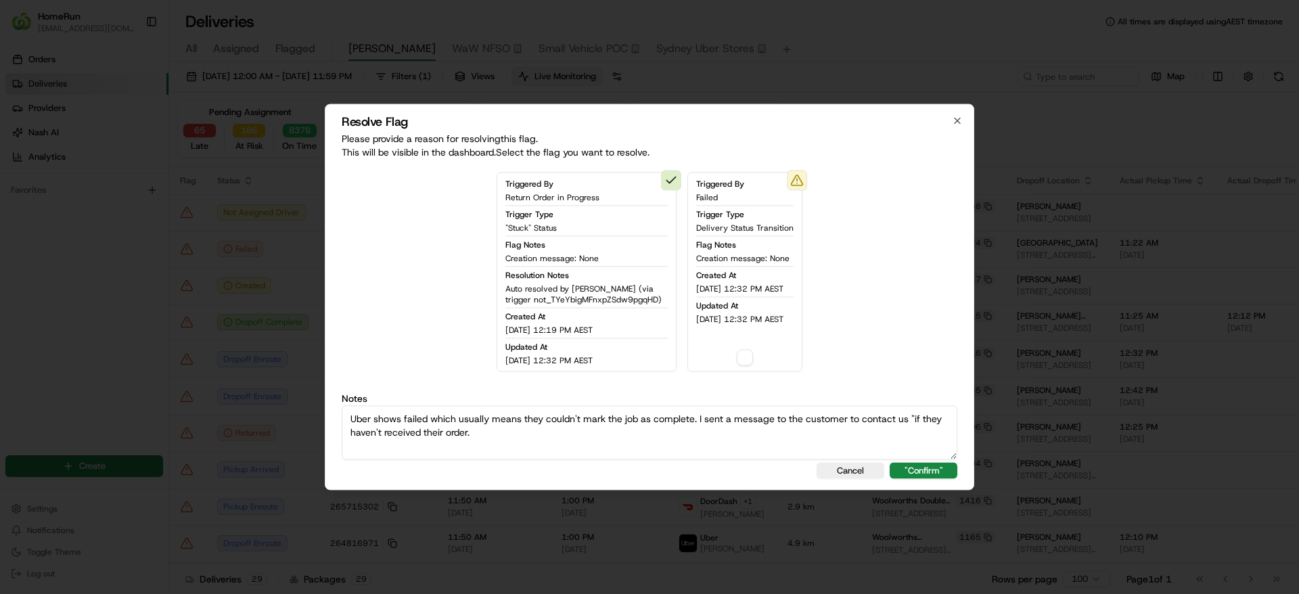
type textarea "Uber shows failed which usually means they couldn't mark the job as complete. I…"
click at [751, 360] on button "button" at bounding box center [745, 358] width 16 height 16
click at [946, 463] on button ""Confirm"" at bounding box center [923, 471] width 68 height 16
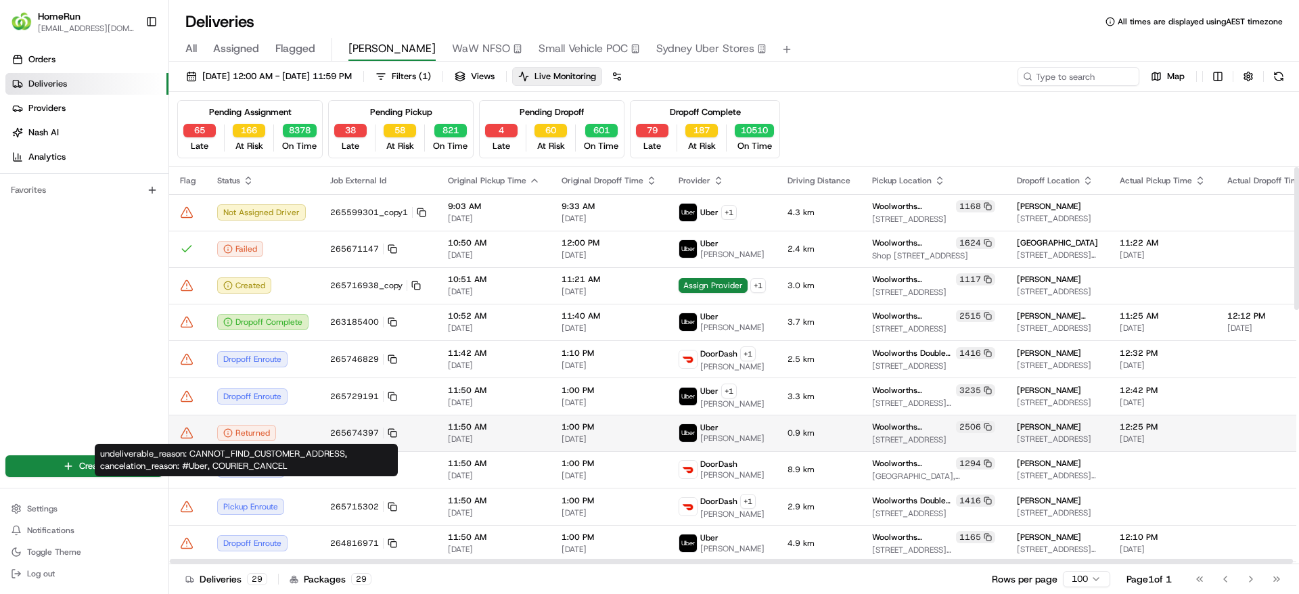
click at [320, 425] on td "265674397" at bounding box center [378, 433] width 118 height 37
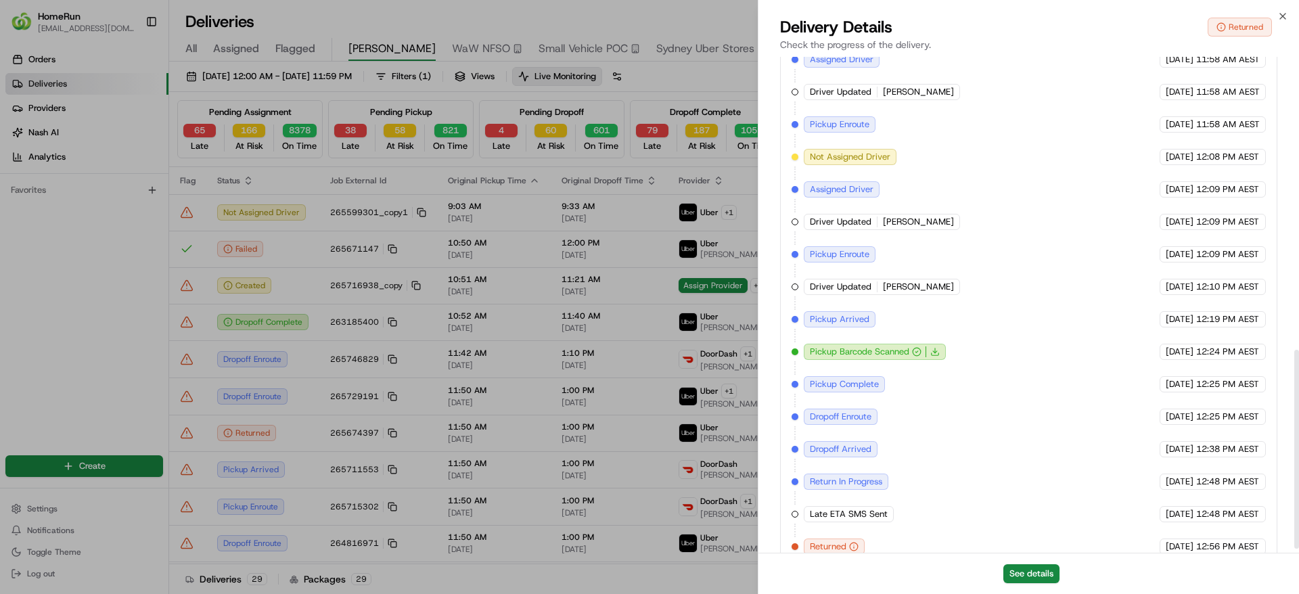
scroll to position [741, 0]
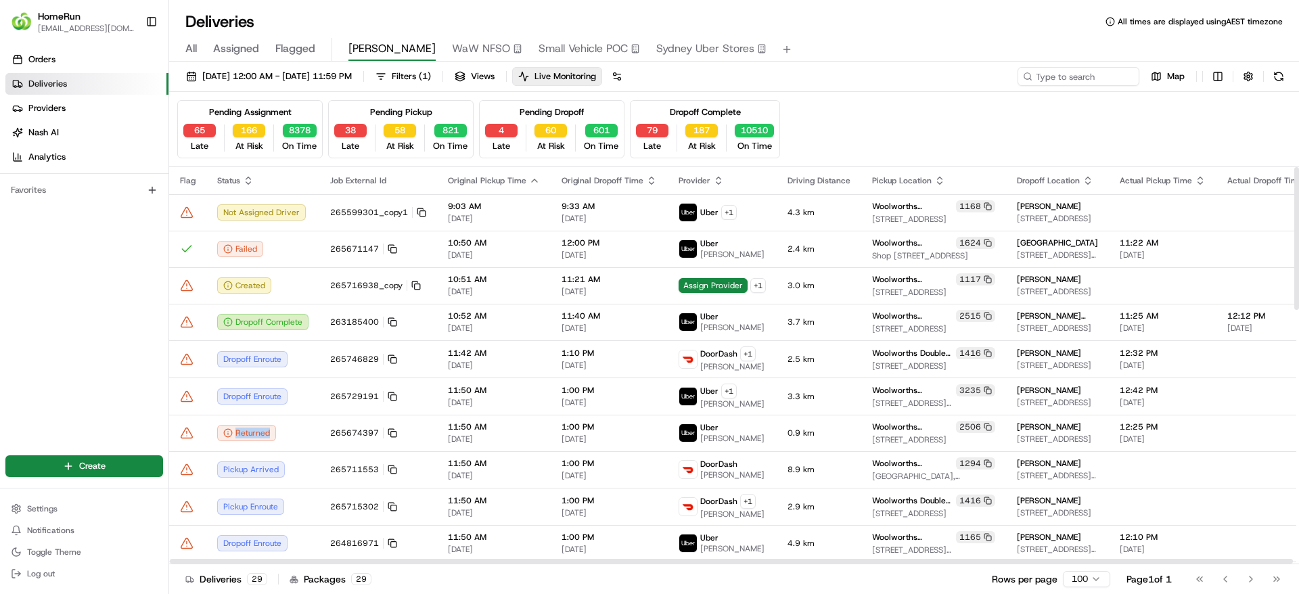
click at [187, 431] on icon at bounding box center [187, 433] width 14 height 14
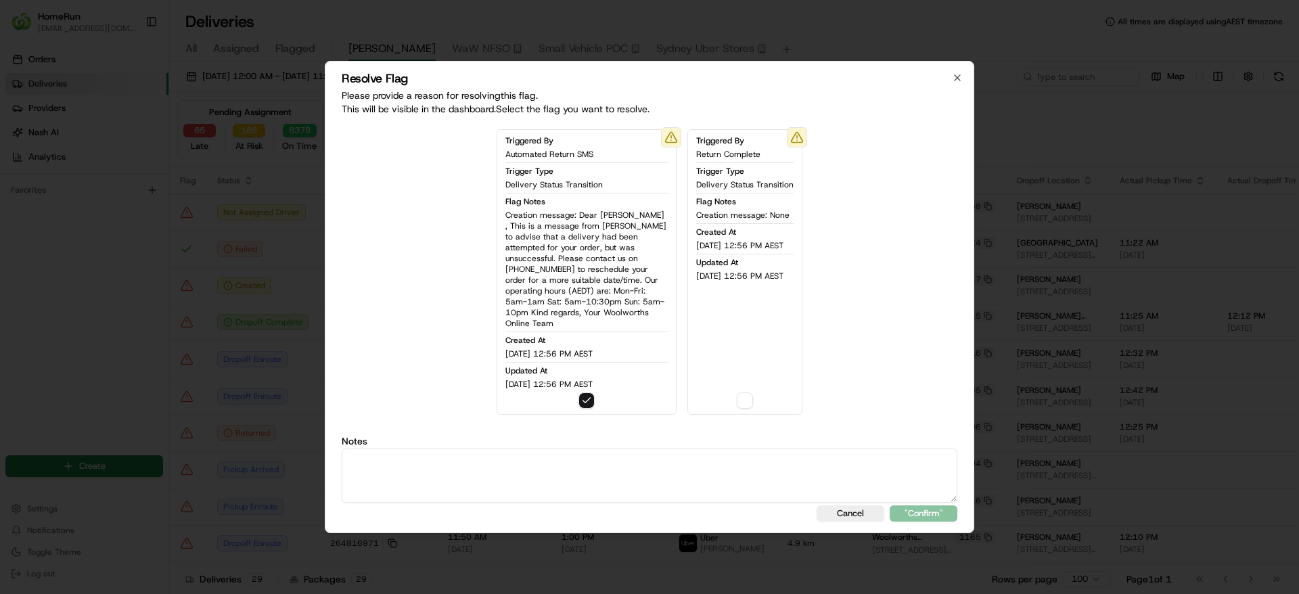
click at [519, 472] on textarea at bounding box center [649, 475] width 615 height 54
drag, startPoint x: 584, startPoint y: 471, endPoint x: -5, endPoint y: 363, distance: 599.6
click at [0, 363] on html "HomeRun sflanagan1@woolworths.com.au Toggle Sidebar Orders Deliveries Providers…" at bounding box center [649, 297] width 1299 height 594
drag, startPoint x: 442, startPoint y: 442, endPoint x: 125, endPoint y: 415, distance: 318.4
click at [16, 406] on body "HomeRun sflanagan1@woolworths.com.au Toggle Sidebar Orders Deliveries Providers…" at bounding box center [649, 297] width 1299 height 594
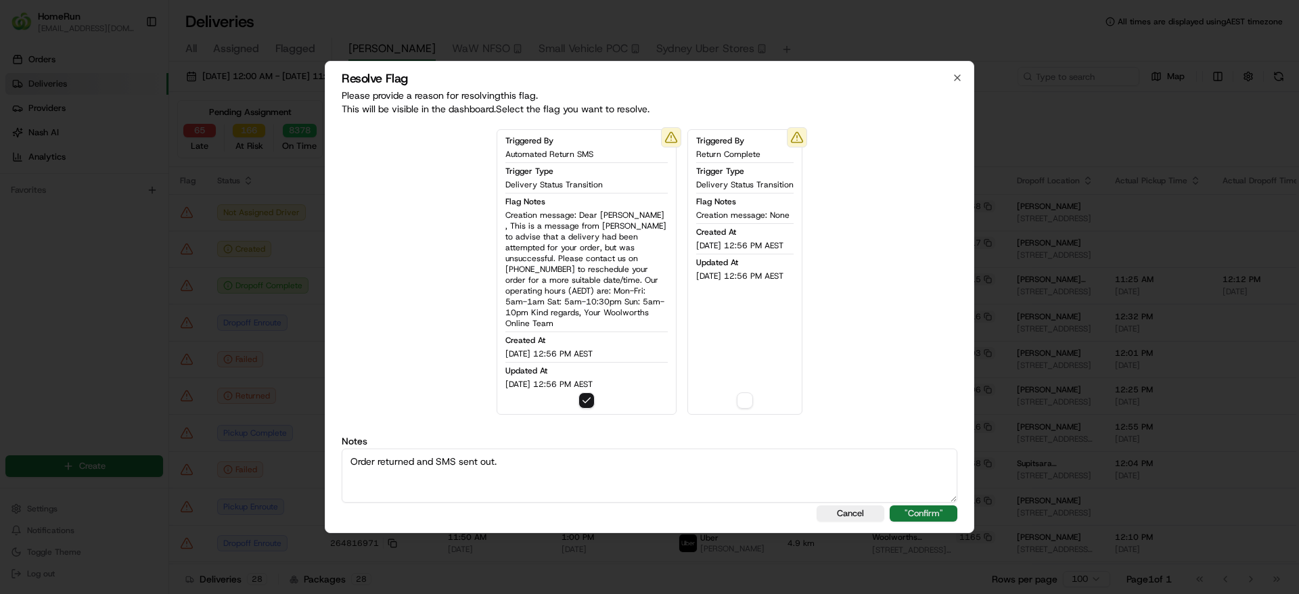
type textarea "Order returned and SMS sent out."
click at [943, 513] on button ""Confirm"" at bounding box center [923, 513] width 68 height 16
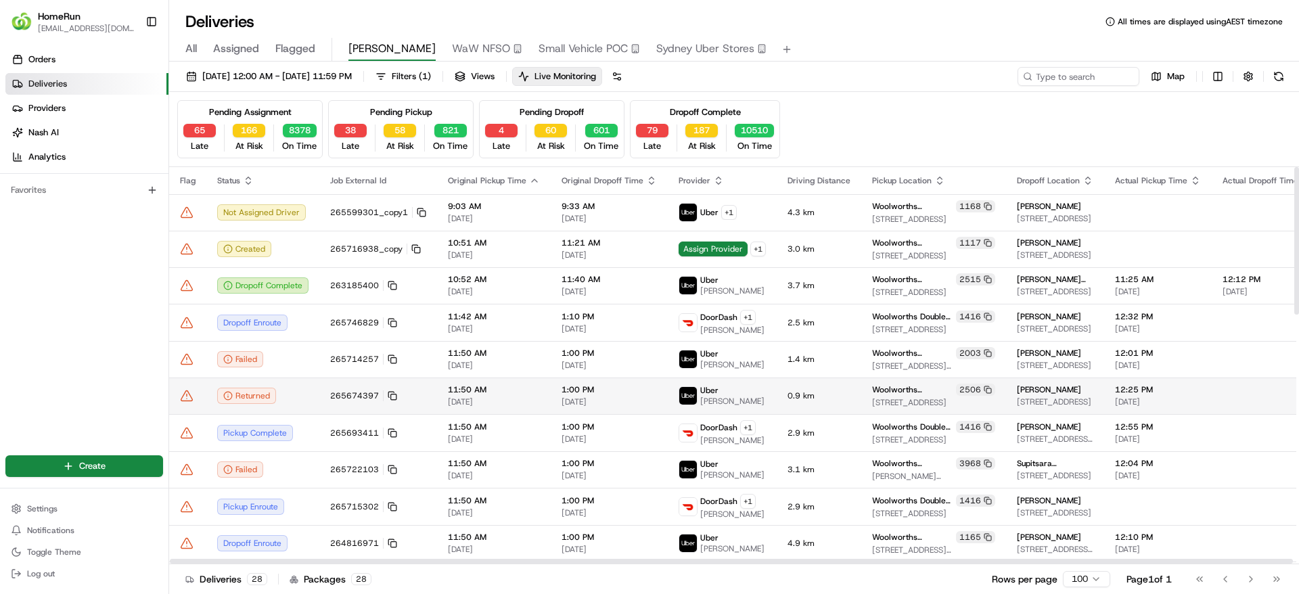
click at [189, 394] on icon at bounding box center [186, 395] width 11 height 10
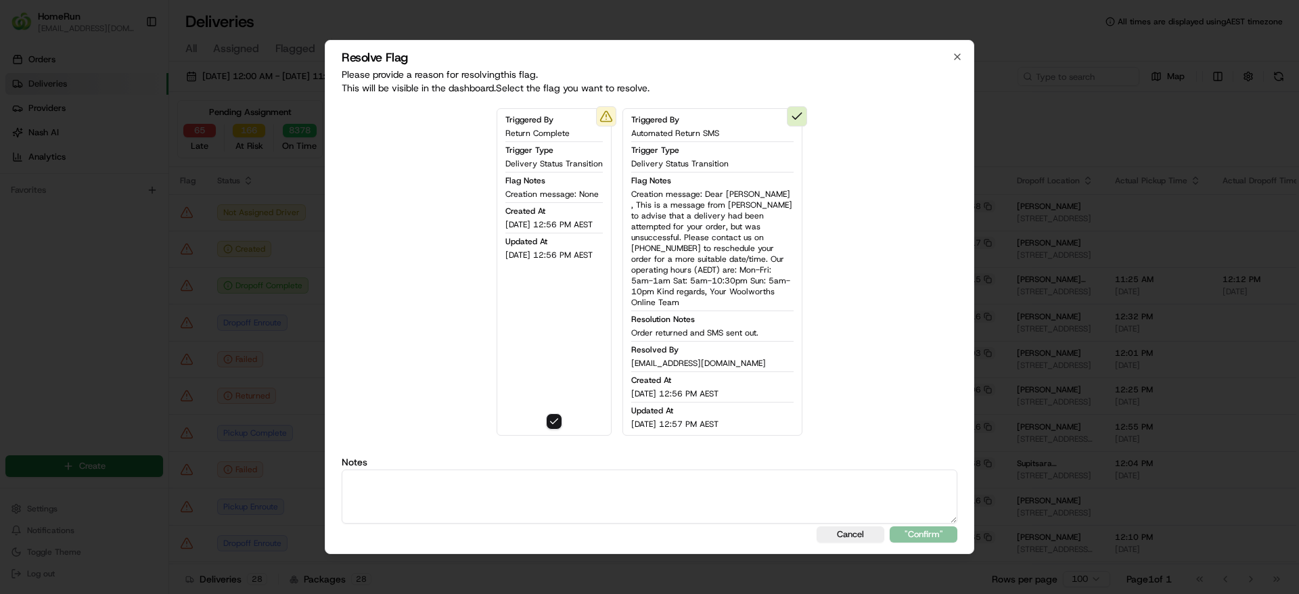
click at [592, 480] on textarea at bounding box center [649, 496] width 615 height 54
paste textarea "Order returned and SMS sent out."
type textarea "Order returned and SMS sent out."
click at [930, 526] on button ""Confirm"" at bounding box center [923, 534] width 68 height 16
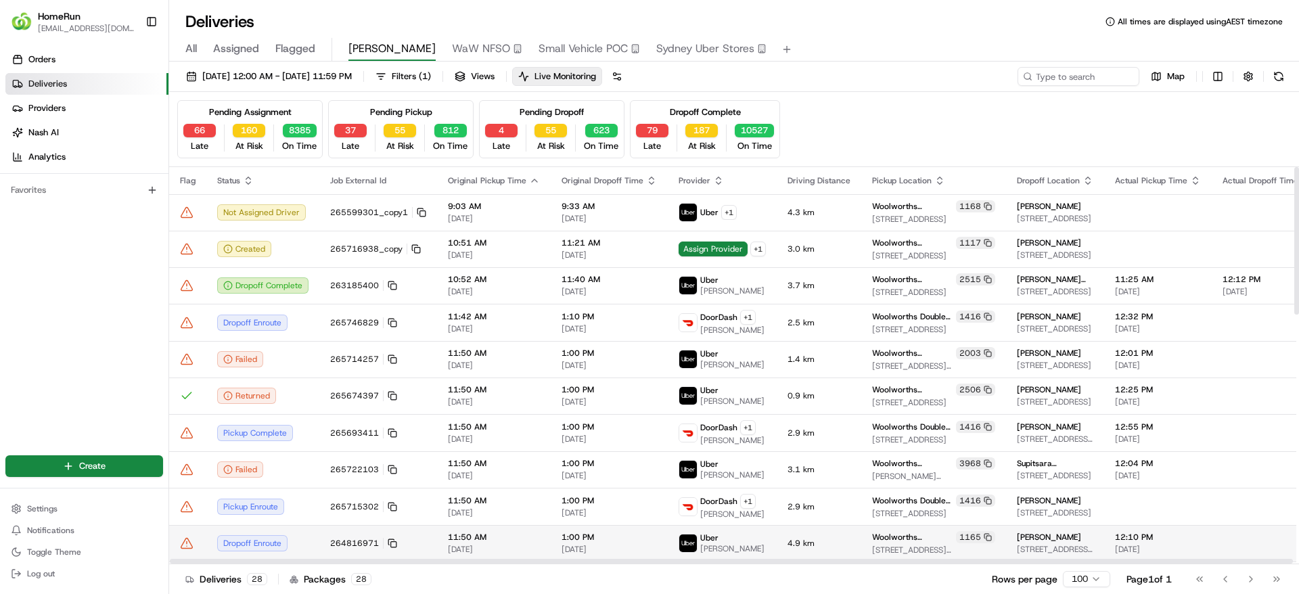
click at [927, 528] on td "Woolworths Mt Hutton 1165 46 Wilson Road, Mt Hutton, NSW 2290, AU" at bounding box center [933, 543] width 145 height 37
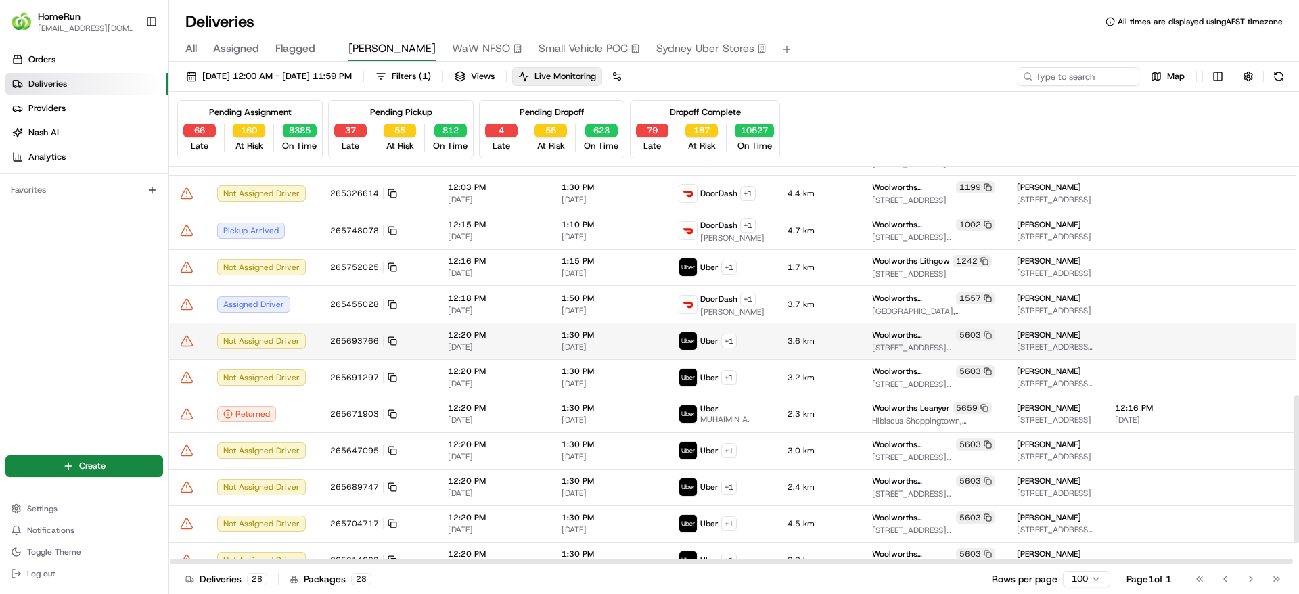
scroll to position [670, 0]
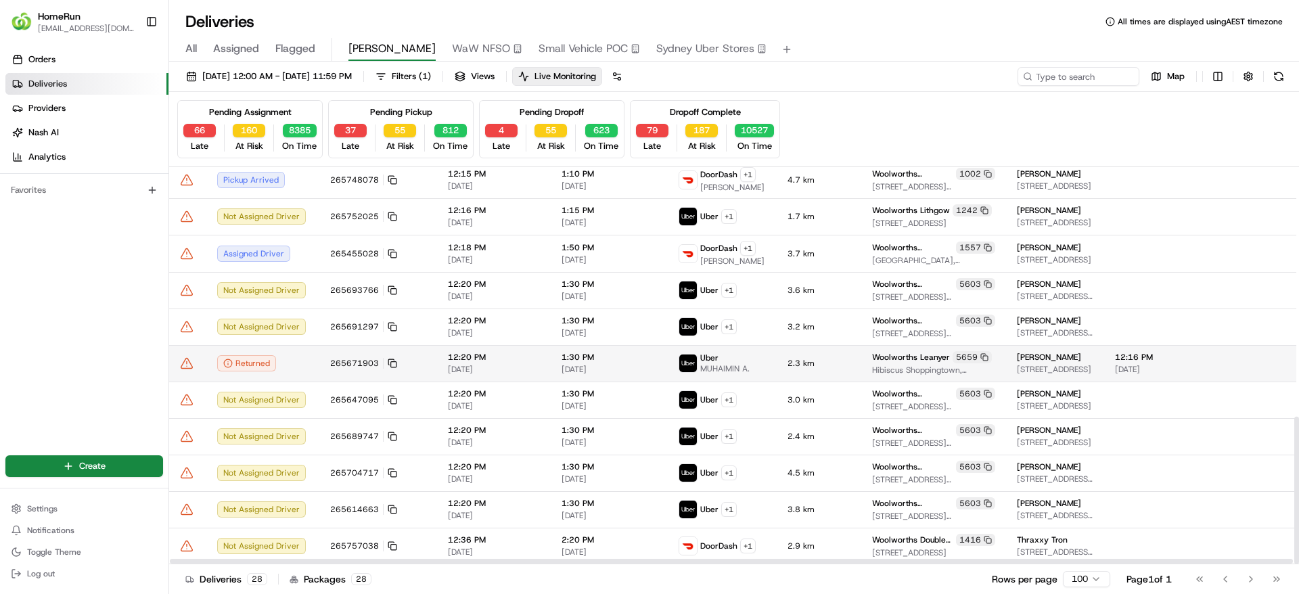
click at [291, 361] on div "Returned" at bounding box center [262, 363] width 91 height 16
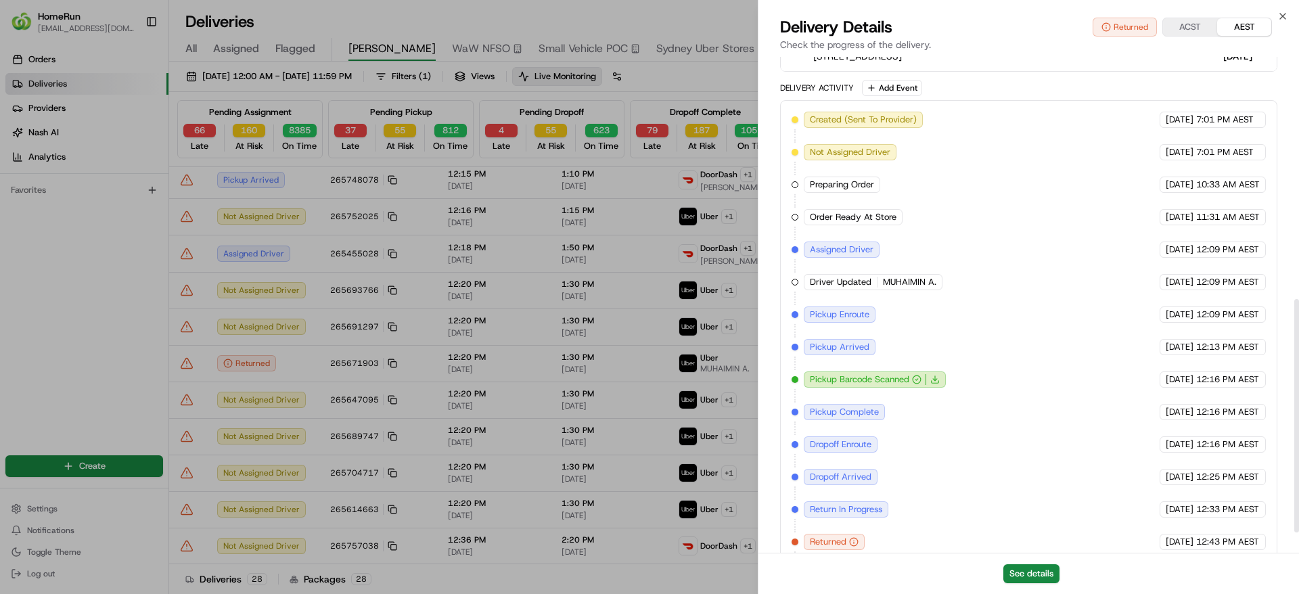
scroll to position [557, 0]
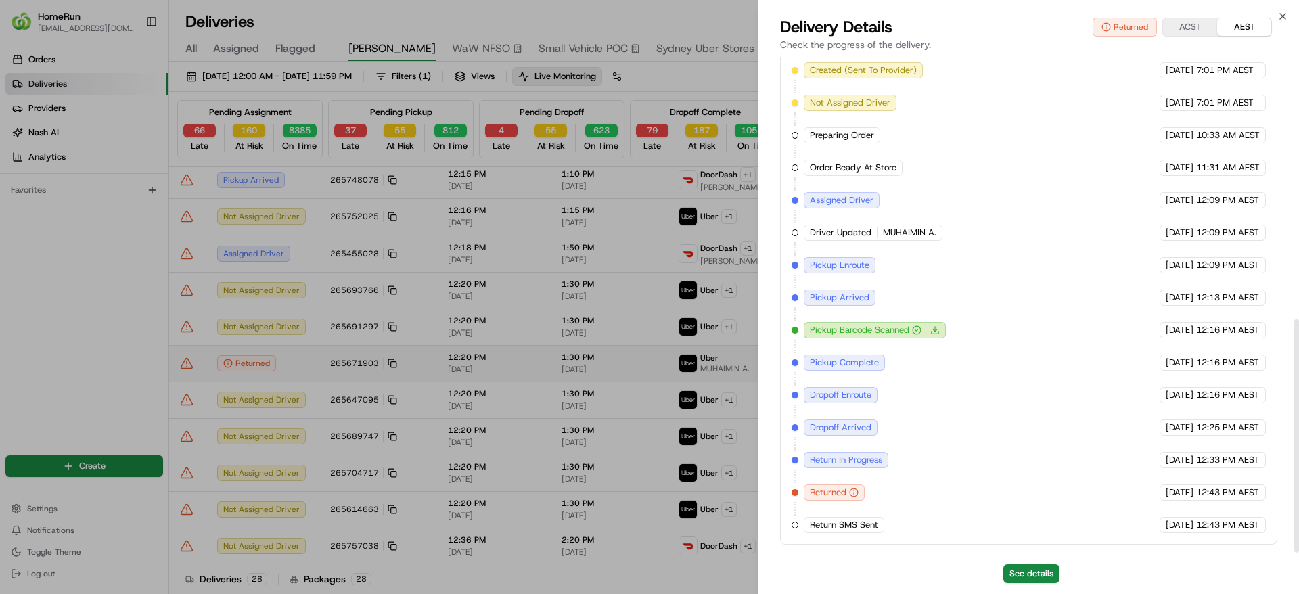
drag, startPoint x: 311, startPoint y: 381, endPoint x: 184, endPoint y: 379, distance: 127.2
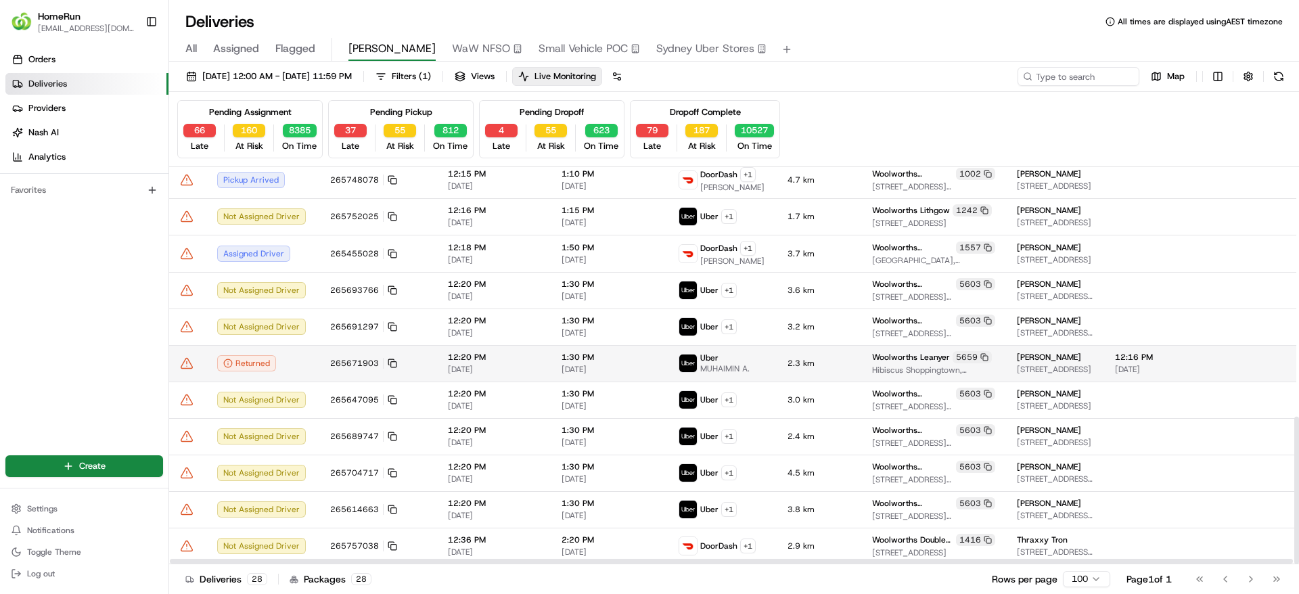
click at [189, 365] on icon at bounding box center [187, 363] width 14 height 14
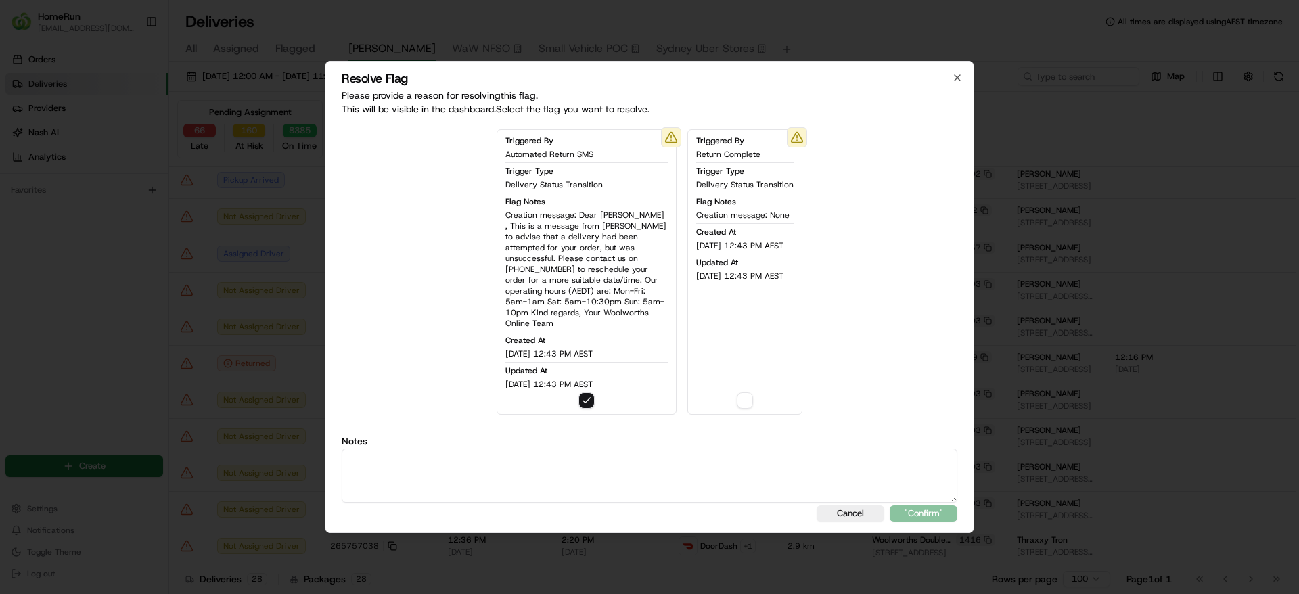
click at [528, 469] on textarea at bounding box center [649, 475] width 615 height 54
paste textarea "Order returned and SMS sent out."
type textarea "Order returned and SMS sent out."
click at [923, 508] on button ""Confirm"" at bounding box center [923, 513] width 68 height 16
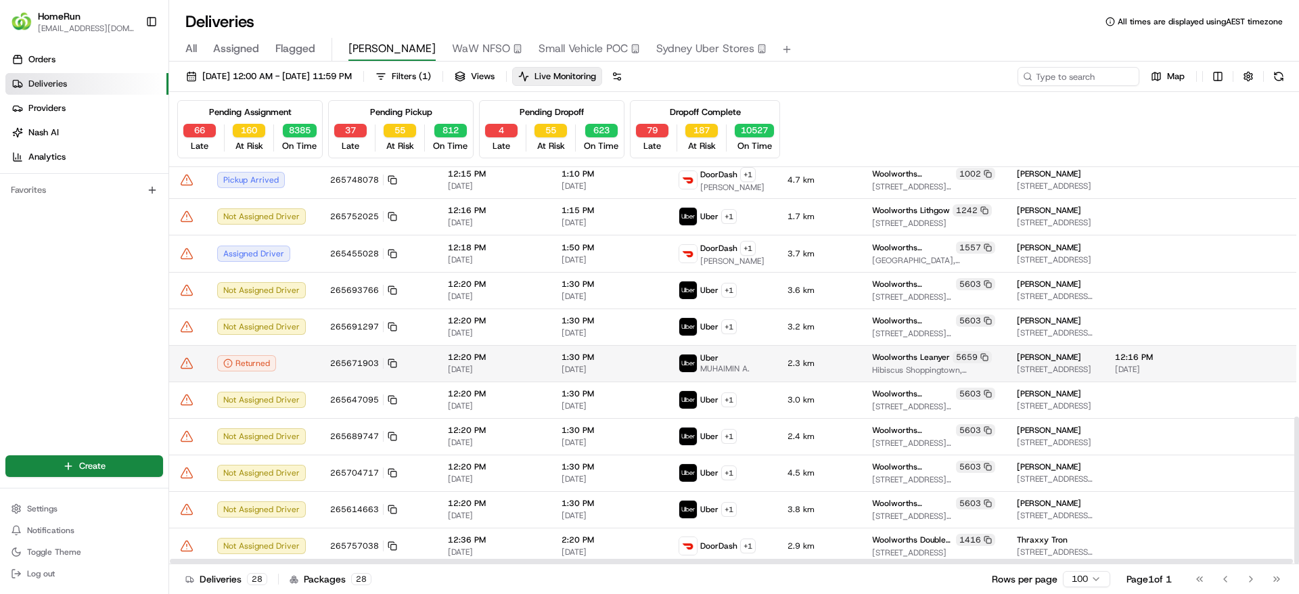
click at [186, 360] on icon at bounding box center [187, 363] width 14 height 14
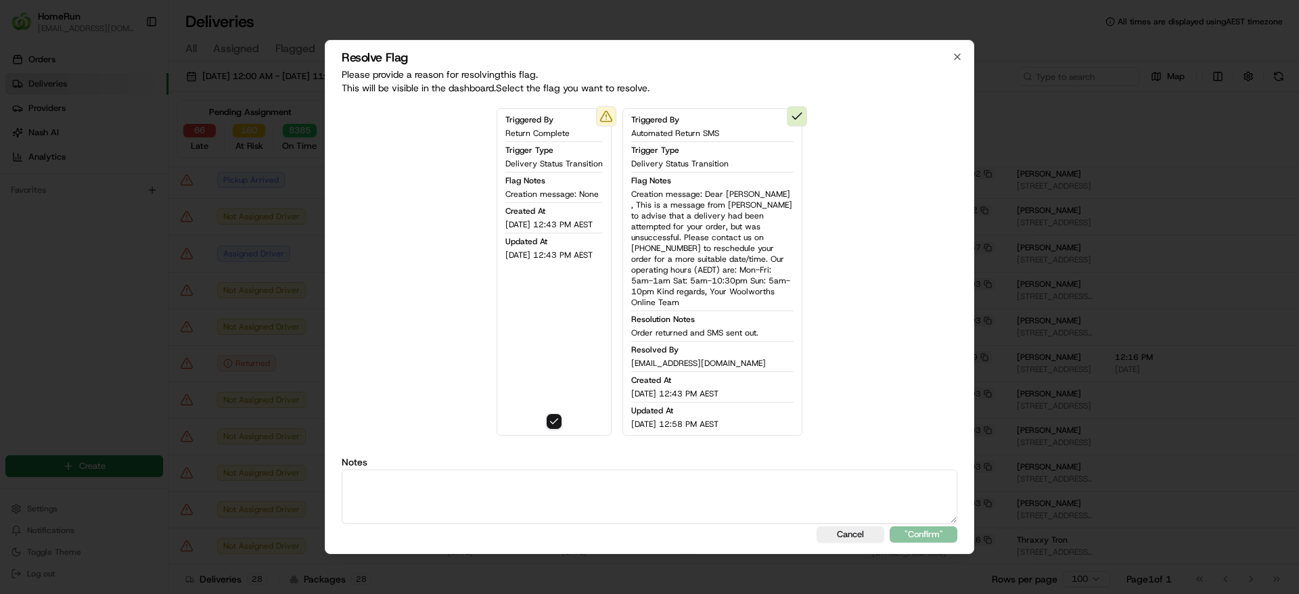
click at [567, 483] on textarea at bounding box center [649, 496] width 615 height 54
paste textarea "Order returned and SMS sent out."
type textarea "Order returned and SMS sent out."
click at [935, 526] on button ""Confirm"" at bounding box center [923, 534] width 68 height 16
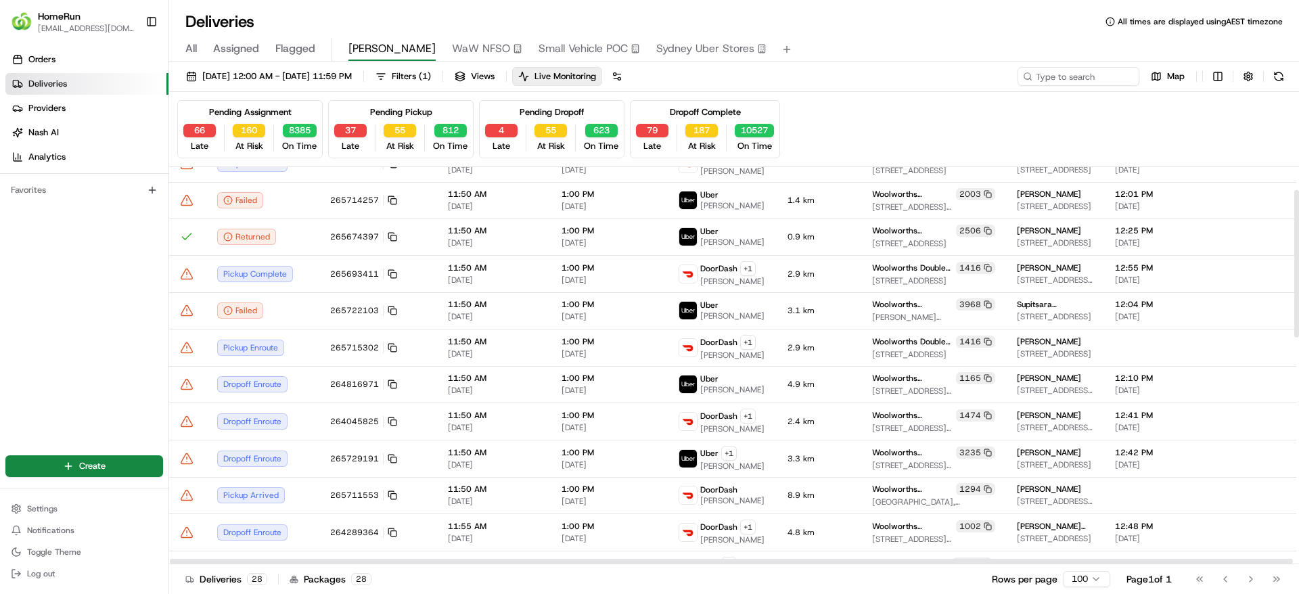
scroll to position [62, 0]
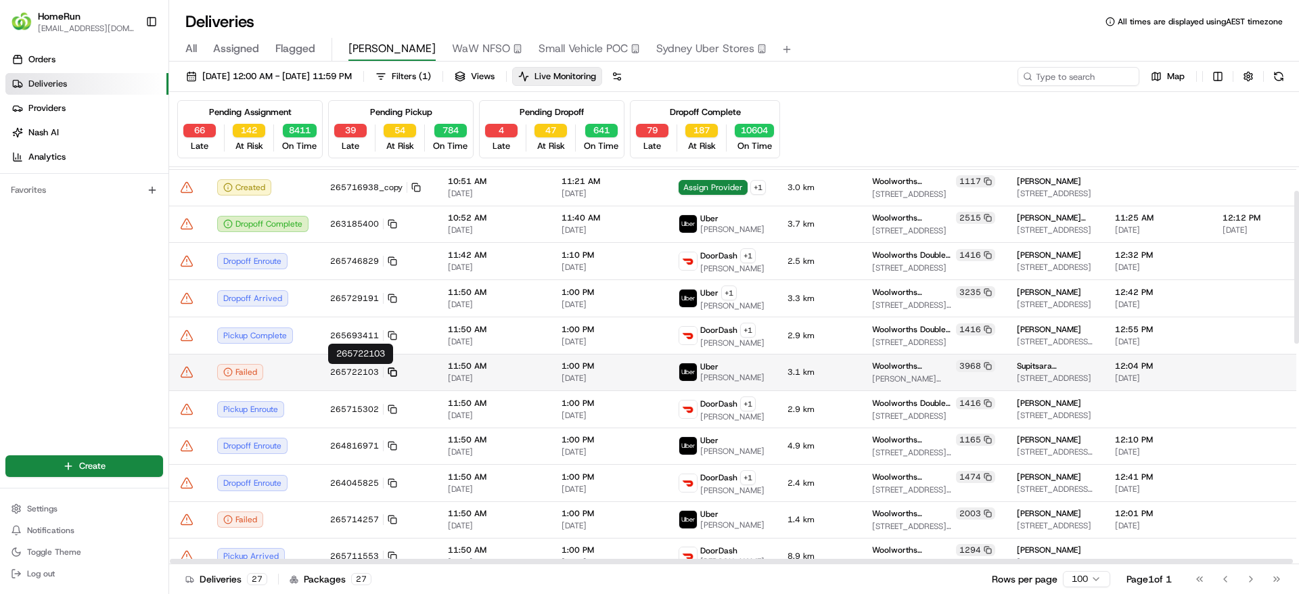
click at [392, 371] on icon at bounding box center [392, 371] width 9 height 9
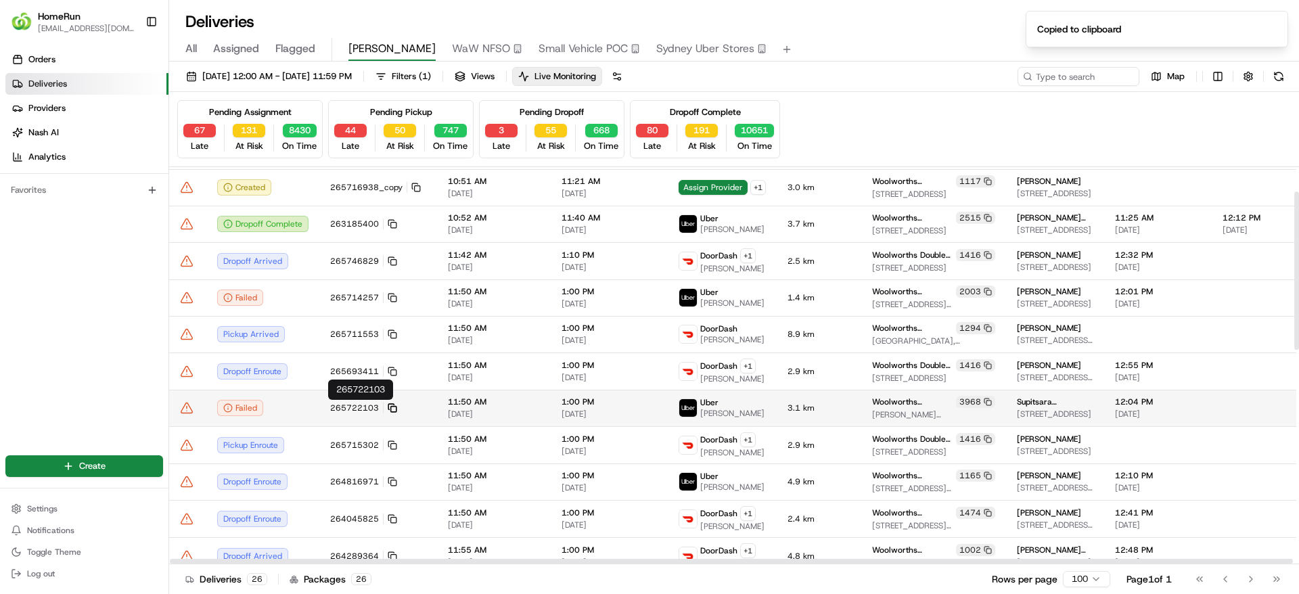
click at [392, 405] on icon at bounding box center [392, 407] width 9 height 9
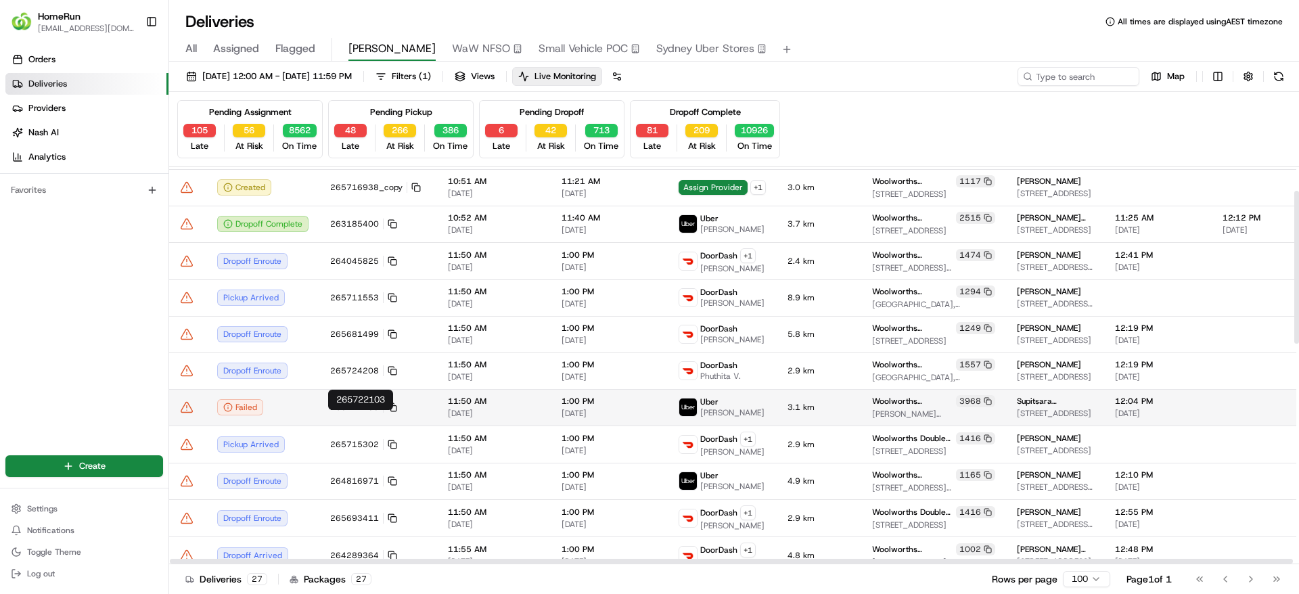
click at [184, 414] on icon at bounding box center [187, 407] width 14 height 14
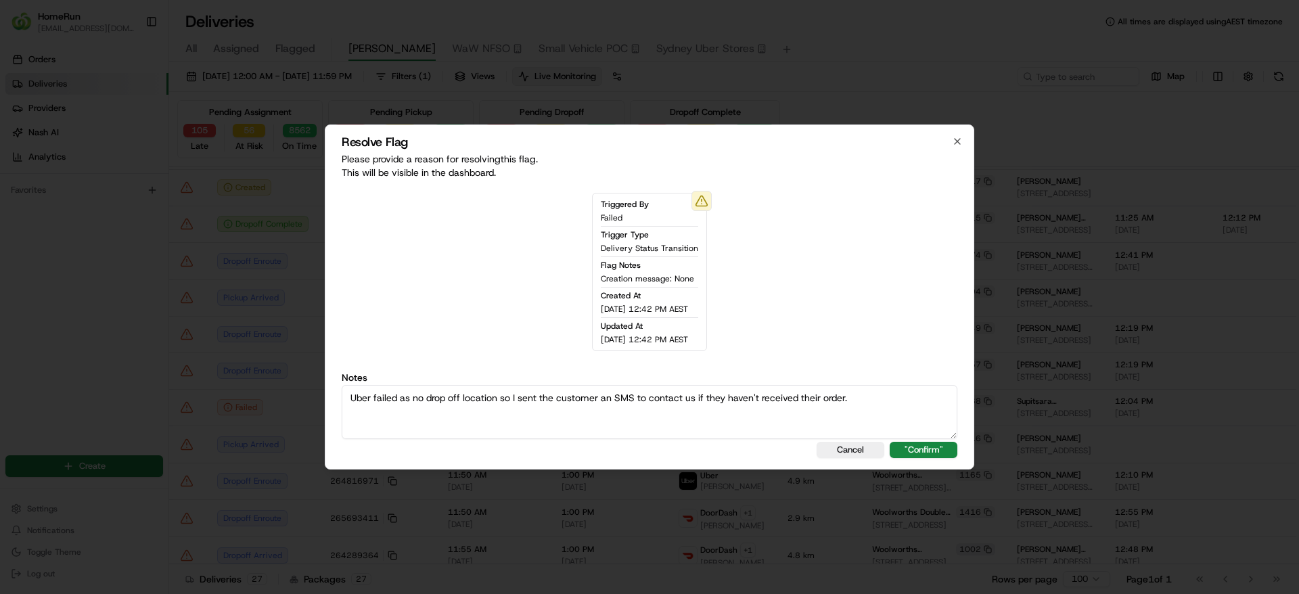
drag, startPoint x: 878, startPoint y: 402, endPoint x: 45, endPoint y: 375, distance: 833.0
click at [0, 368] on html "HomeRun sflanagan1@woolworths.com.au Toggle Sidebar Orders Deliveries Providers…" at bounding box center [649, 297] width 1299 height 594
type textarea "Uber failed as no drop off location so I sent the customer an SMS to contact us…"
click at [929, 440] on div "Resolve Flag Please provide a reason for resolving this flag . This will be vis…" at bounding box center [649, 296] width 649 height 345
click at [928, 446] on button ""Confirm"" at bounding box center [923, 450] width 68 height 16
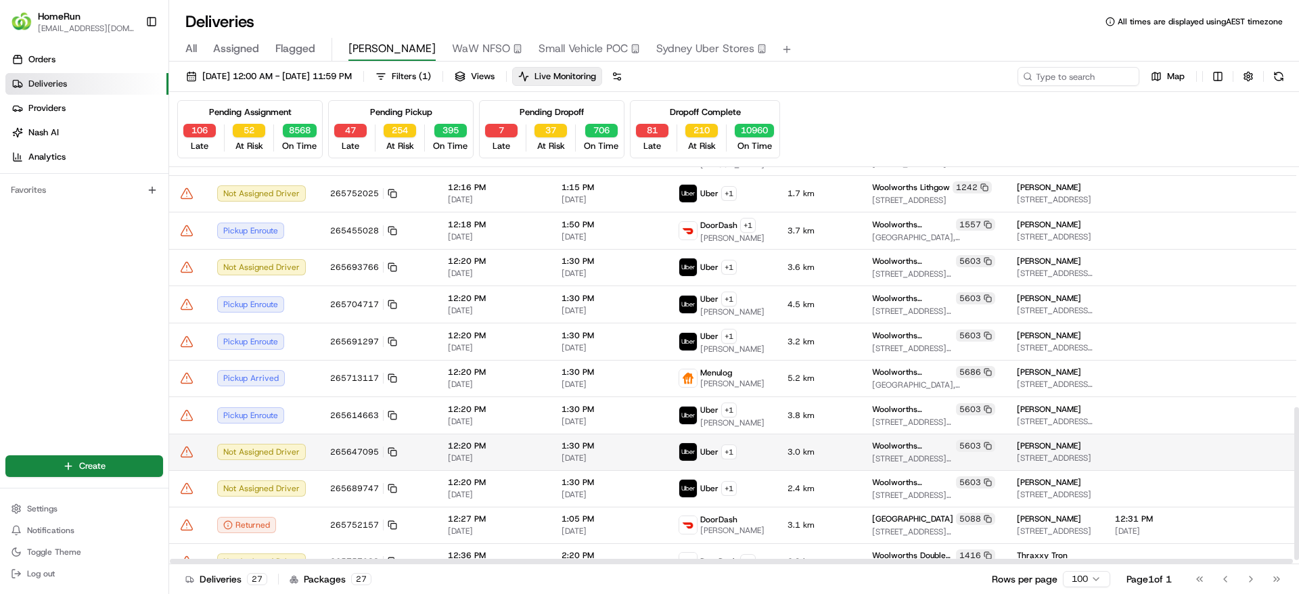
scroll to position [635, 0]
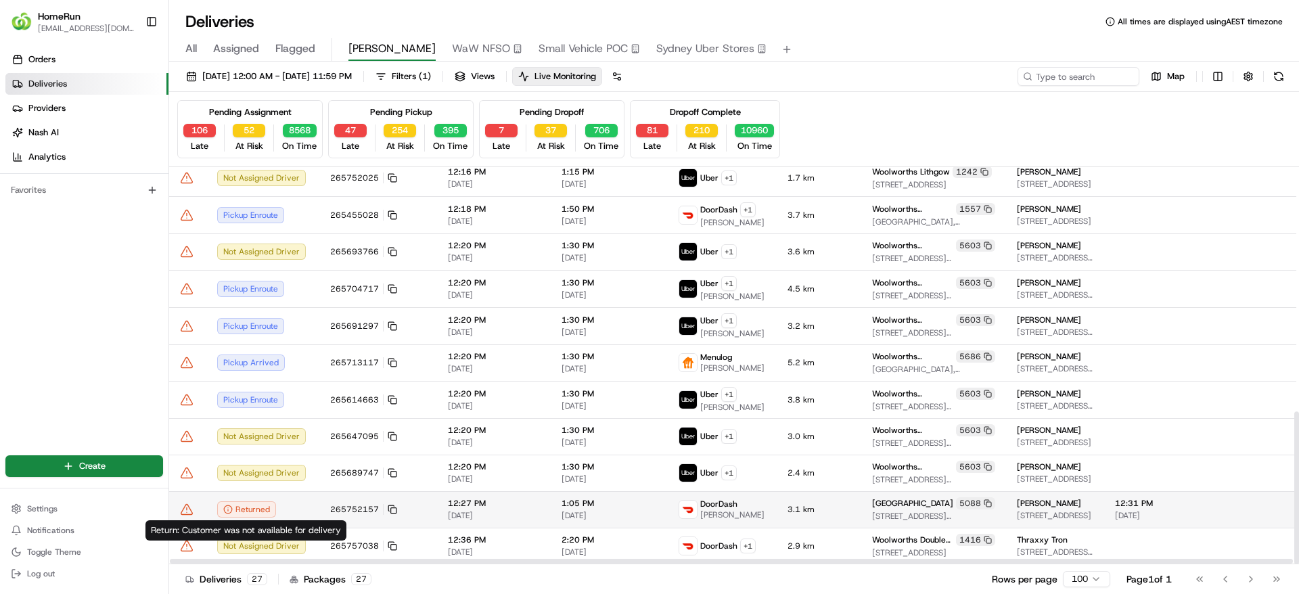
click at [258, 511] on div "Returned" at bounding box center [246, 509] width 59 height 16
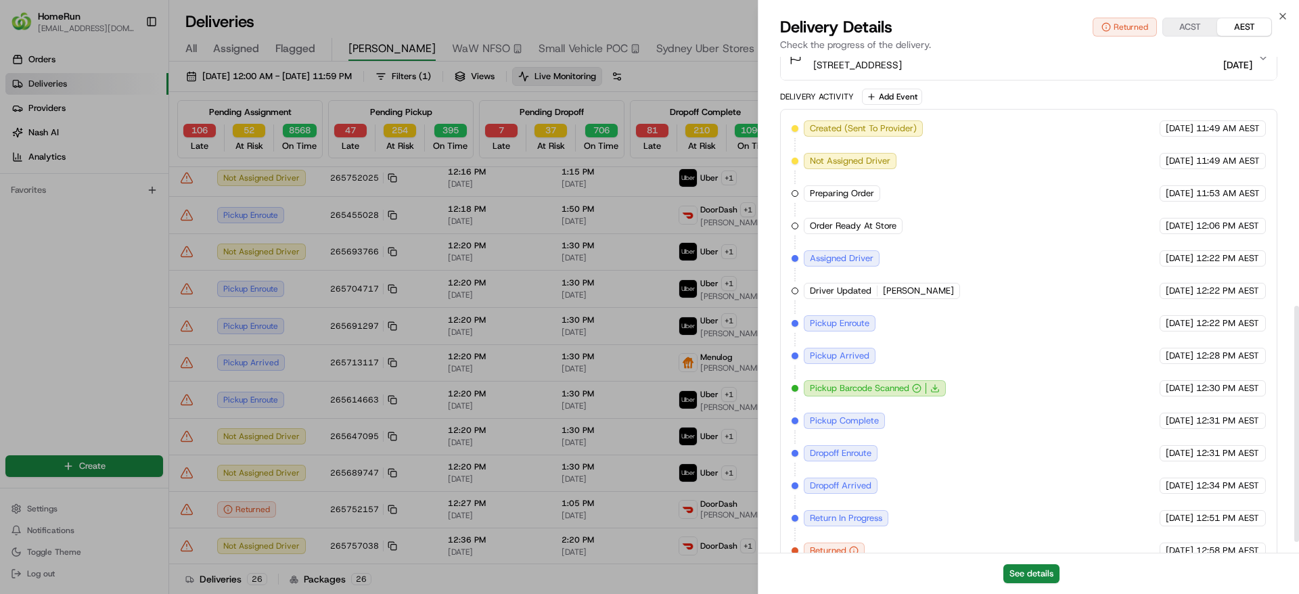
scroll to position [546, 0]
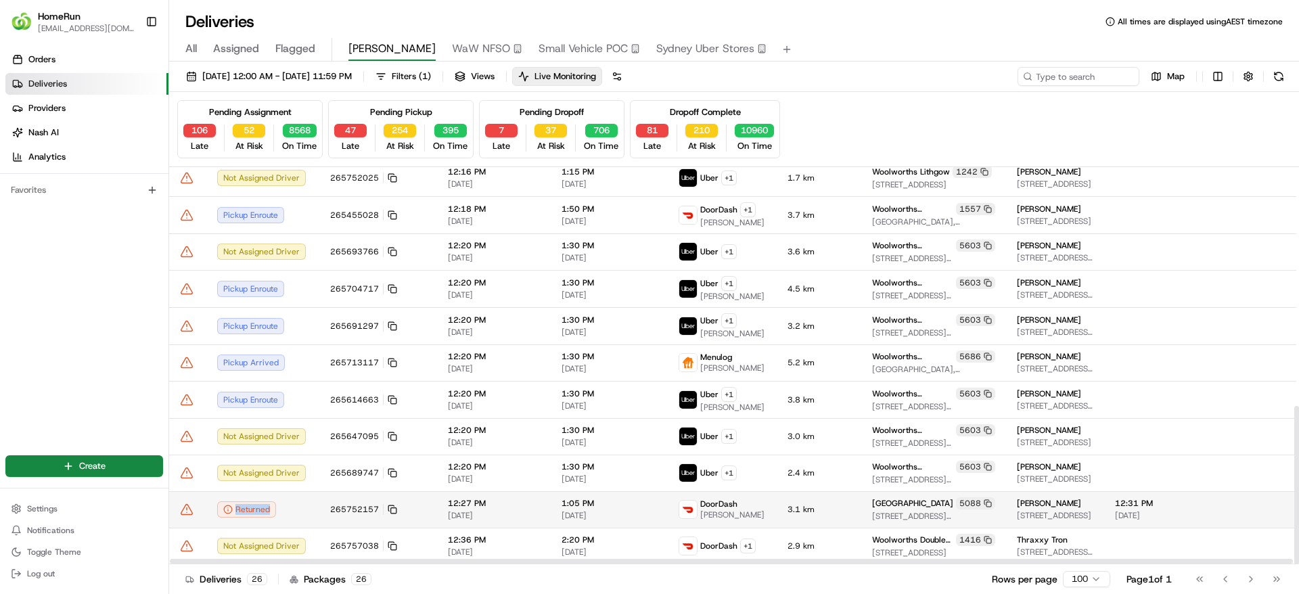
click at [185, 509] on icon at bounding box center [187, 510] width 14 height 14
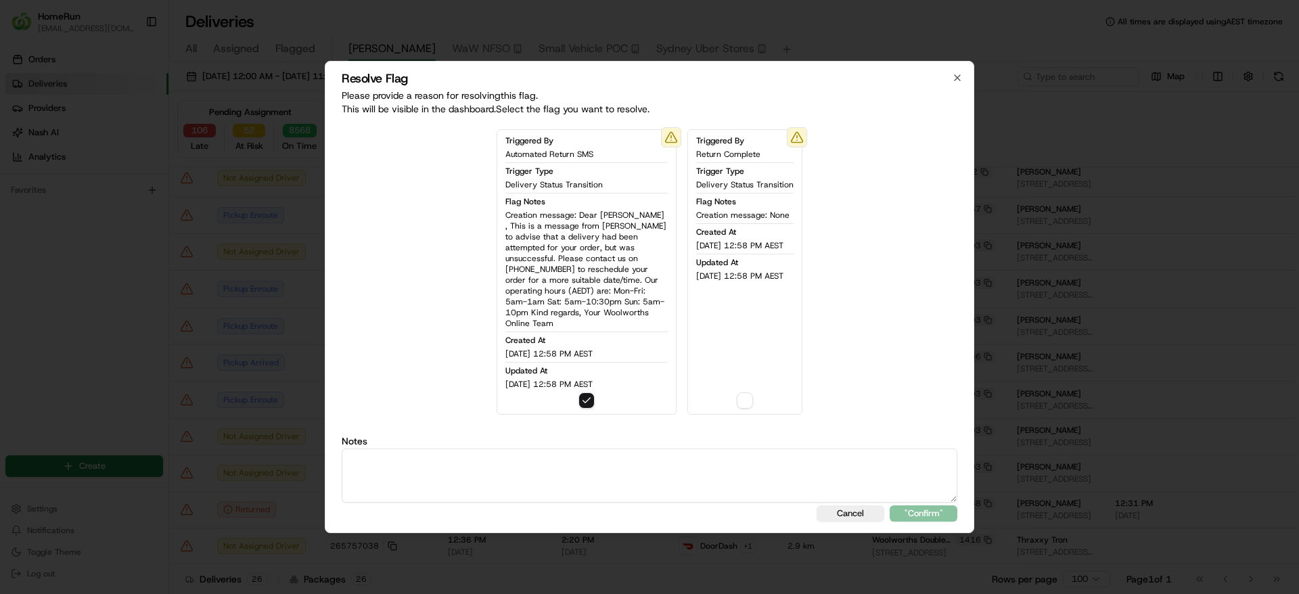
click at [453, 468] on textarea at bounding box center [649, 475] width 615 height 54
drag, startPoint x: 544, startPoint y: 449, endPoint x: 16, endPoint y: 388, distance: 531.7
click at [0, 385] on html "HomeRun sflanagan1@woolworths.com.au Toggle Sidebar Orders Deliveries Providers…" at bounding box center [649, 297] width 1299 height 594
type textarea "Order returned and SMS sent out."
click at [943, 505] on button ""Confirm"" at bounding box center [923, 513] width 68 height 16
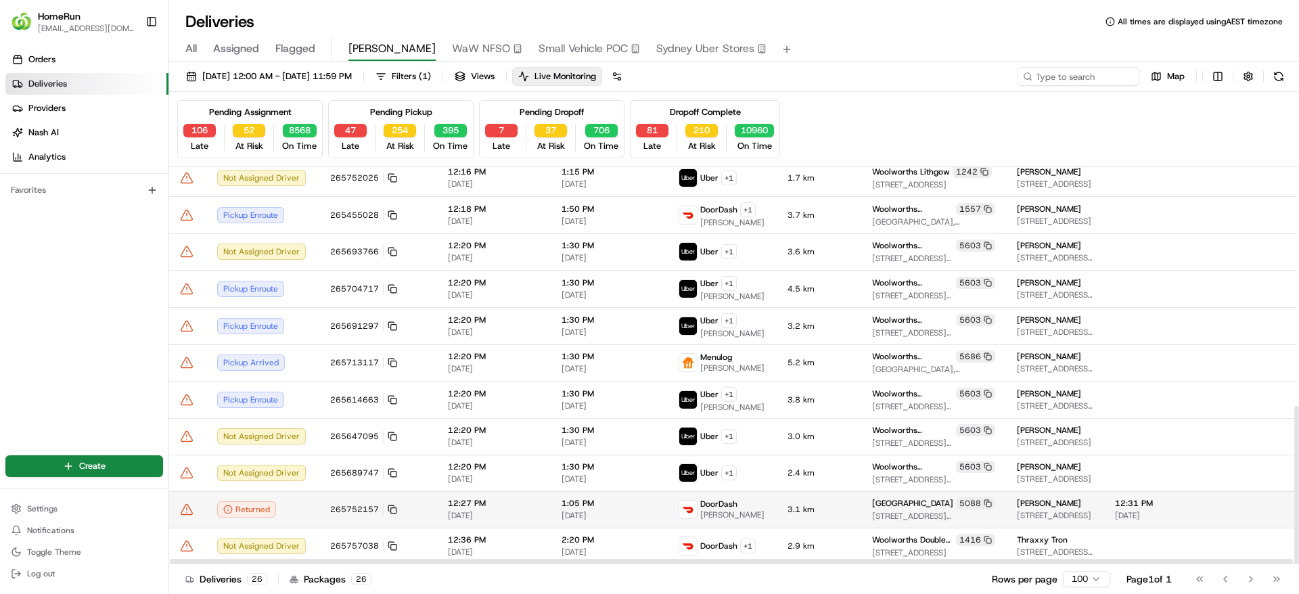
click at [185, 510] on icon at bounding box center [187, 510] width 14 height 14
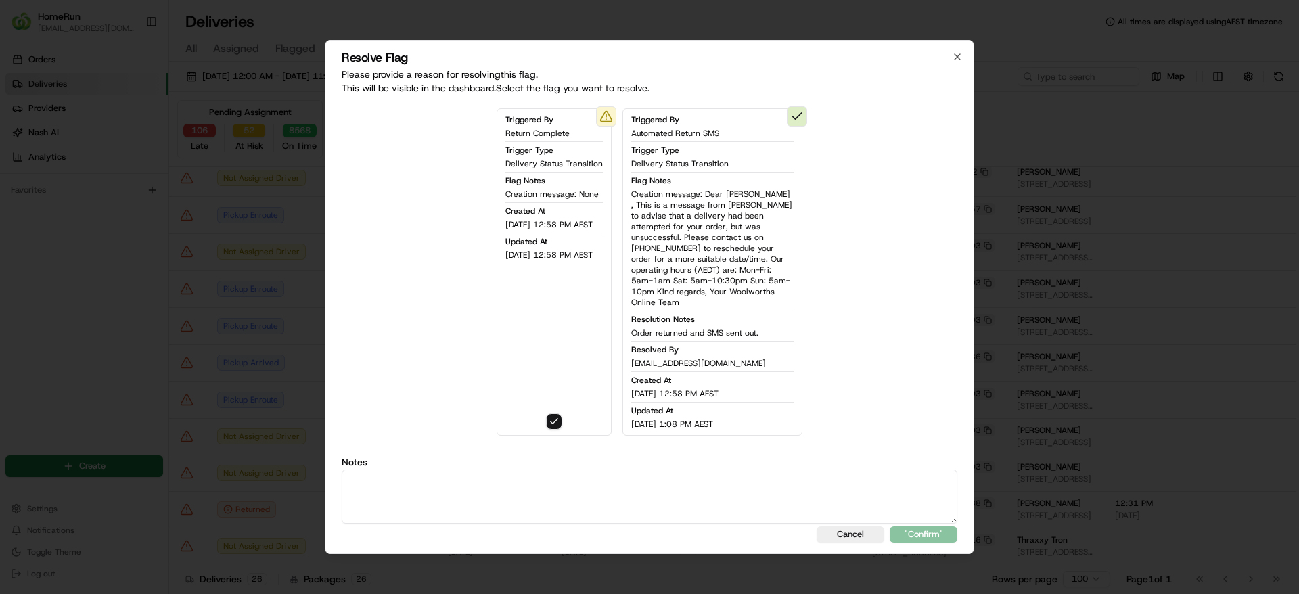
click at [480, 498] on textarea at bounding box center [649, 496] width 615 height 54
paste textarea "Order returned and SMS sent out."
type textarea "Order returned and SMS sent out."
click at [934, 529] on button ""Confirm"" at bounding box center [923, 534] width 68 height 16
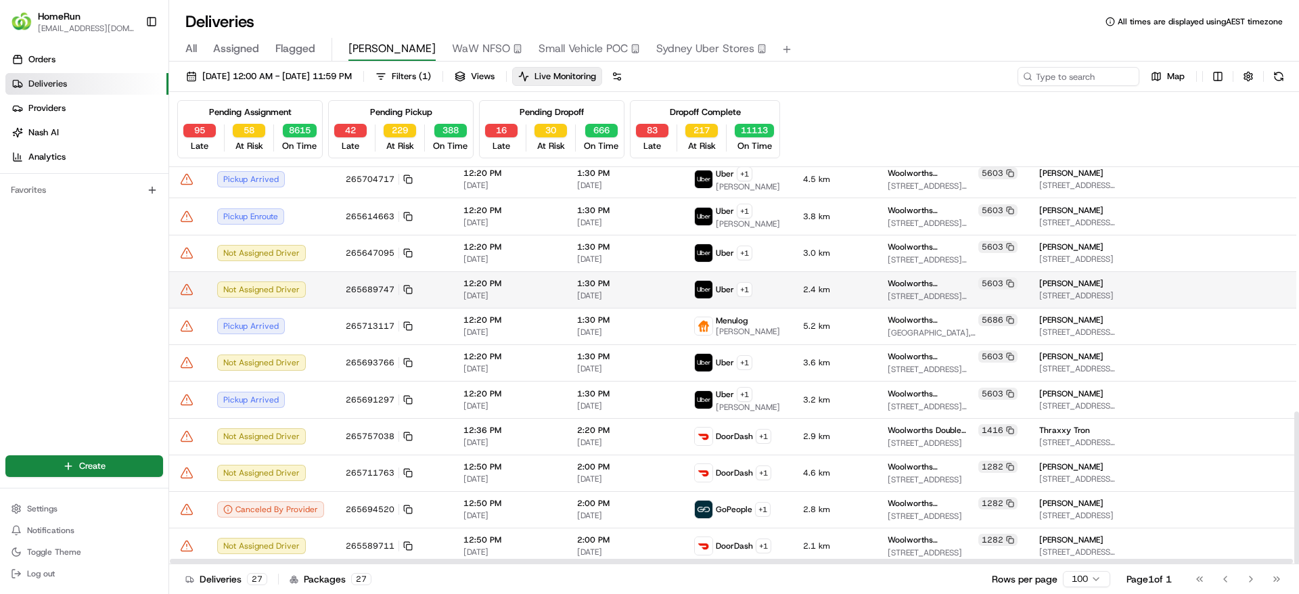
scroll to position [635, 0]
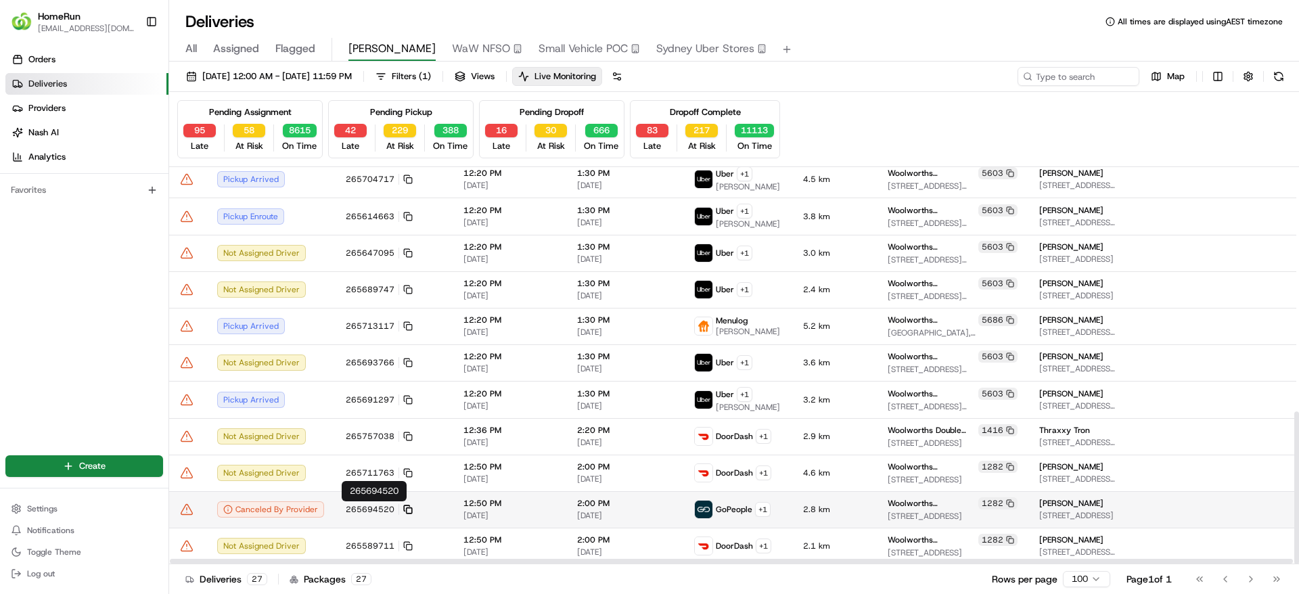
click at [408, 507] on icon at bounding box center [407, 509] width 9 height 9
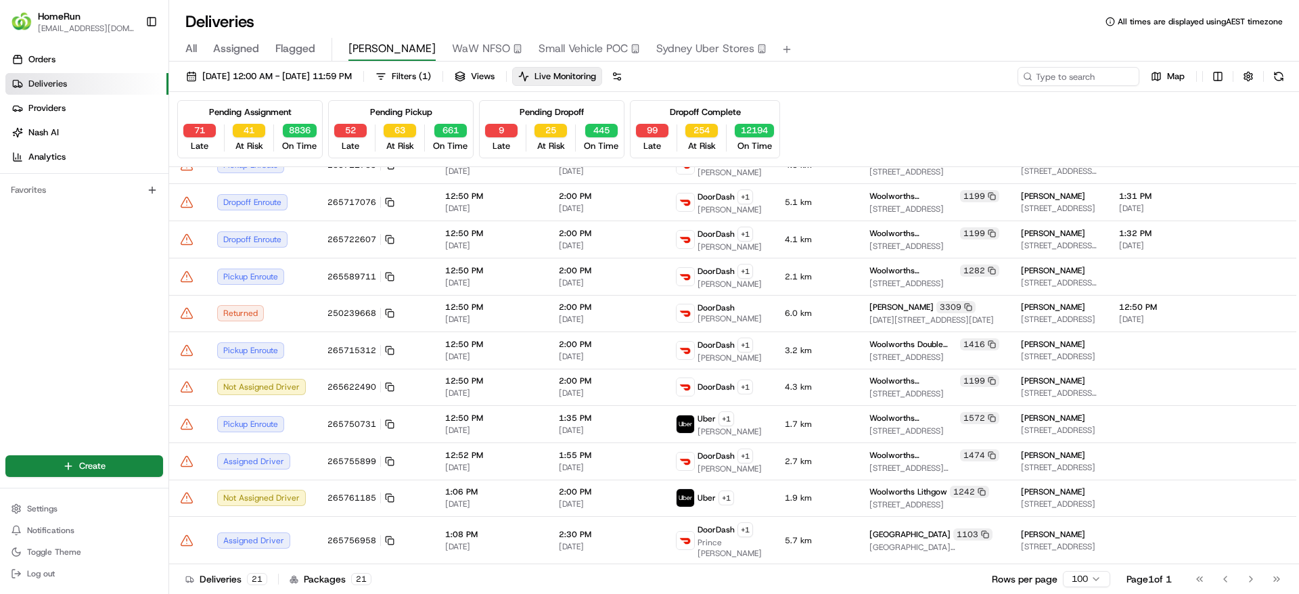
scroll to position [405, 0]
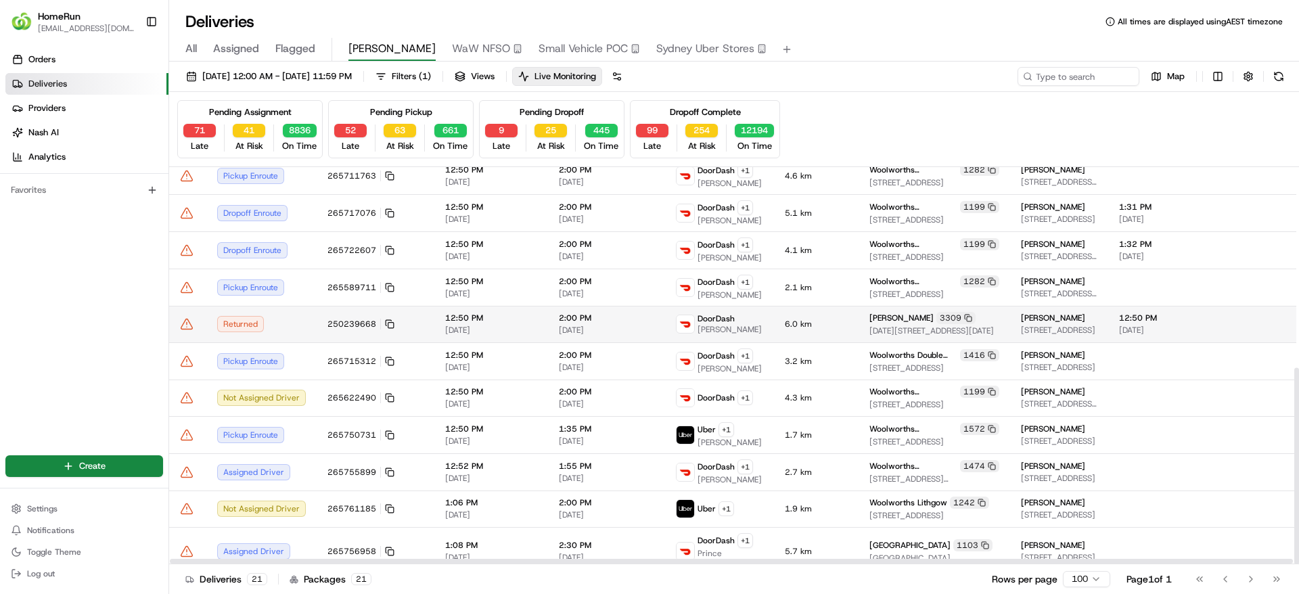
click at [292, 319] on div "Returned" at bounding box center [261, 324] width 89 height 16
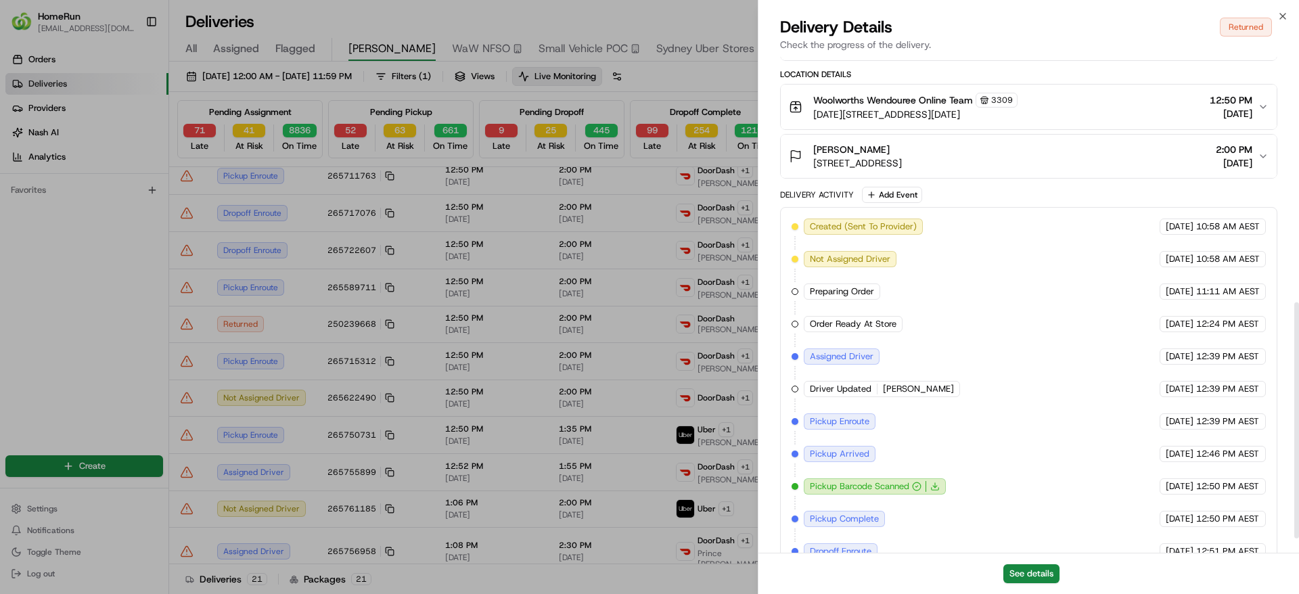
scroll to position [546, 0]
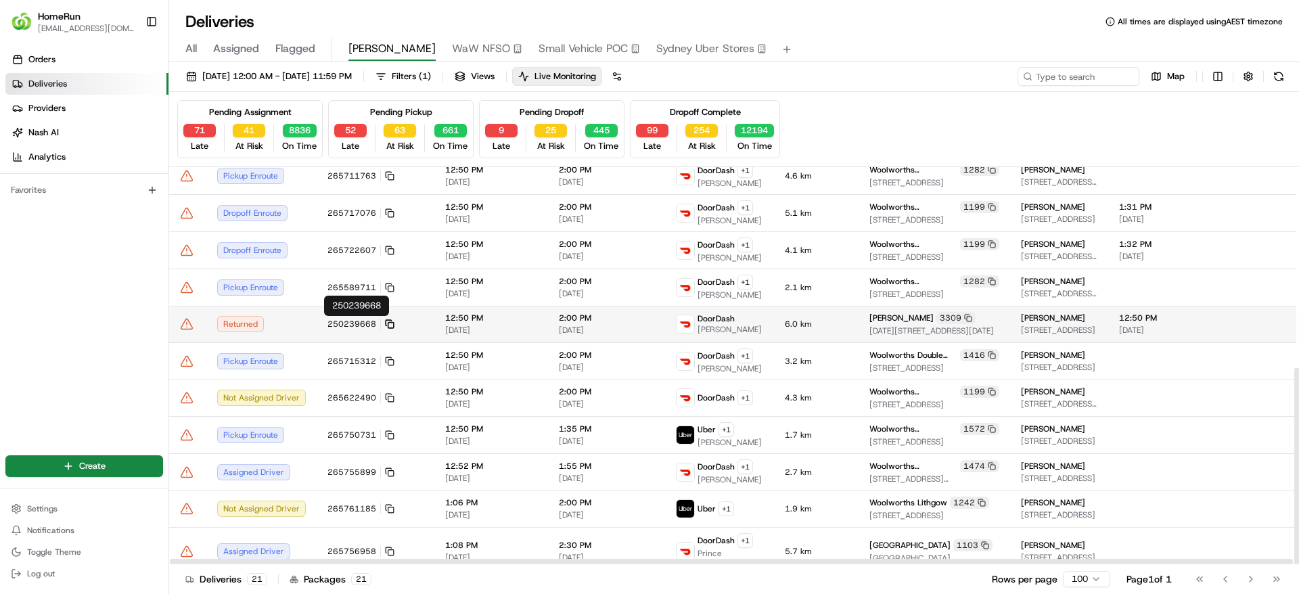
click at [386, 325] on icon at bounding box center [388, 322] width 5 height 5
click at [190, 318] on icon at bounding box center [187, 324] width 14 height 14
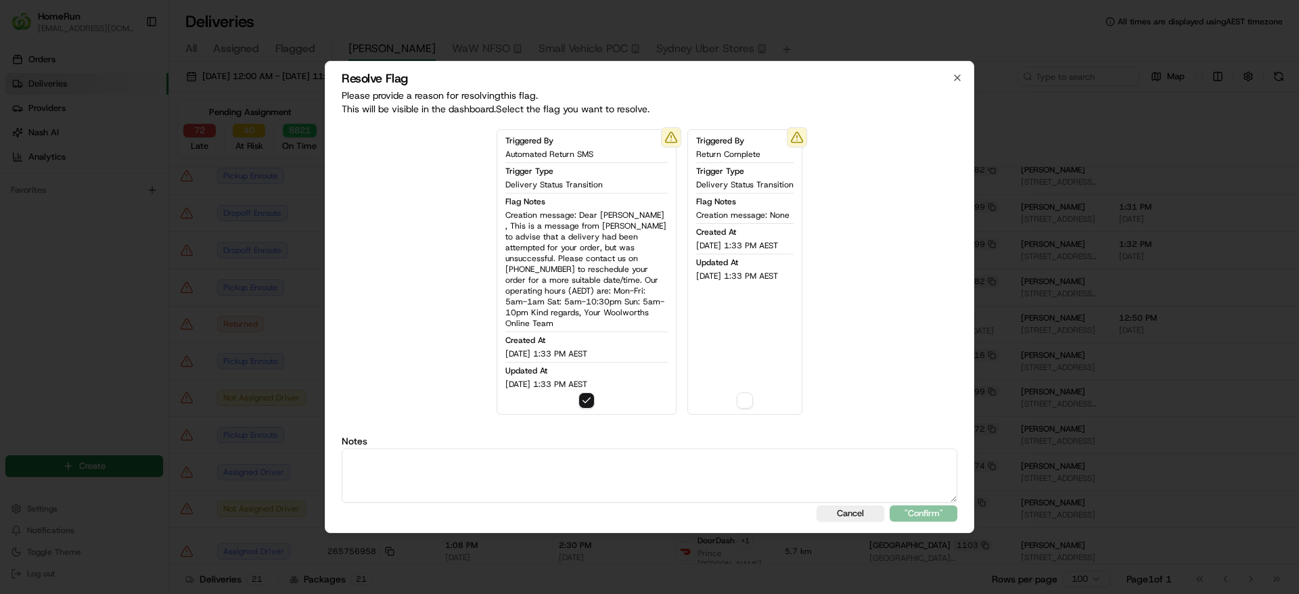
click at [510, 459] on textarea at bounding box center [649, 475] width 615 height 54
drag, startPoint x: 510, startPoint y: 459, endPoint x: 232, endPoint y: 454, distance: 278.0
click at [232, 454] on body "HomeRun sflanagan1@woolworths.com.au Toggle Sidebar Orders Deliveries Providers…" at bounding box center [649, 297] width 1299 height 594
type textarea "Order returned. SMS sent out."
click at [918, 509] on button ""Confirm"" at bounding box center [923, 513] width 68 height 16
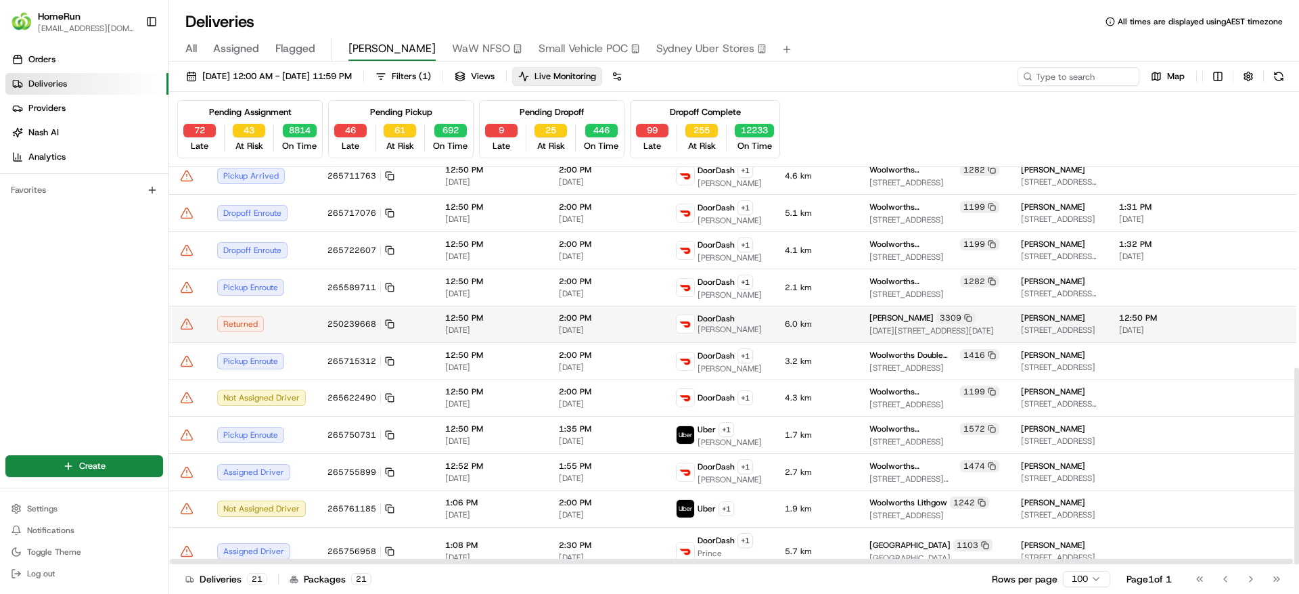
click at [189, 325] on icon at bounding box center [187, 324] width 14 height 14
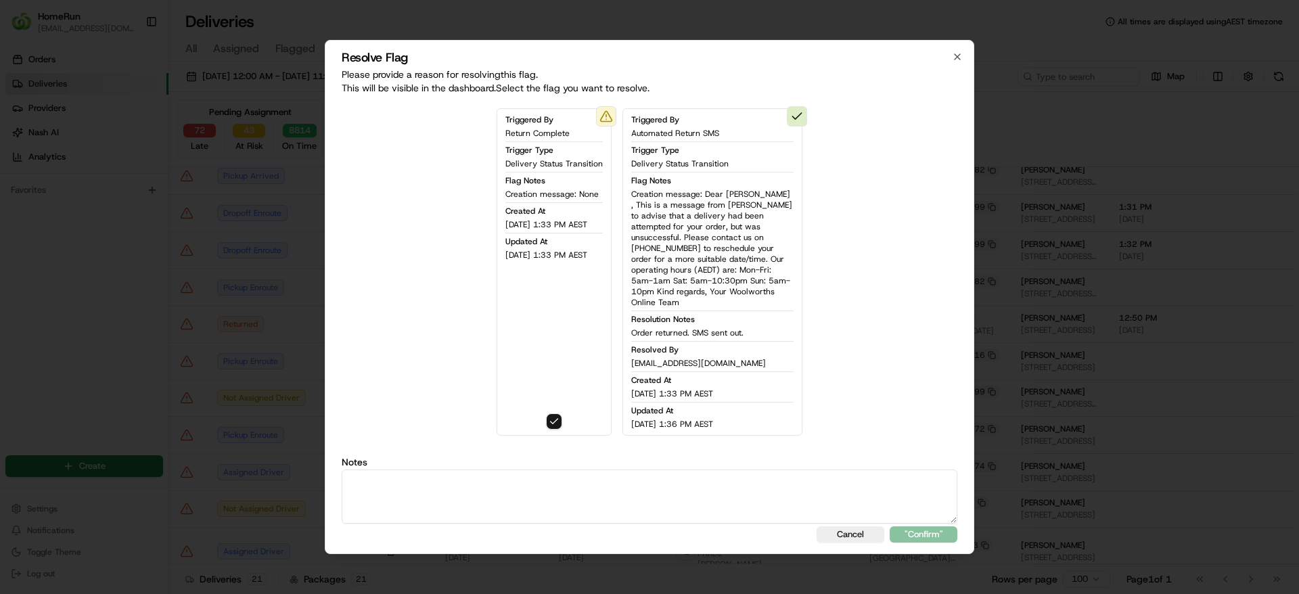
click at [773, 498] on textarea at bounding box center [649, 496] width 615 height 54
paste textarea "Order returned. SMS sent out."
type textarea "Order returned. SMS sent out."
click at [910, 530] on button ""Confirm"" at bounding box center [923, 534] width 68 height 16
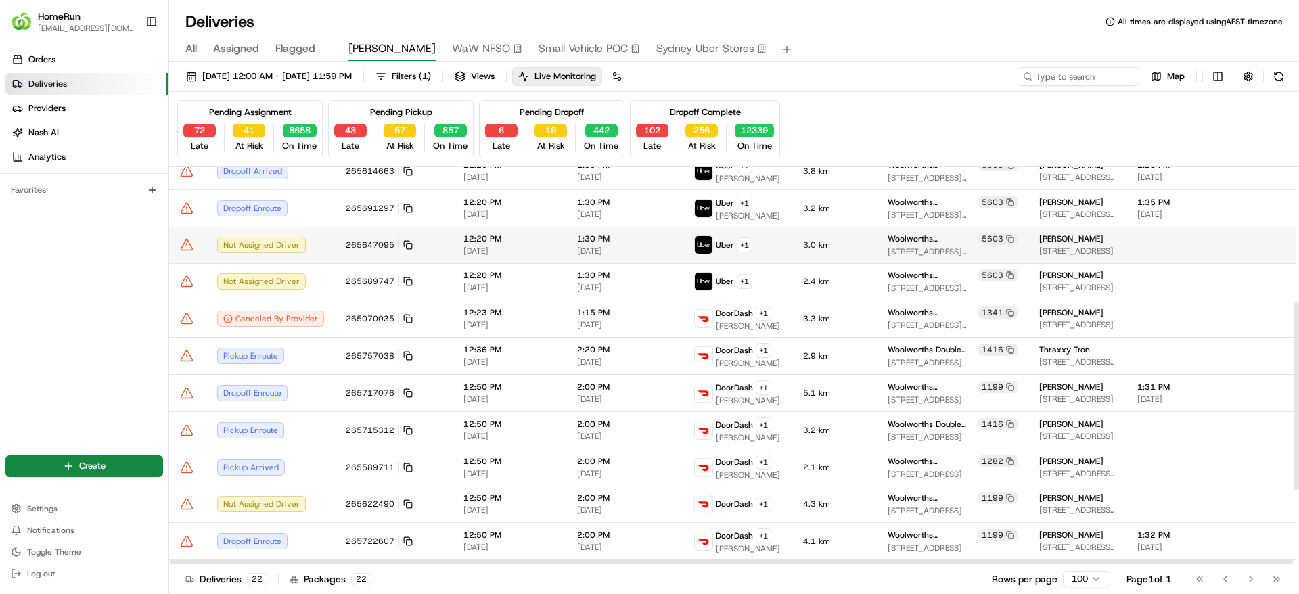
scroll to position [304, 0]
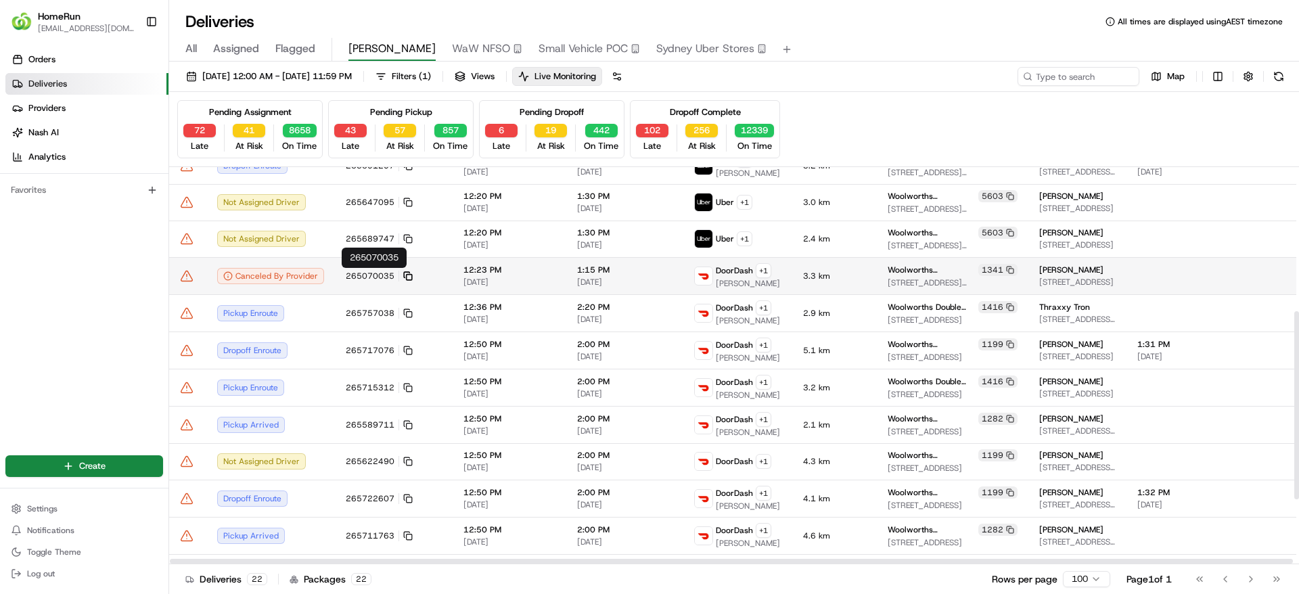
click at [406, 279] on icon at bounding box center [407, 275] width 9 height 9
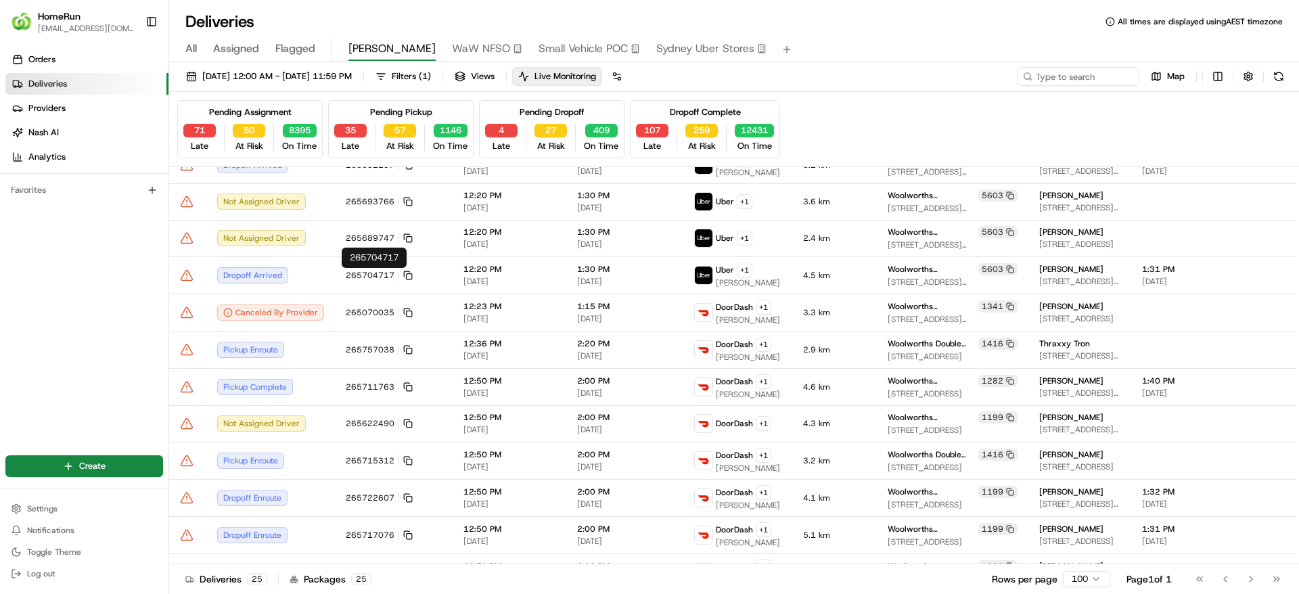
scroll to position [304, 0]
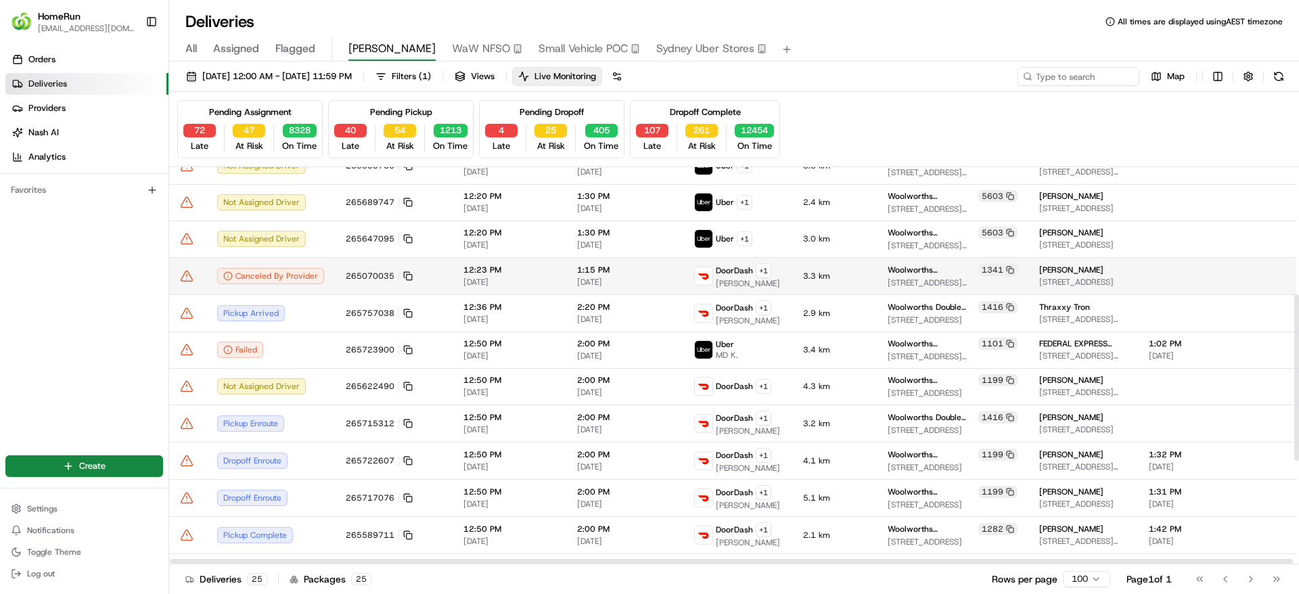
click at [191, 275] on icon at bounding box center [186, 276] width 11 height 10
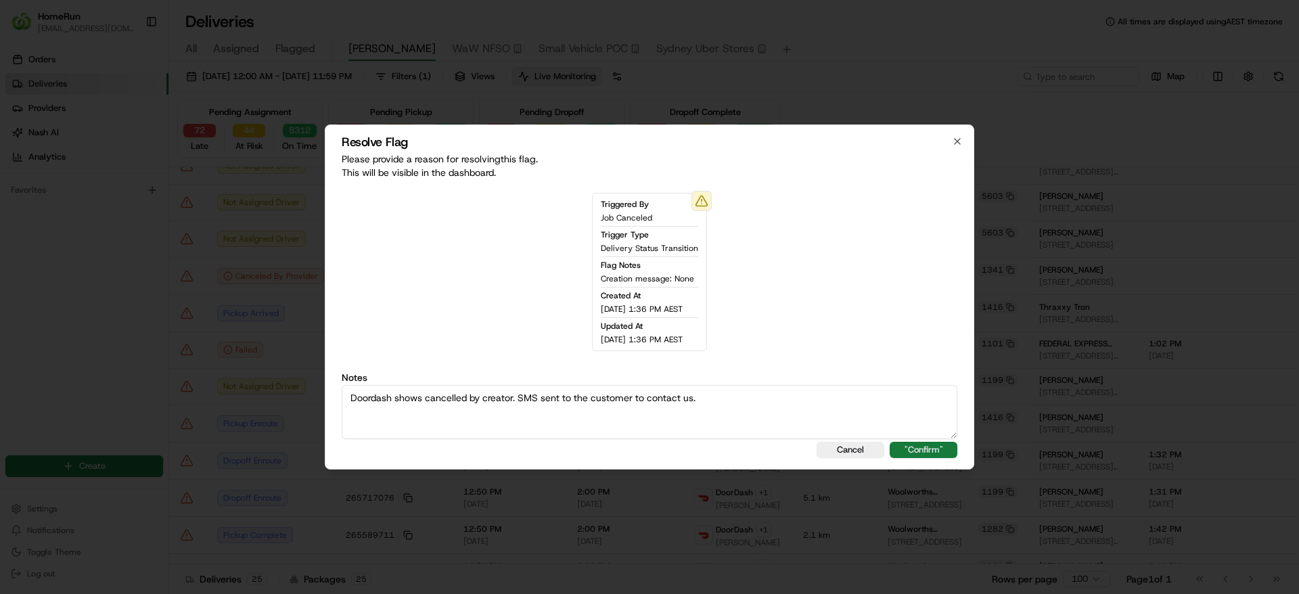
type textarea "Doordash shows cancelled by creator. SMS sent to the customer to contact us."
click at [948, 448] on button ""Confirm"" at bounding box center [923, 450] width 68 height 16
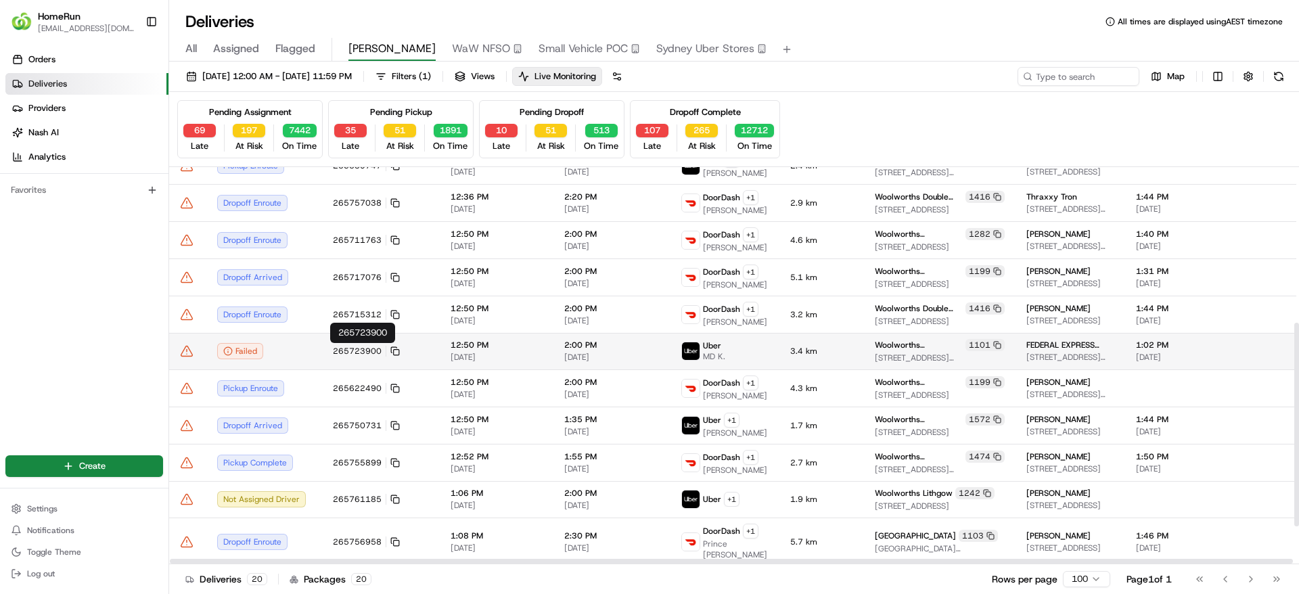
click at [398, 348] on td "265723900" at bounding box center [381, 351] width 118 height 37
click at [392, 354] on icon at bounding box center [394, 350] width 9 height 9
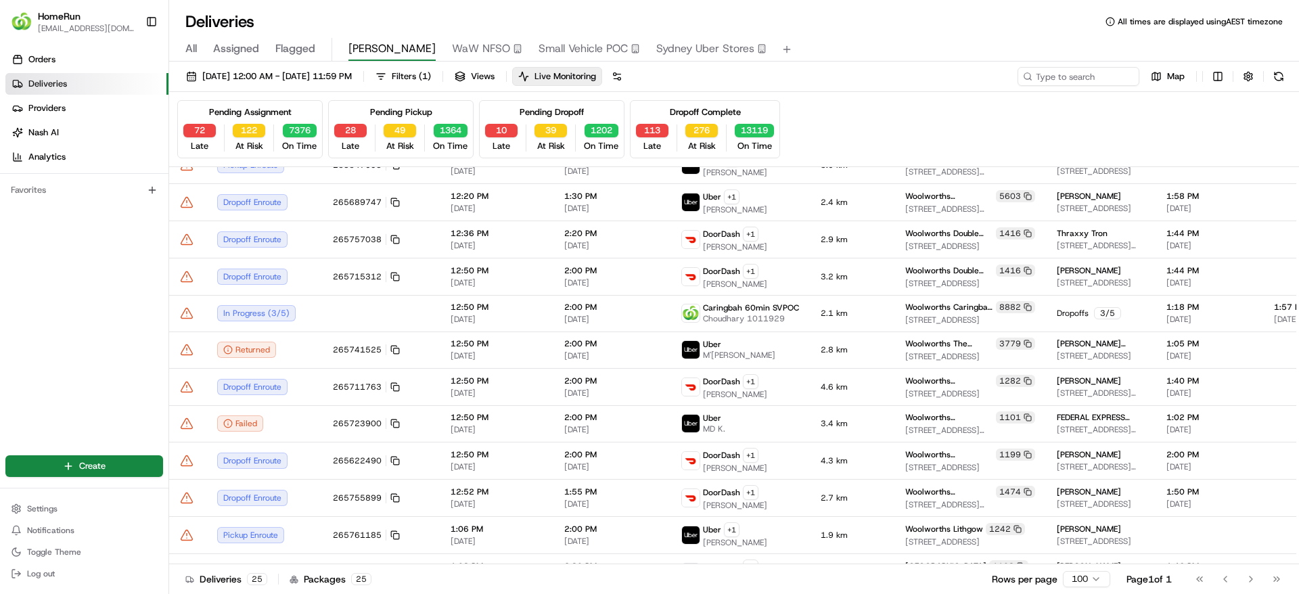
scroll to position [304, 0]
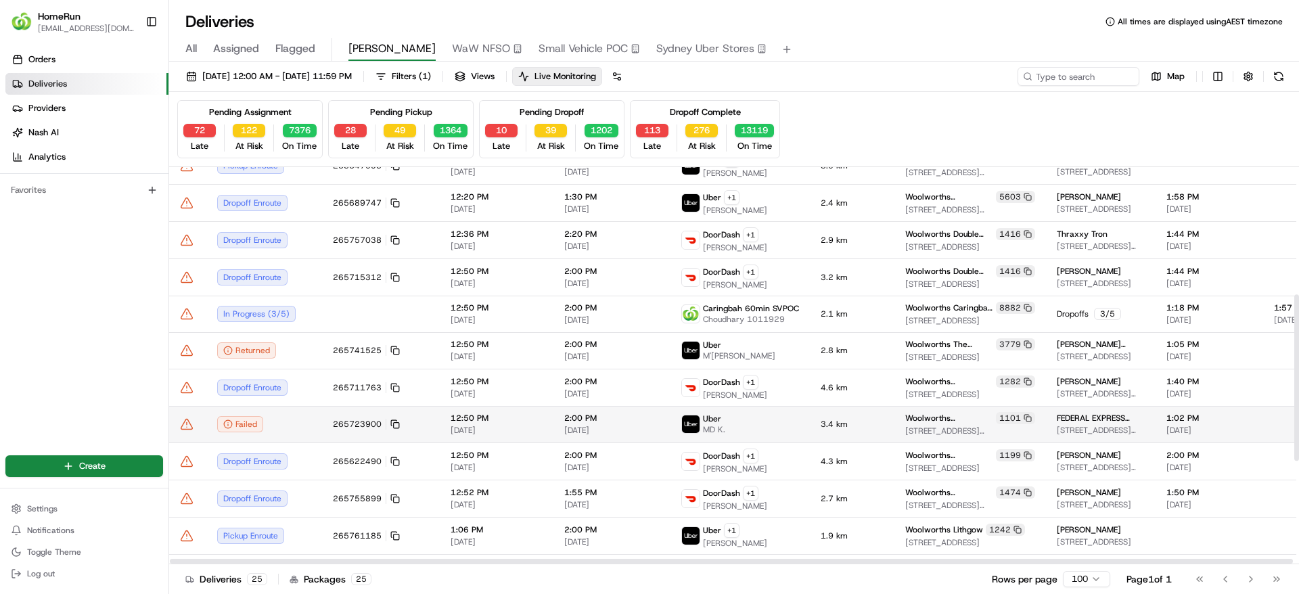
click at [189, 420] on icon at bounding box center [187, 424] width 14 height 14
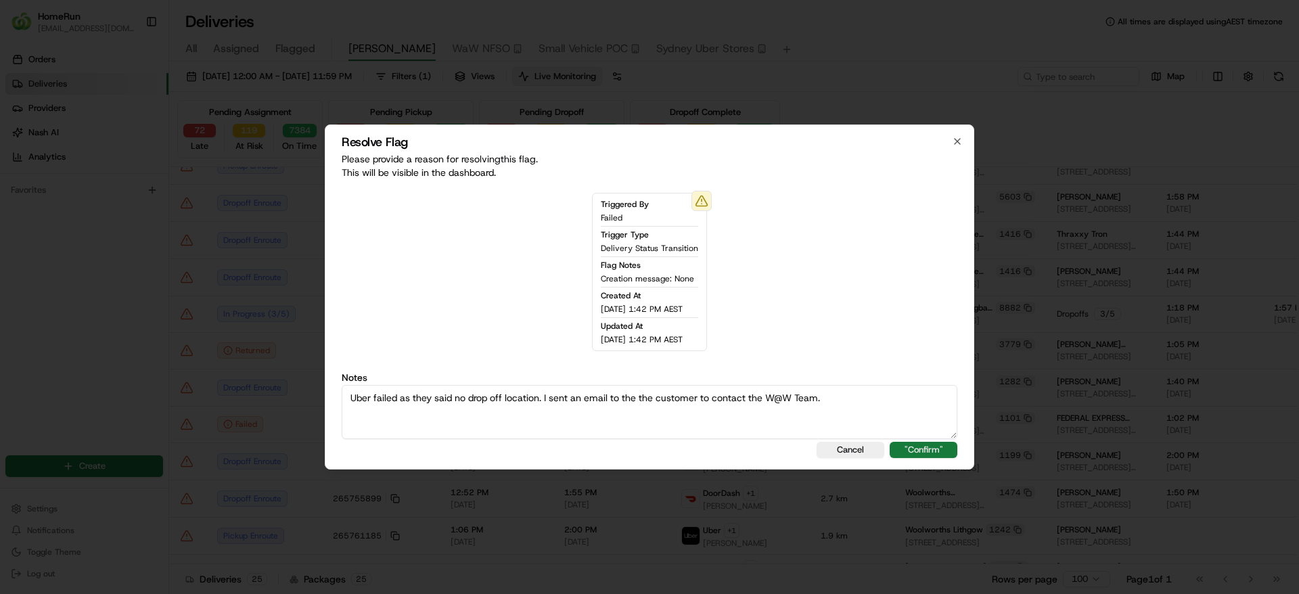
type textarea "Uber failed as they said no drop off location. I sent an email to the the custo…"
click at [928, 450] on button ""Confirm"" at bounding box center [923, 450] width 68 height 16
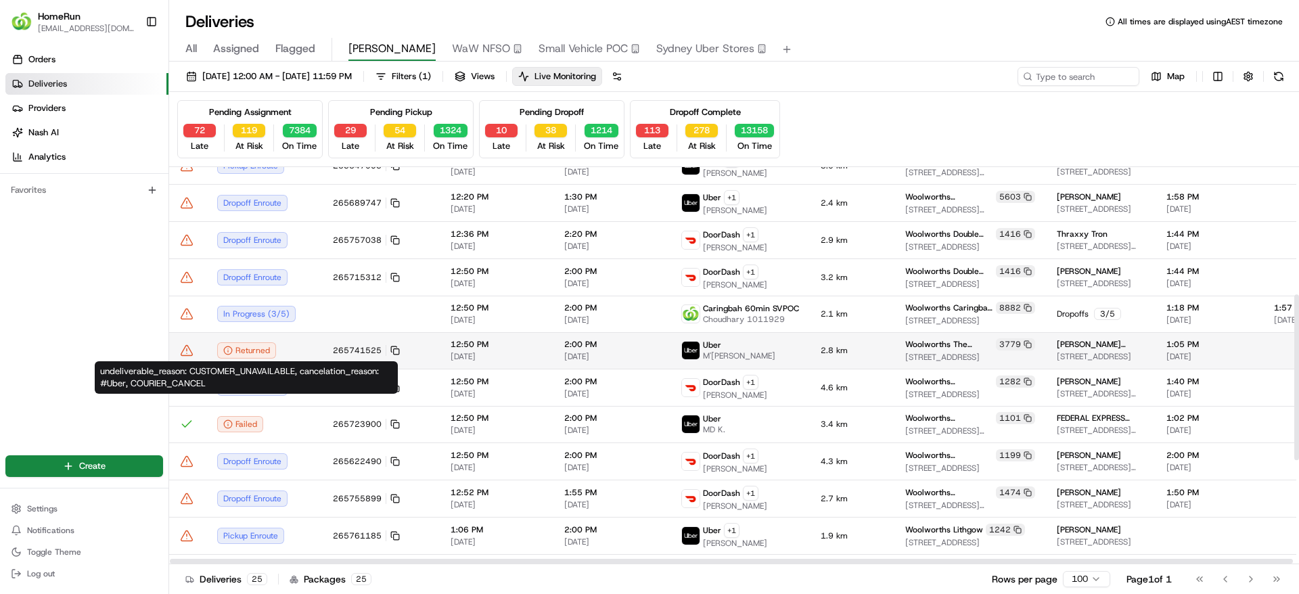
click at [287, 348] on div "Returned" at bounding box center [264, 350] width 94 height 16
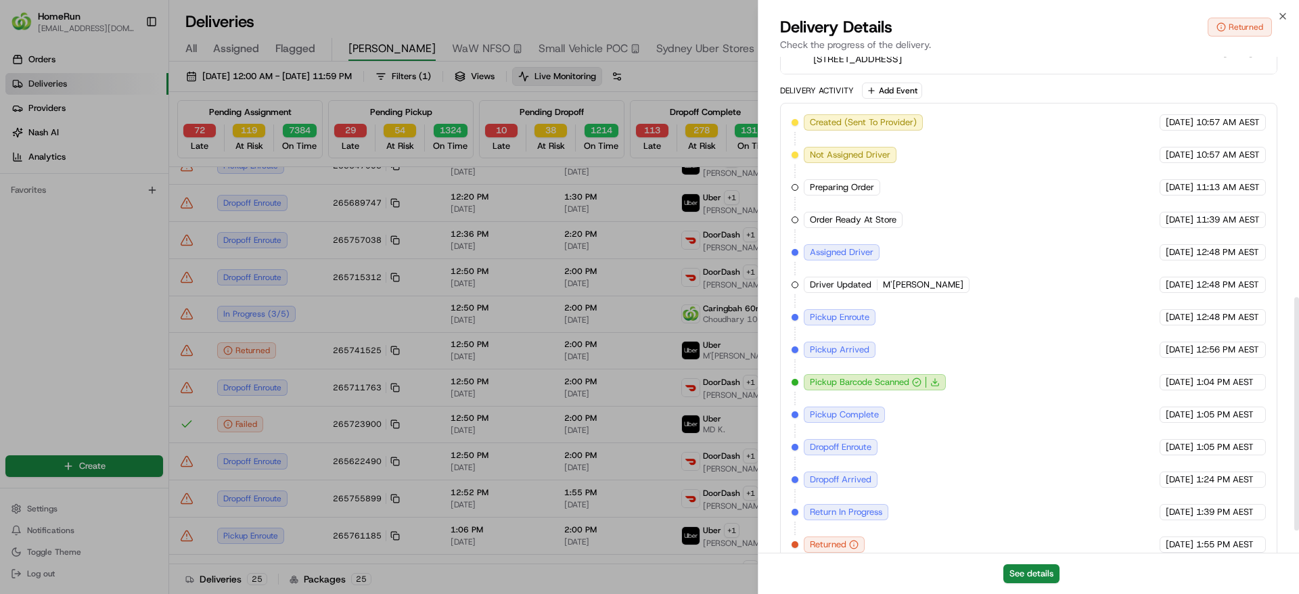
scroll to position [557, 0]
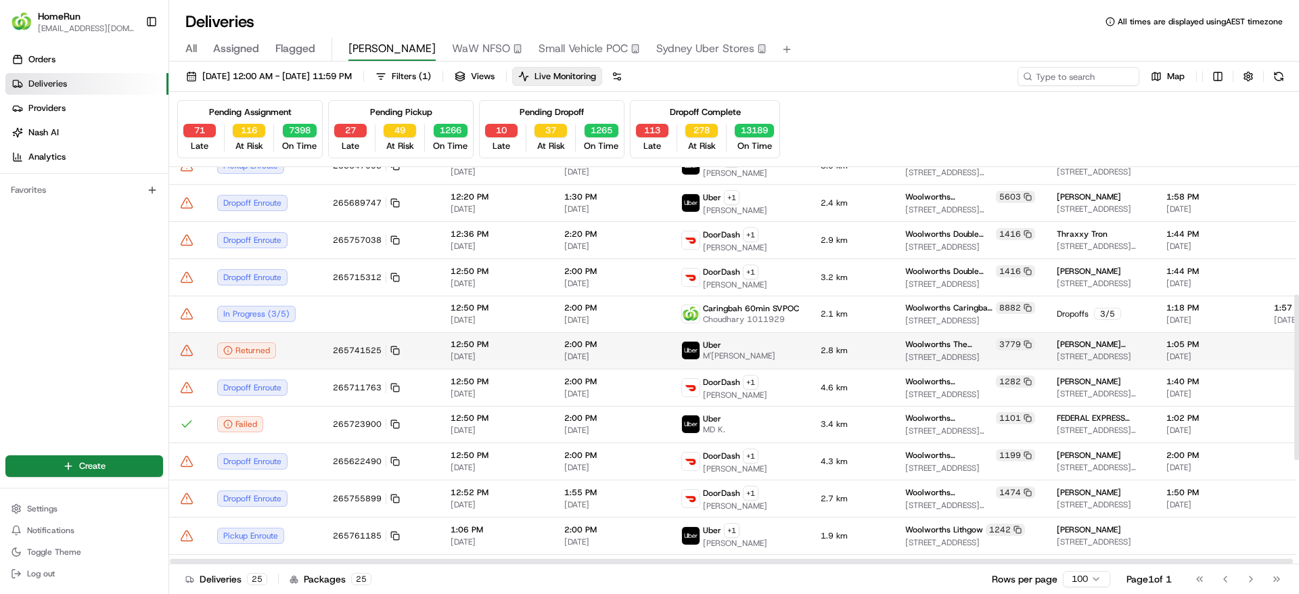
click at [189, 350] on icon at bounding box center [187, 351] width 14 height 14
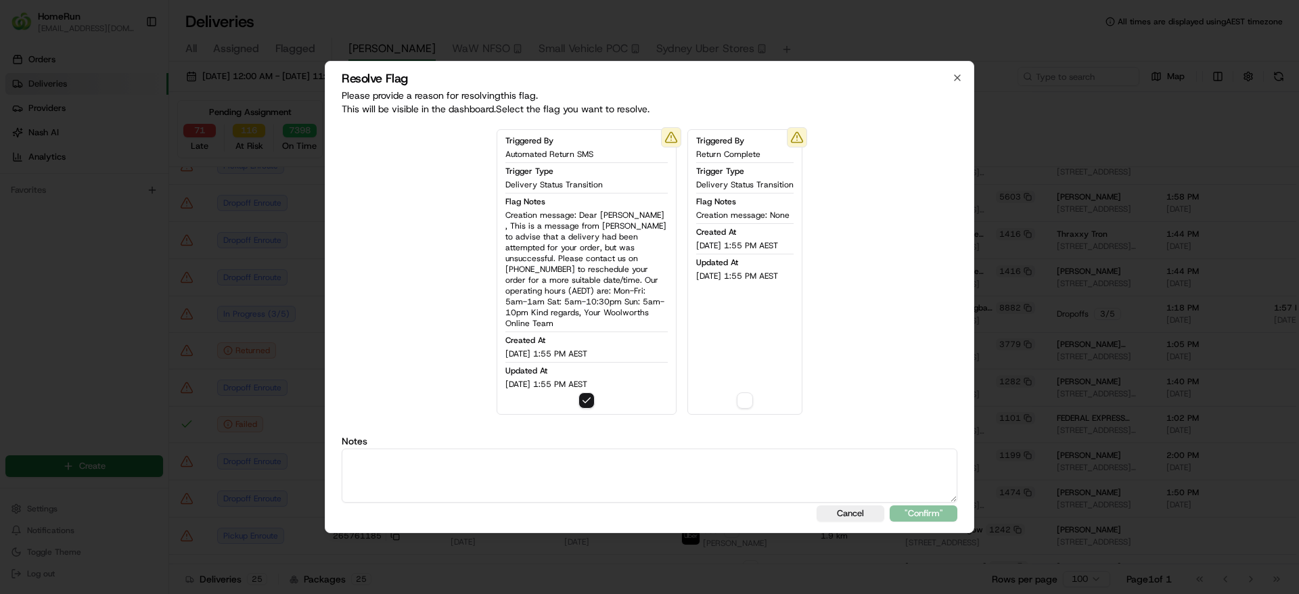
click at [427, 462] on textarea at bounding box center [649, 475] width 615 height 54
drag, startPoint x: 599, startPoint y: 453, endPoint x: 139, endPoint y: 438, distance: 459.5
click at [139, 438] on body "HomeRun sflanagan1@woolworths.com.au Toggle Sidebar Orders Deliveries Providers…" at bounding box center [649, 297] width 1299 height 594
type textarea "Order returned and returned SMS sent out."
click at [920, 505] on button ""Confirm"" at bounding box center [923, 513] width 68 height 16
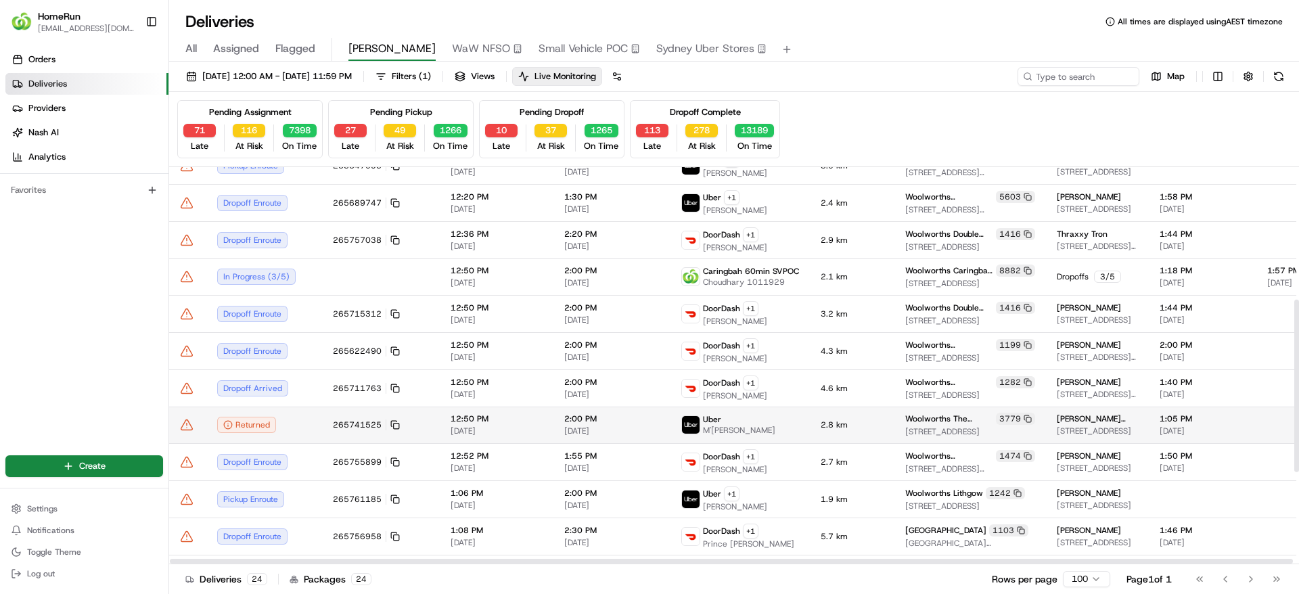
click at [183, 433] on td at bounding box center [187, 424] width 37 height 37
click at [184, 421] on icon at bounding box center [187, 425] width 14 height 14
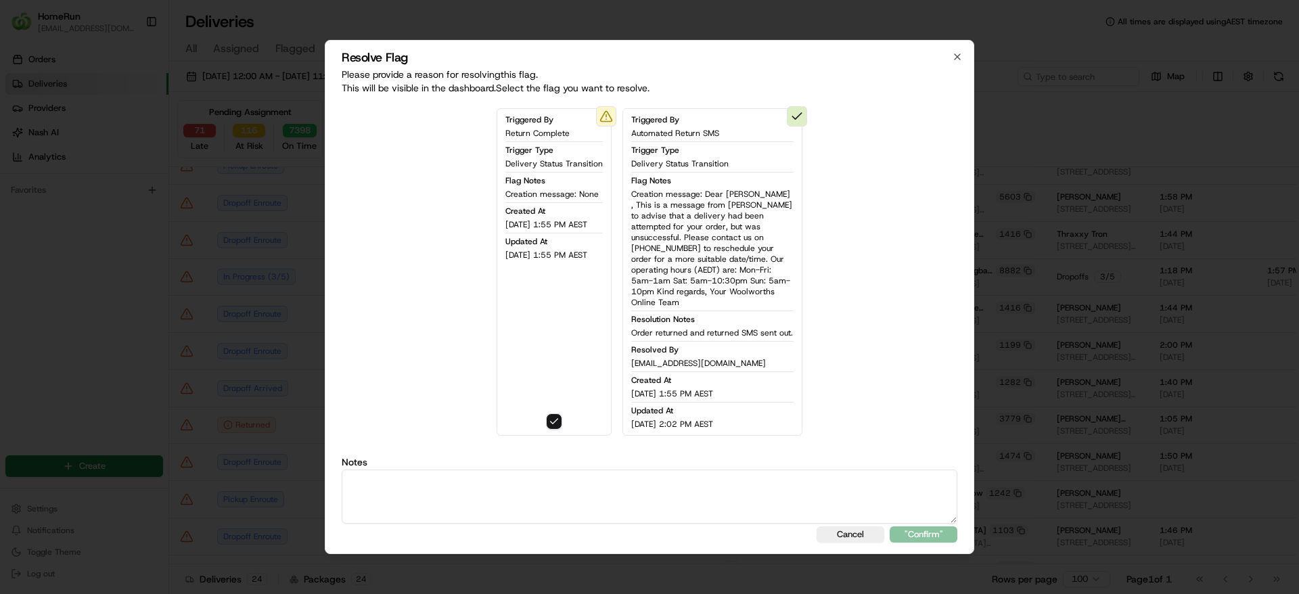
click at [691, 472] on textarea at bounding box center [649, 496] width 615 height 54
paste textarea "Order returned and returned SMS sent out."
type textarea "Order returned and returned SMS sent out."
click at [929, 538] on div "Resolve Flag Please provide a reason for resolving this flag . This will be vis…" at bounding box center [649, 297] width 649 height 514
click at [929, 534] on button ""Confirm"" at bounding box center [923, 534] width 68 height 16
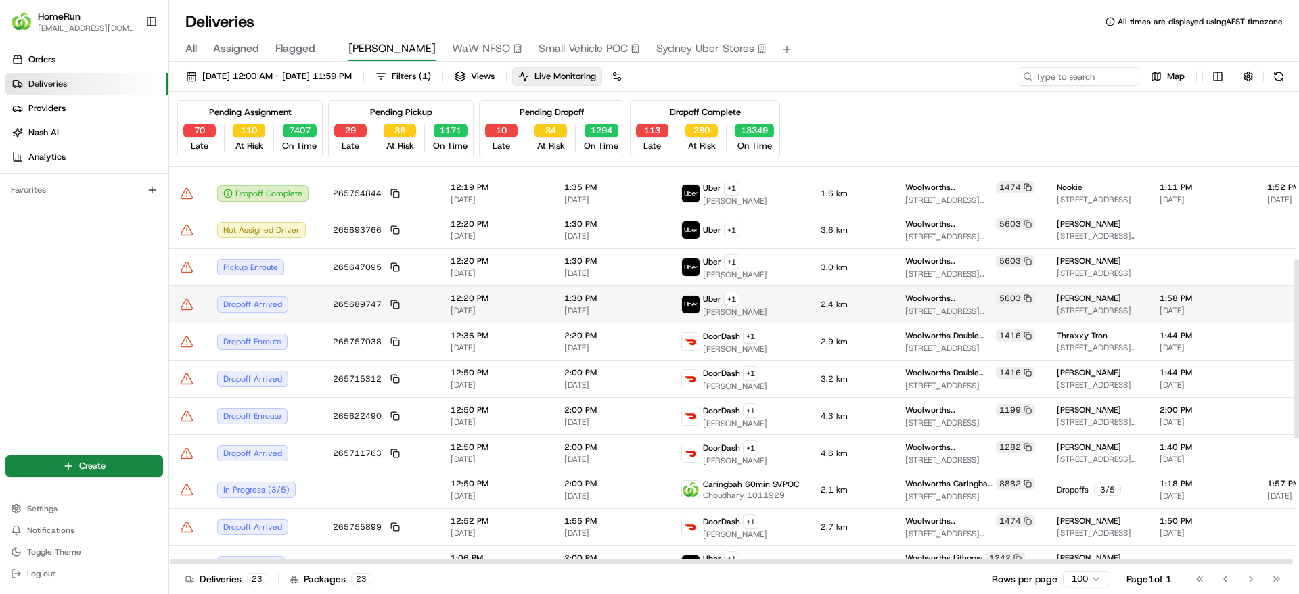
scroll to position [480, 0]
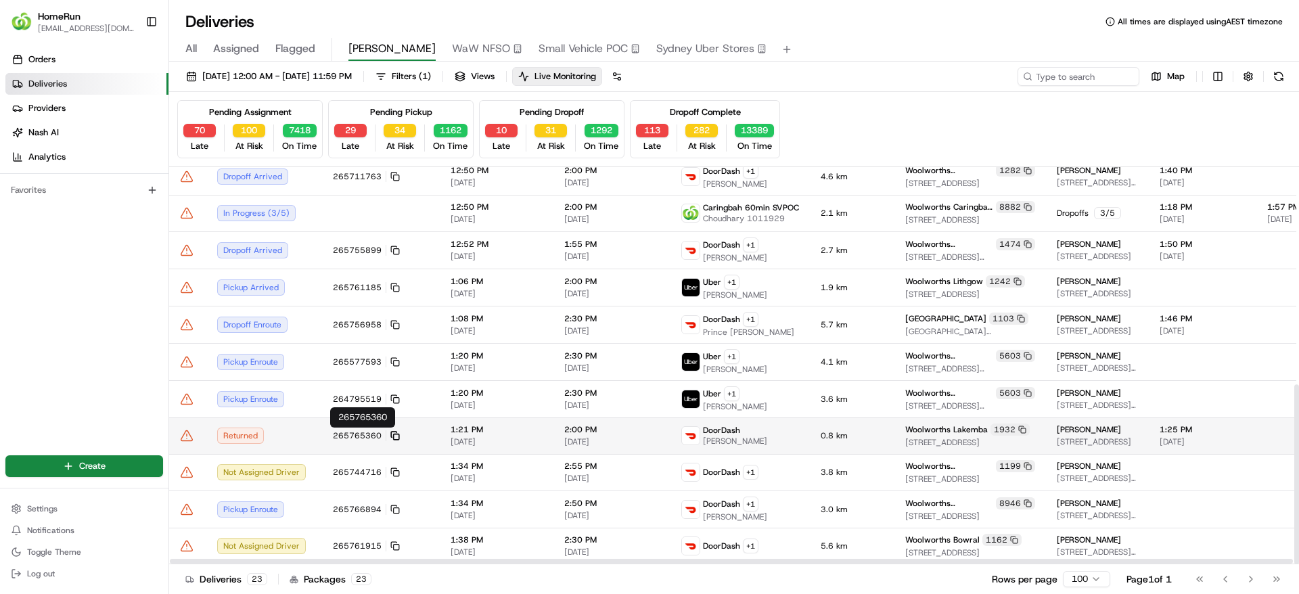
click at [391, 431] on icon at bounding box center [393, 433] width 5 height 5
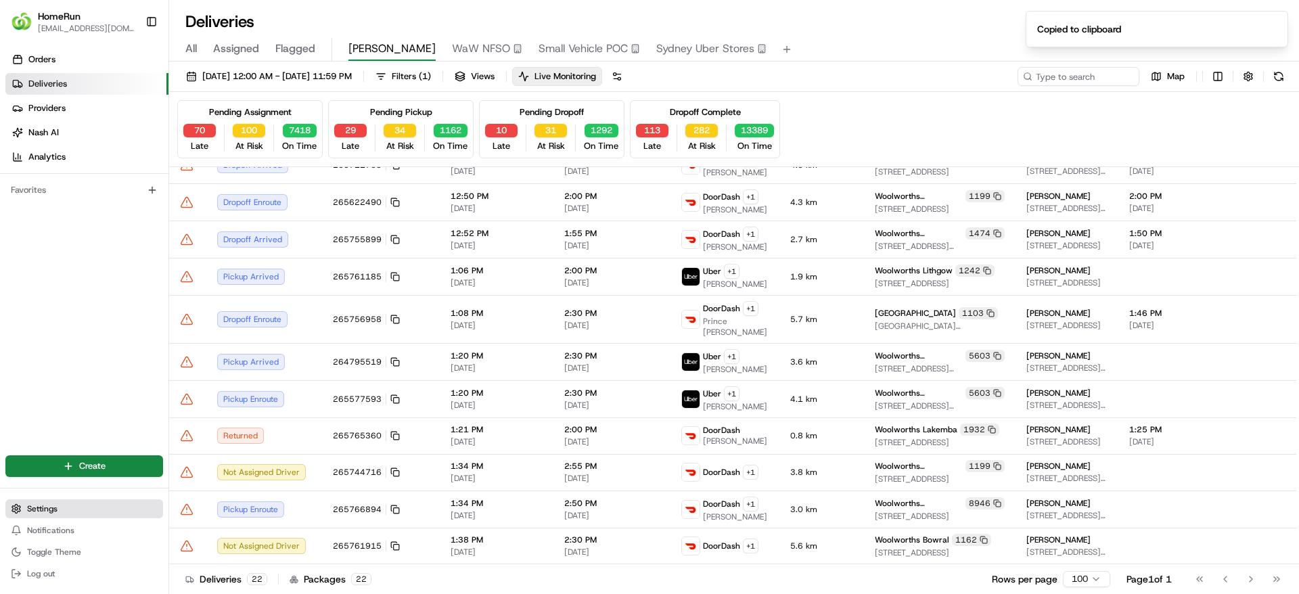
scroll to position [454, 0]
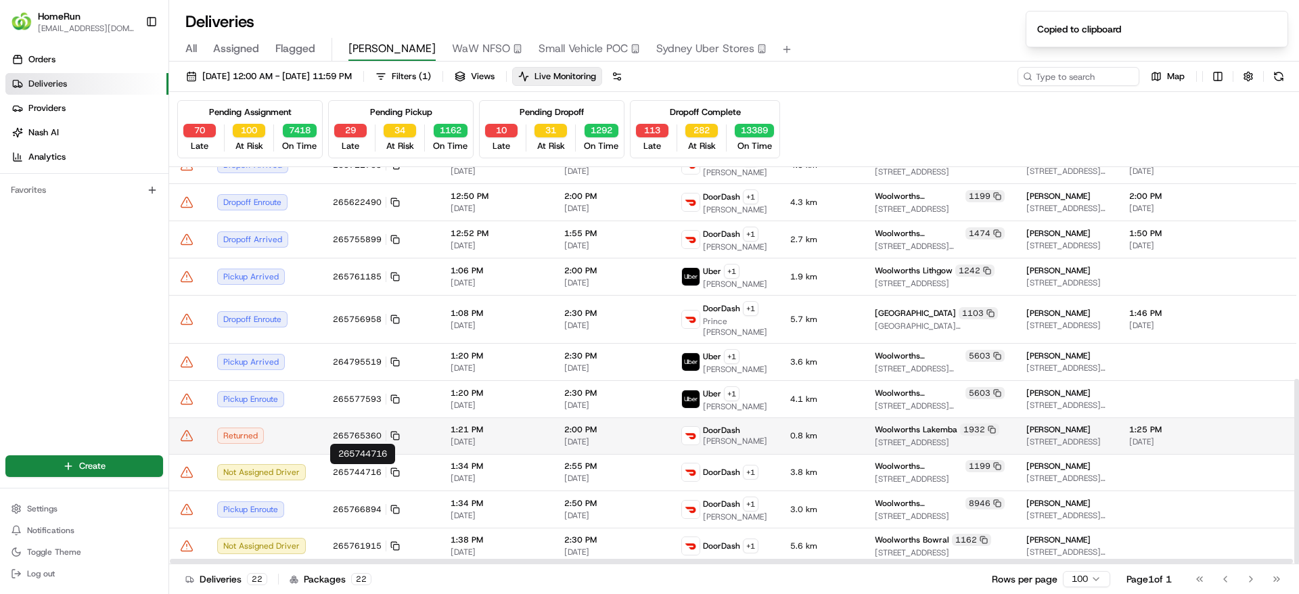
click at [298, 429] on div "Returned" at bounding box center [264, 435] width 94 height 16
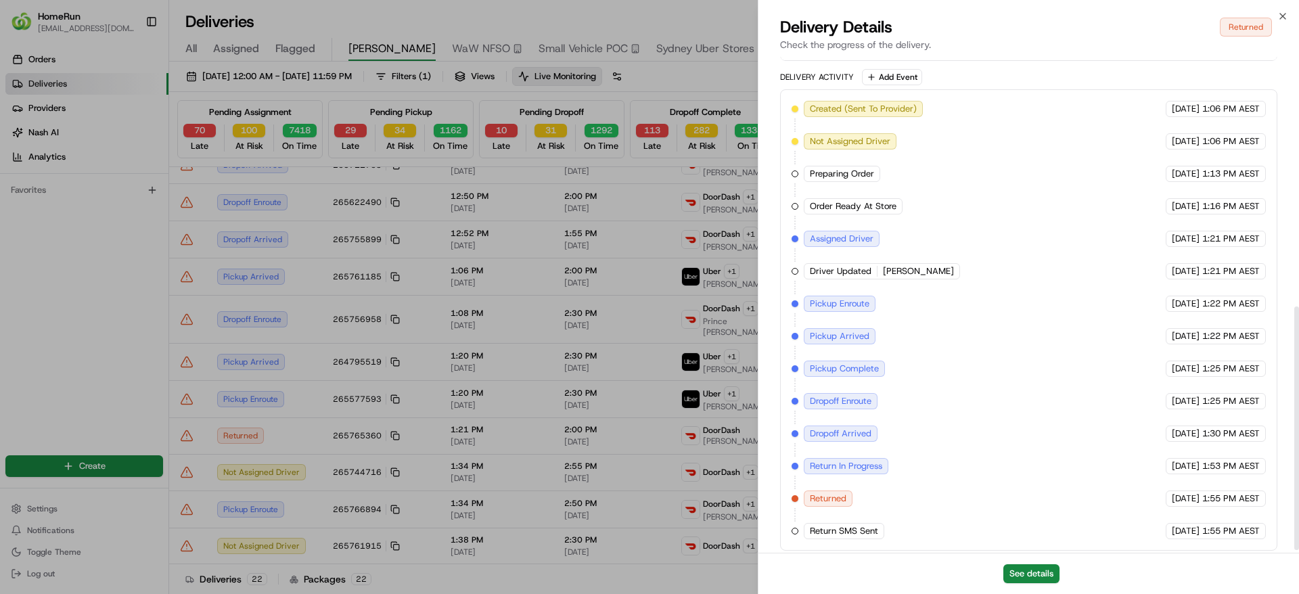
scroll to position [513, 0]
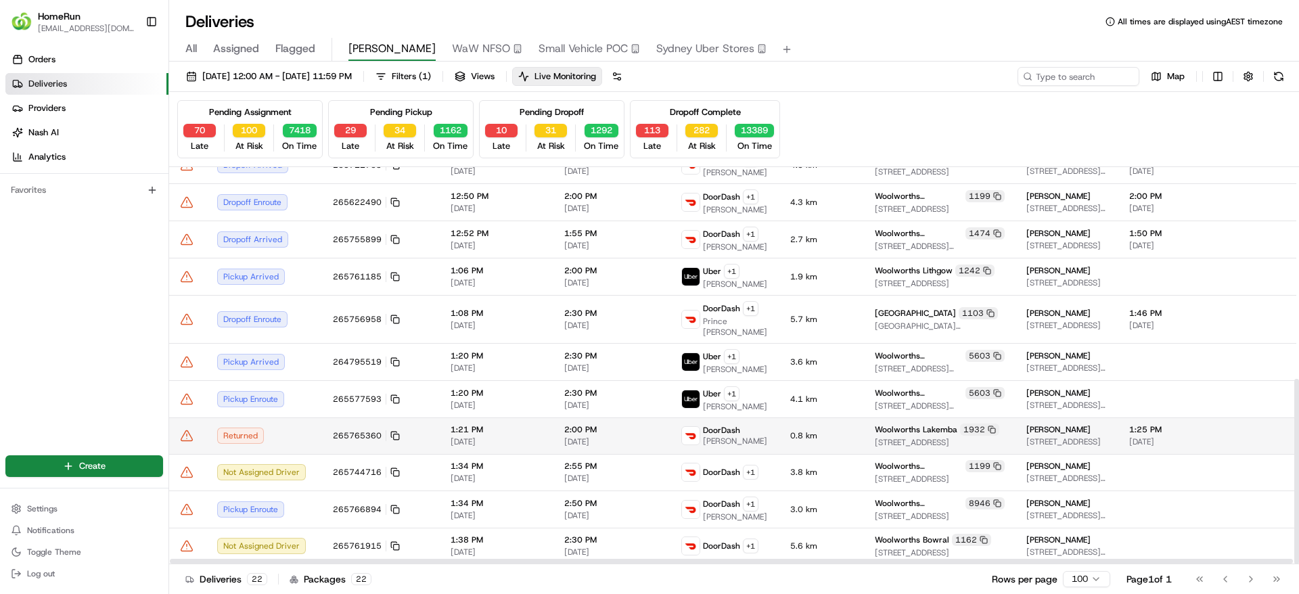
click at [181, 436] on icon at bounding box center [187, 436] width 14 height 14
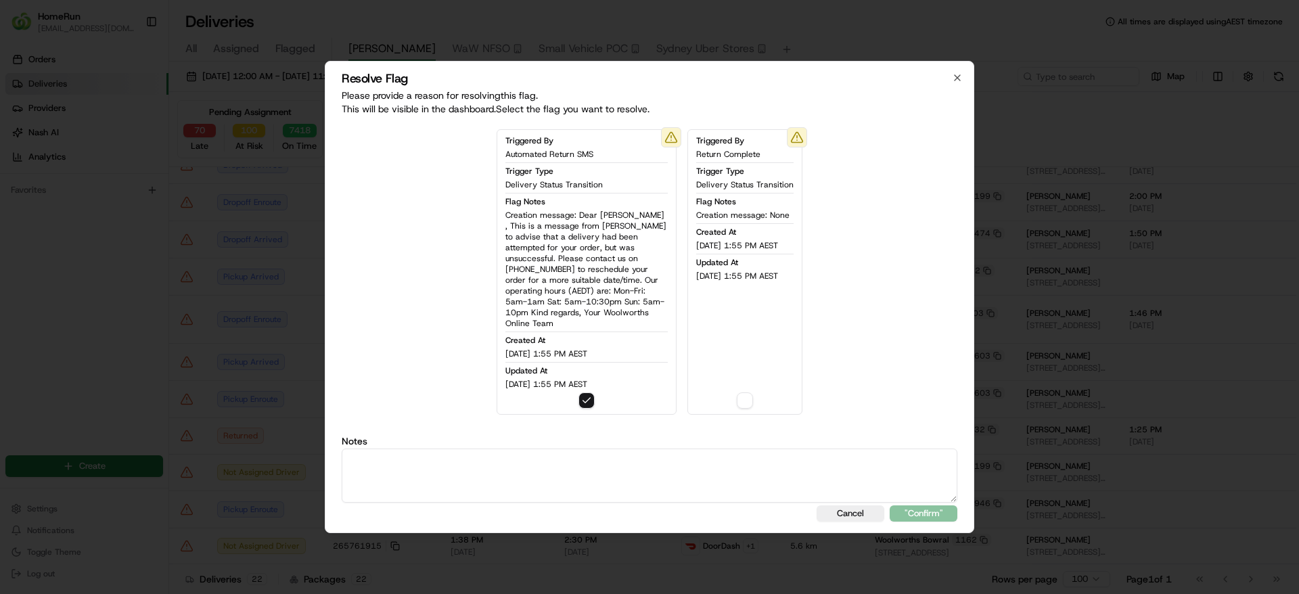
click at [457, 454] on textarea at bounding box center [649, 475] width 615 height 54
drag, startPoint x: 436, startPoint y: 443, endPoint x: 192, endPoint y: 381, distance: 251.8
click at [192, 381] on body "HomeRun sflanagan1@woolworths.com.au Toggle Sidebar Orders Deliveries Providers…" at bounding box center [649, 297] width 1299 height 594
type textarea "Order returned and SMS sent."
click at [939, 505] on button ""Confirm"" at bounding box center [923, 513] width 68 height 16
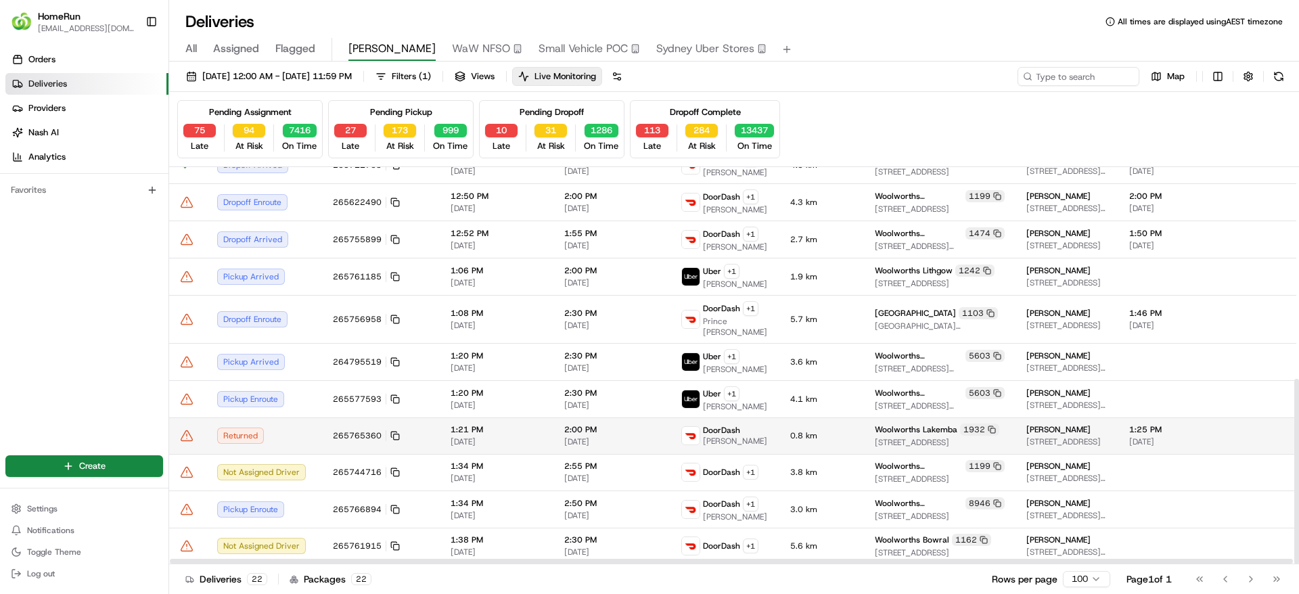
click at [191, 434] on icon at bounding box center [187, 436] width 14 height 14
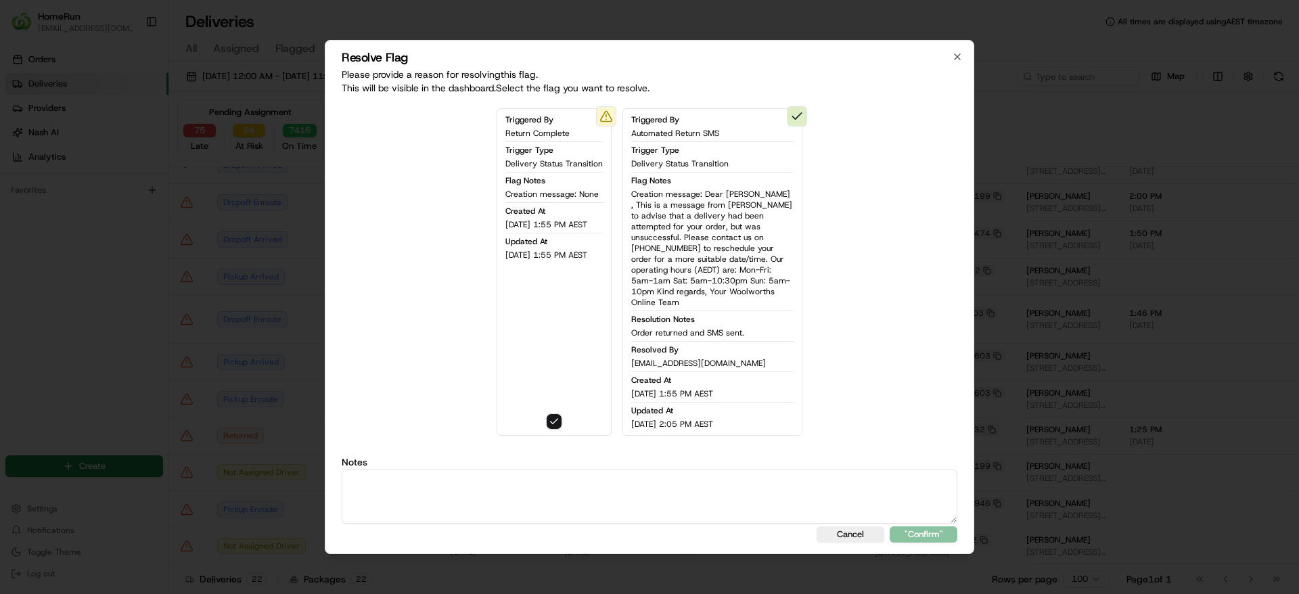
click at [659, 486] on textarea at bounding box center [649, 496] width 615 height 54
paste textarea "Order returned and SMS sent."
type textarea "Order returned and SMS sent."
click at [913, 526] on button ""Confirm"" at bounding box center [923, 534] width 68 height 16
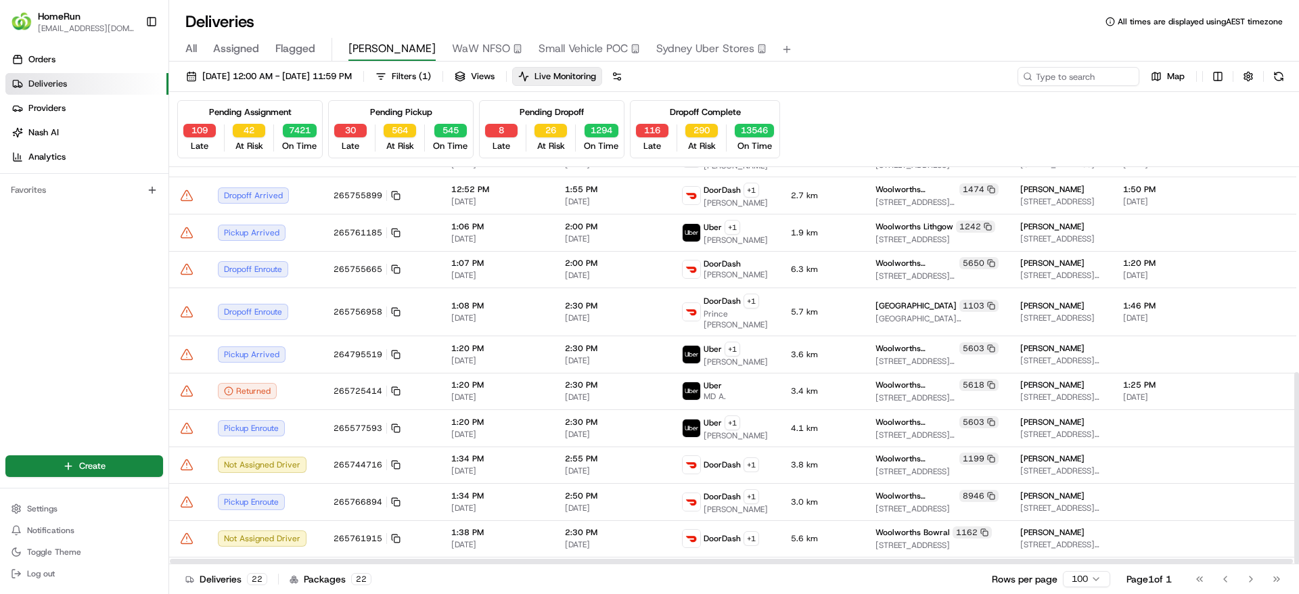
scroll to position [459, 0]
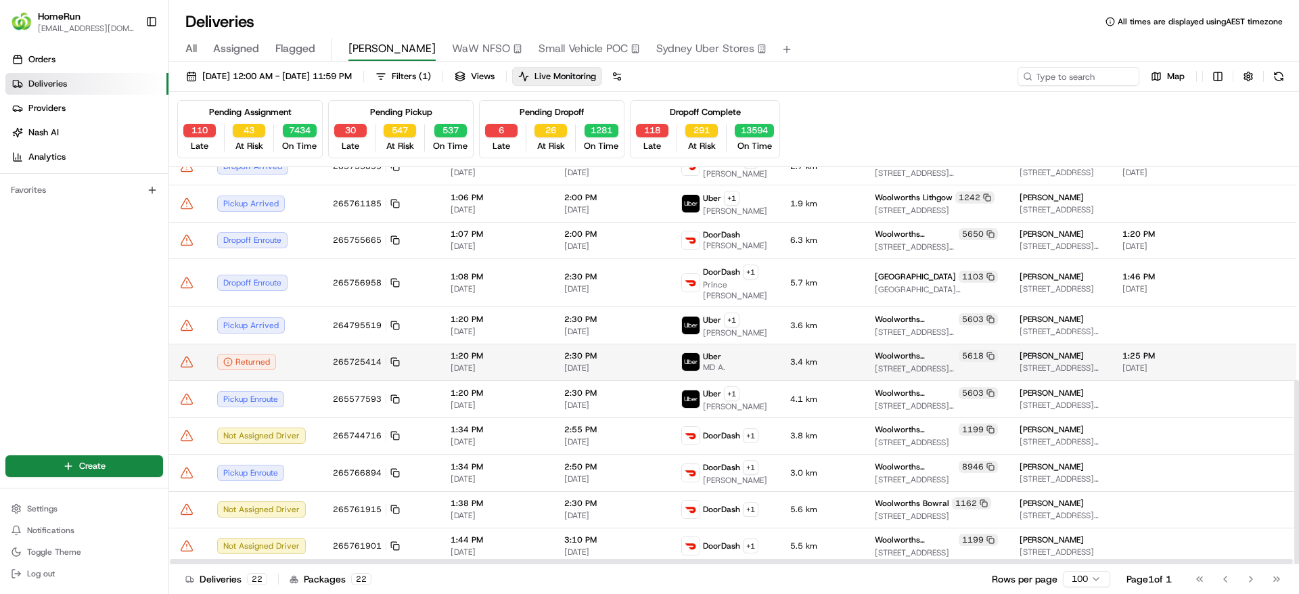
click at [319, 360] on td "Returned" at bounding box center [264, 362] width 116 height 37
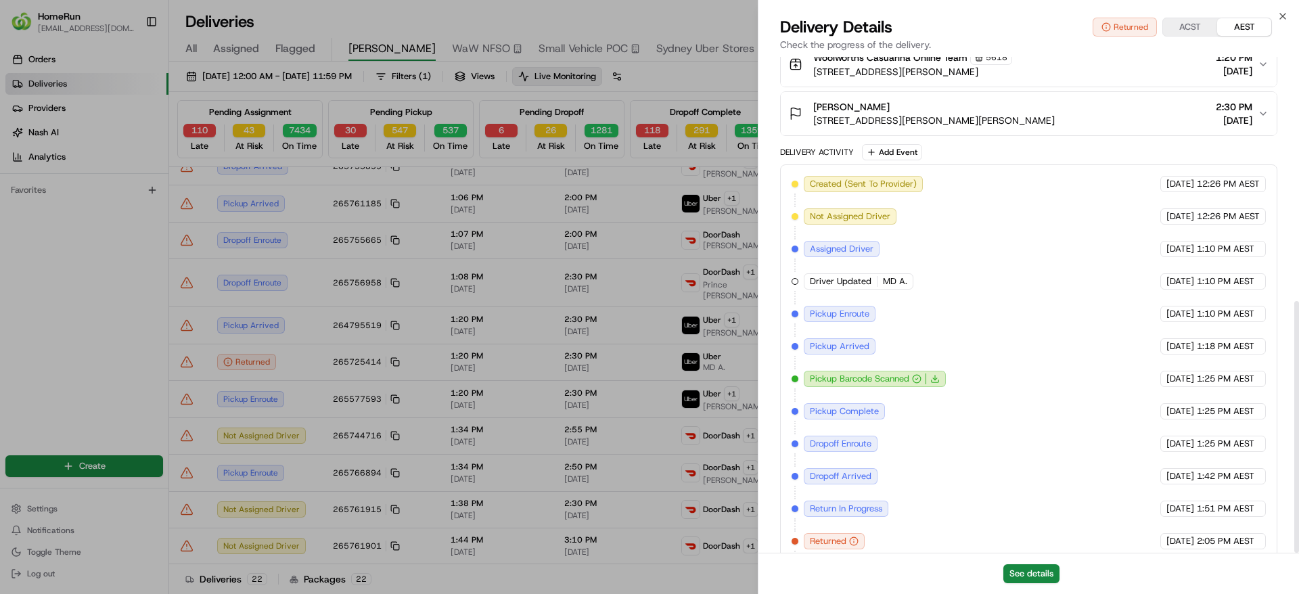
scroll to position [481, 0]
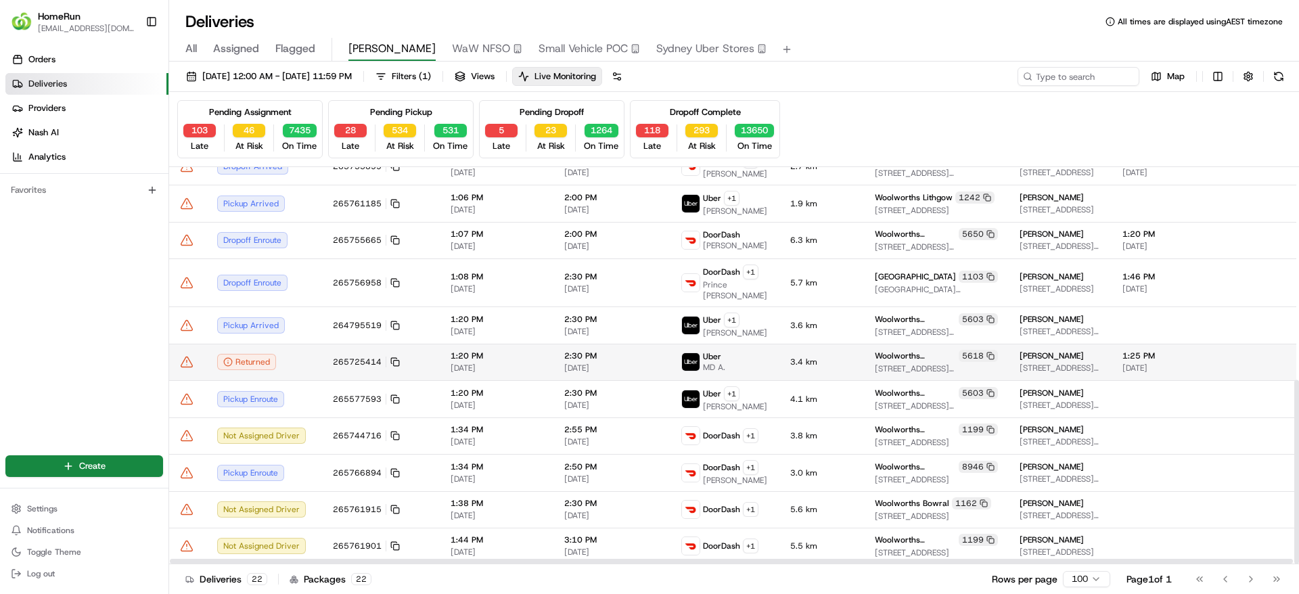
click at [183, 362] on icon at bounding box center [187, 362] width 14 height 14
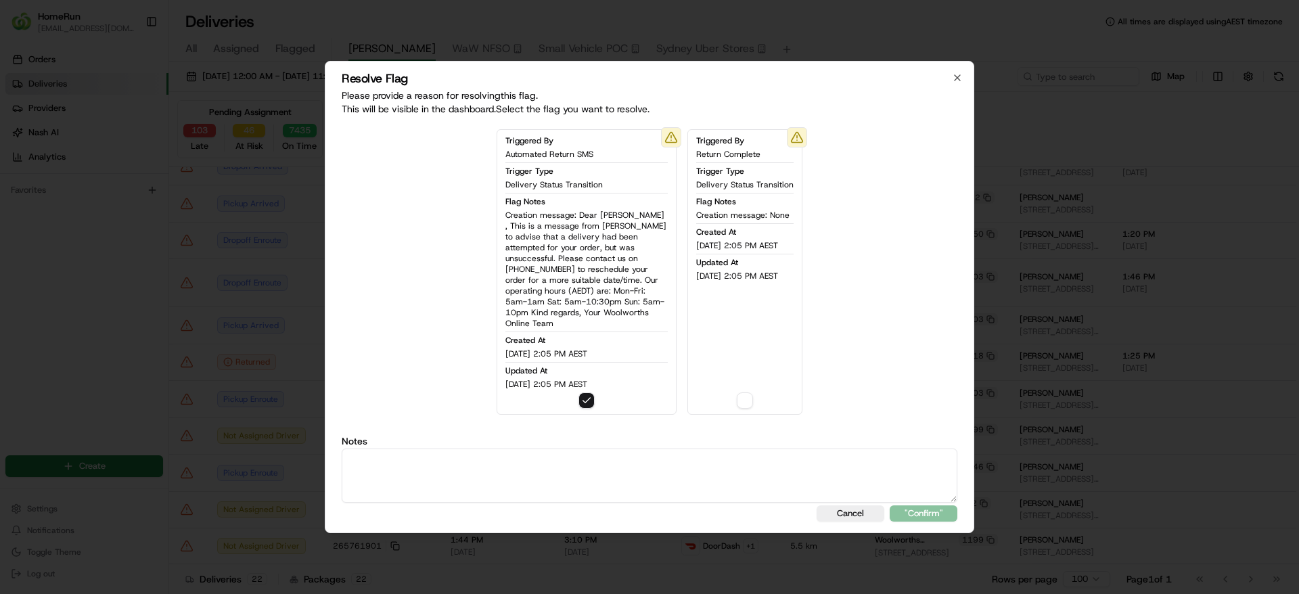
click at [459, 479] on textarea at bounding box center [649, 475] width 615 height 54
type textarea "O"
paste textarea "Order returned and SMS sent."
type textarea "Order returned and SMS sent."
click at [927, 498] on div "Resolve Flag Please provide a reason for resolving this flag . This will be vis…" at bounding box center [649, 297] width 649 height 472
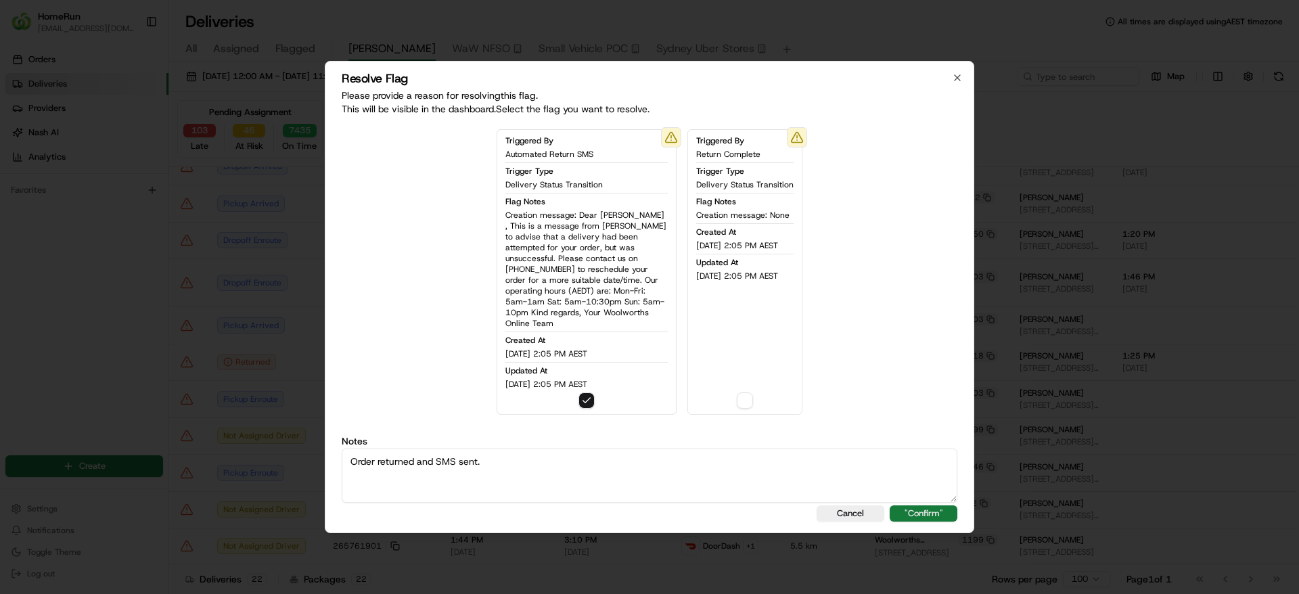
click at [927, 505] on button ""Confirm"" at bounding box center [923, 513] width 68 height 16
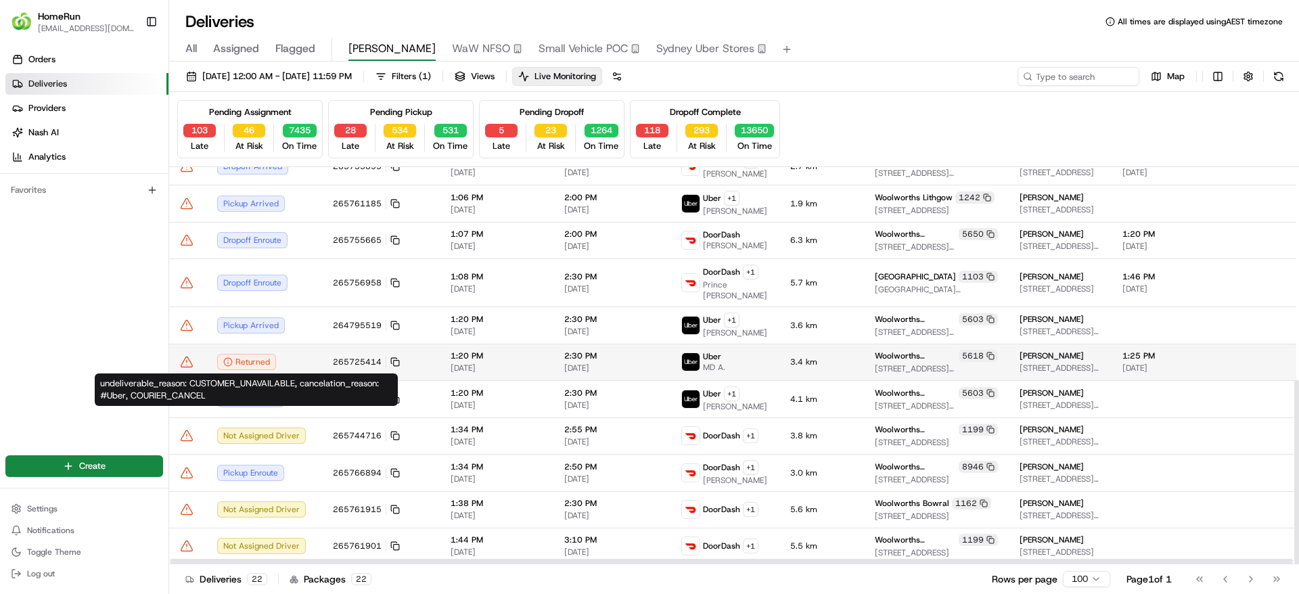
click at [192, 357] on icon at bounding box center [187, 362] width 14 height 14
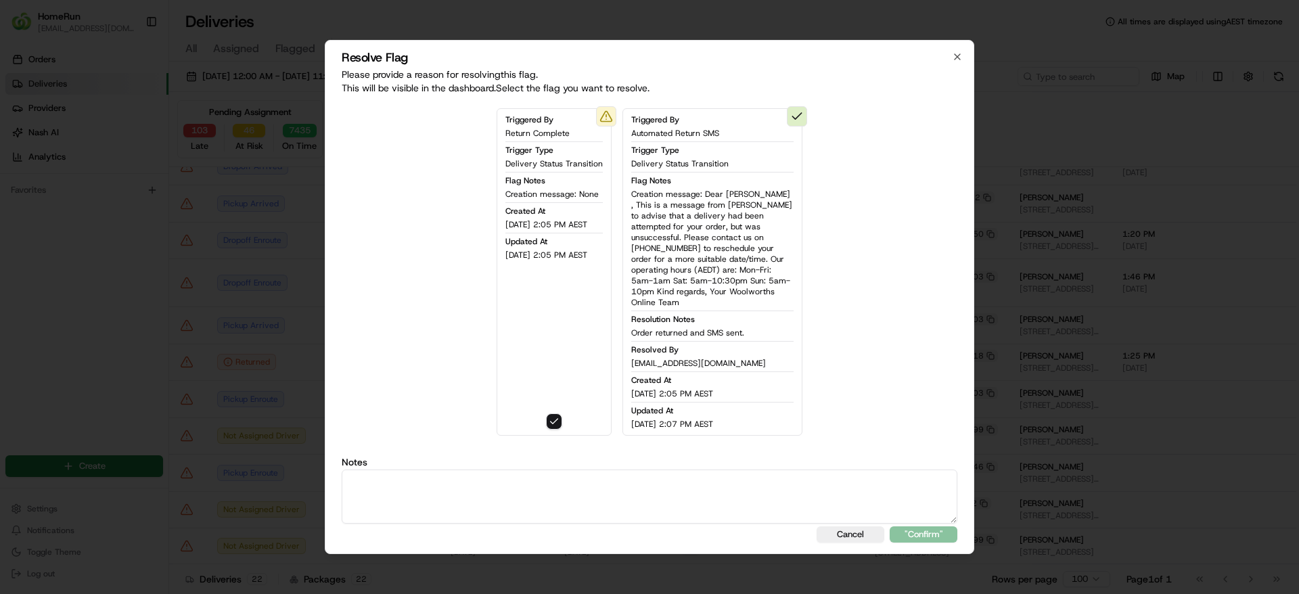
click at [476, 480] on textarea at bounding box center [649, 496] width 615 height 54
paste textarea "Order returned and SMS sent."
type textarea "Order returned and SMS sent."
click at [911, 529] on button ""Confirm"" at bounding box center [923, 534] width 68 height 16
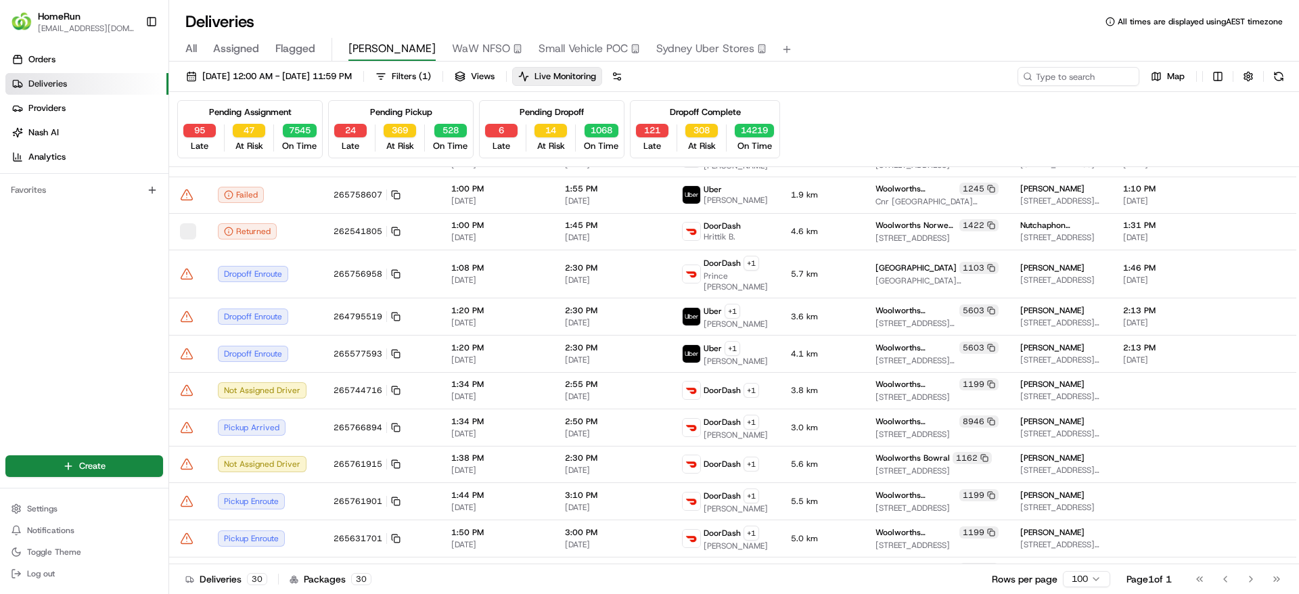
scroll to position [388, 0]
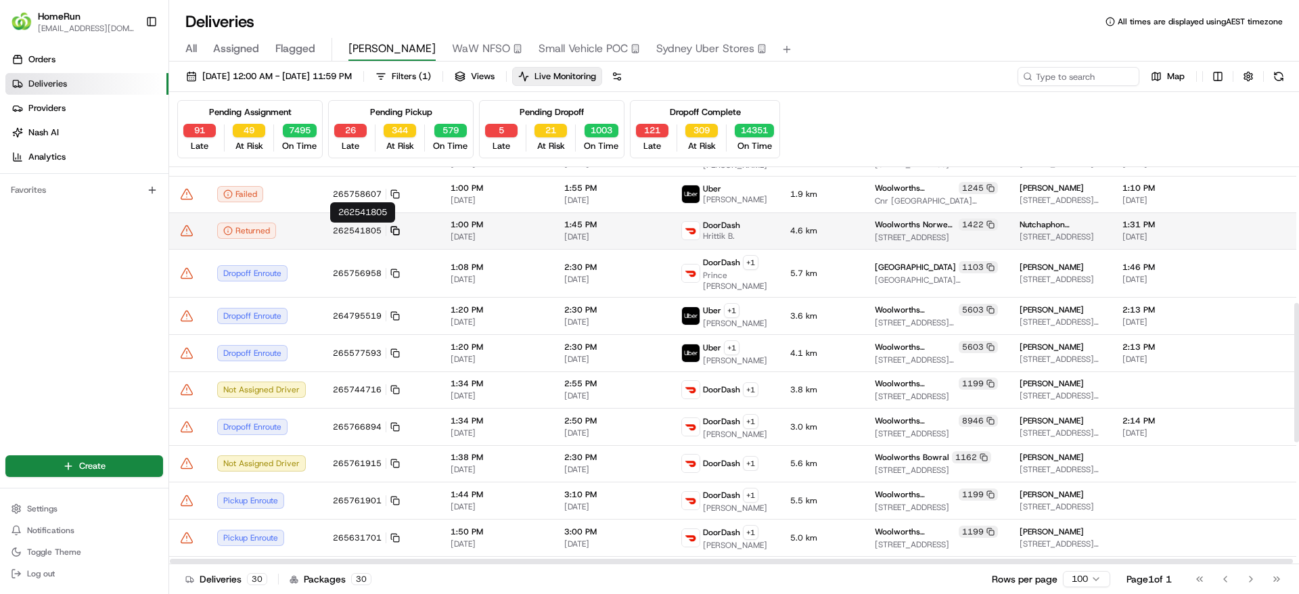
click at [394, 226] on icon at bounding box center [394, 230] width 9 height 9
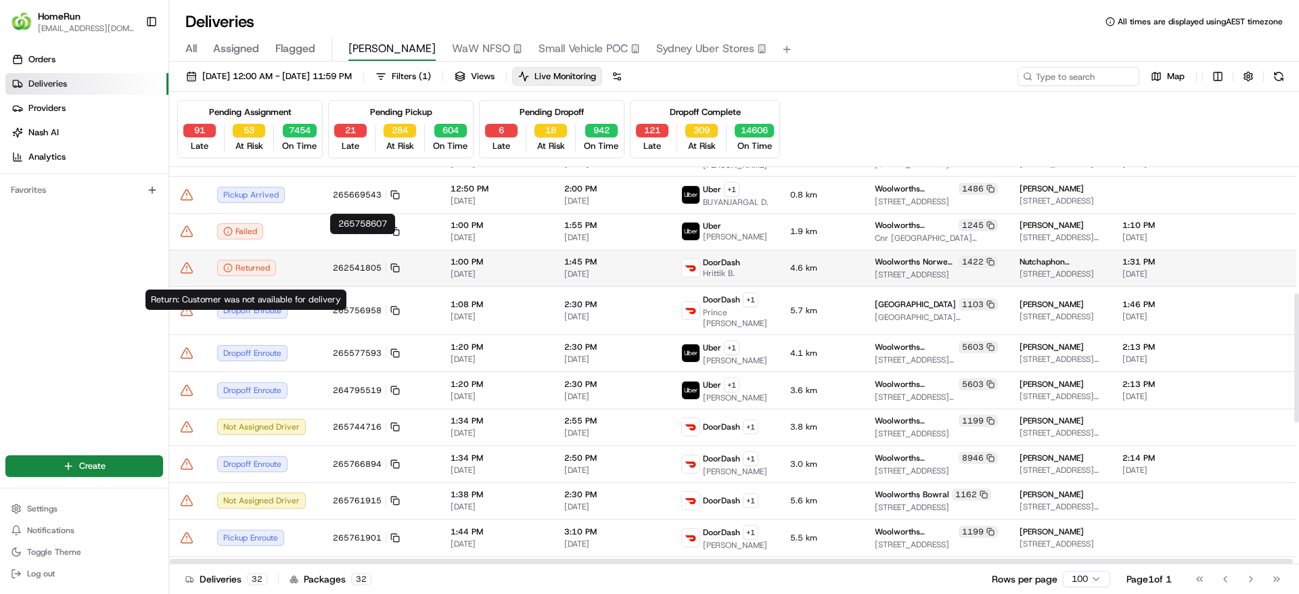
click at [302, 276] on div "Returned" at bounding box center [264, 268] width 94 height 16
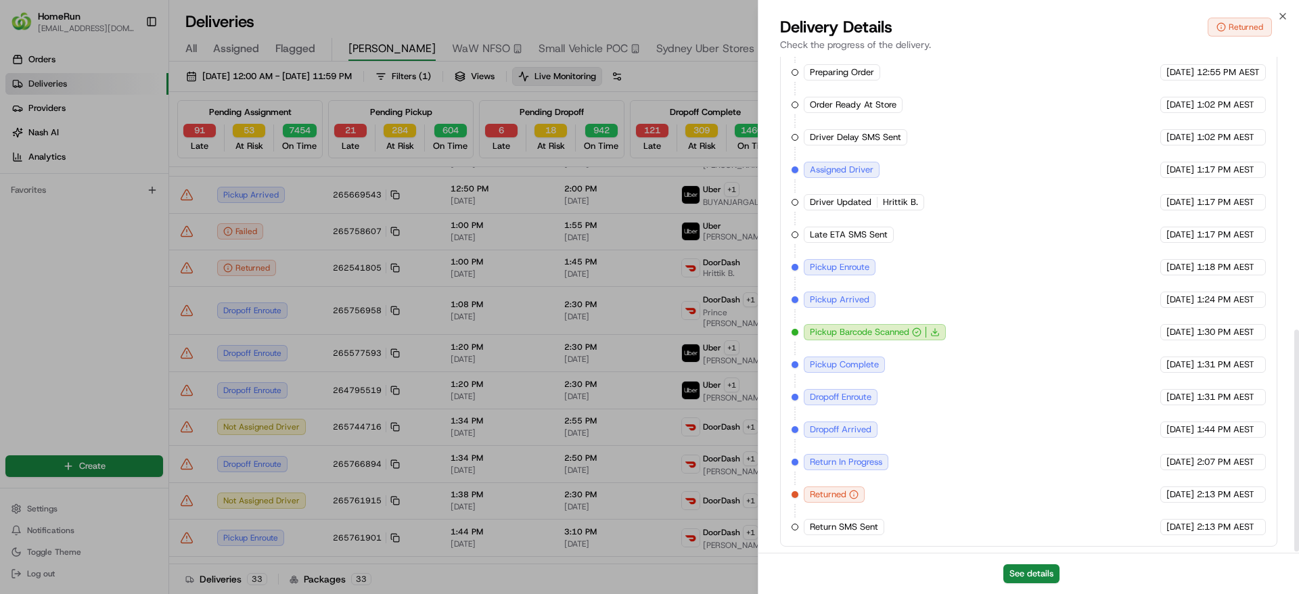
scroll to position [611, 0]
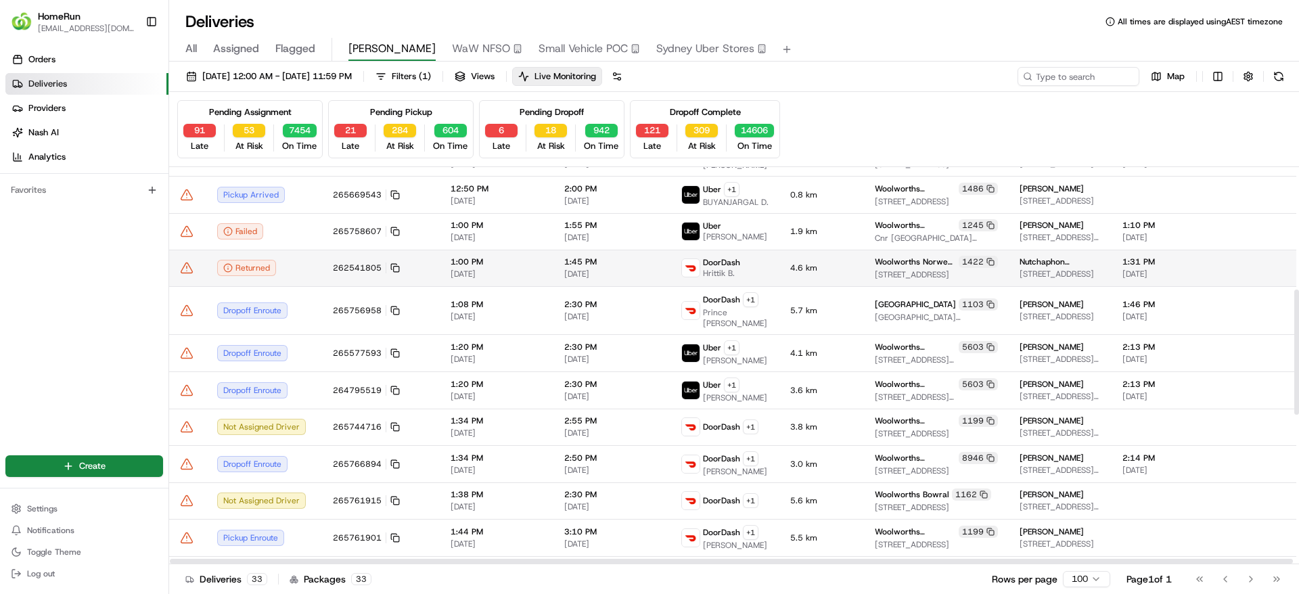
click at [191, 275] on icon at bounding box center [187, 268] width 14 height 14
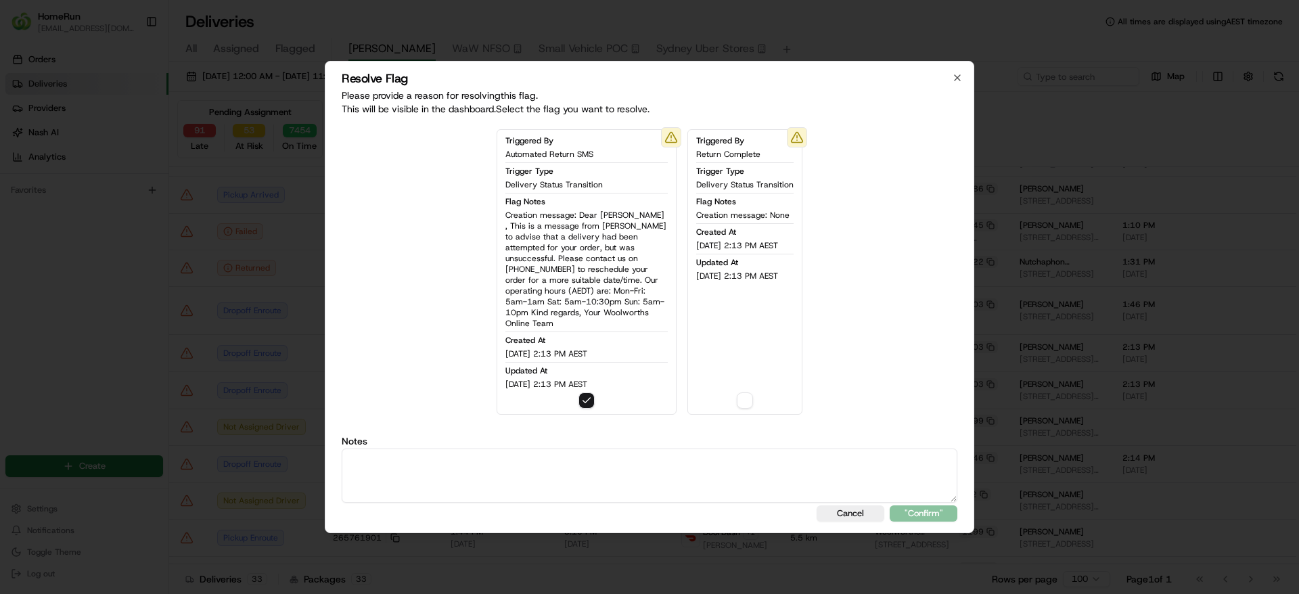
click at [378, 458] on textarea at bounding box center [649, 475] width 615 height 54
paste textarea "262541805"
type textarea "2"
type textarea "Order returned and returned SMS sent out."
click at [956, 509] on button ""Confirm"" at bounding box center [923, 513] width 68 height 16
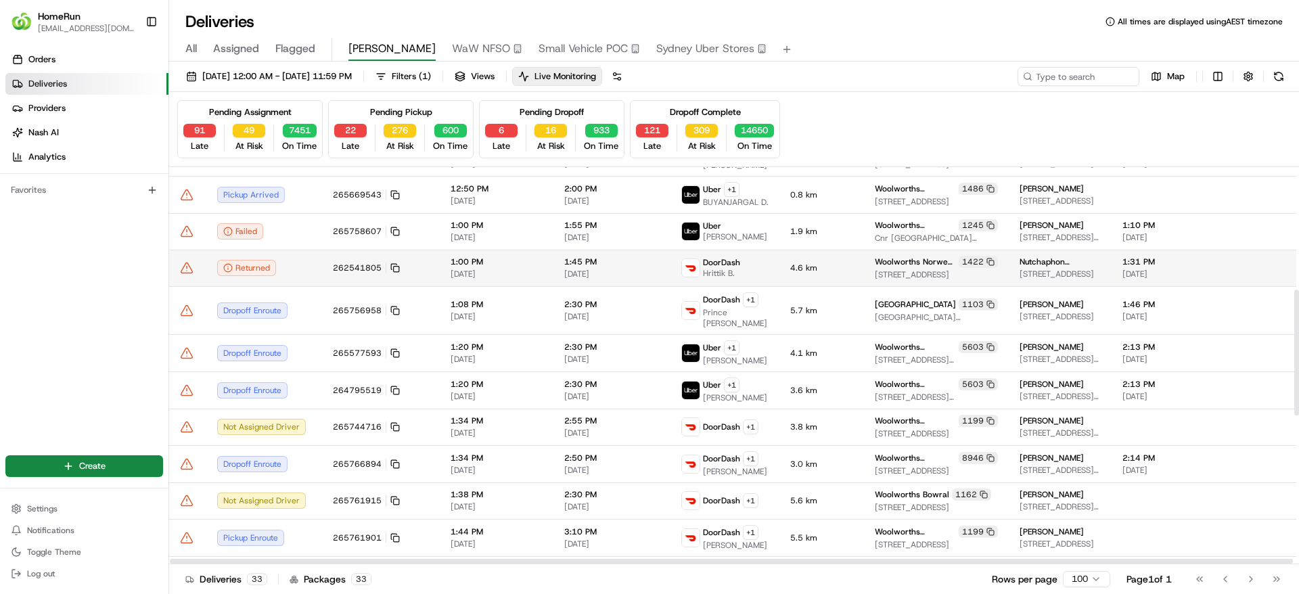
click at [183, 270] on td at bounding box center [187, 268] width 37 height 37
click at [191, 275] on icon at bounding box center [187, 268] width 14 height 14
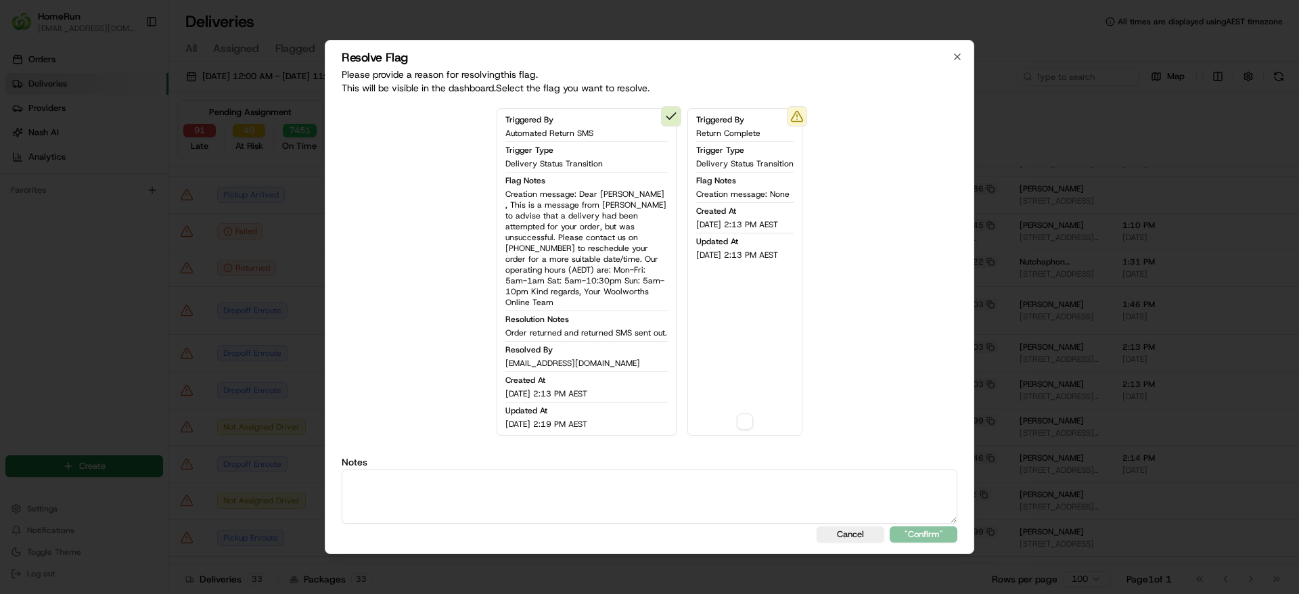
click at [490, 497] on textarea at bounding box center [649, 496] width 615 height 54
type textarea "o"
type textarea "Order returned and SMS sent out."
click at [755, 412] on div "Triggered By Return Complete Trigger Type Delivery Status Transition Flag Notes…" at bounding box center [744, 271] width 115 height 327
click at [737, 420] on button "button" at bounding box center [745, 421] width 16 height 16
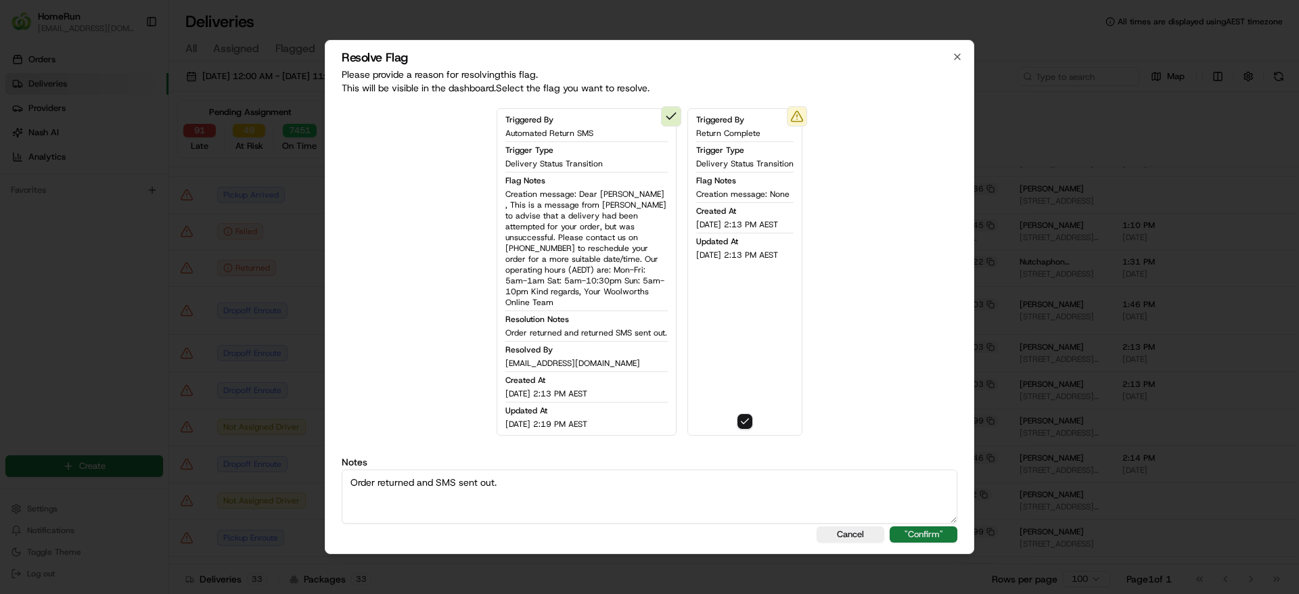
click at [921, 526] on button ""Confirm"" at bounding box center [923, 534] width 68 height 16
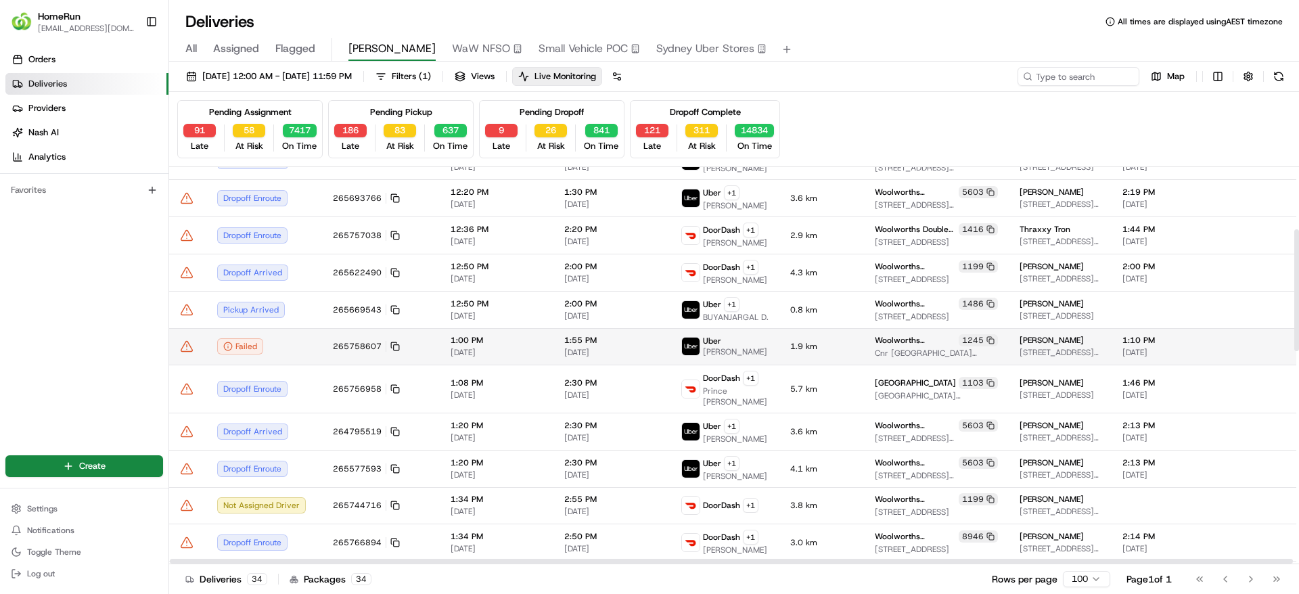
scroll to position [304, 0]
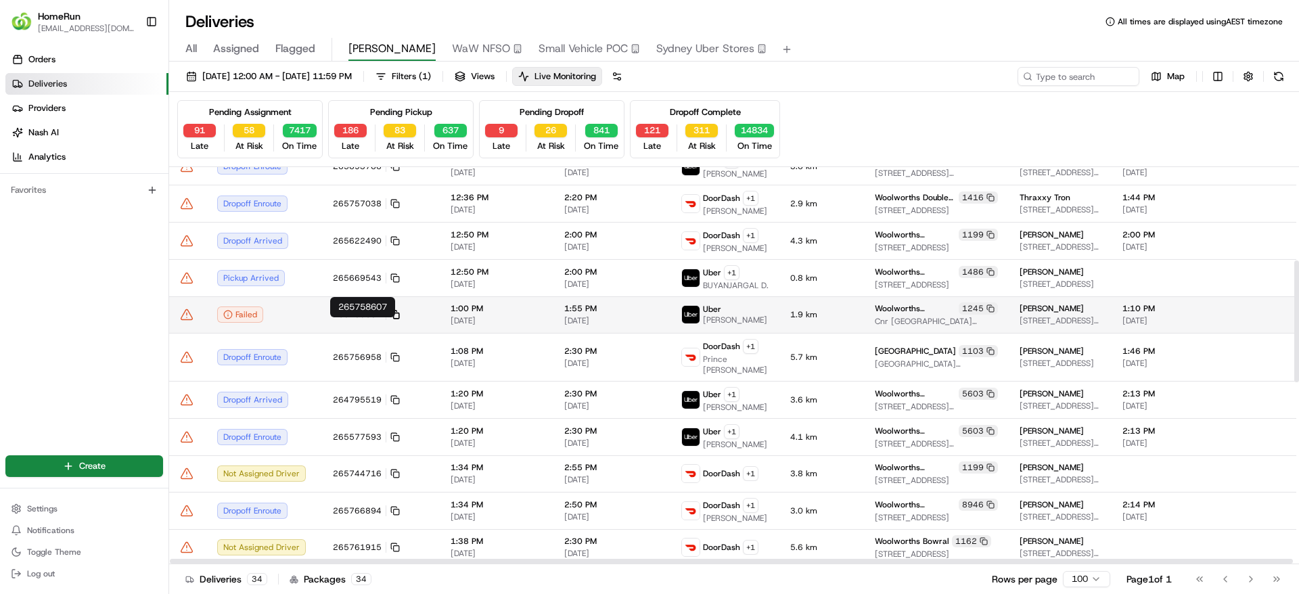
click at [394, 319] on rect at bounding box center [396, 315] width 5 height 5
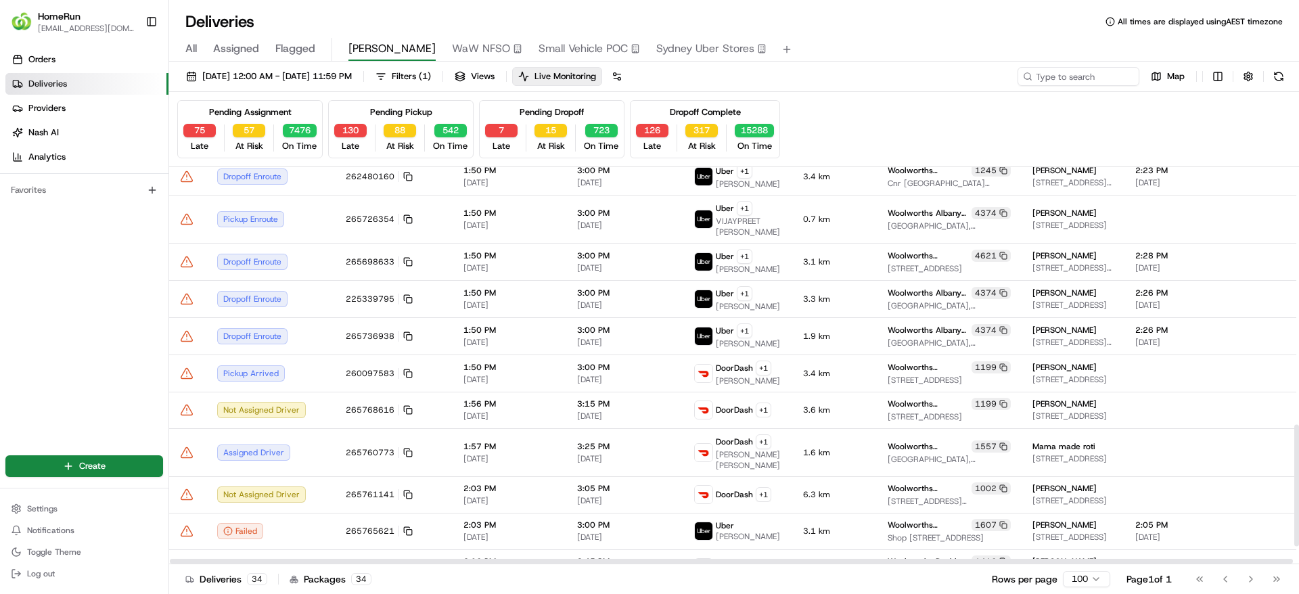
scroll to position [591, 0]
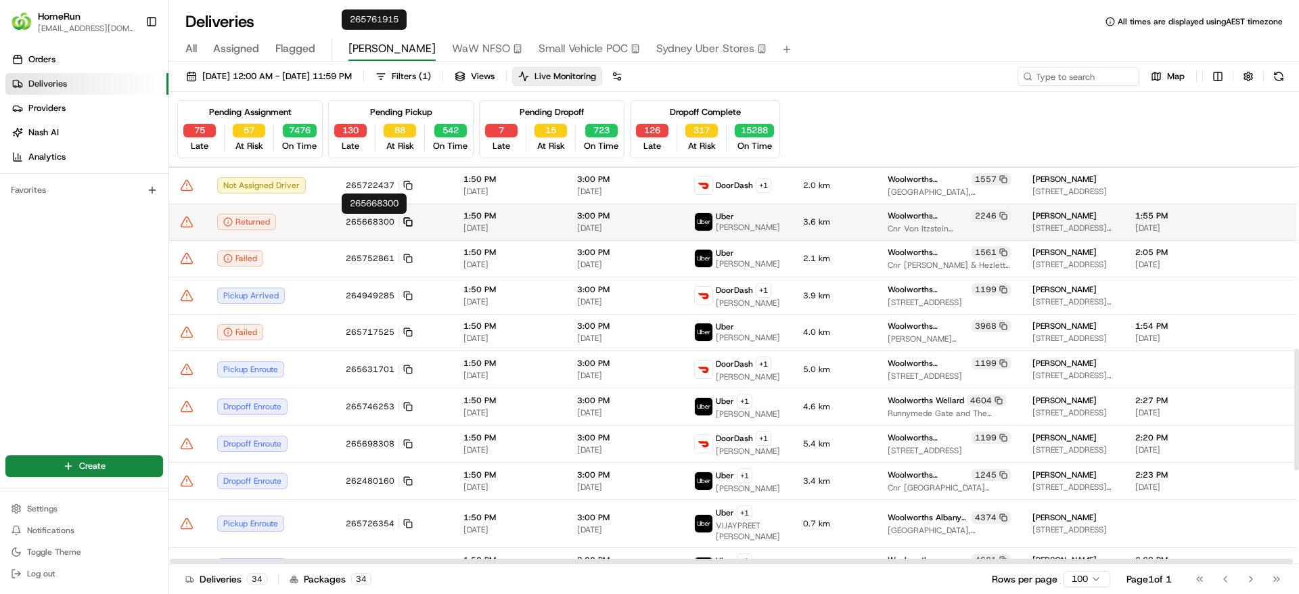
click at [403, 218] on icon at bounding box center [407, 221] width 9 height 9
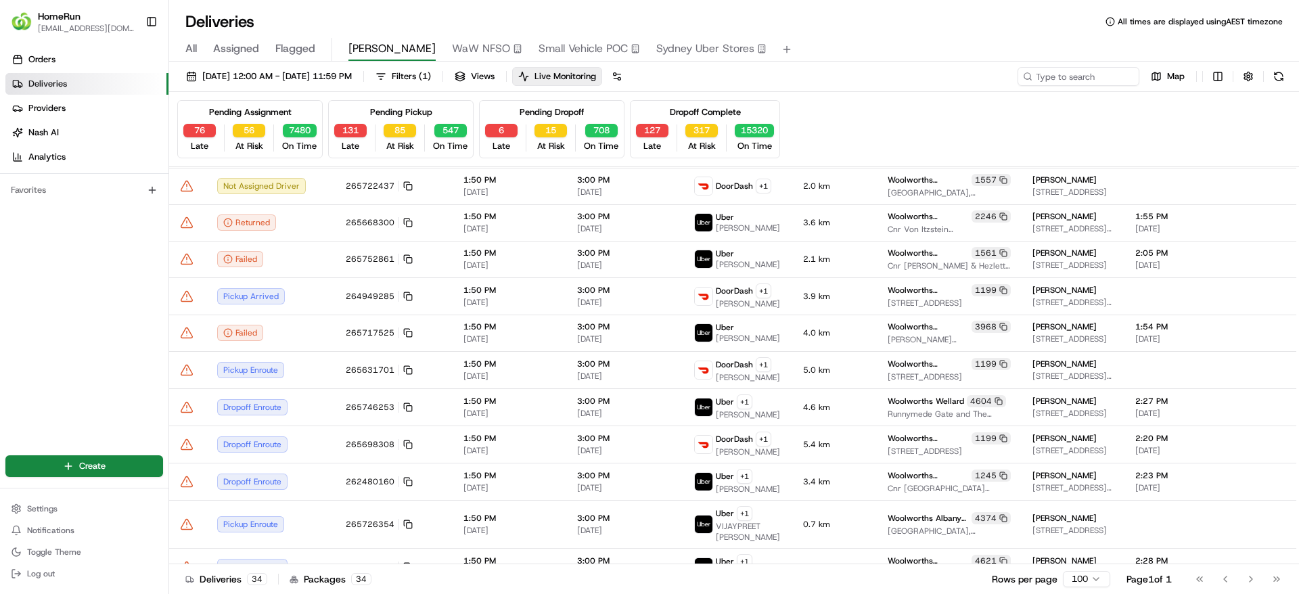
scroll to position [592, 0]
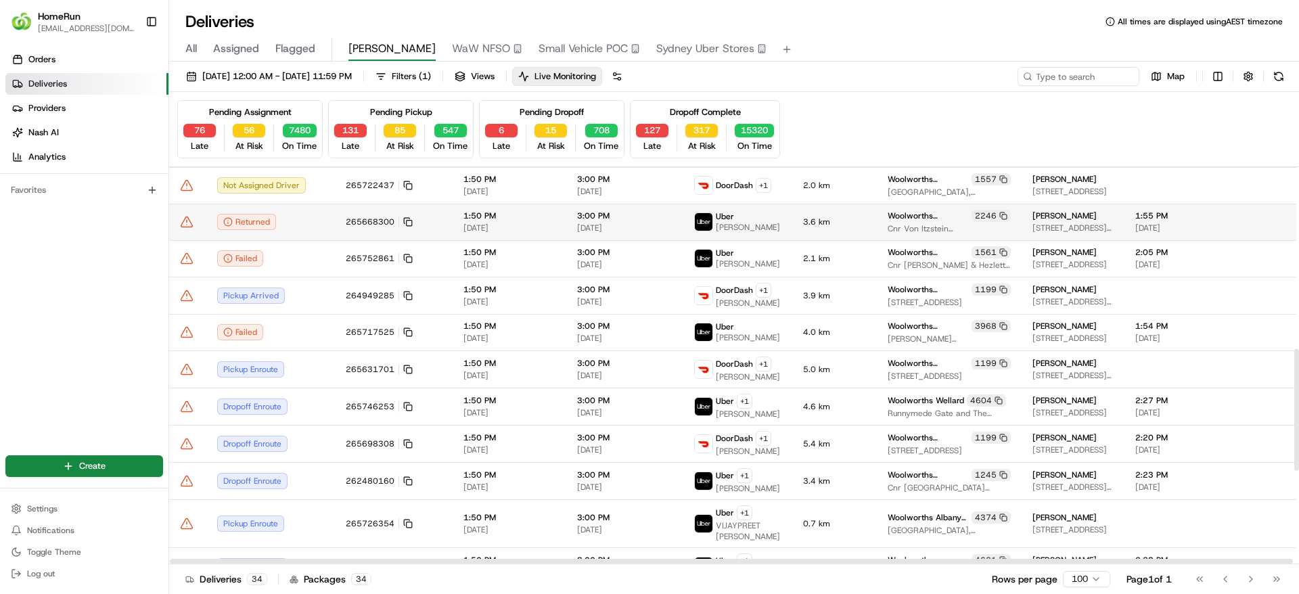
click at [187, 213] on td at bounding box center [187, 222] width 37 height 37
click at [189, 225] on icon at bounding box center [187, 222] width 14 height 14
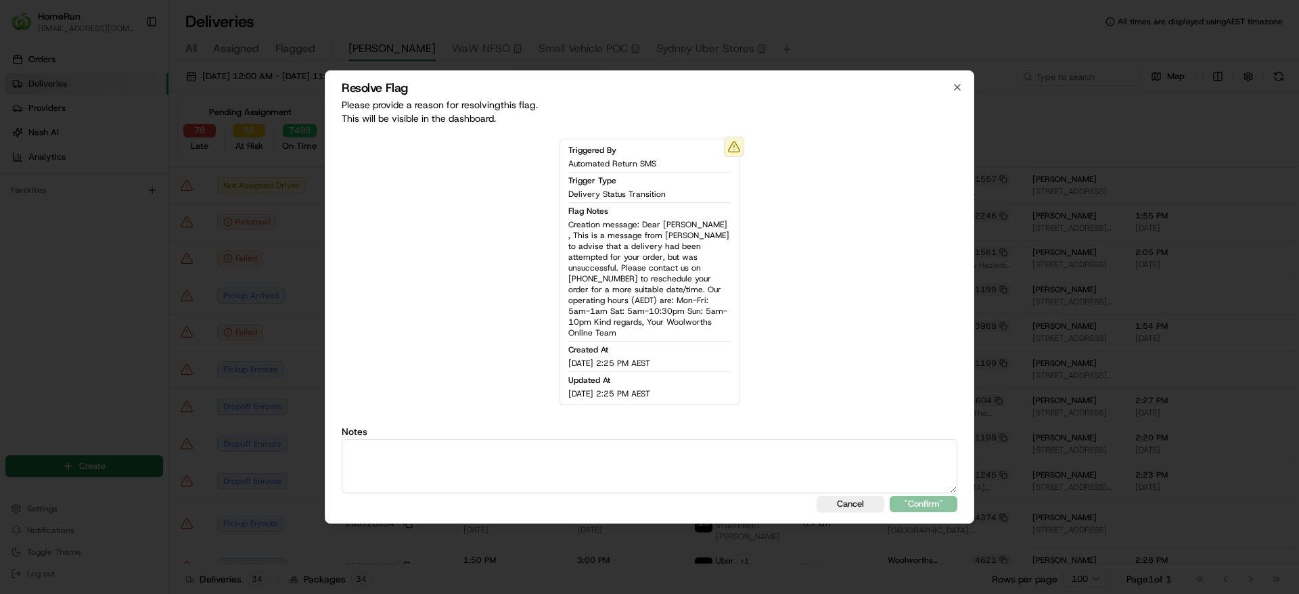
drag, startPoint x: 500, startPoint y: 447, endPoint x: 513, endPoint y: 447, distance: 12.9
click at [505, 447] on textarea at bounding box center [649, 466] width 615 height 54
type textarea "H"
type textarea "order returned and SMS sent out"
click at [939, 502] on button ""Confirm"" at bounding box center [923, 504] width 68 height 16
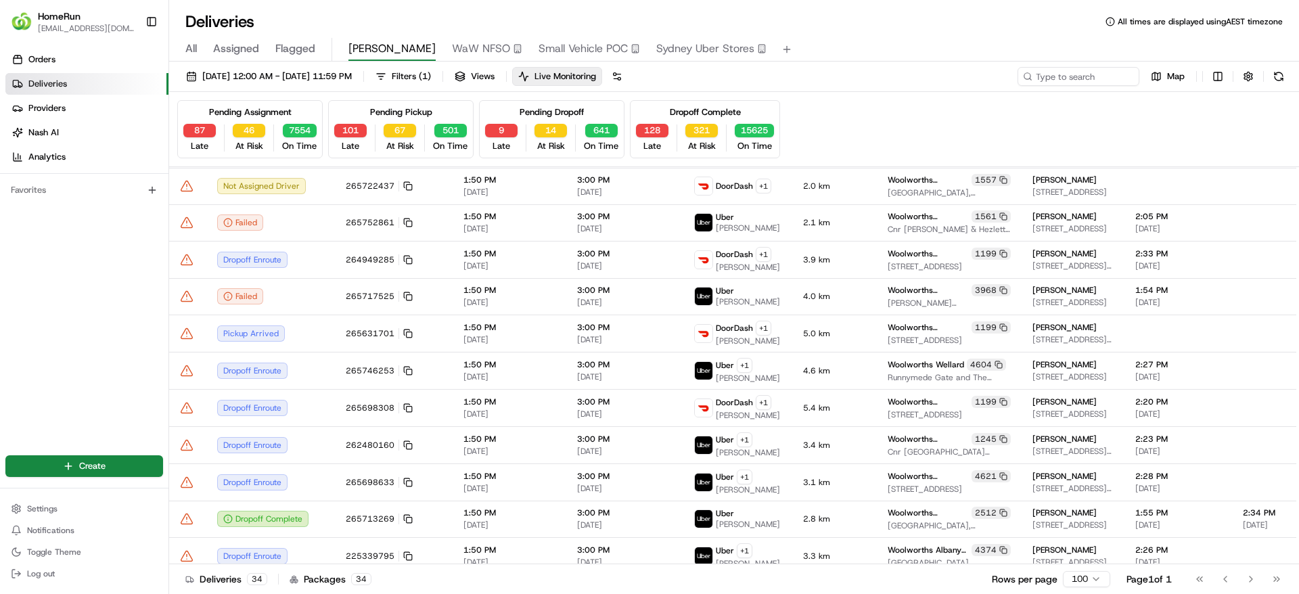
scroll to position [592, 0]
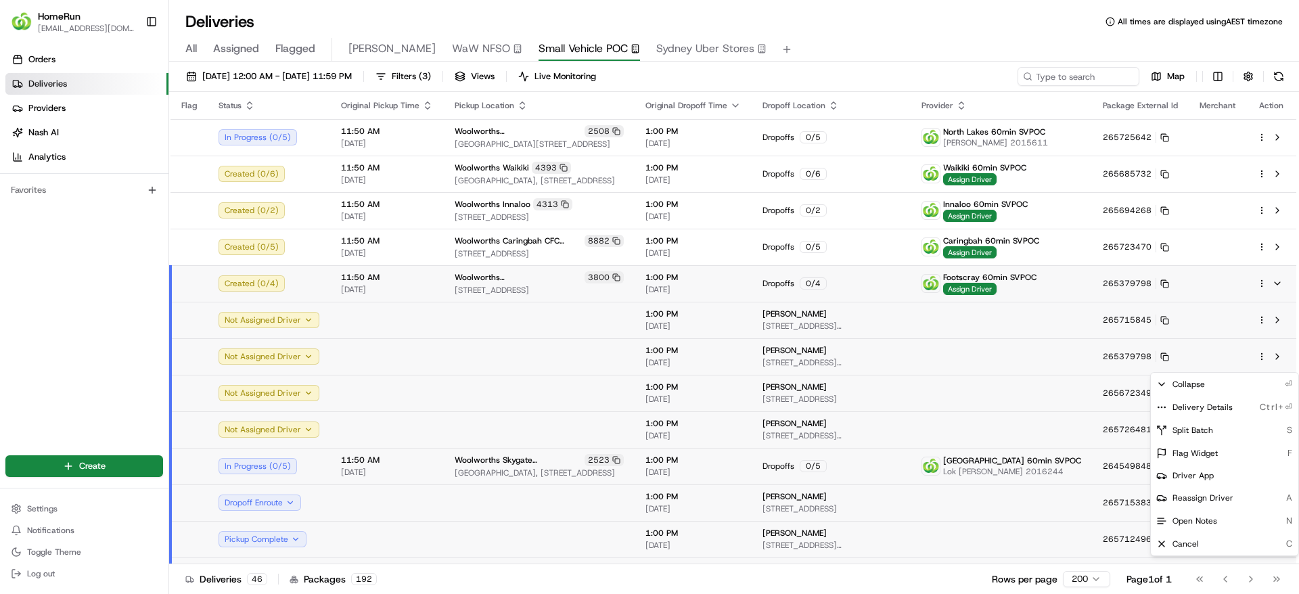
scroll to position [101, 0]
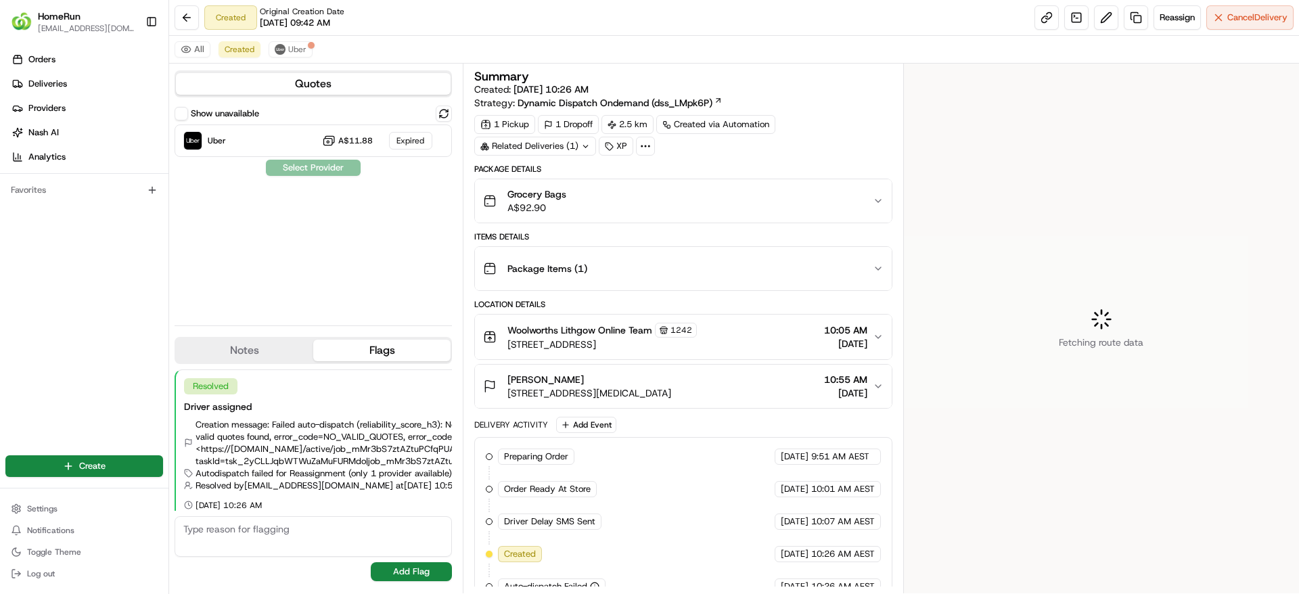
scroll to position [9, 0]
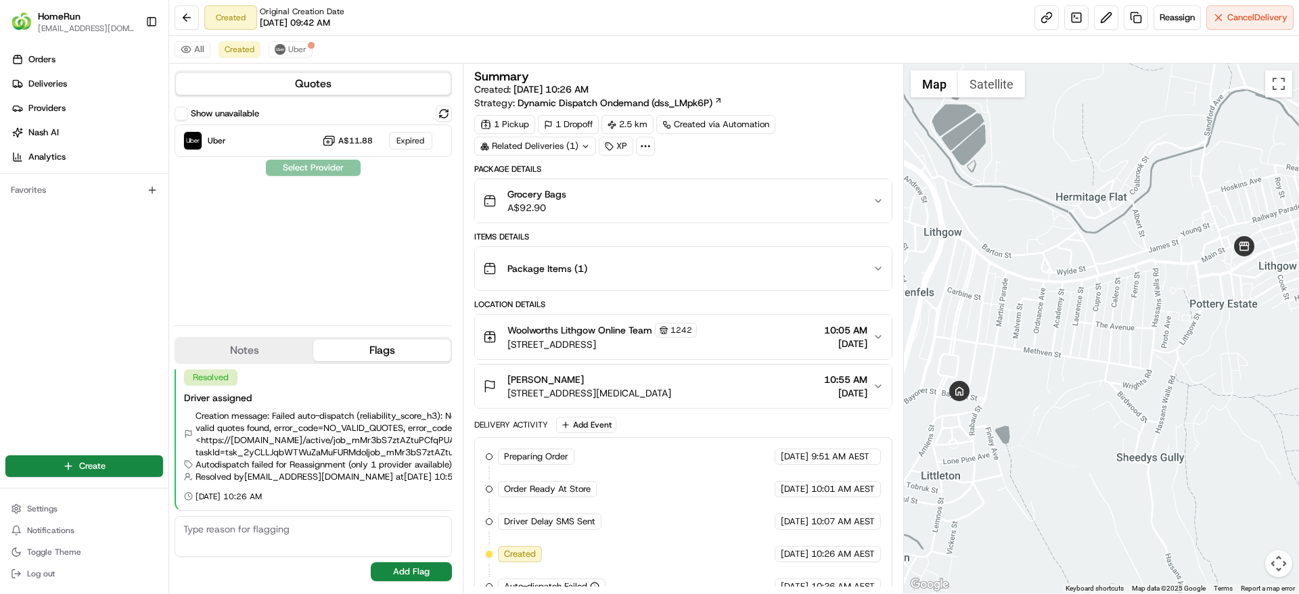
click at [1169, 4] on div "Created Original Creation Date 08/21/2025 09:42 AM Reassign Cancel Delivery" at bounding box center [733, 18] width 1129 height 36
click at [1173, 16] on span "Reassign" at bounding box center [1176, 17] width 35 height 12
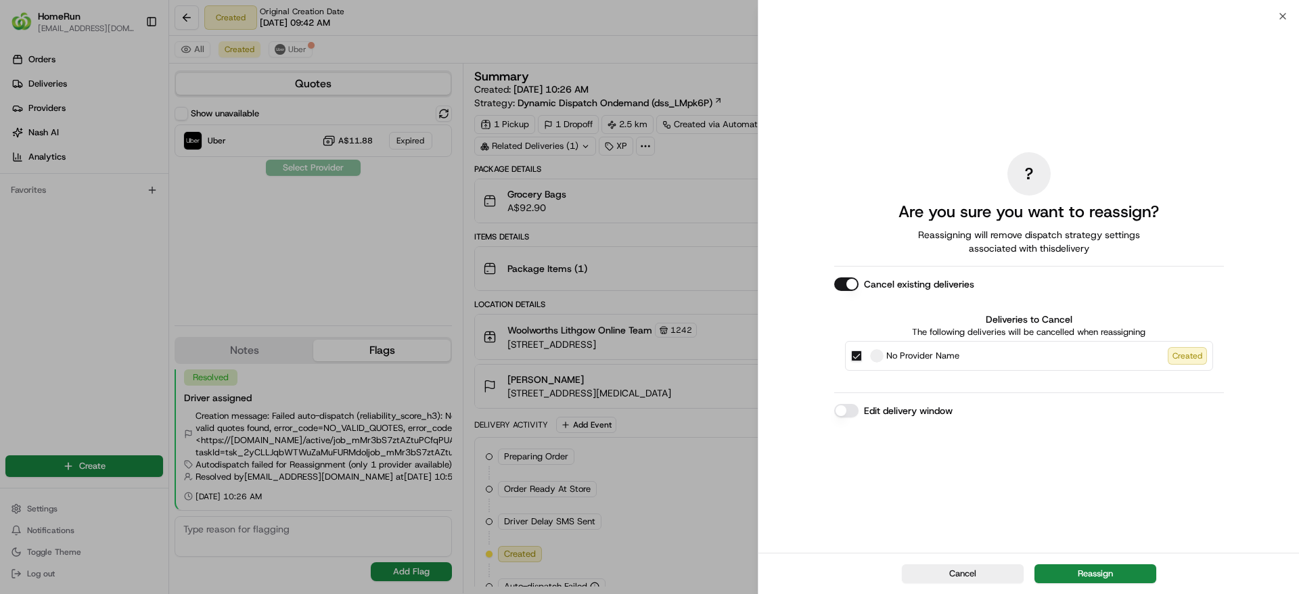
click at [847, 285] on button "Cancel existing deliveries" at bounding box center [846, 284] width 24 height 14
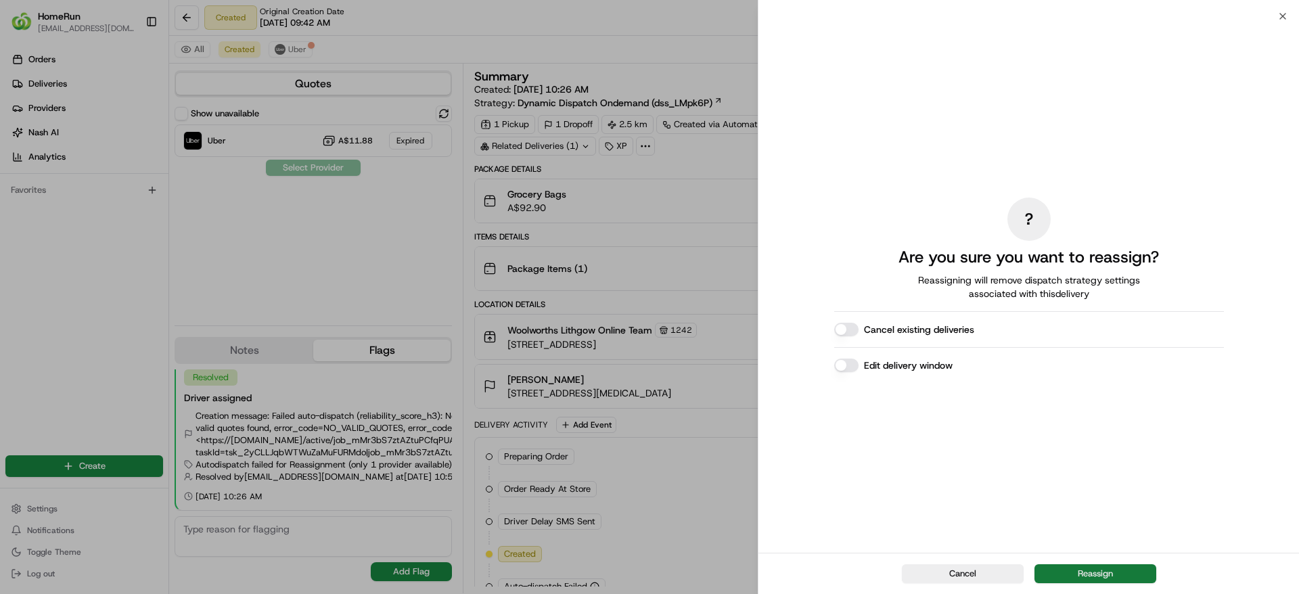
click at [1074, 565] on button "Reassign" at bounding box center [1095, 573] width 122 height 19
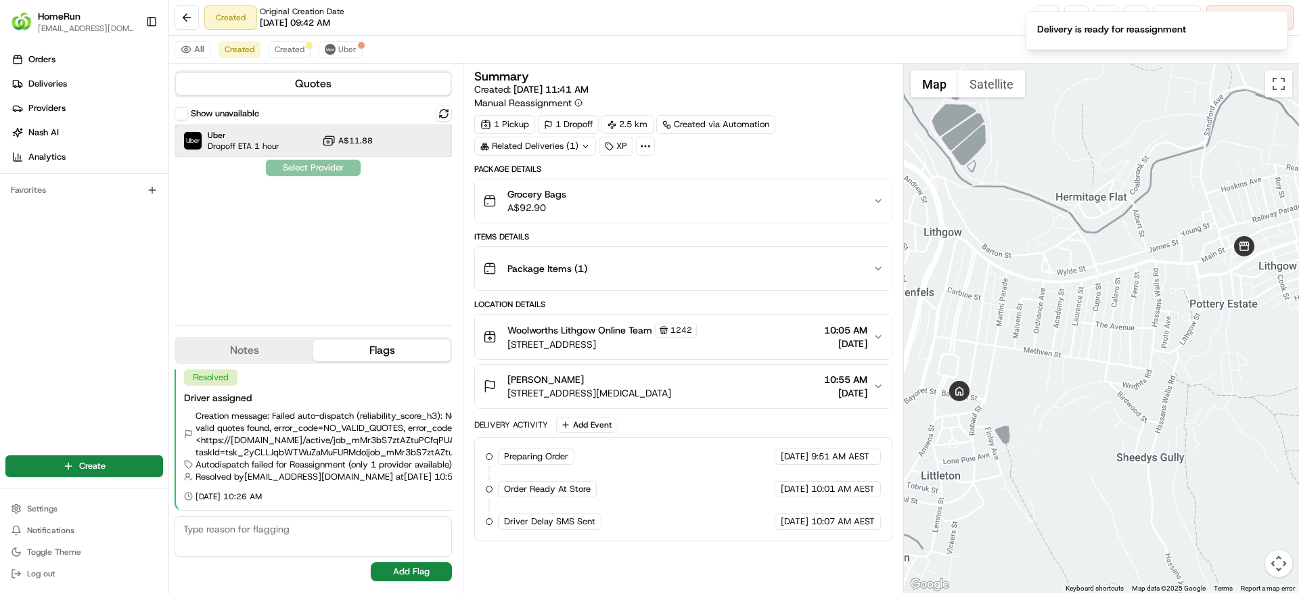
click at [397, 141] on div "Uber Dropoff ETA 1 hour A$11.88" at bounding box center [312, 140] width 277 height 32
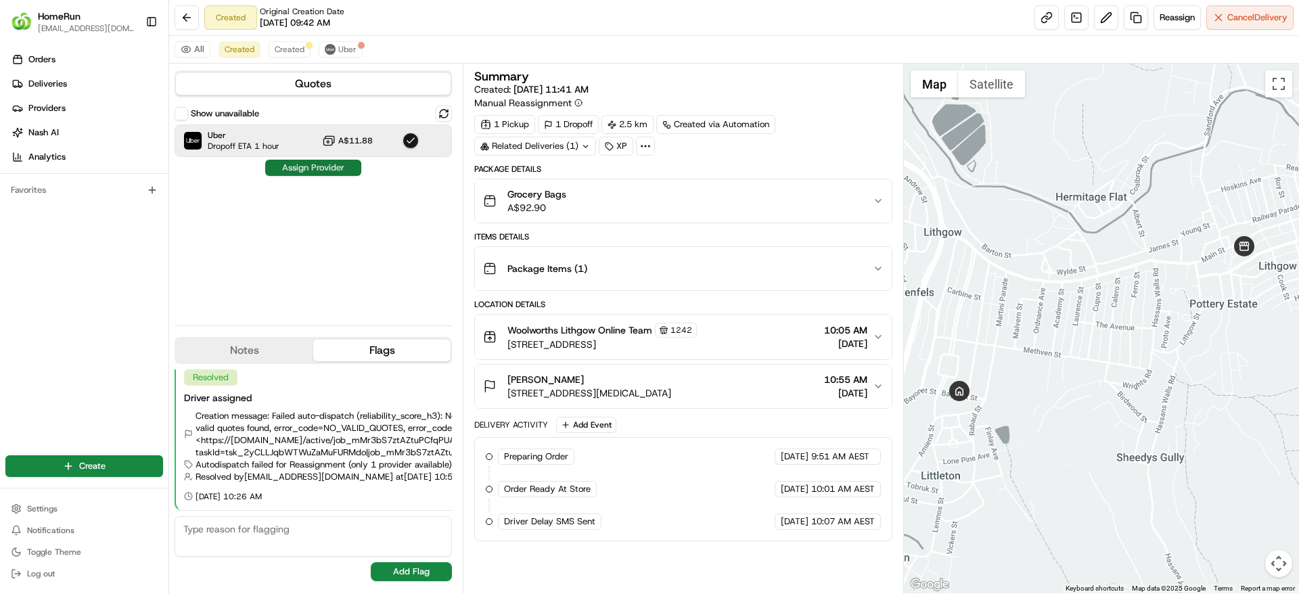
click at [349, 163] on button "Assign Provider" at bounding box center [313, 168] width 96 height 16
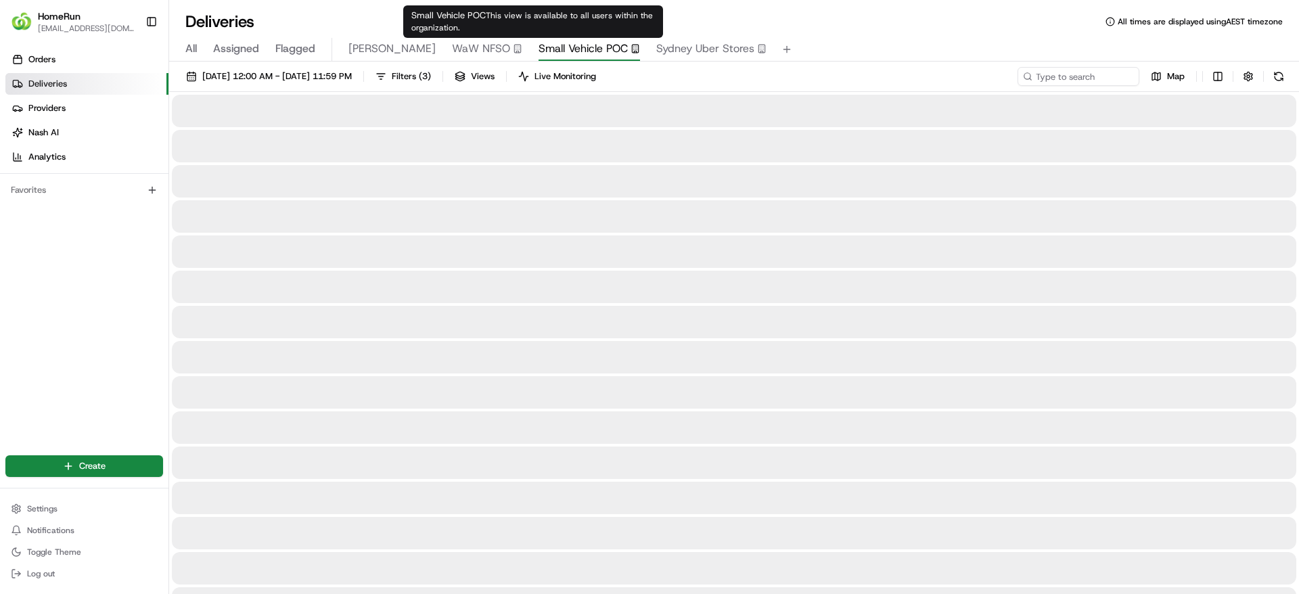
click at [538, 49] on span "Small Vehicle POC" at bounding box center [582, 49] width 89 height 16
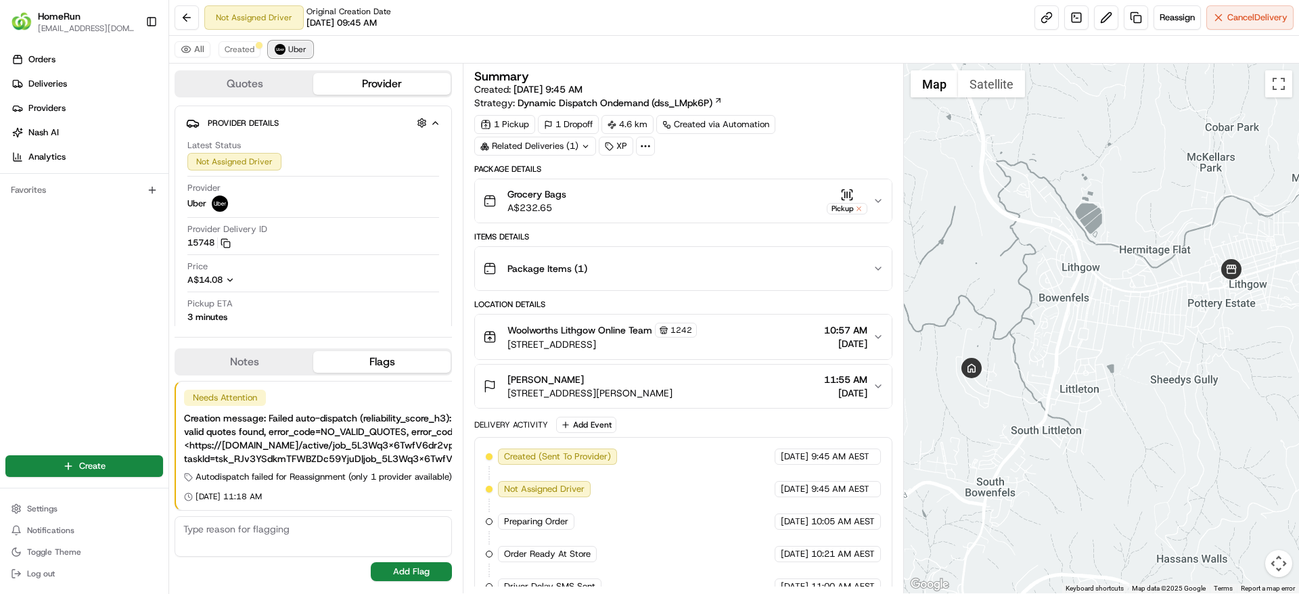
click at [301, 45] on span "Uber" at bounding box center [297, 49] width 18 height 11
click at [236, 55] on button "Created" at bounding box center [239, 49] width 42 height 16
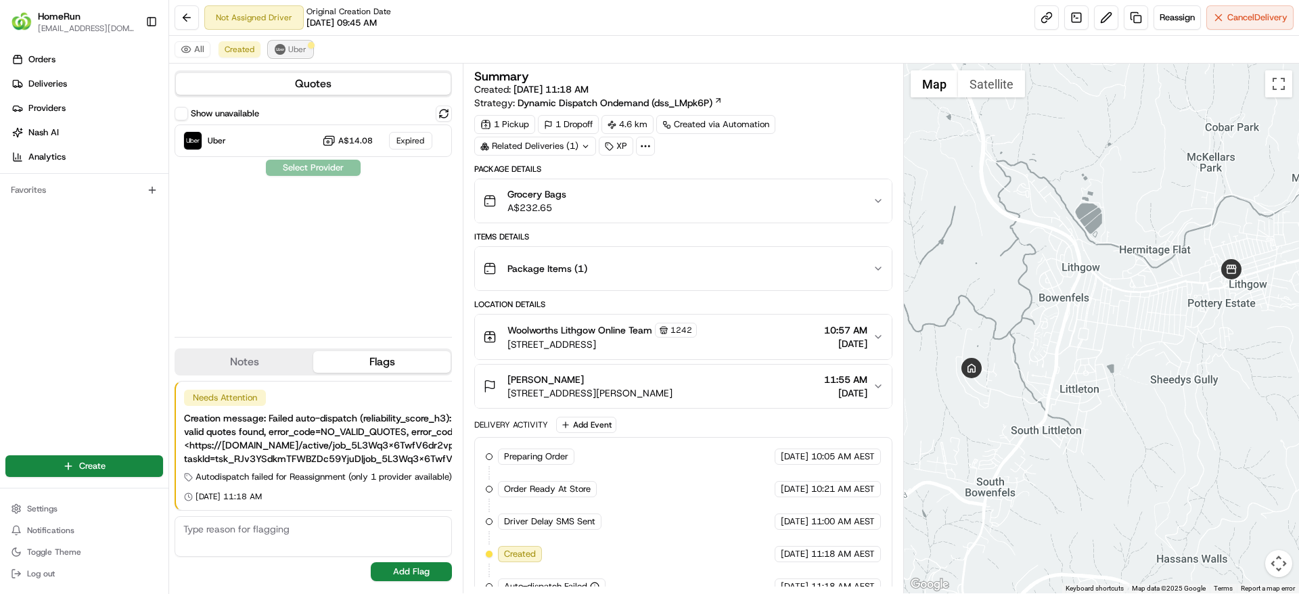
click at [288, 50] on span "Uber" at bounding box center [297, 49] width 18 height 11
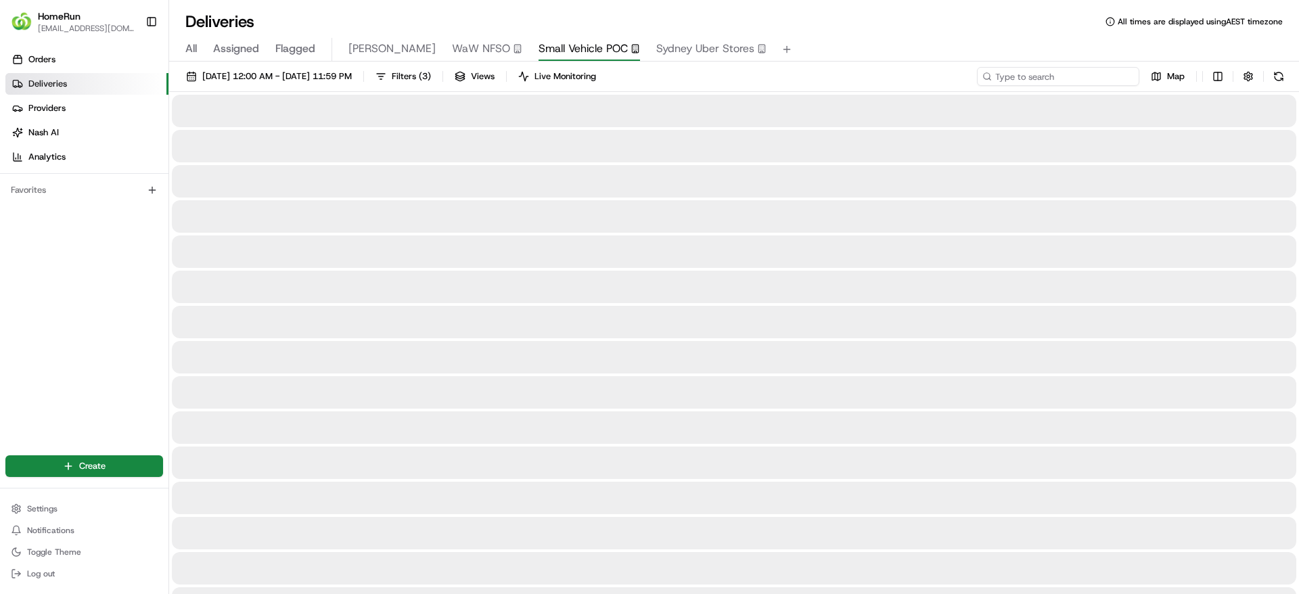
click at [1089, 73] on input at bounding box center [1058, 76] width 162 height 19
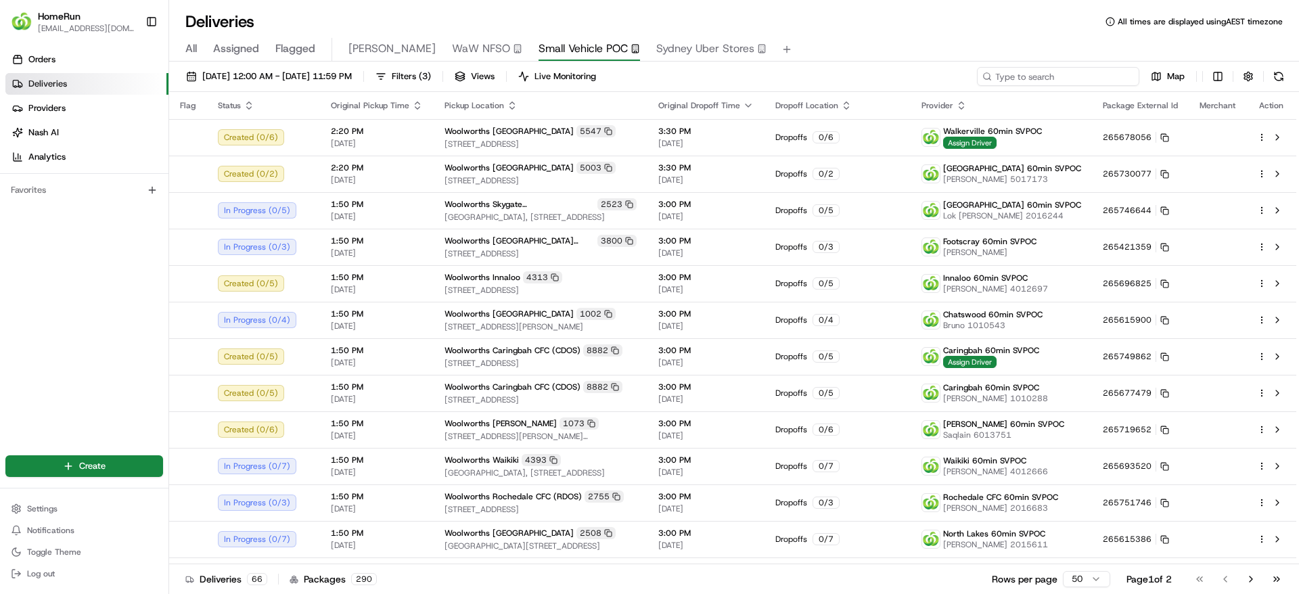
paste input "261914066"
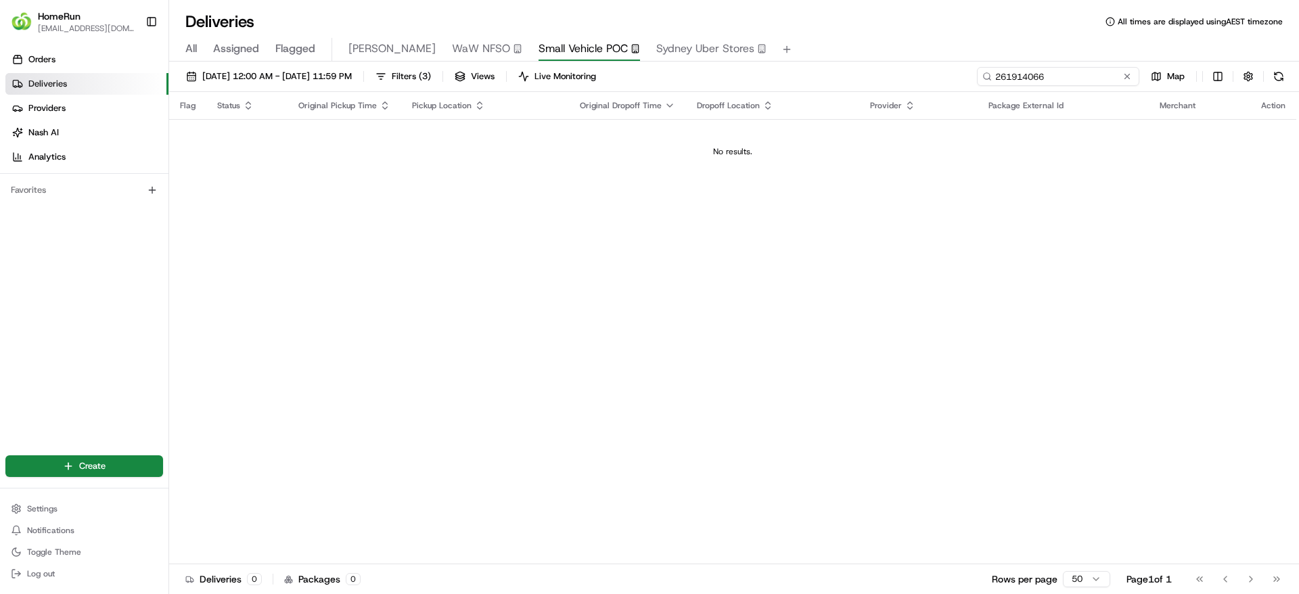
click at [996, 76] on input "261914066" at bounding box center [1058, 76] width 162 height 19
click at [1073, 68] on input "261914066" at bounding box center [1058, 76] width 162 height 19
type input "261914066"
click at [1034, 80] on input "261914066" at bounding box center [1058, 76] width 162 height 19
click at [179, 45] on div "All Assigned Flagged Sonny WaW NFSO Small Vehicle POC Sydney Uber Stores" at bounding box center [733, 50] width 1129 height 24
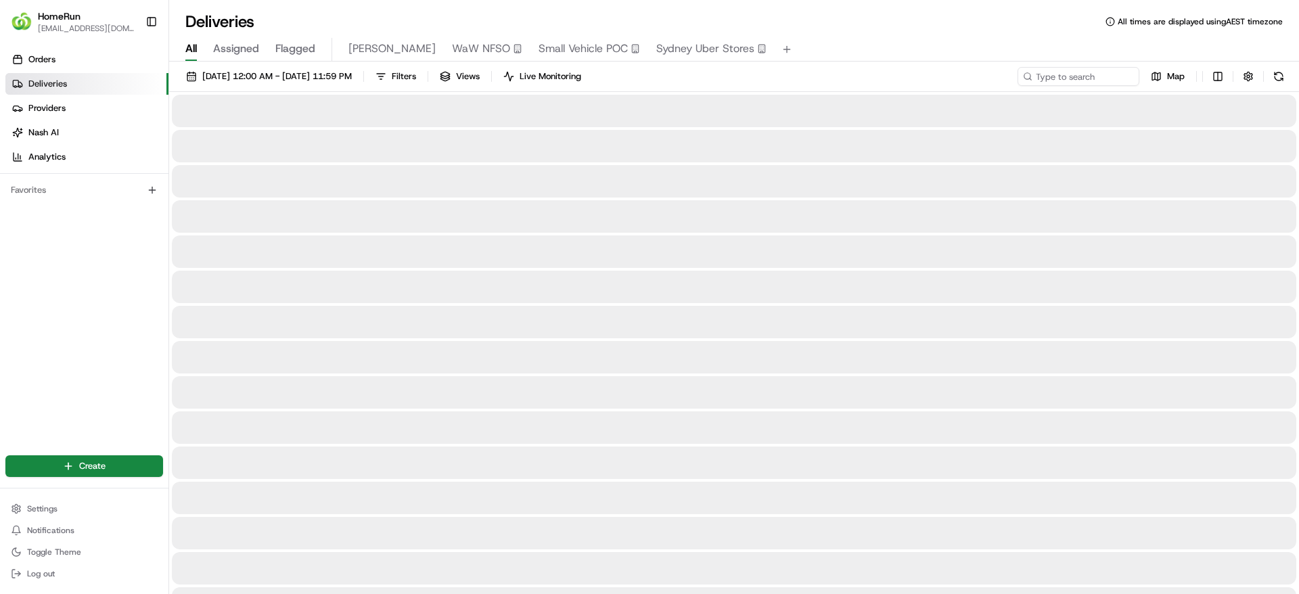
click at [187, 47] on span "All" at bounding box center [190, 49] width 11 height 16
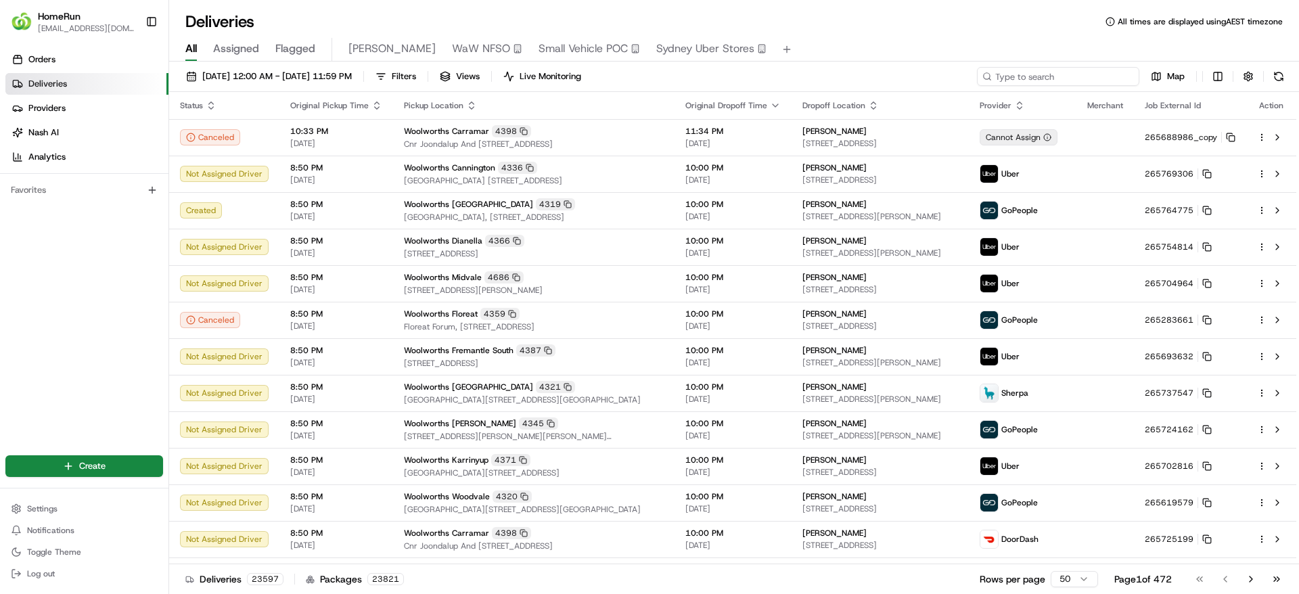
click at [1056, 68] on input at bounding box center [1058, 76] width 162 height 19
paste input "261914066"
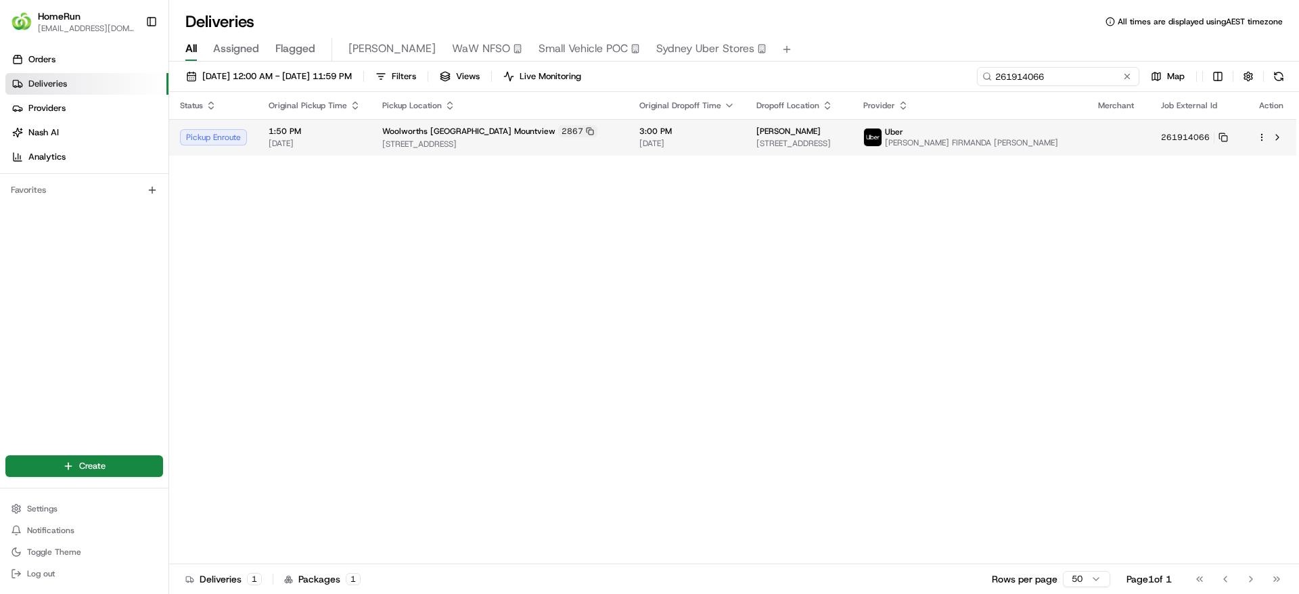
type input "261914066"
click at [841, 133] on div "[PERSON_NAME]" at bounding box center [798, 131] width 85 height 11
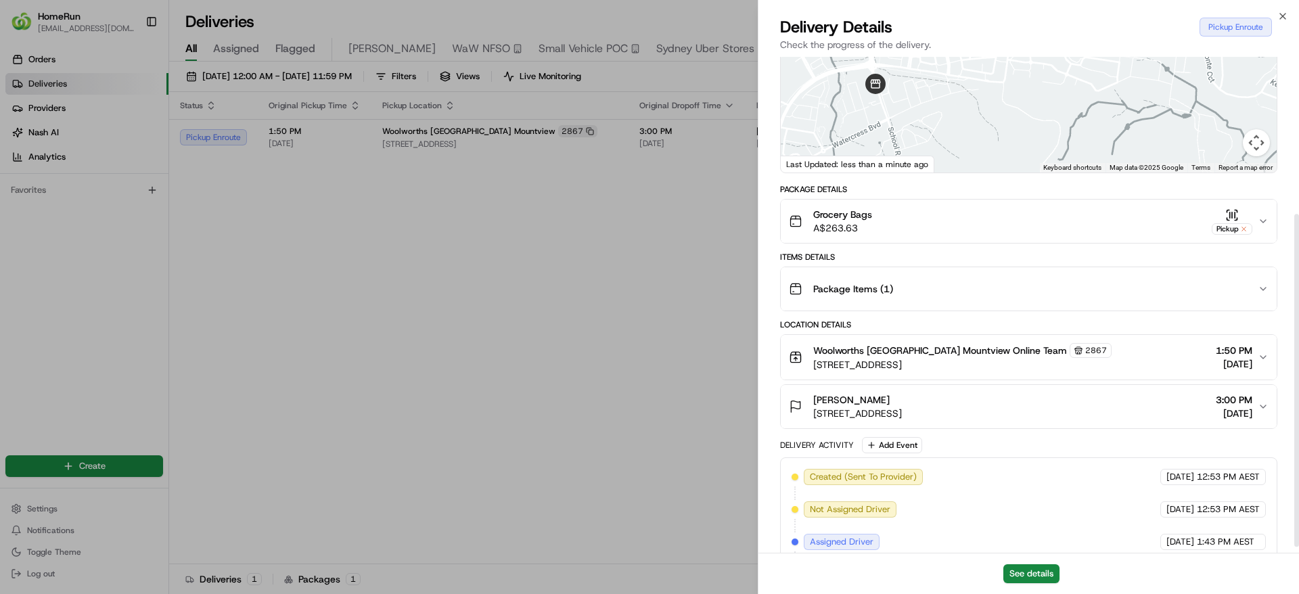
scroll to position [243, 0]
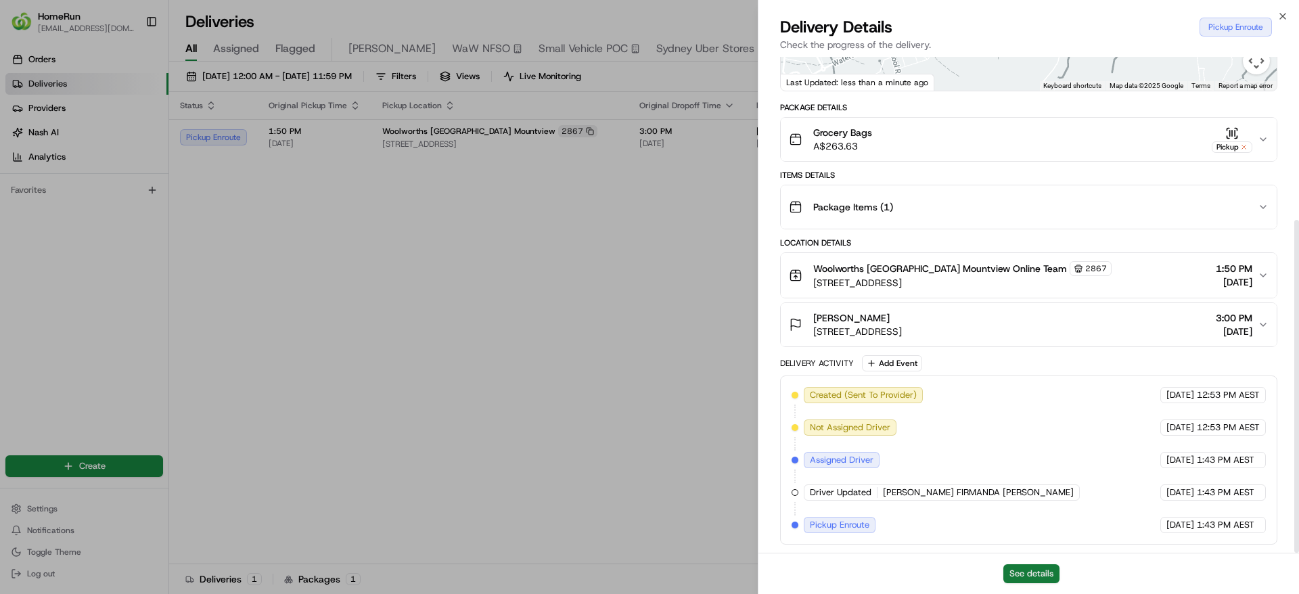
click at [1033, 569] on button "See details" at bounding box center [1031, 573] width 56 height 19
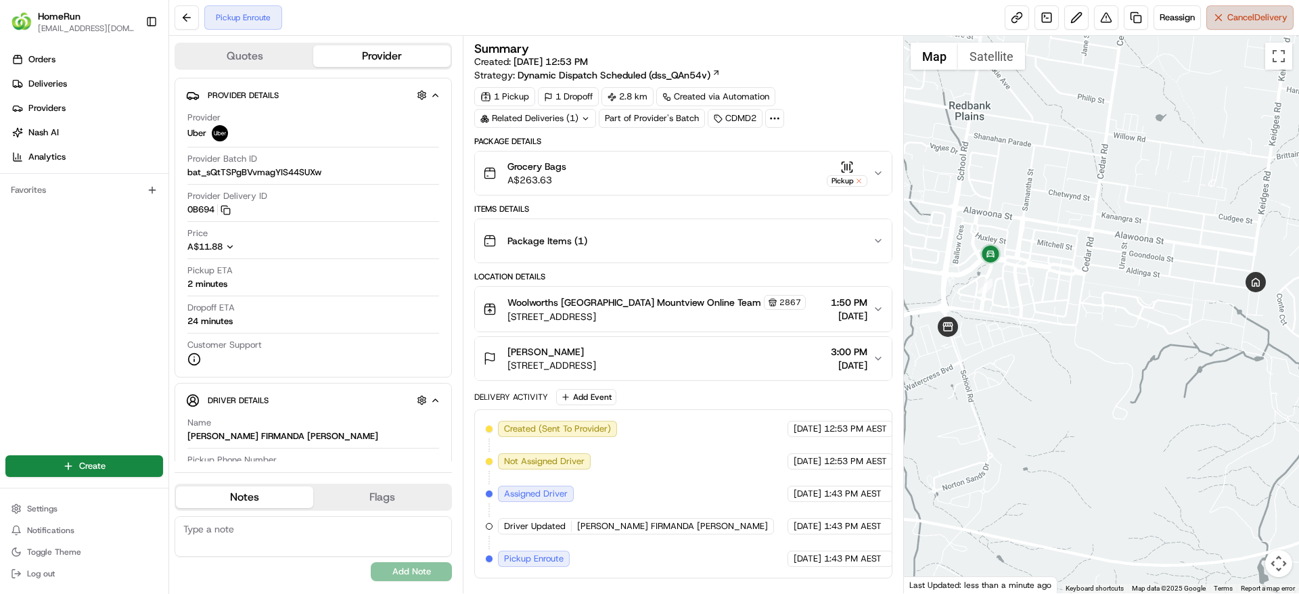
click at [1272, 16] on span "Cancel Delivery" at bounding box center [1257, 17] width 60 height 12
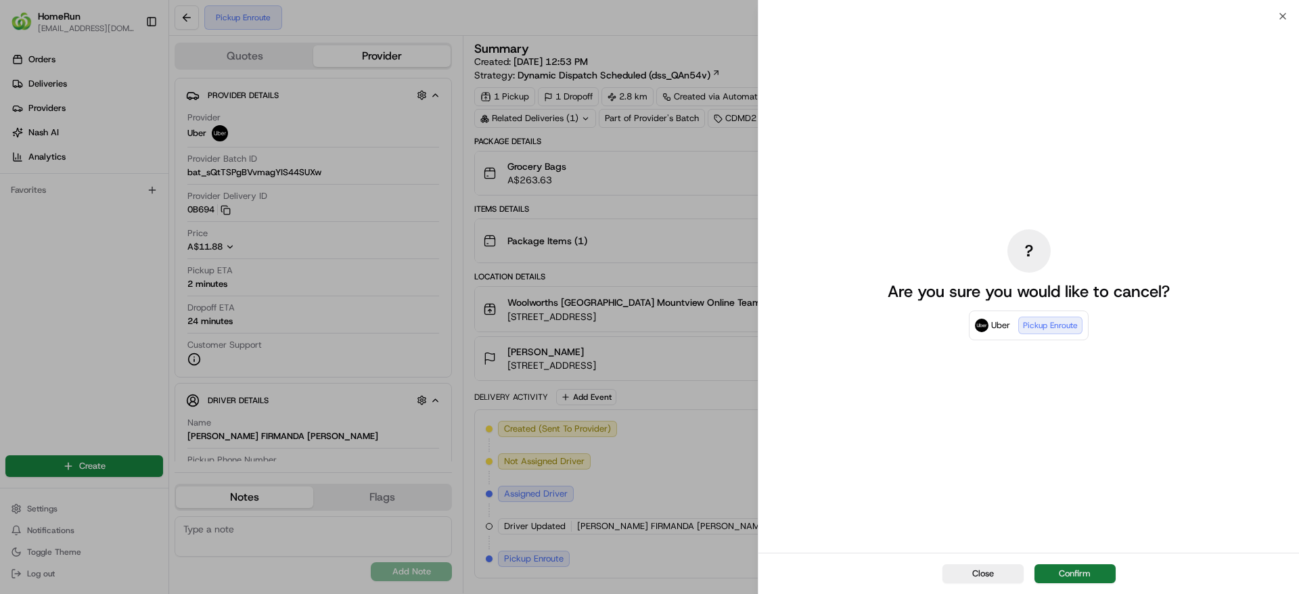
click at [1078, 570] on button "Confirm" at bounding box center [1074, 573] width 81 height 19
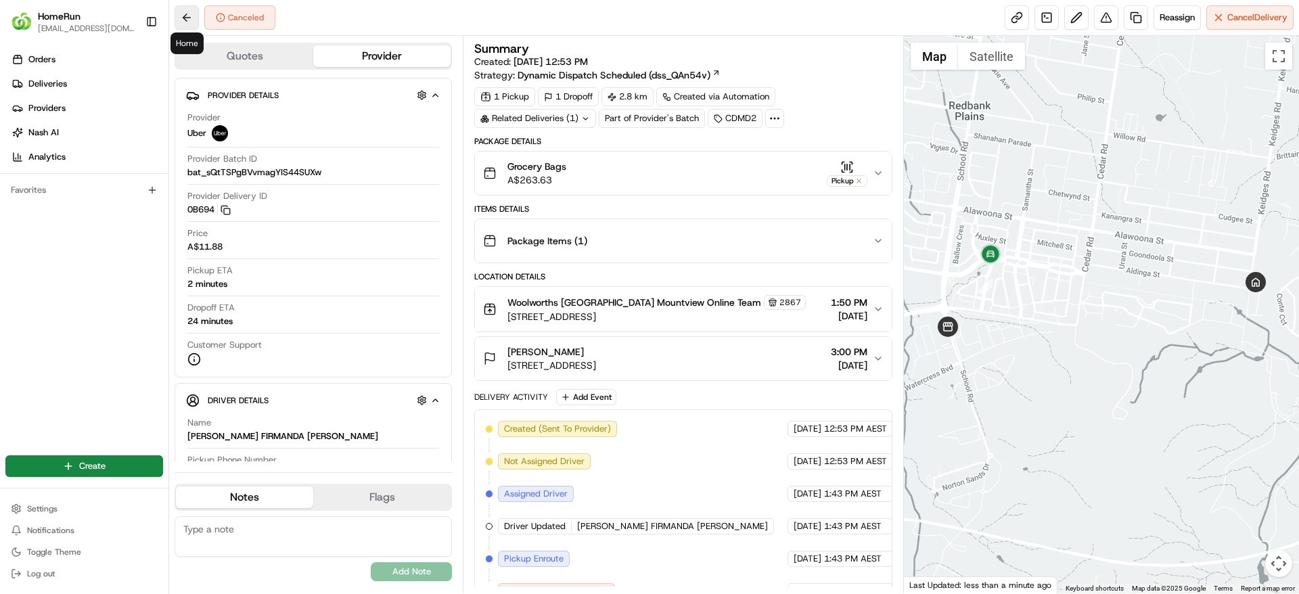
click at [183, 11] on button at bounding box center [186, 17] width 24 height 24
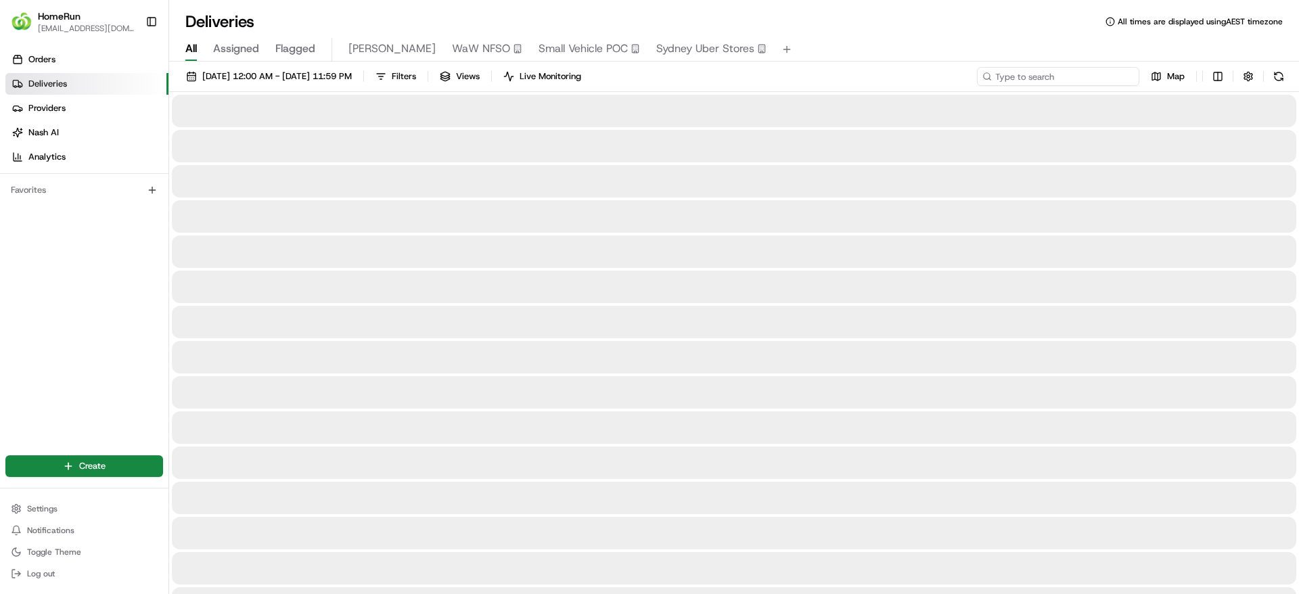
click at [1066, 79] on input at bounding box center [1058, 76] width 162 height 19
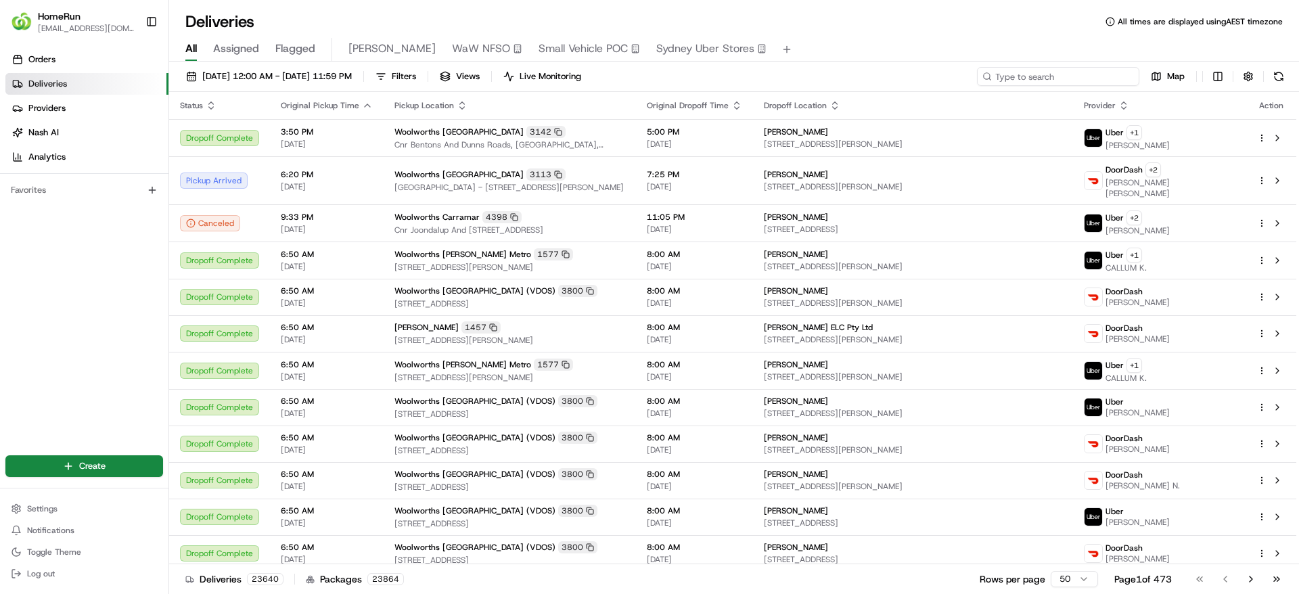
paste input "264387059"
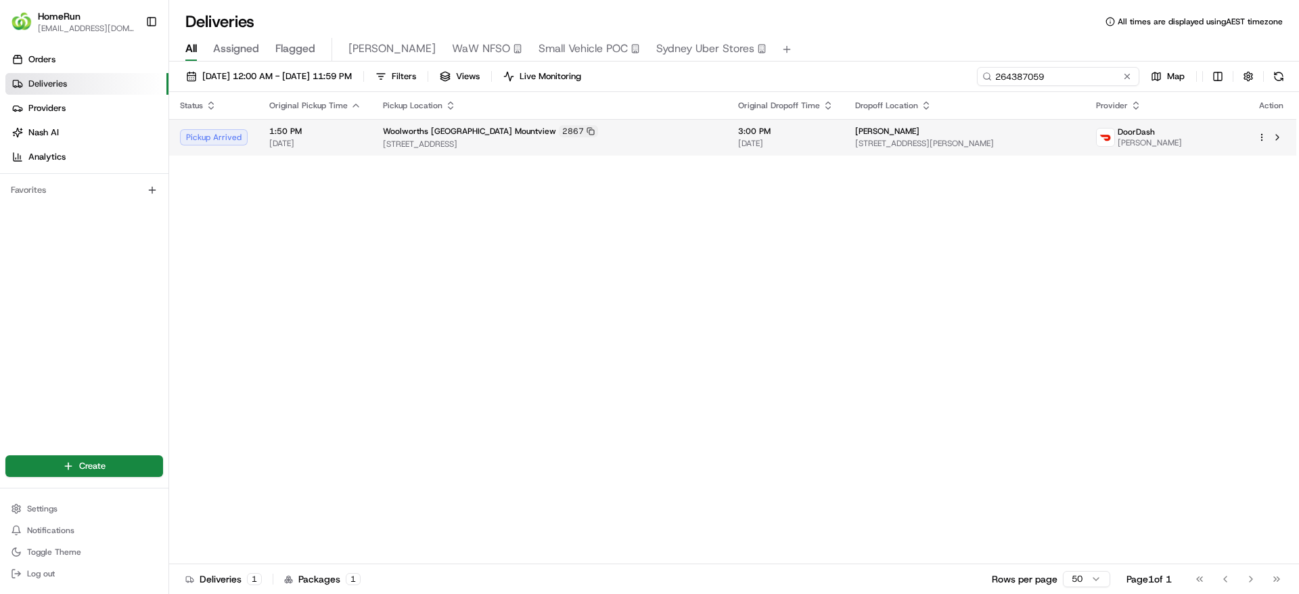
type input "264387059"
click at [1044, 124] on td "[PERSON_NAME] [STREET_ADDRESS][PERSON_NAME]" at bounding box center [964, 137] width 241 height 37
click at [1058, 126] on div "[PERSON_NAME]" at bounding box center [964, 131] width 219 height 11
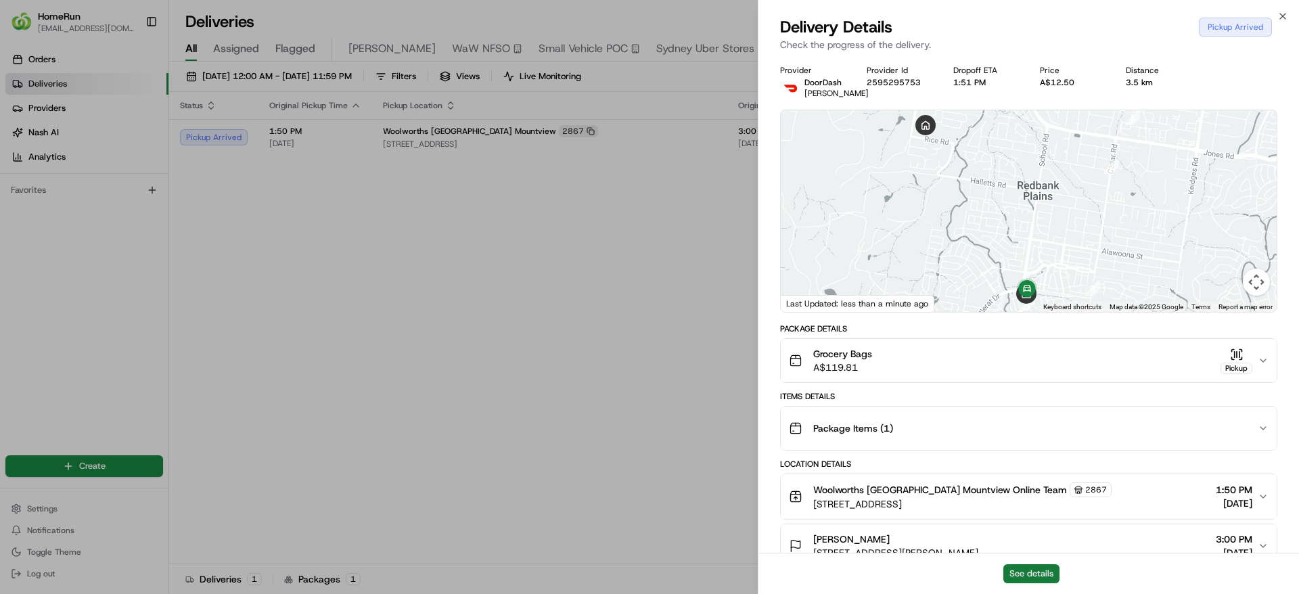
click at [1046, 574] on button "See details" at bounding box center [1031, 573] width 56 height 19
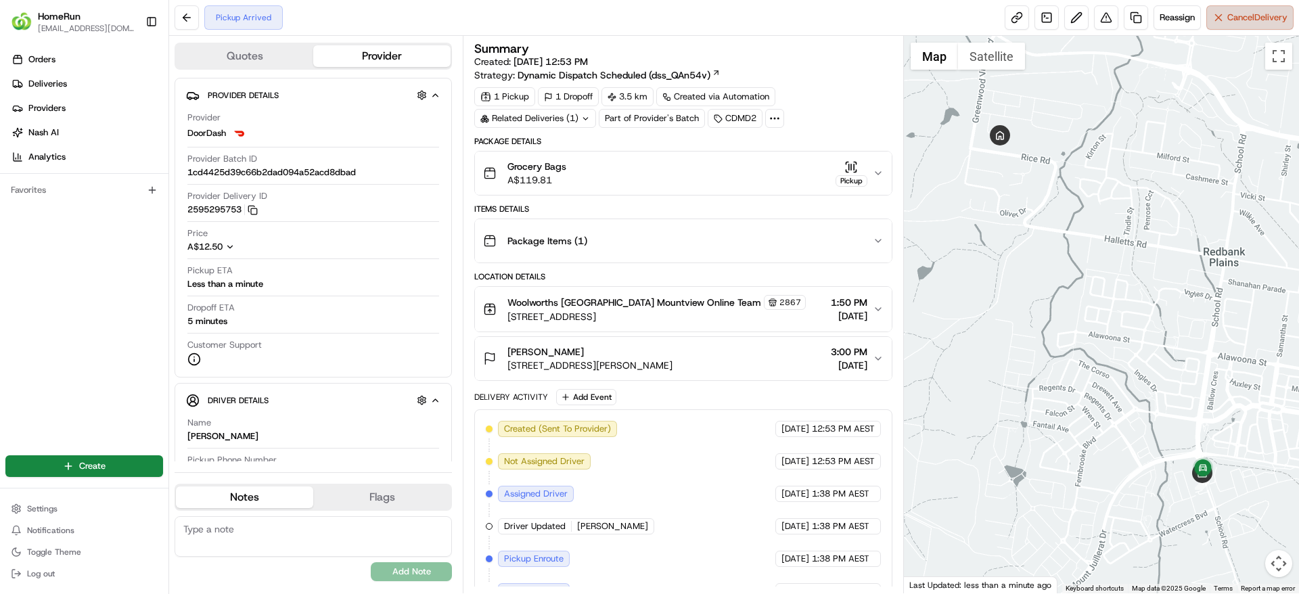
click at [1276, 23] on span "Cancel Delivery" at bounding box center [1257, 17] width 60 height 12
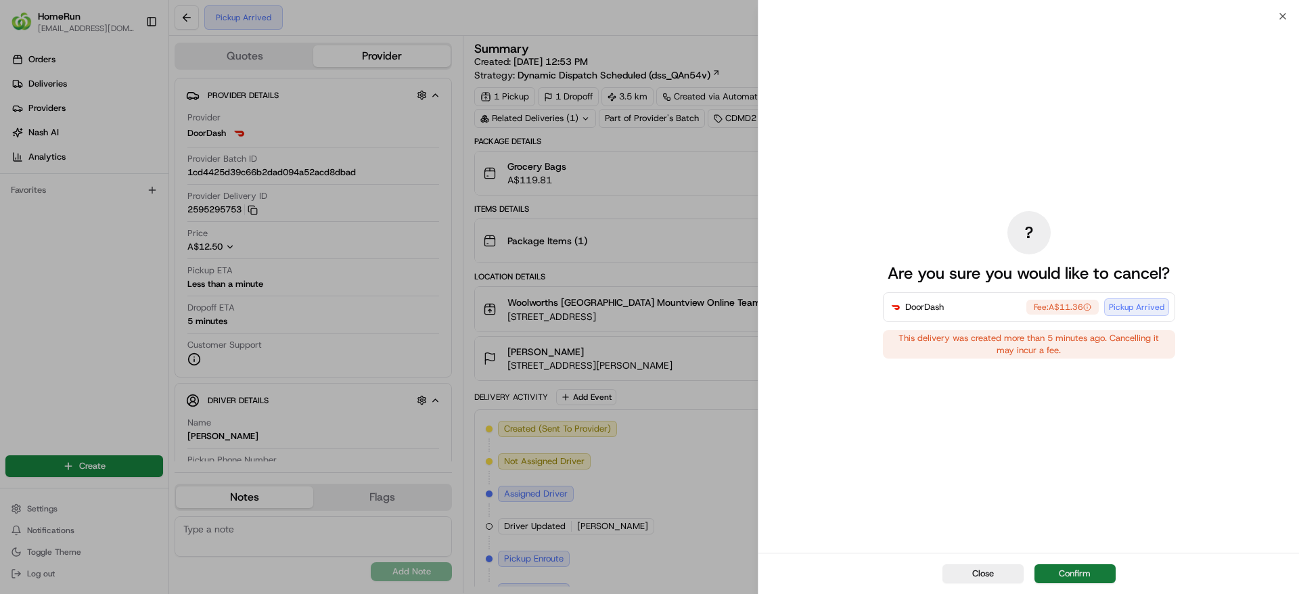
click at [1086, 579] on button "Confirm" at bounding box center [1074, 573] width 81 height 19
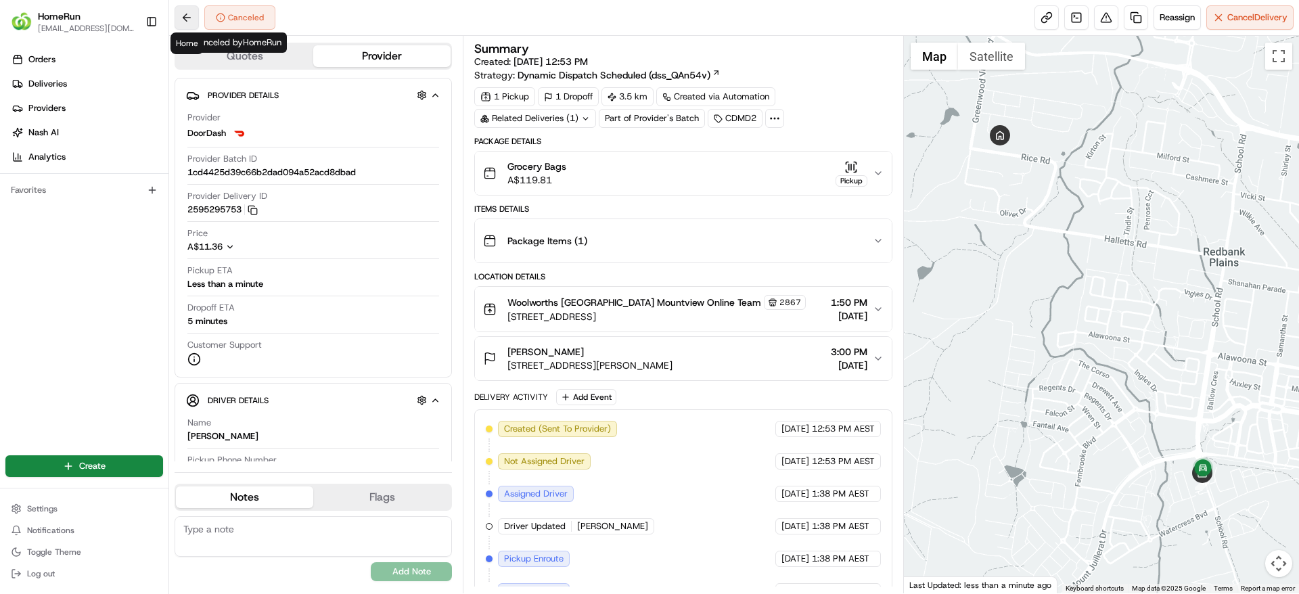
click at [190, 15] on button at bounding box center [186, 17] width 24 height 24
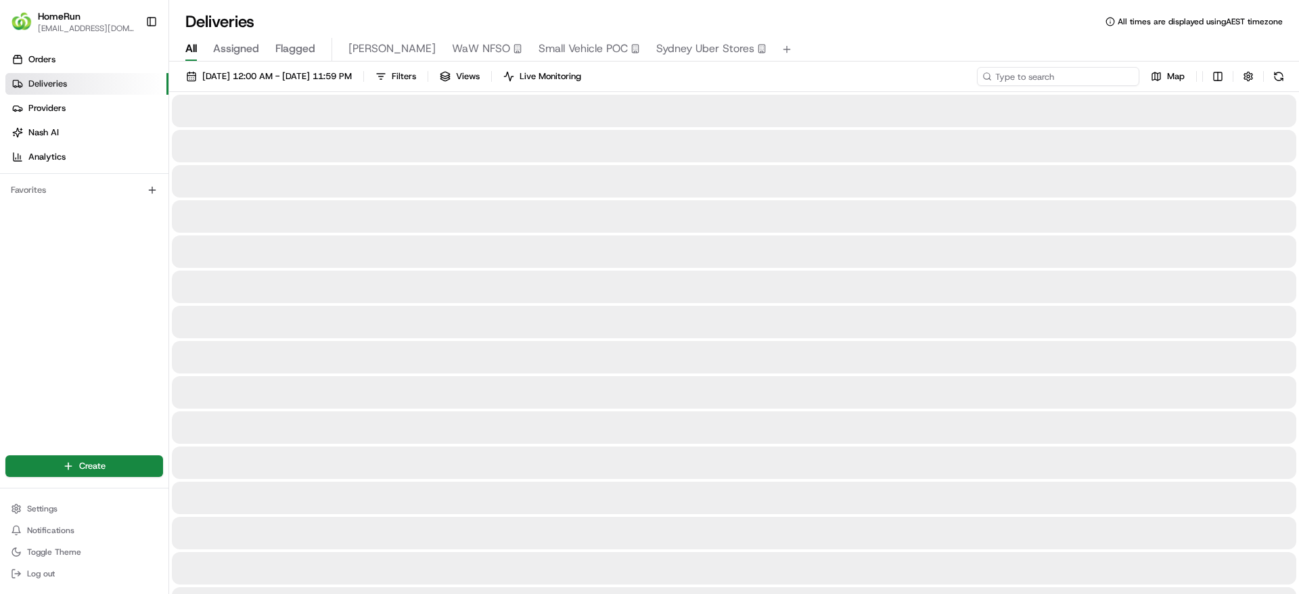
click at [1054, 78] on input at bounding box center [1058, 76] width 162 height 19
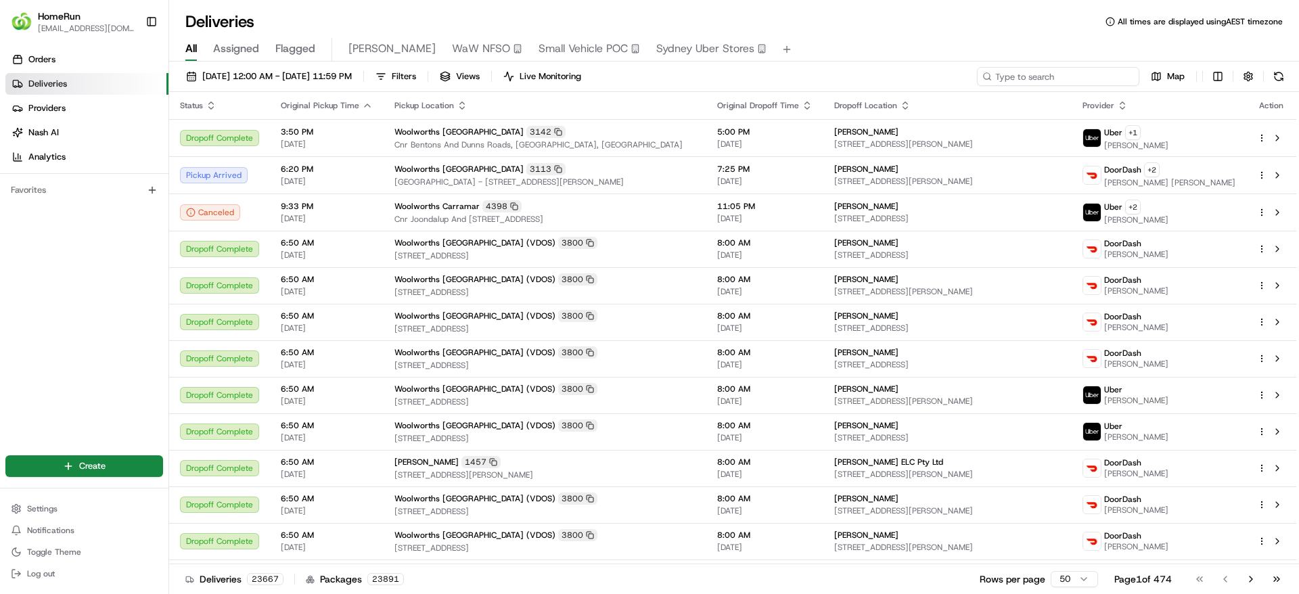
paste input "265718512"
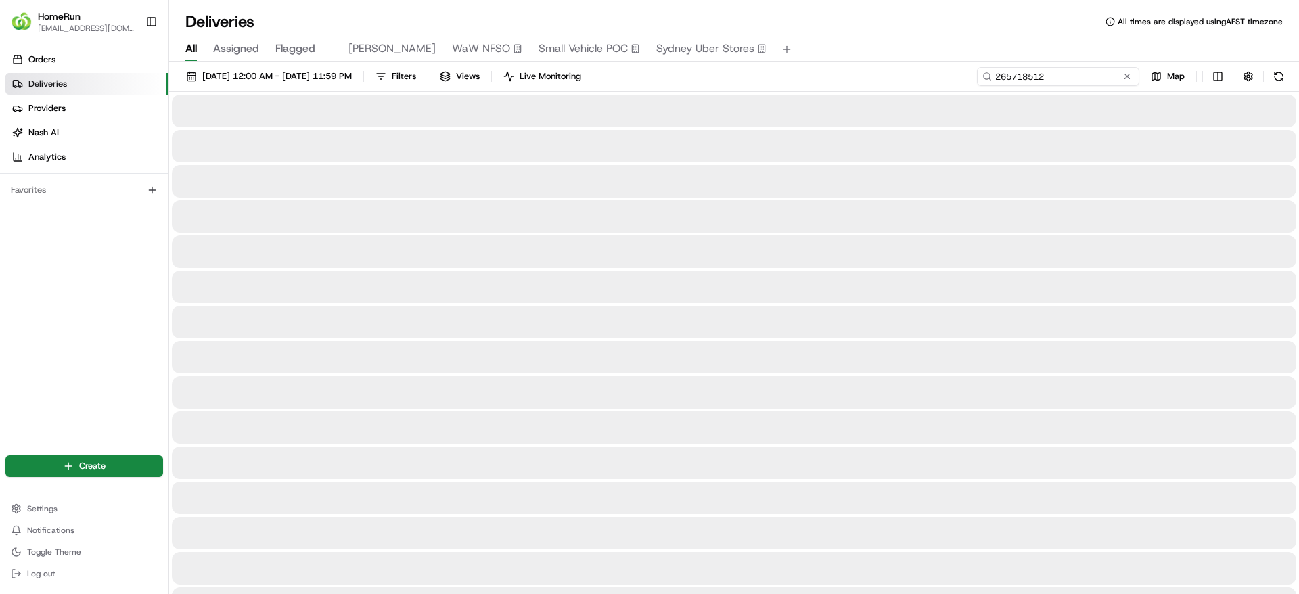
type input "265718512"
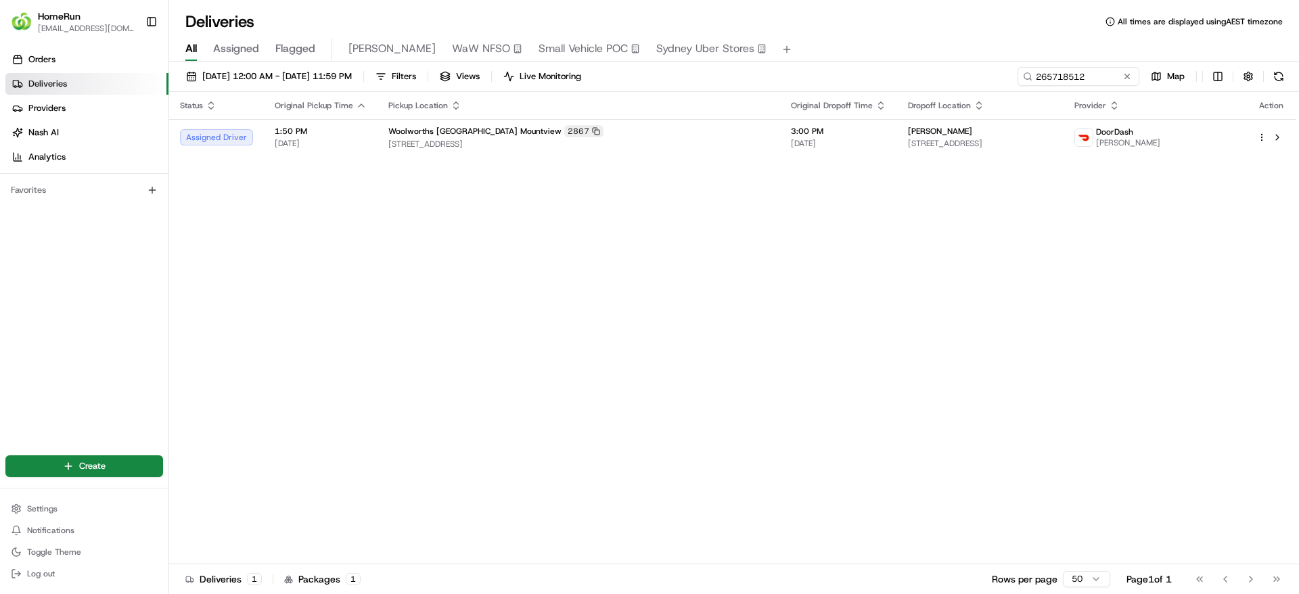
click at [1006, 156] on div "Status Original Pickup Time Pickup Location Original Dropoff Time Dropoff Locat…" at bounding box center [732, 328] width 1127 height 472
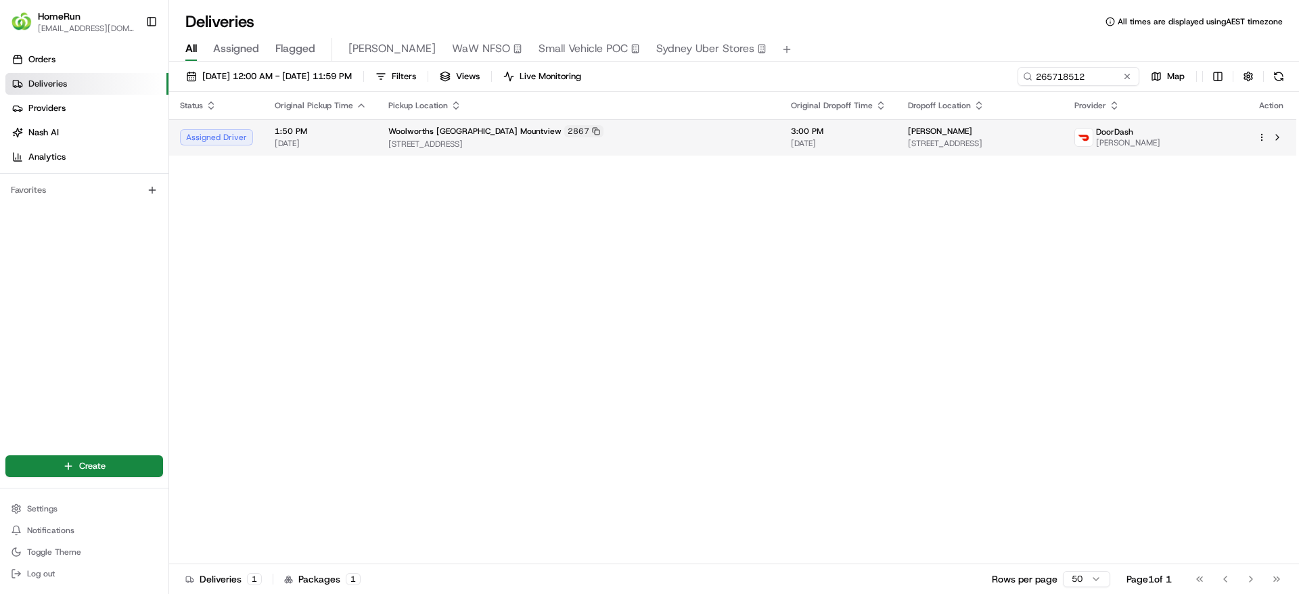
click at [1012, 145] on span "27 Cisticola Pl, Redbank Plains, QLD 4301, AU" at bounding box center [980, 143] width 145 height 11
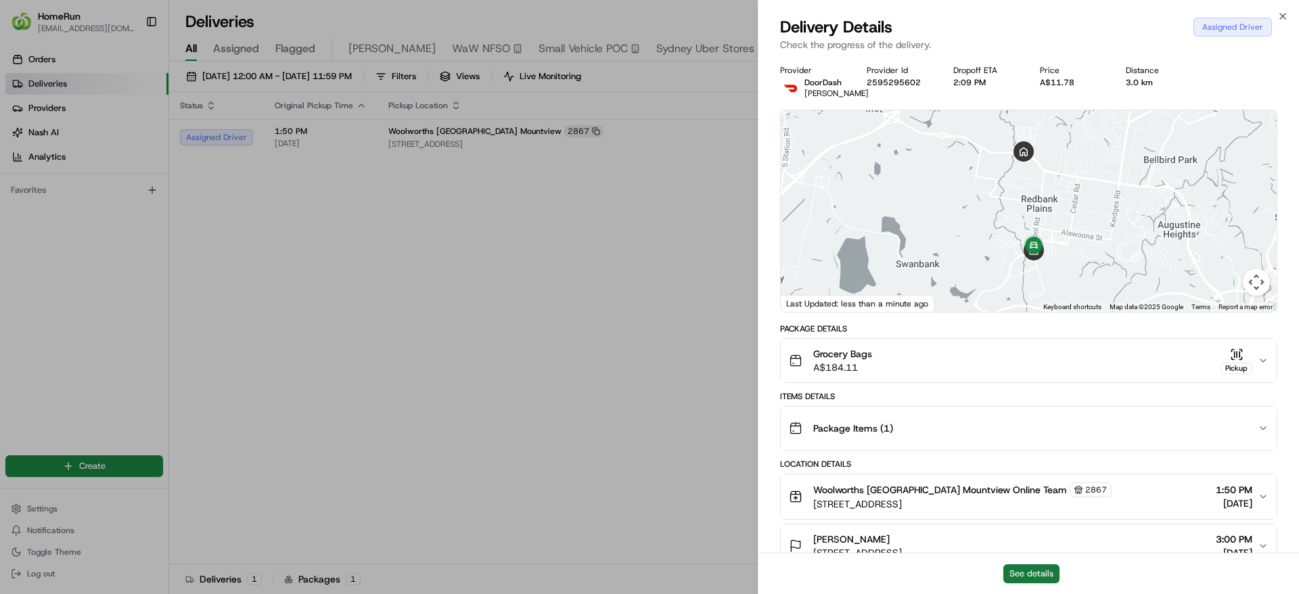
click at [1033, 569] on button "See details" at bounding box center [1031, 573] width 56 height 19
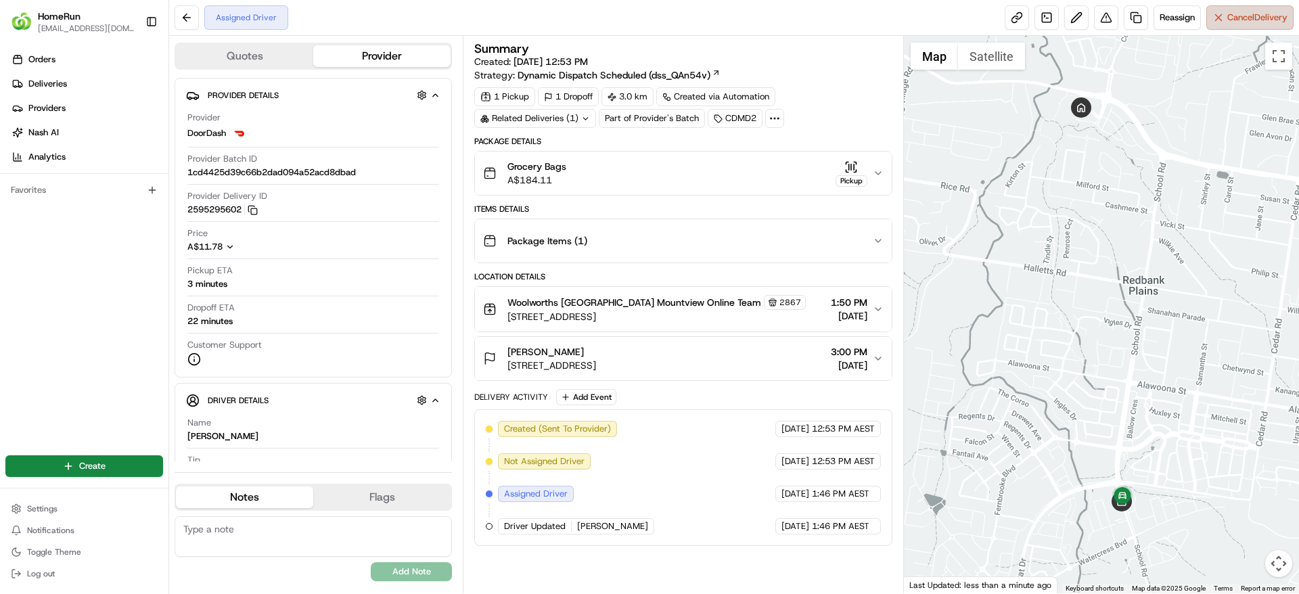
click at [1275, 24] on button "Cancel Delivery" at bounding box center [1249, 17] width 87 height 24
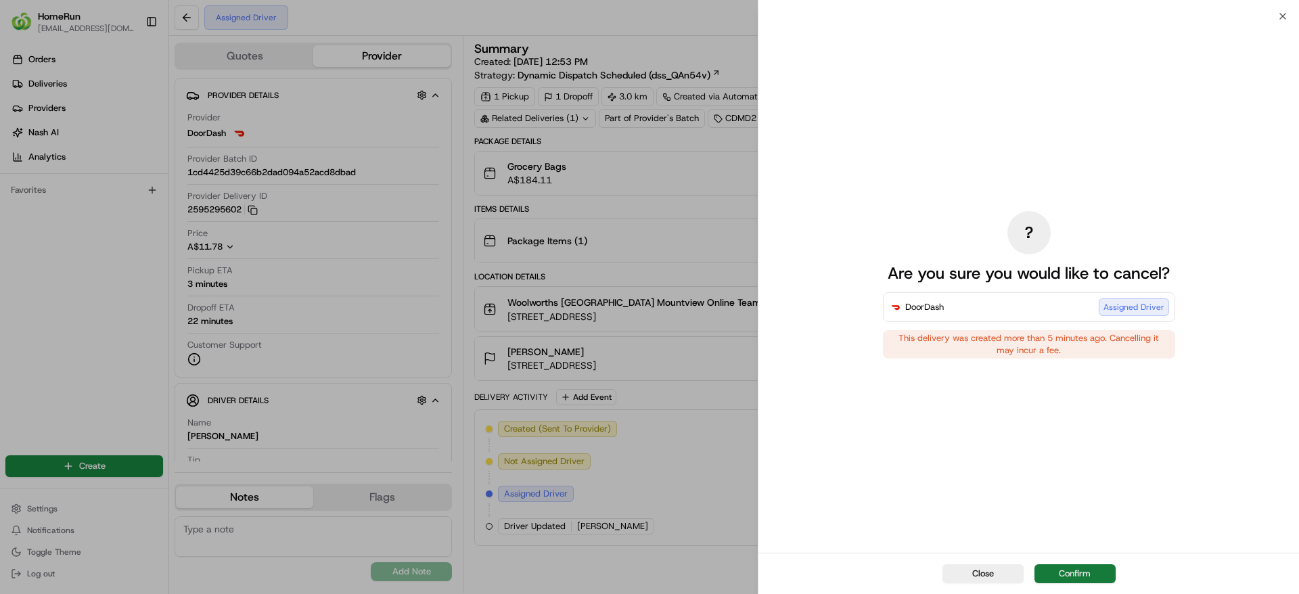
click at [1078, 578] on button "Confirm" at bounding box center [1074, 573] width 81 height 19
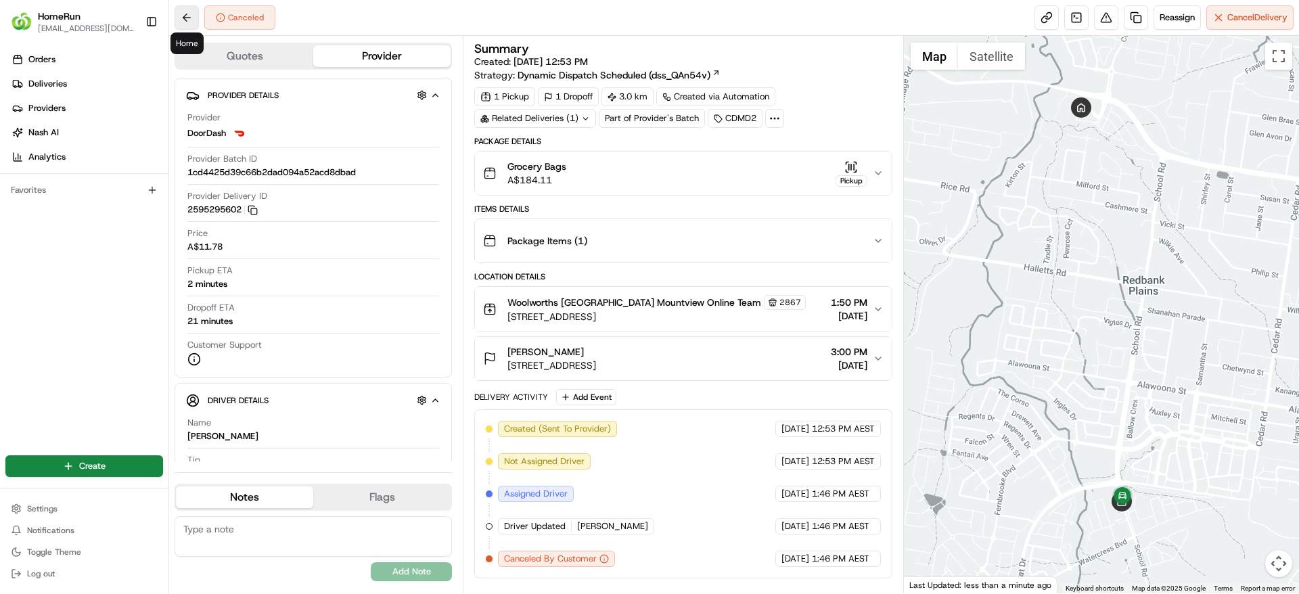
click at [187, 19] on button at bounding box center [186, 17] width 24 height 24
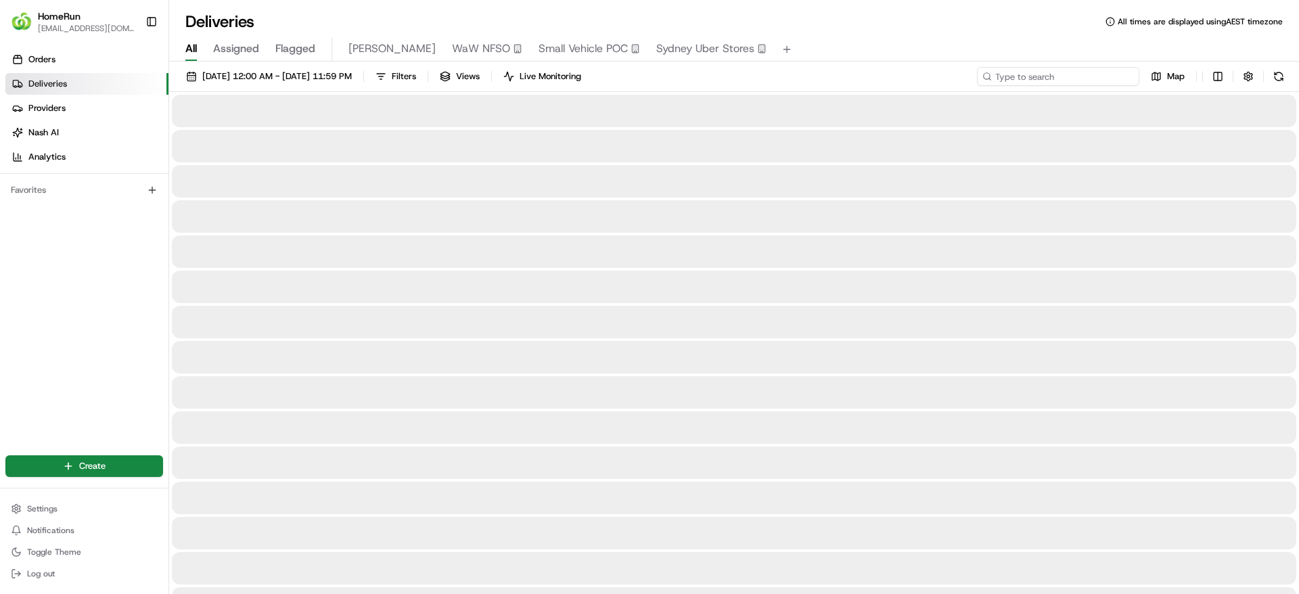
click at [1094, 83] on input at bounding box center [1058, 76] width 162 height 19
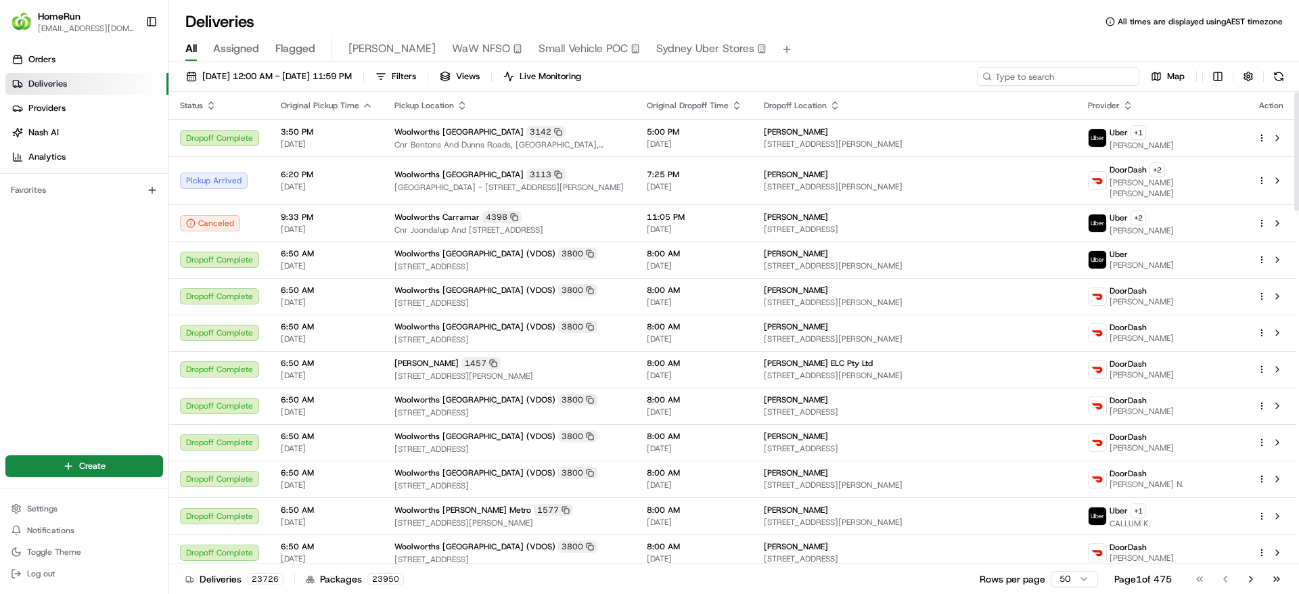
paste input "265736547"
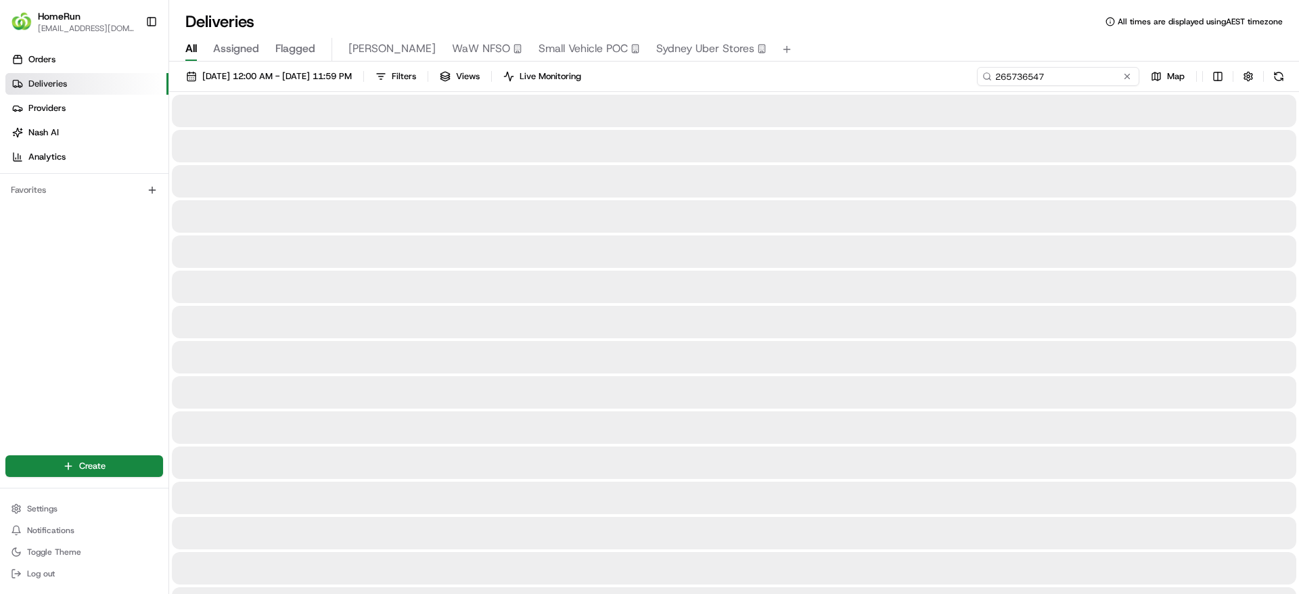
type input "265736547"
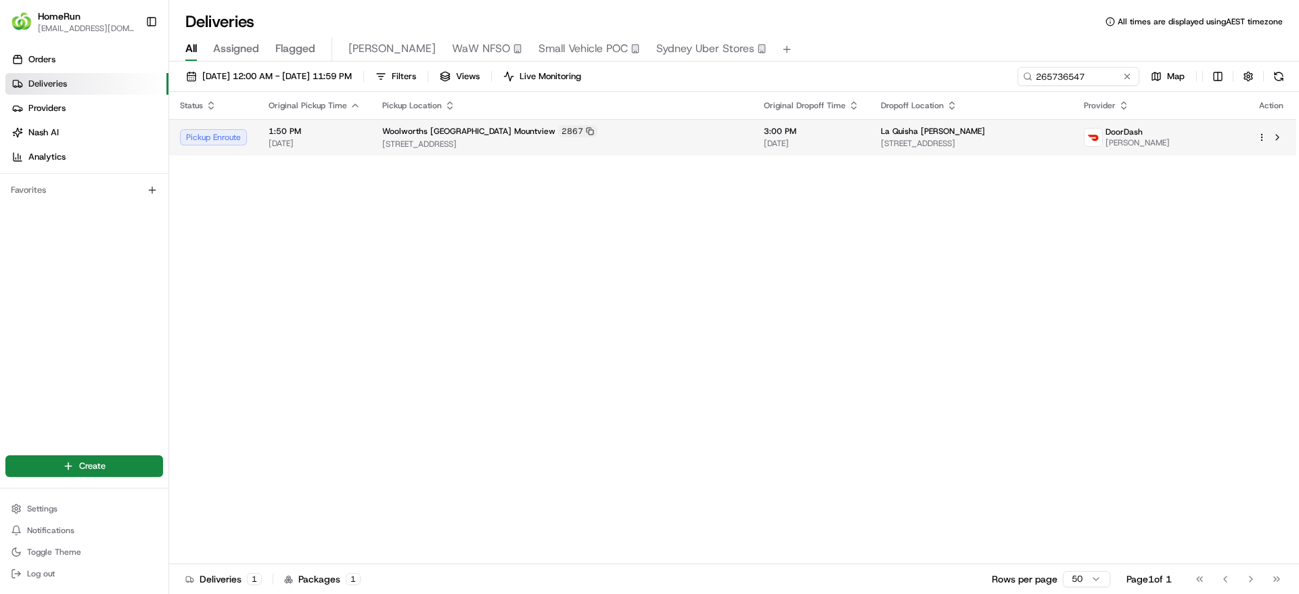
click at [881, 139] on span "[STREET_ADDRESS]" at bounding box center [971, 143] width 181 height 11
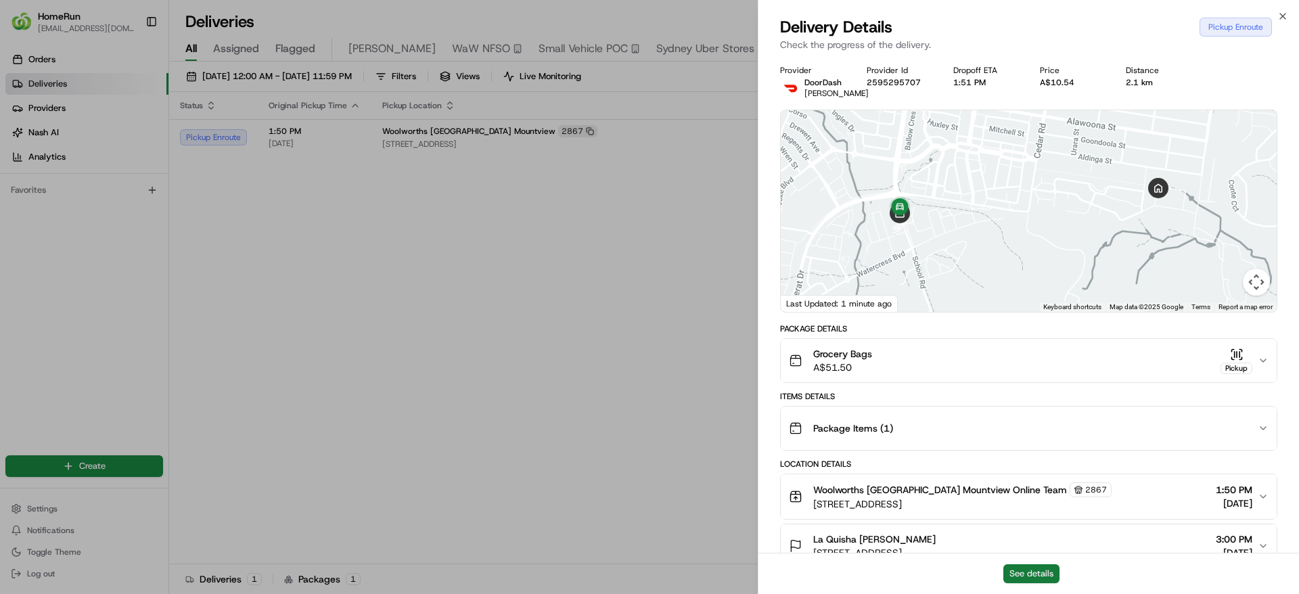
click at [1040, 577] on button "See details" at bounding box center [1031, 573] width 56 height 19
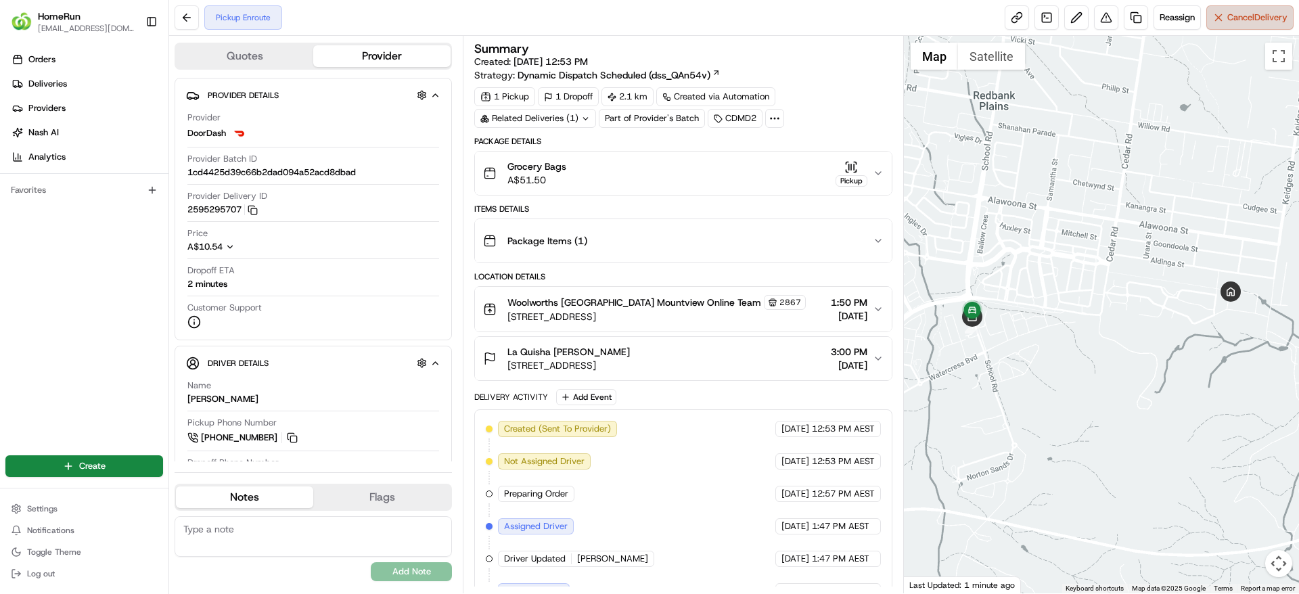
click at [1254, 20] on span "Cancel Delivery" at bounding box center [1257, 17] width 60 height 12
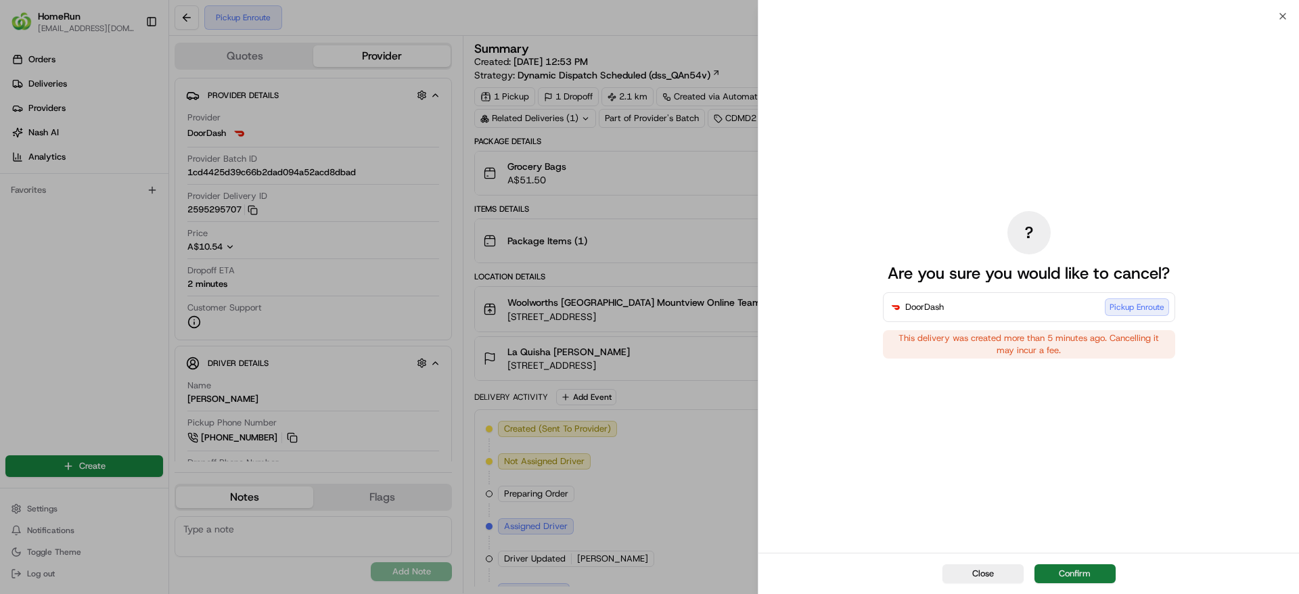
click at [1058, 566] on button "Confirm" at bounding box center [1074, 573] width 81 height 19
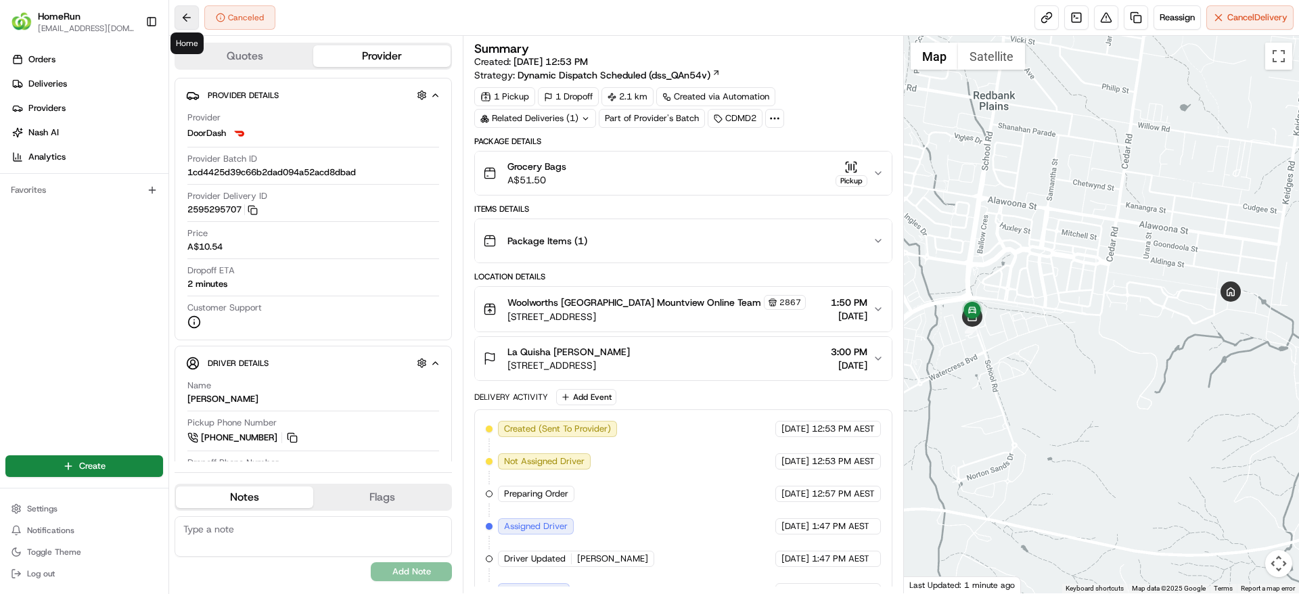
click at [183, 14] on button at bounding box center [186, 17] width 24 height 24
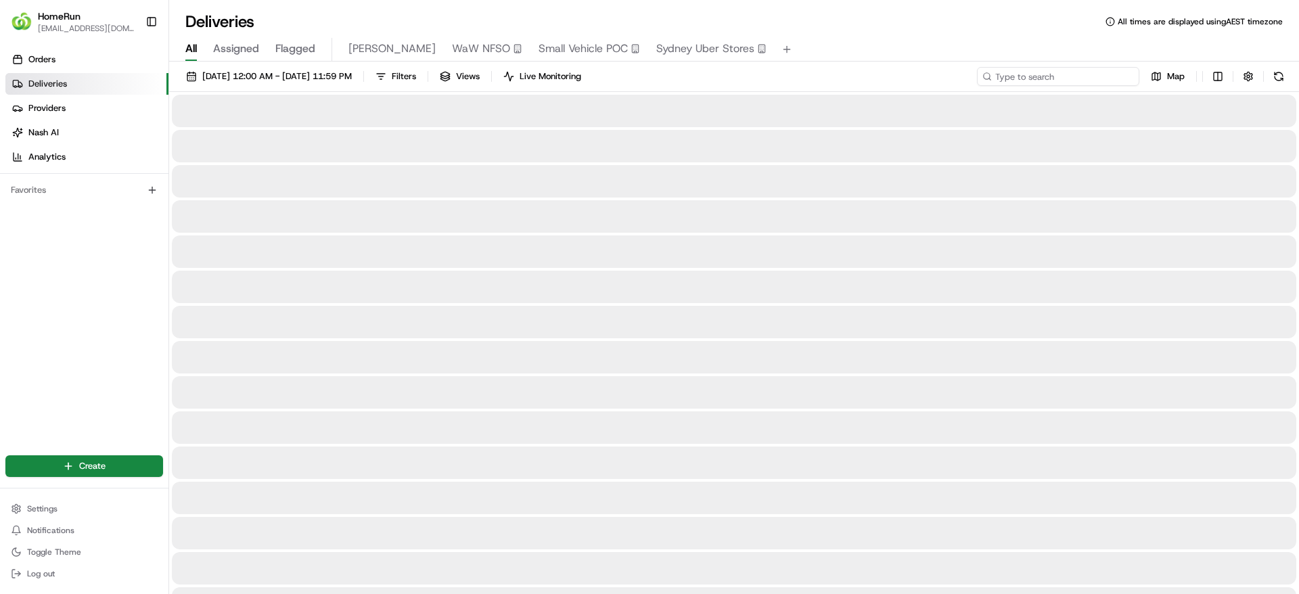
click at [1105, 75] on input at bounding box center [1058, 76] width 162 height 19
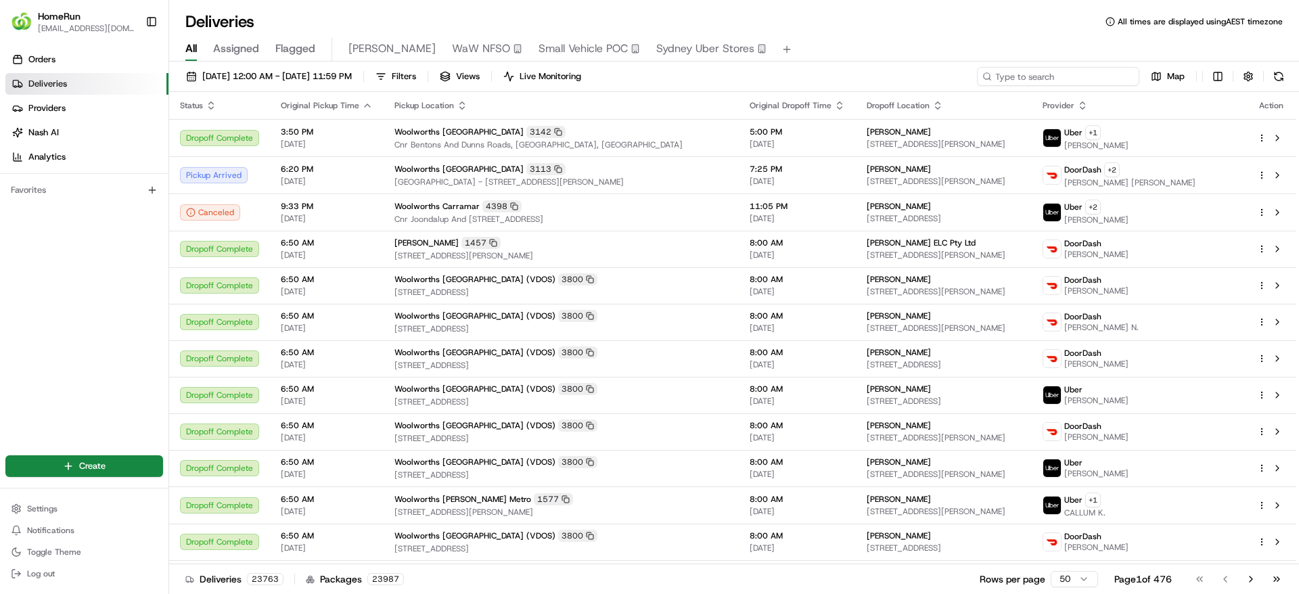
paste input "265736627"
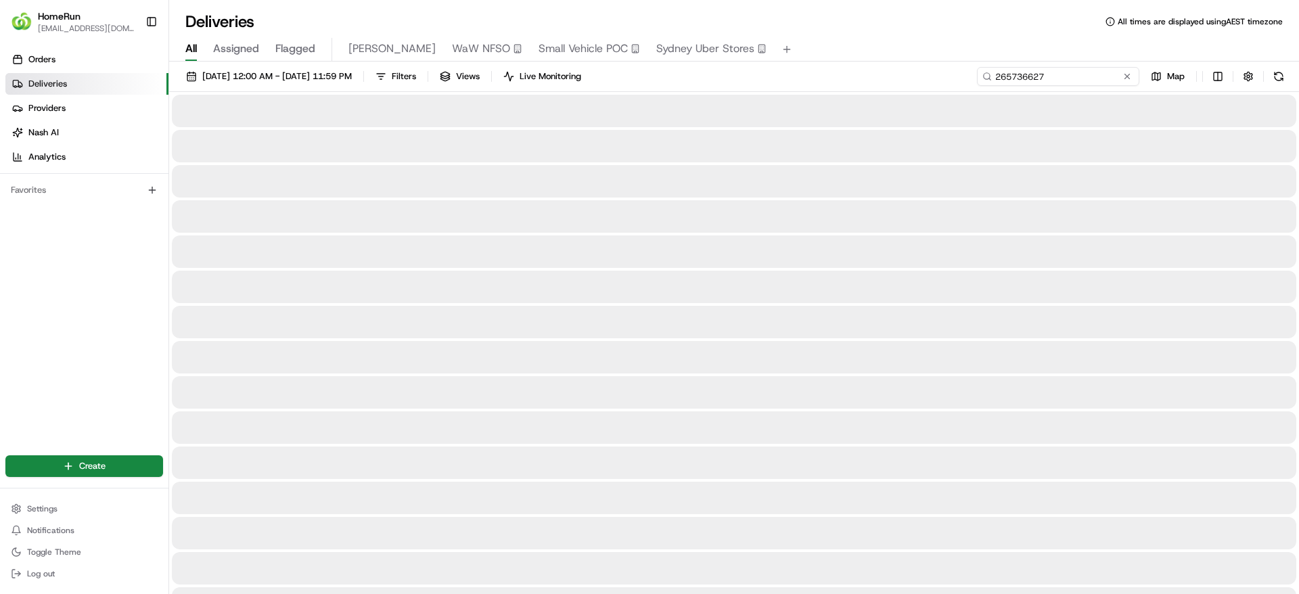
type input "265736627"
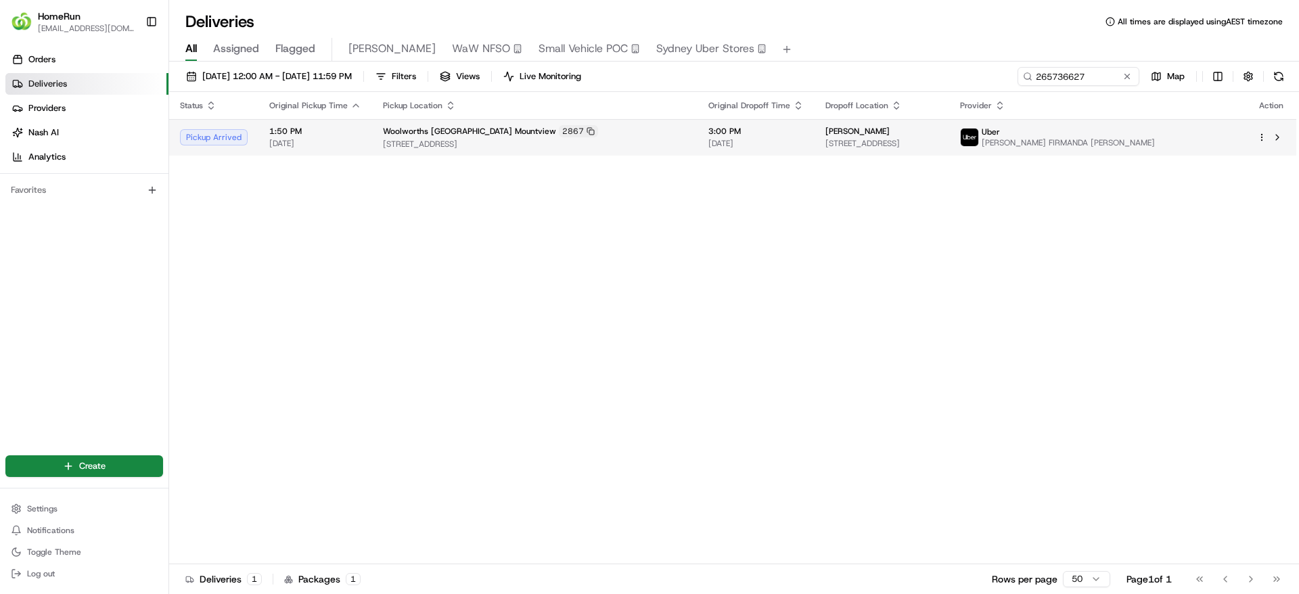
click at [938, 126] on div "[PERSON_NAME]" at bounding box center [881, 131] width 113 height 11
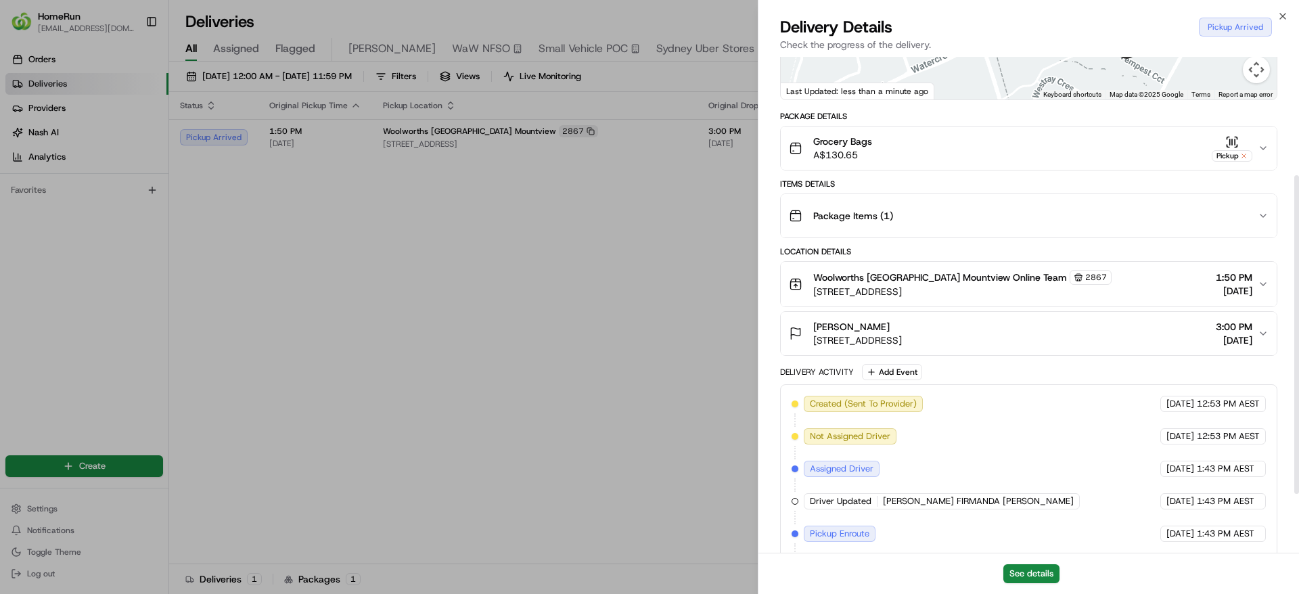
scroll to position [275, 0]
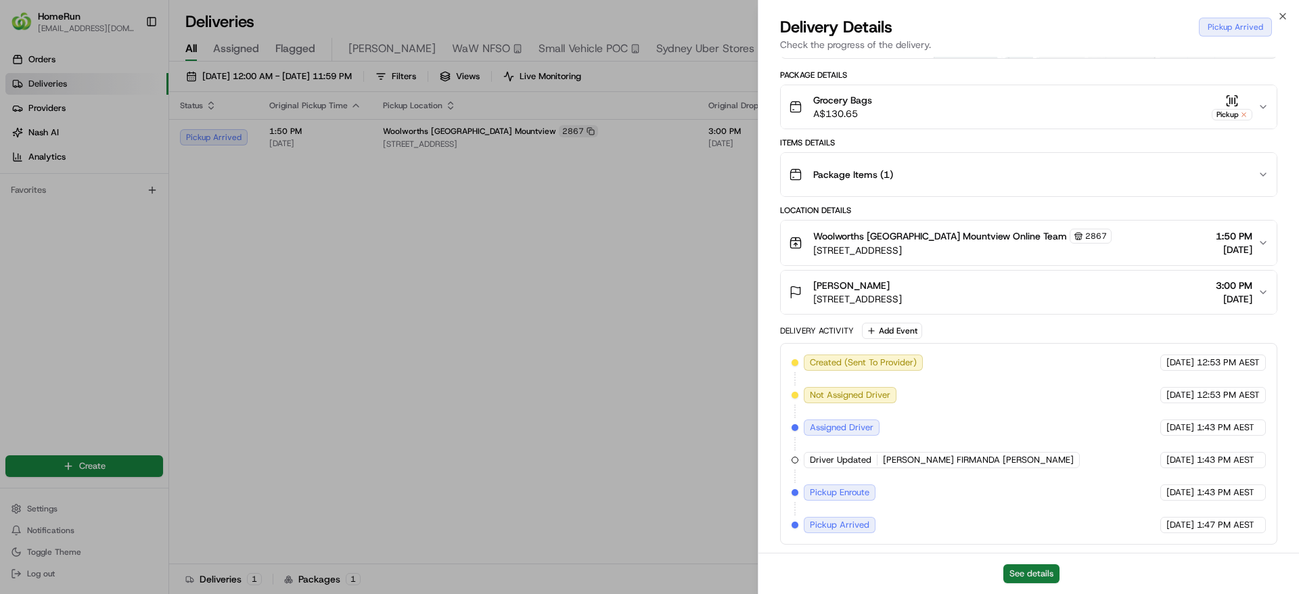
click at [1054, 571] on button "See details" at bounding box center [1031, 573] width 56 height 19
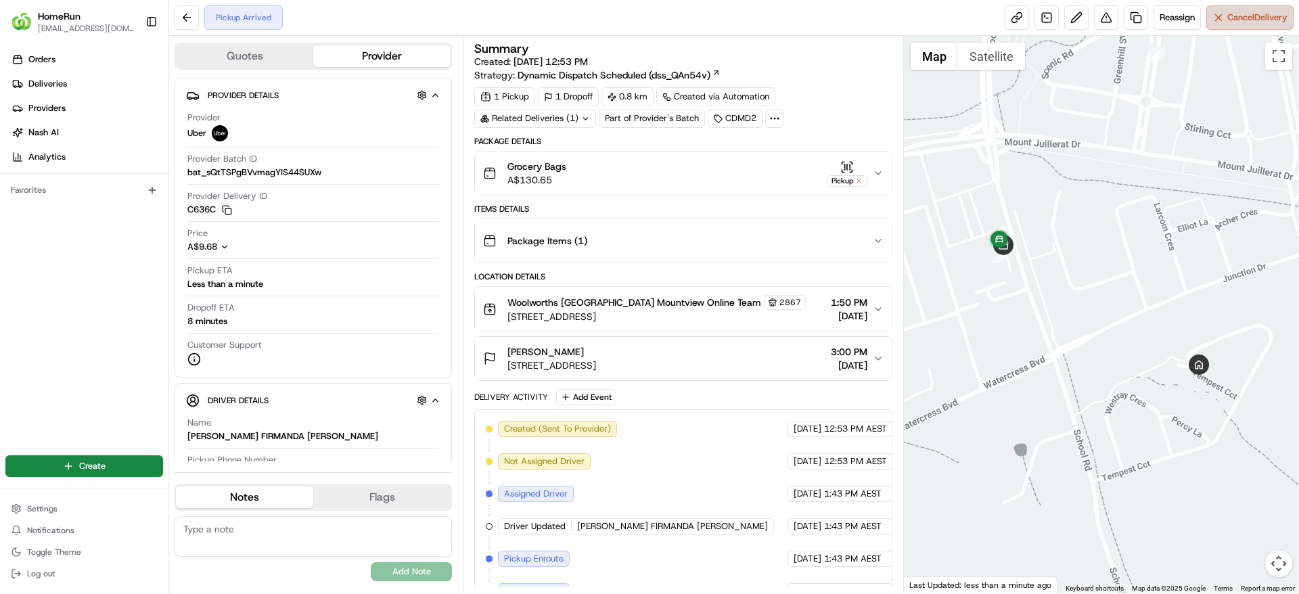
click at [1247, 9] on button "Cancel Delivery" at bounding box center [1249, 17] width 87 height 24
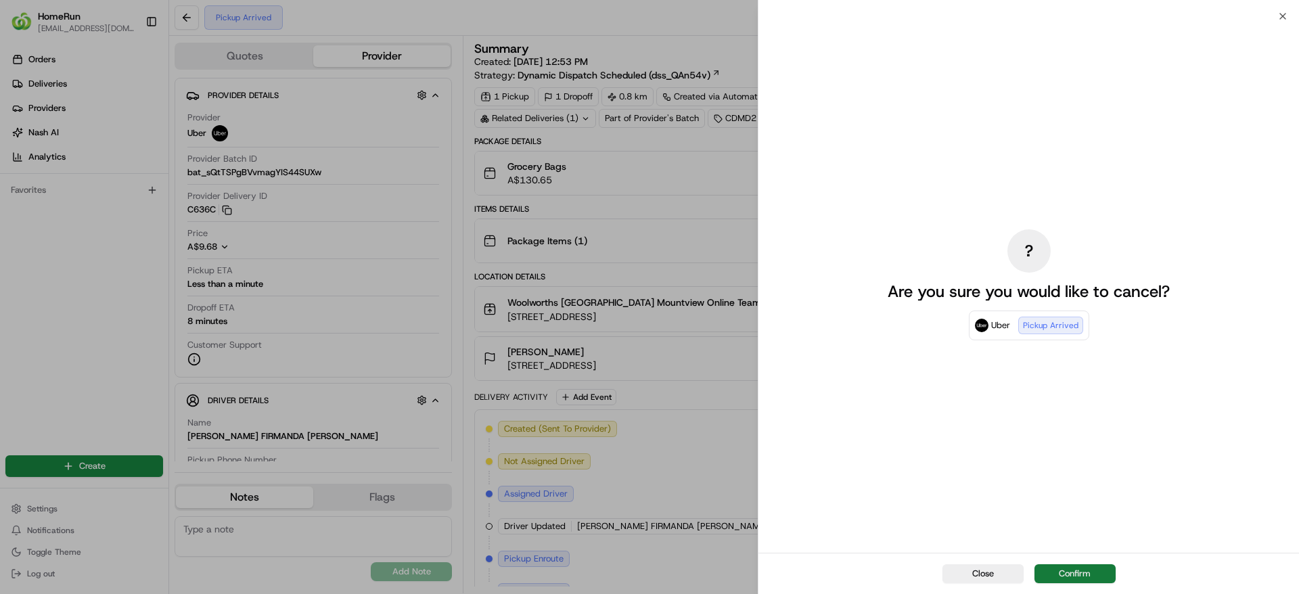
click at [1082, 578] on button "Confirm" at bounding box center [1074, 573] width 81 height 19
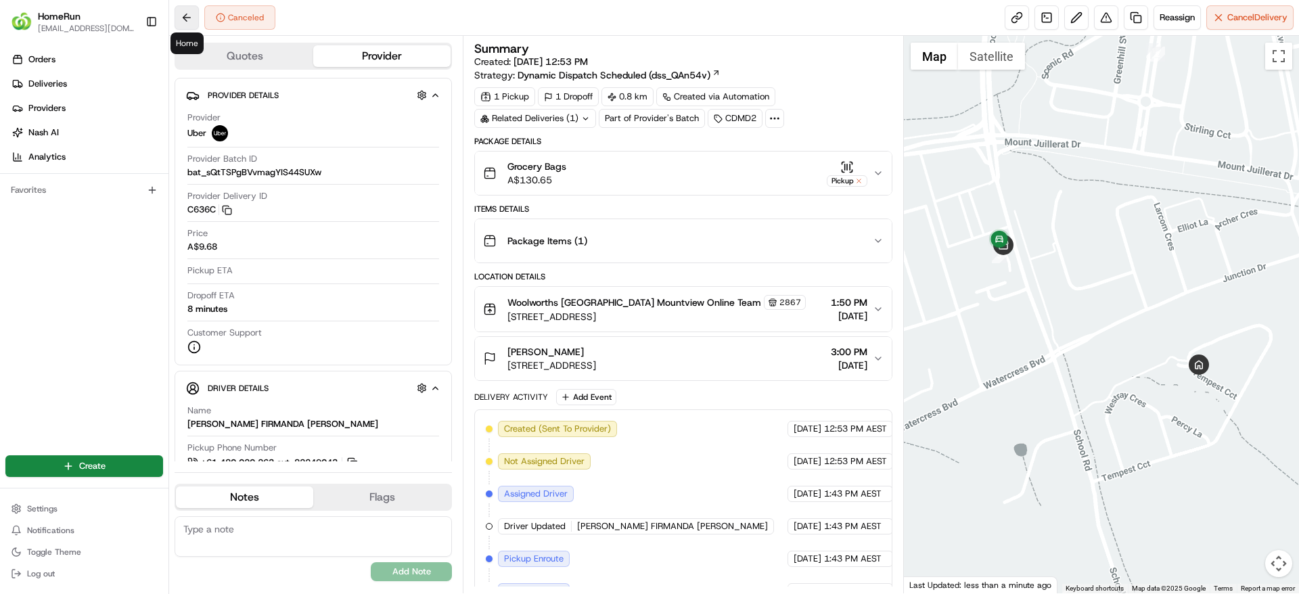
click at [181, 15] on button at bounding box center [186, 17] width 24 height 24
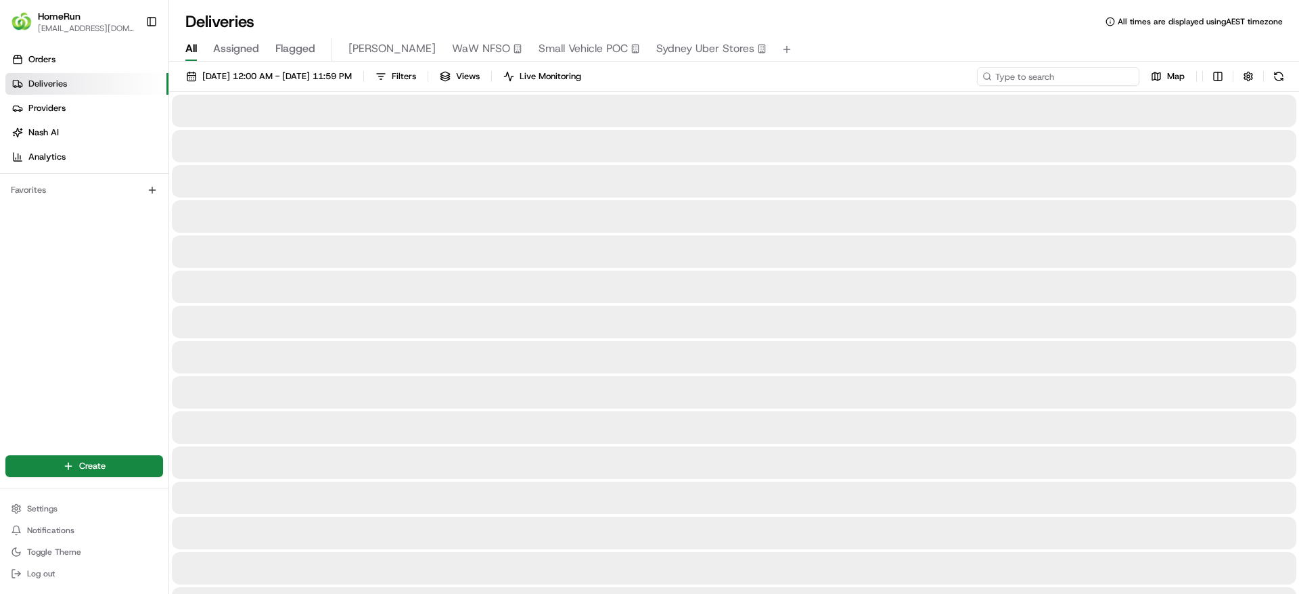
click at [1071, 78] on input at bounding box center [1058, 76] width 162 height 19
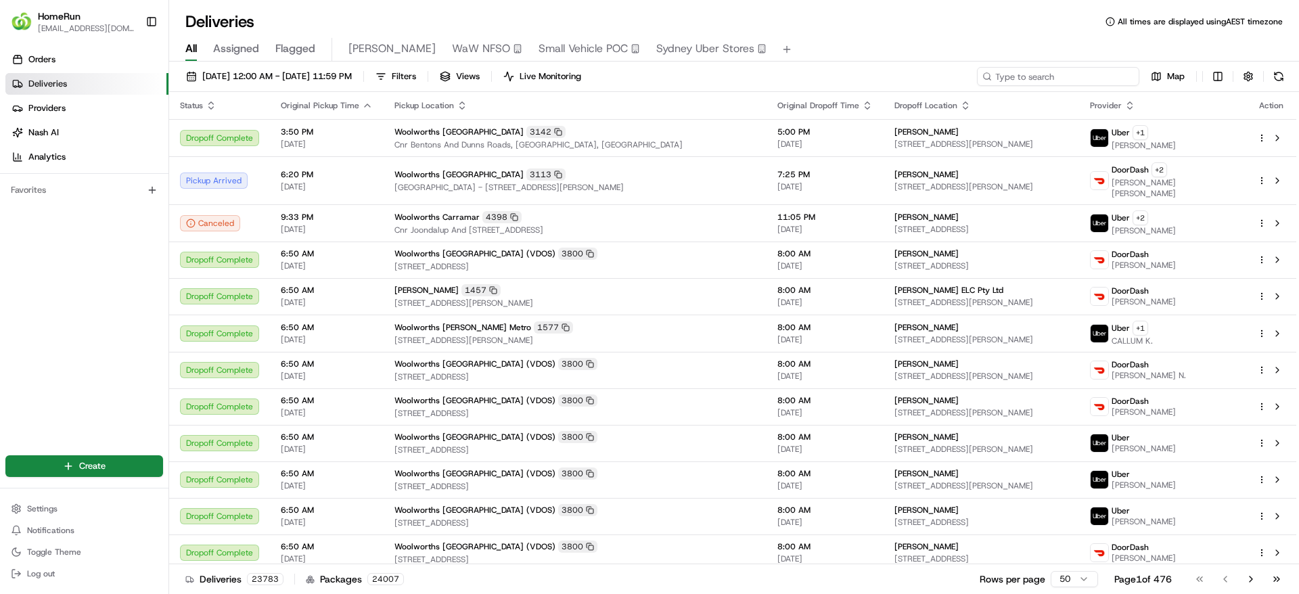
paste input "265738325"
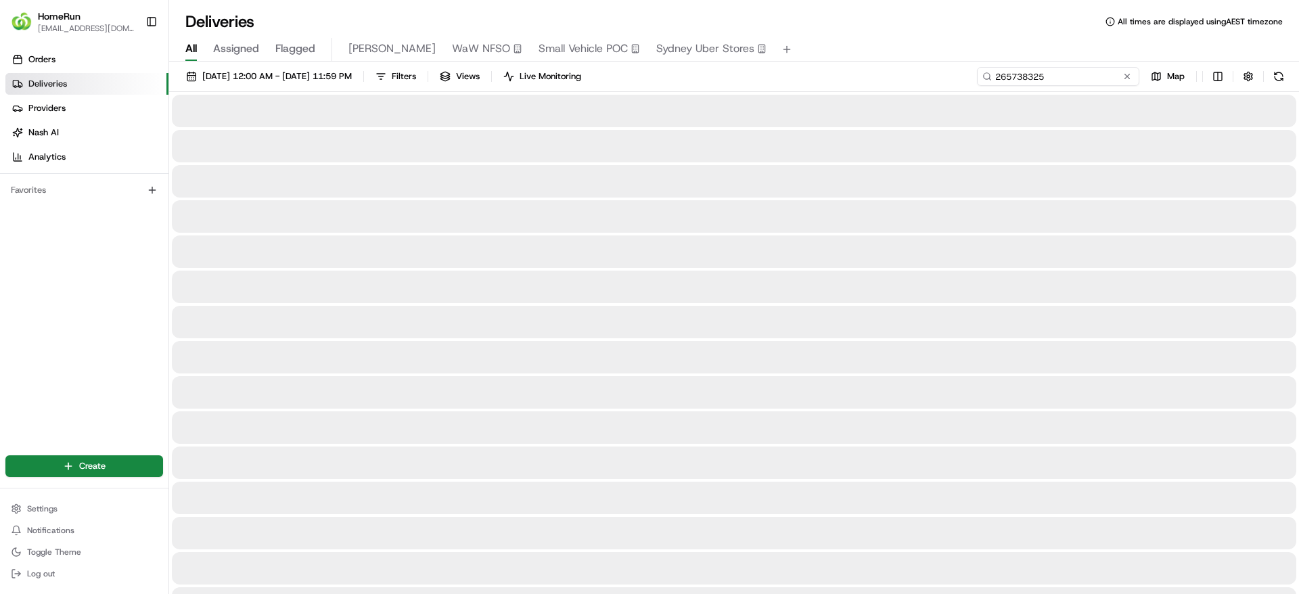
type input "265738325"
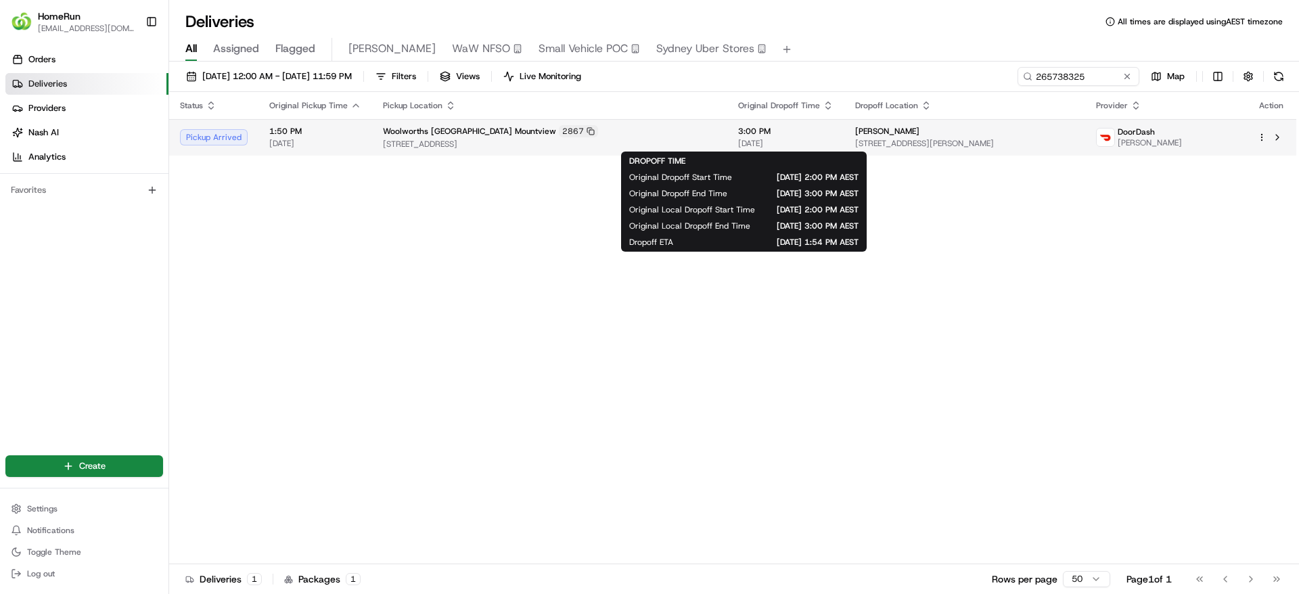
click at [738, 131] on span "3:00 PM" at bounding box center [785, 131] width 95 height 11
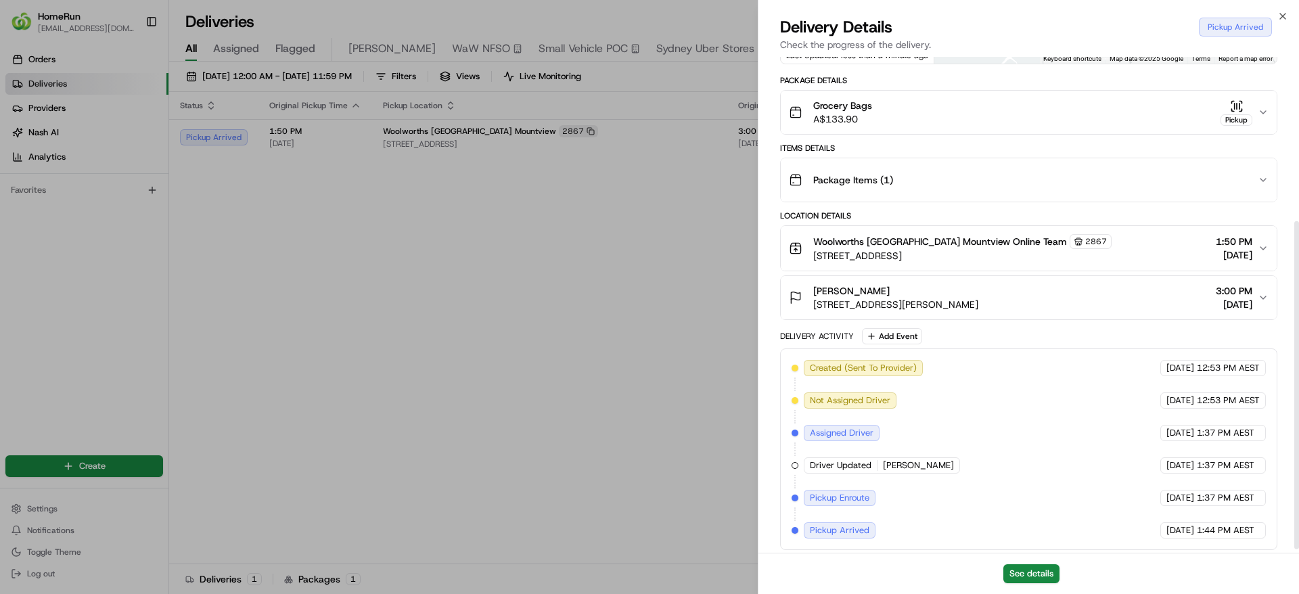
scroll to position [254, 0]
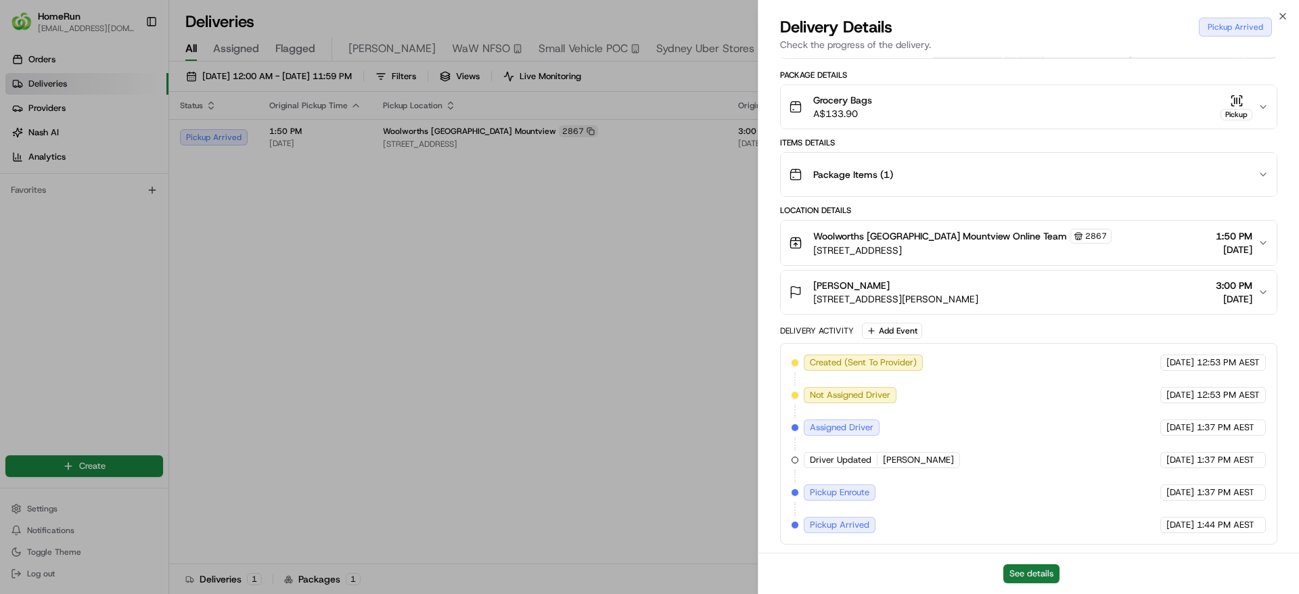
click at [1019, 565] on button "See details" at bounding box center [1031, 573] width 56 height 19
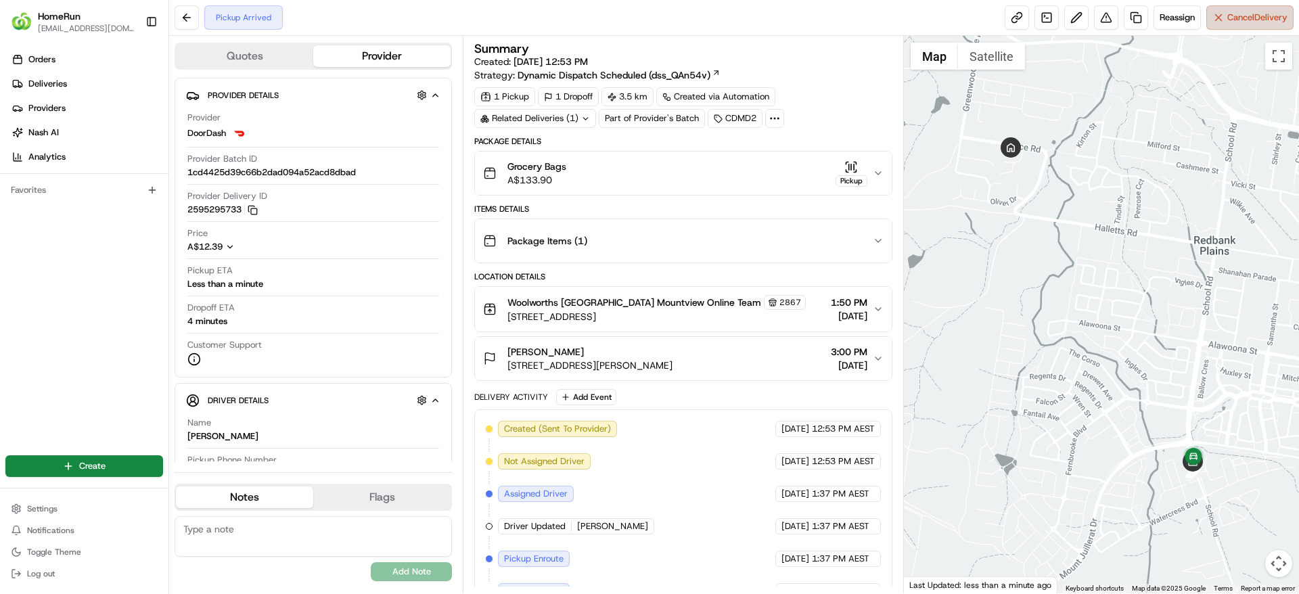
click at [1257, 14] on span "Cancel Delivery" at bounding box center [1257, 17] width 60 height 12
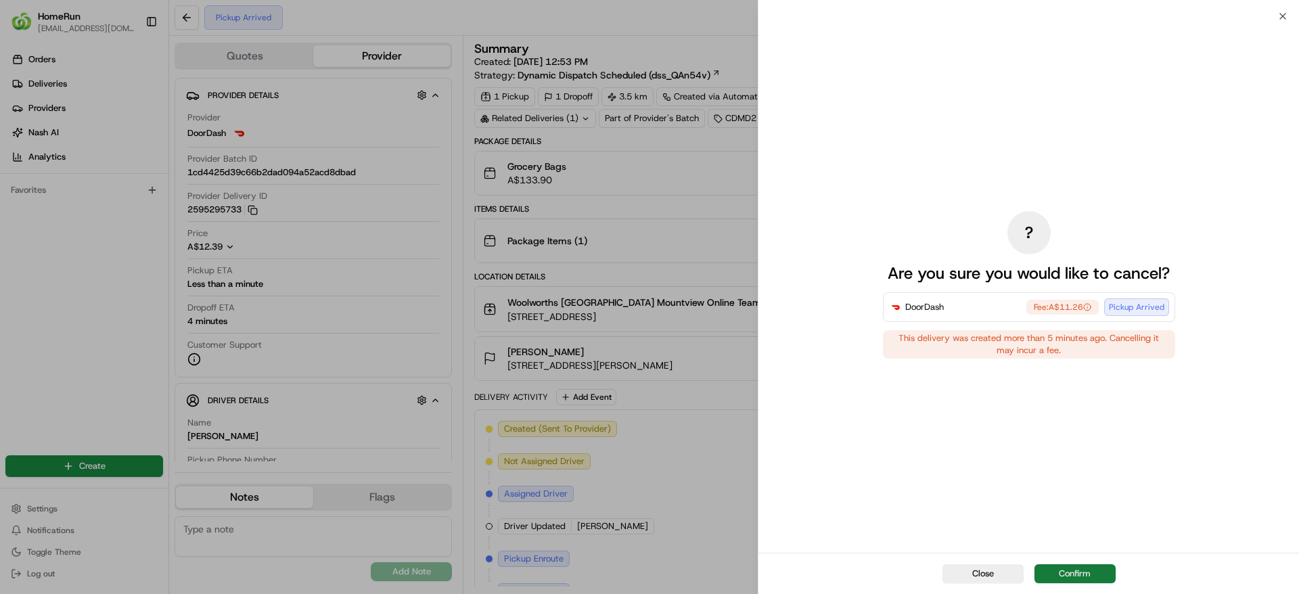
click at [1079, 572] on button "Confirm" at bounding box center [1074, 573] width 81 height 19
click at [1093, 574] on div "Close Confirm" at bounding box center [1028, 573] width 540 height 41
click at [1093, 569] on div "Close Confirm" at bounding box center [1028, 573] width 540 height 41
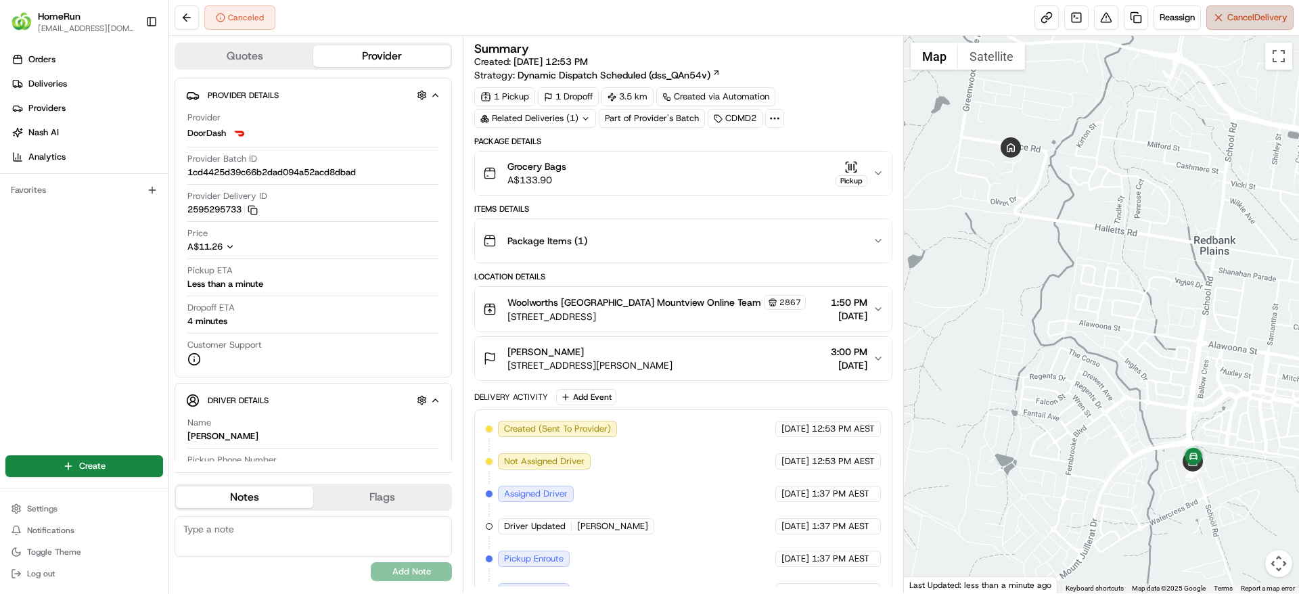
click at [1240, 11] on span "Cancel Delivery" at bounding box center [1257, 17] width 60 height 12
